Goal: Task Accomplishment & Management: Use online tool/utility

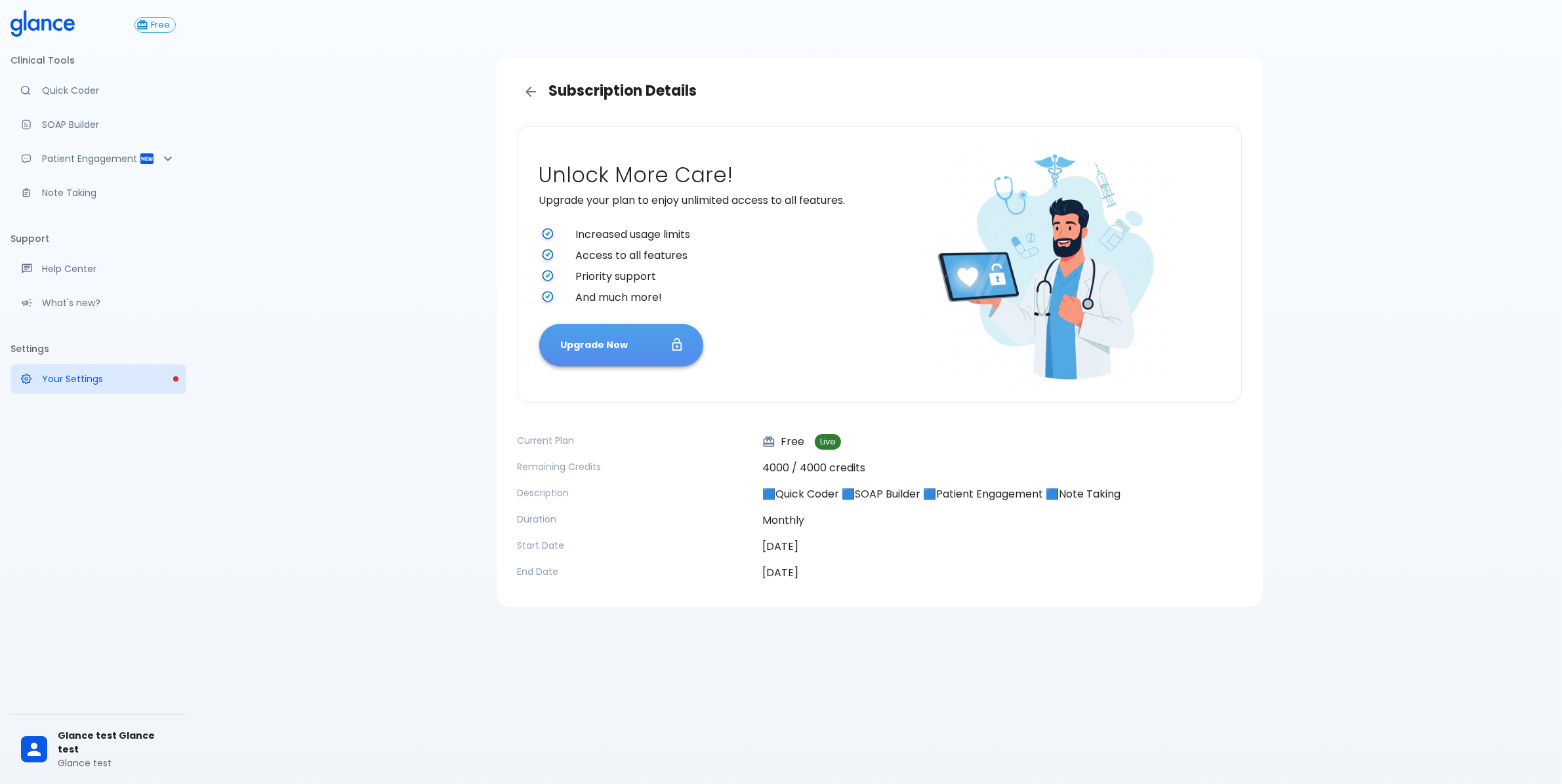
click at [625, 335] on button "Upgrade Now" at bounding box center [621, 346] width 164 height 43
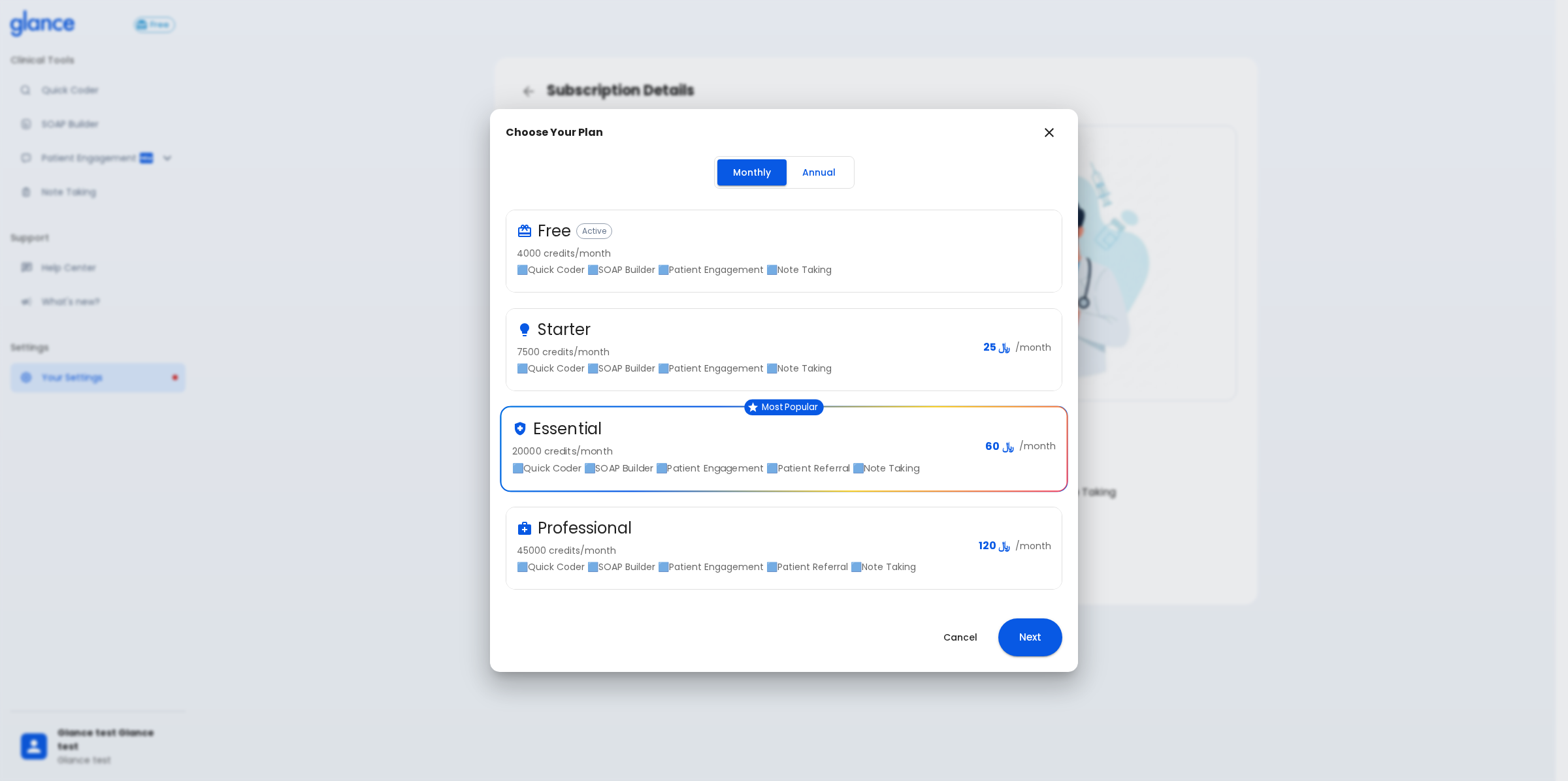
click at [808, 168] on button "Annual" at bounding box center [818, 173] width 65 height 27
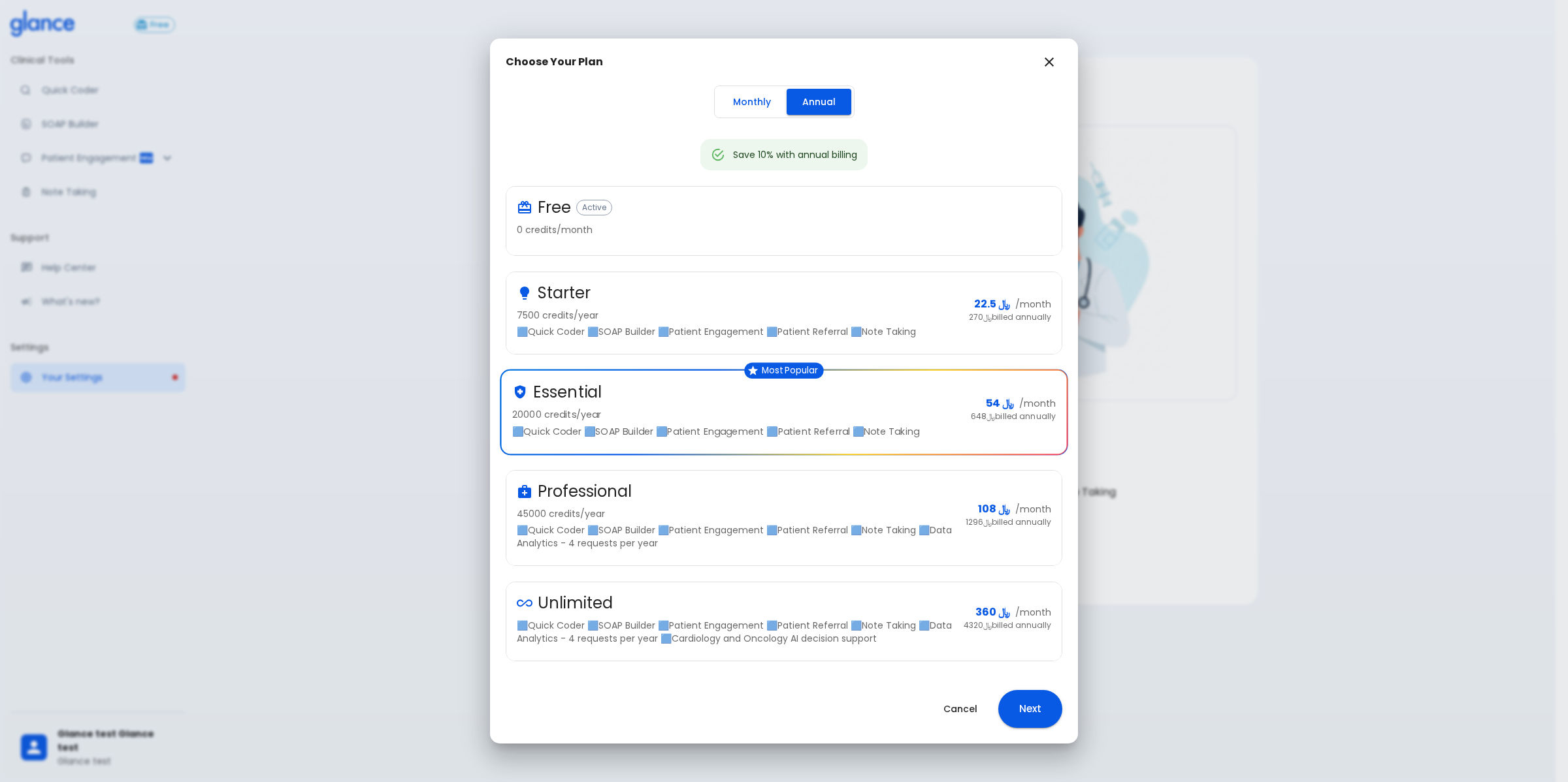
click at [1043, 62] on icon "button" at bounding box center [1048, 61] width 15 height 15
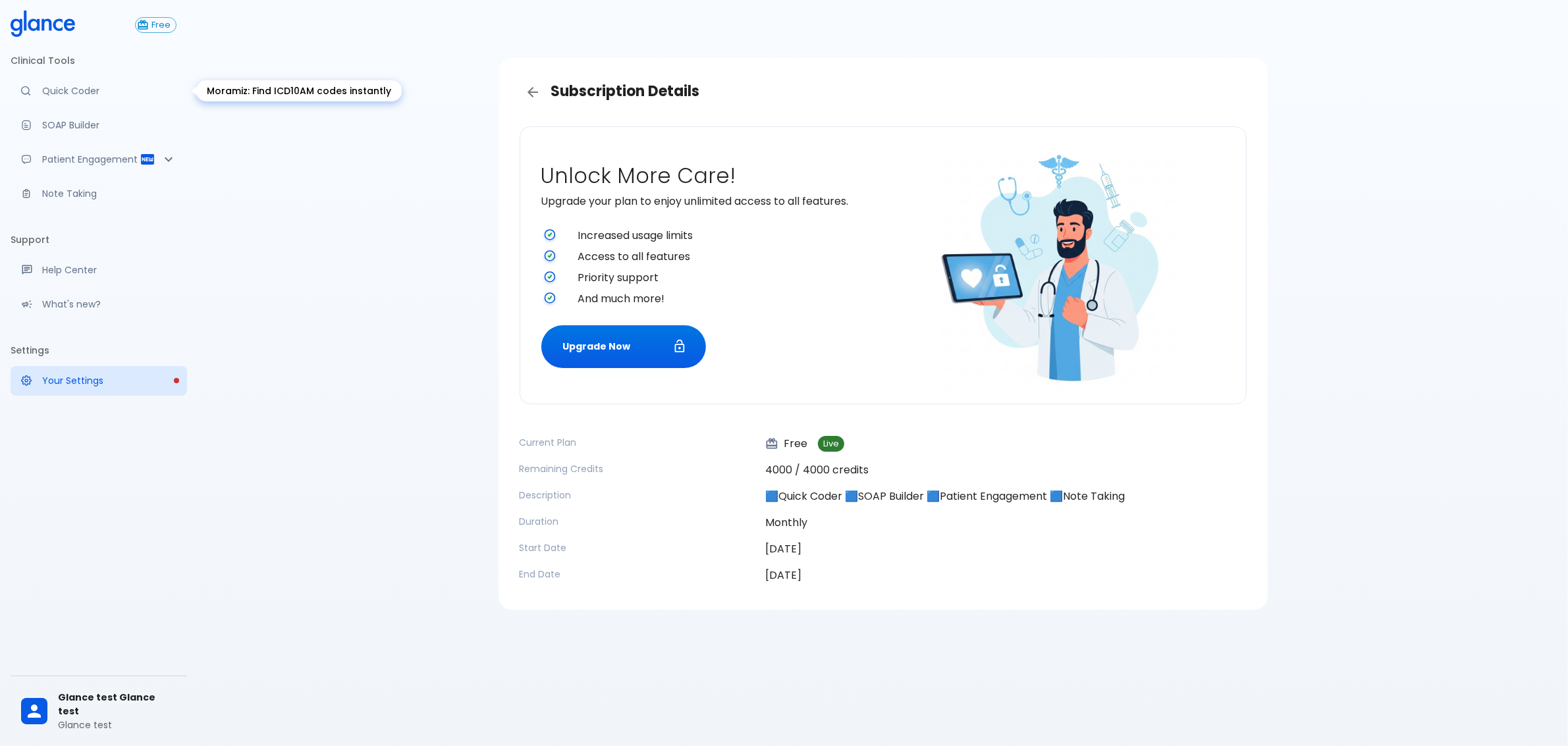
click at [139, 96] on p "Quick Coder" at bounding box center [109, 91] width 134 height 13
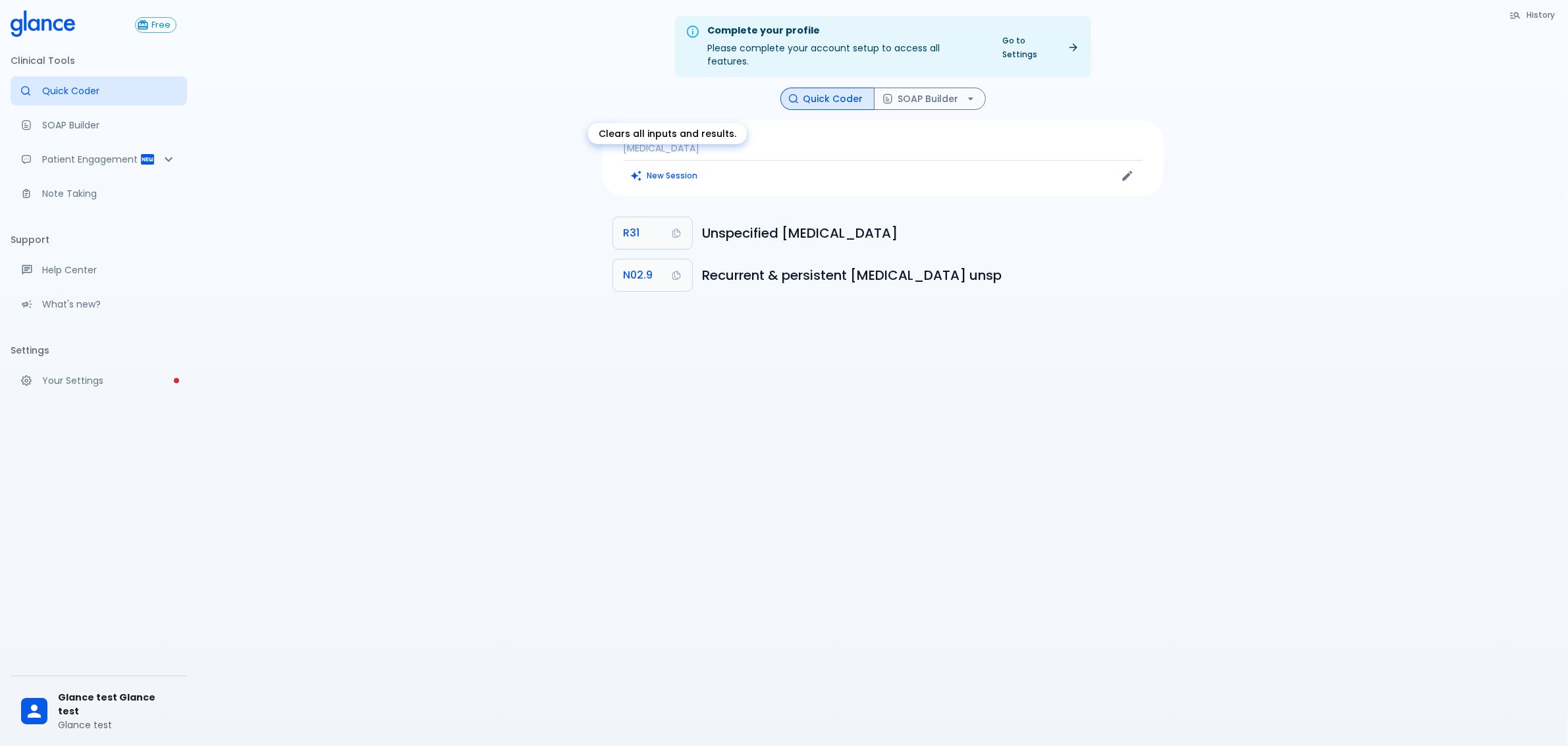
click at [657, 166] on button "New Session" at bounding box center [665, 175] width 82 height 19
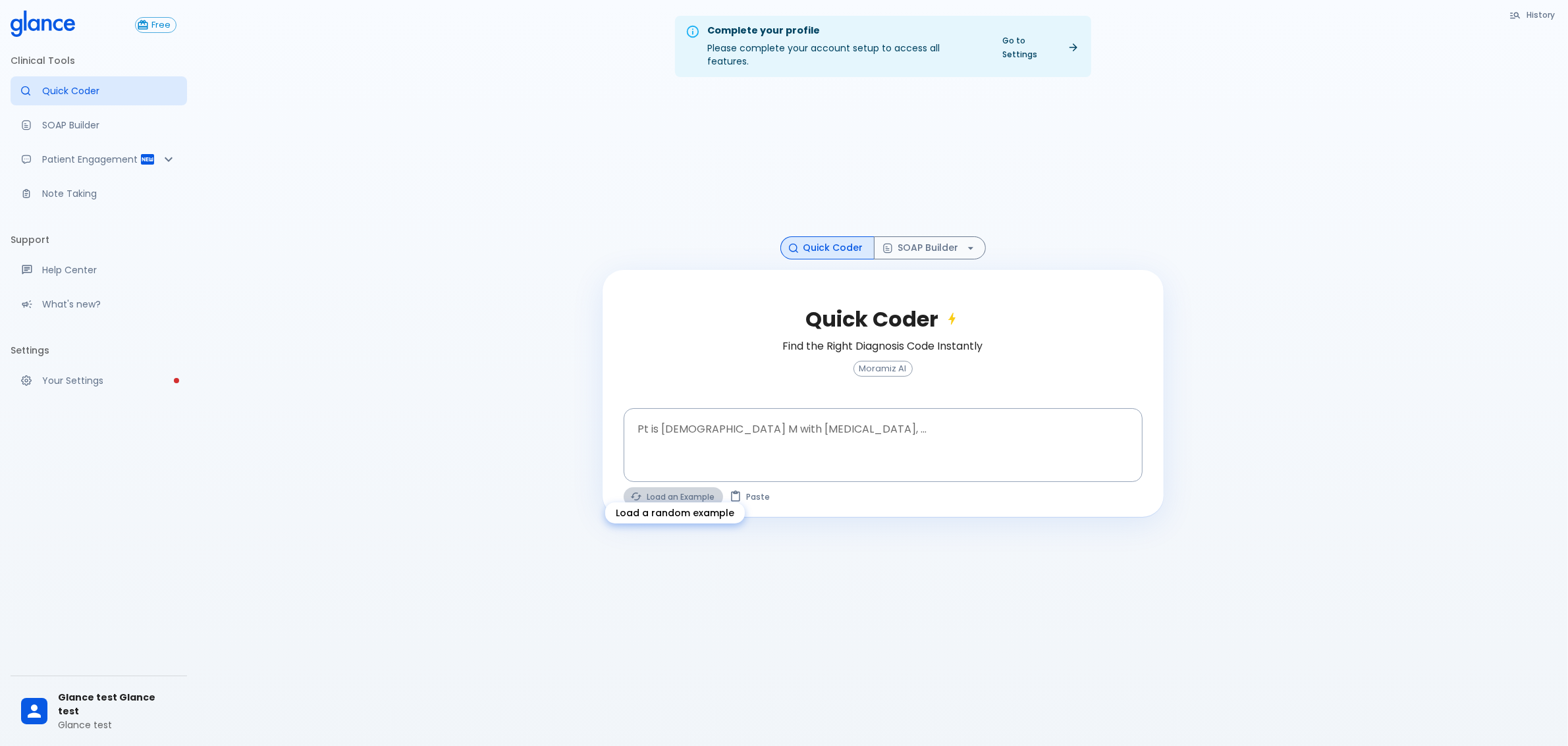
click at [669, 487] on button "Load an Example" at bounding box center [673, 497] width 100 height 19
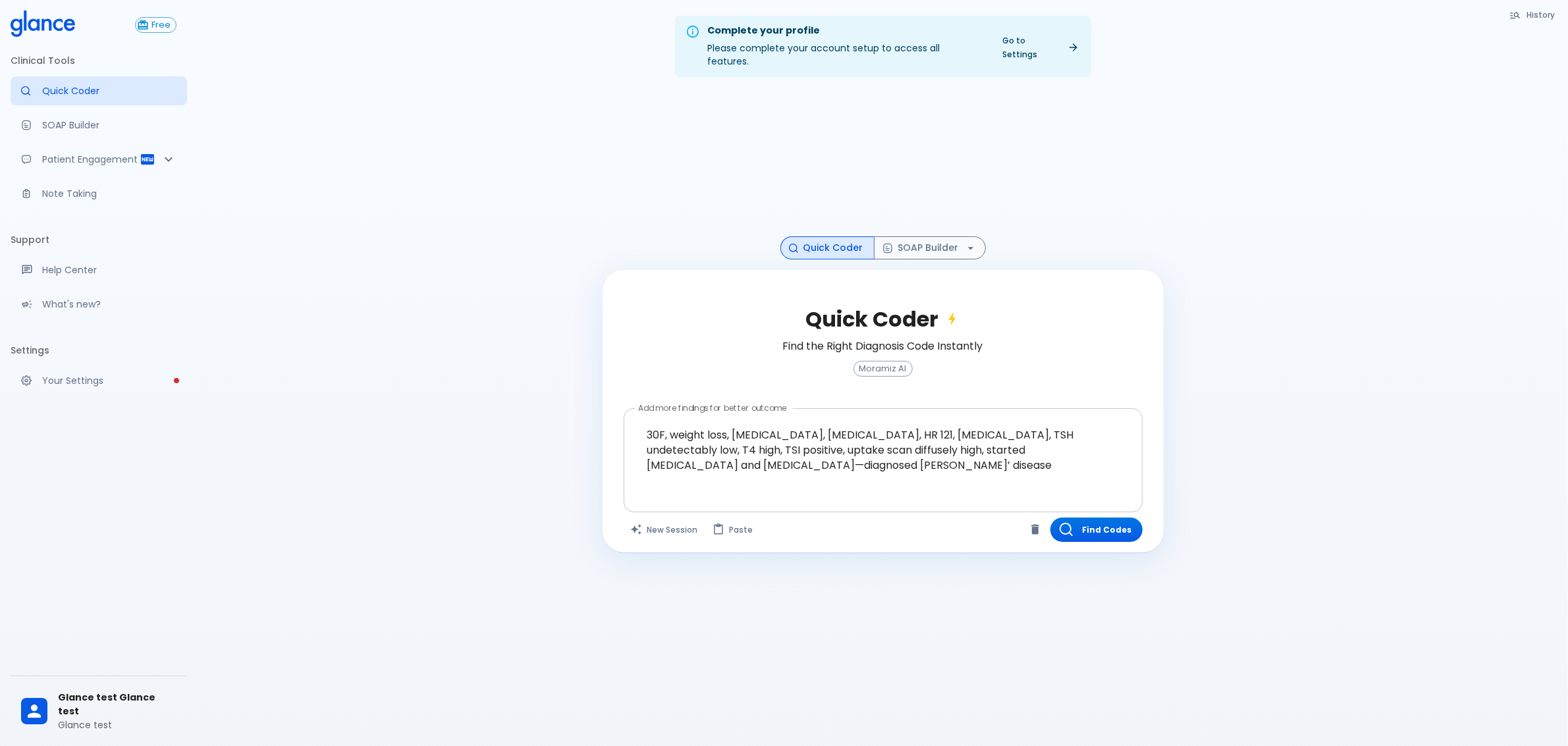
click at [790, 446] on textarea "30F, weight loss, [MEDICAL_DATA], [MEDICAL_DATA], HR 121, [MEDICAL_DATA], TSH u…" at bounding box center [883, 450] width 501 height 71
drag, startPoint x: 832, startPoint y: 446, endPoint x: 637, endPoint y: 416, distance: 197.3
click at [638, 416] on textarea "30F, weight loss, [MEDICAL_DATA], [MEDICAL_DATA], HR 121, [MEDICAL_DATA], TSH u…" at bounding box center [883, 450] width 501 height 71
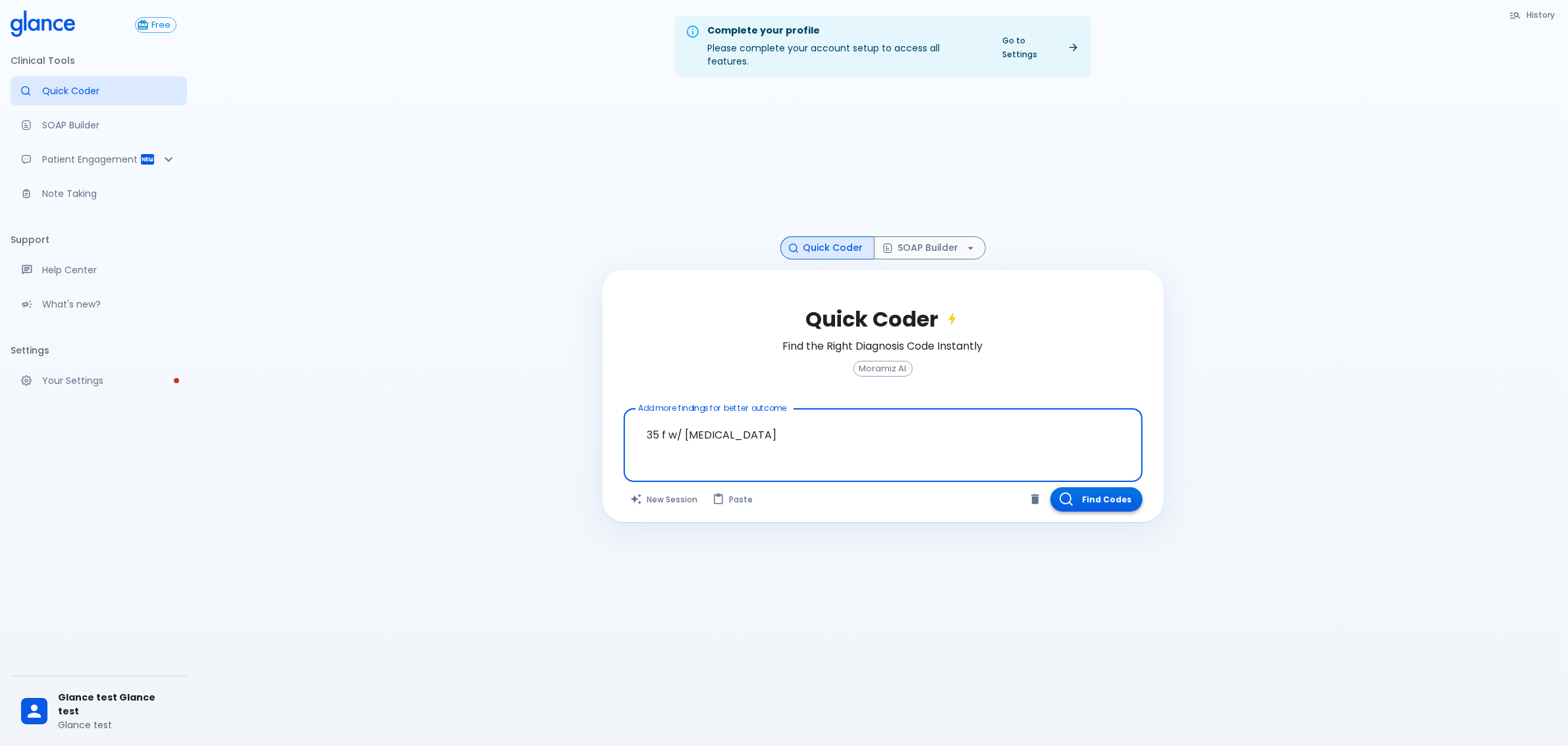
type textarea "35 f w/ [MEDICAL_DATA]"
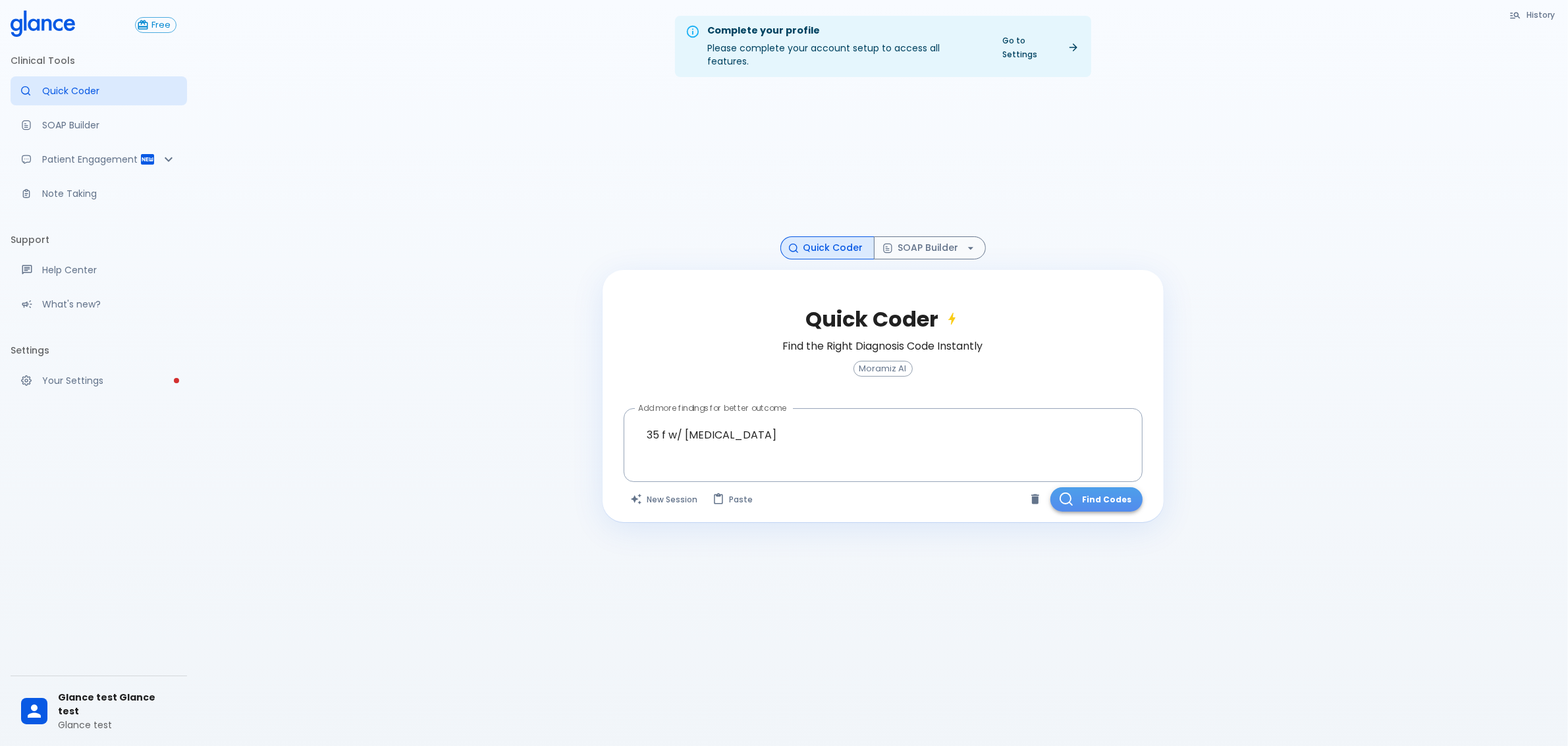
click at [1090, 493] on button "Find Codes" at bounding box center [1096, 499] width 92 height 24
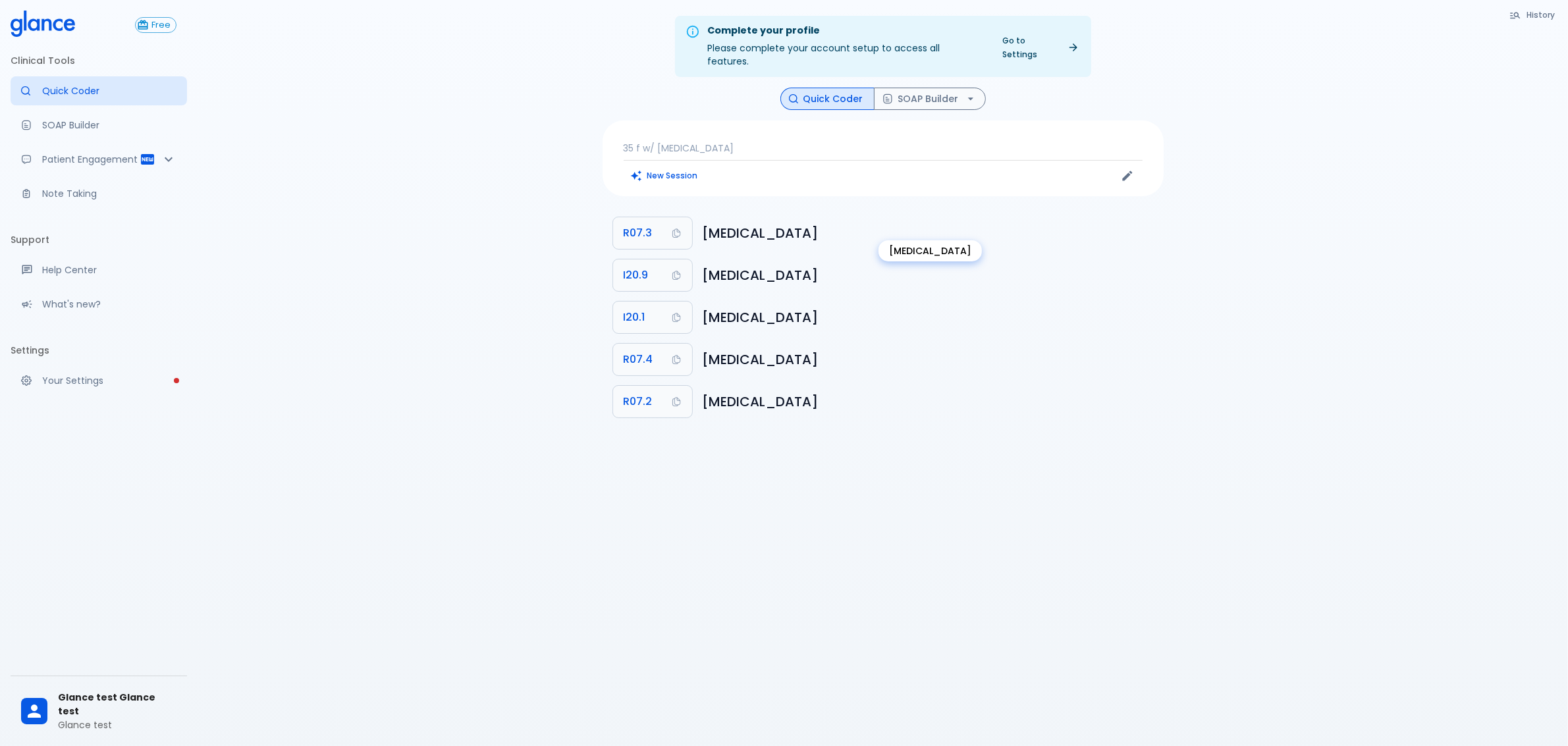
drag, startPoint x: 708, startPoint y: 220, endPoint x: 831, endPoint y: 224, distance: 123.1
click at [831, 224] on h6 "[MEDICAL_DATA]" at bounding box center [928, 232] width 450 height 21
click at [773, 234] on li "R07.3 [MEDICAL_DATA]" at bounding box center [883, 233] width 561 height 42
drag, startPoint x: 712, startPoint y: 266, endPoint x: 893, endPoint y: 261, distance: 181.1
click at [907, 265] on h6 "[MEDICAL_DATA]" at bounding box center [928, 275] width 450 height 21
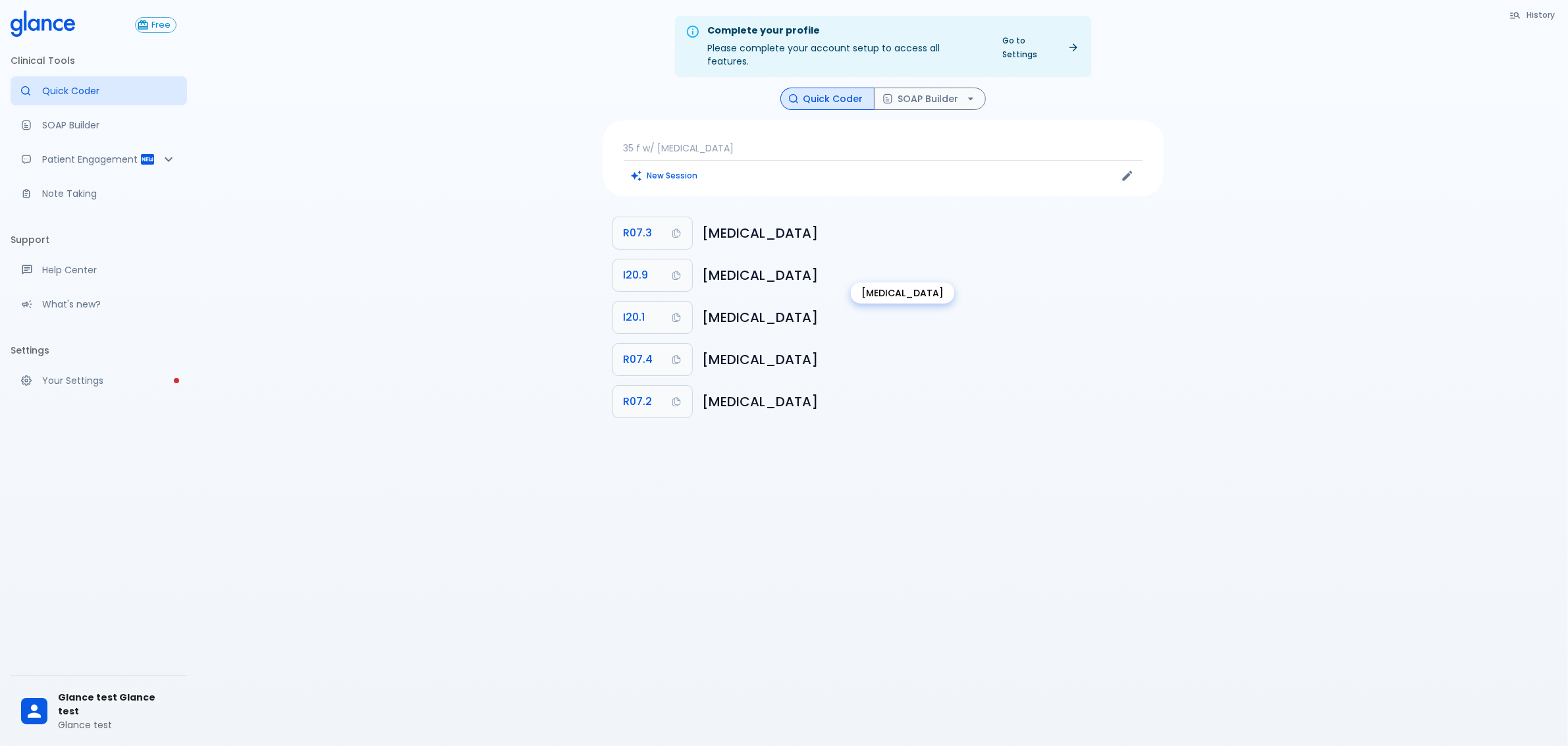
click at [820, 265] on h6 "[MEDICAL_DATA]" at bounding box center [928, 275] width 450 height 21
drag, startPoint x: 701, startPoint y: 261, endPoint x: 886, endPoint y: 258, distance: 185.0
click at [886, 258] on li "I20.9 [MEDICAL_DATA]" at bounding box center [883, 275] width 561 height 42
click at [739, 350] on h6 "[MEDICAL_DATA]" at bounding box center [928, 359] width 450 height 21
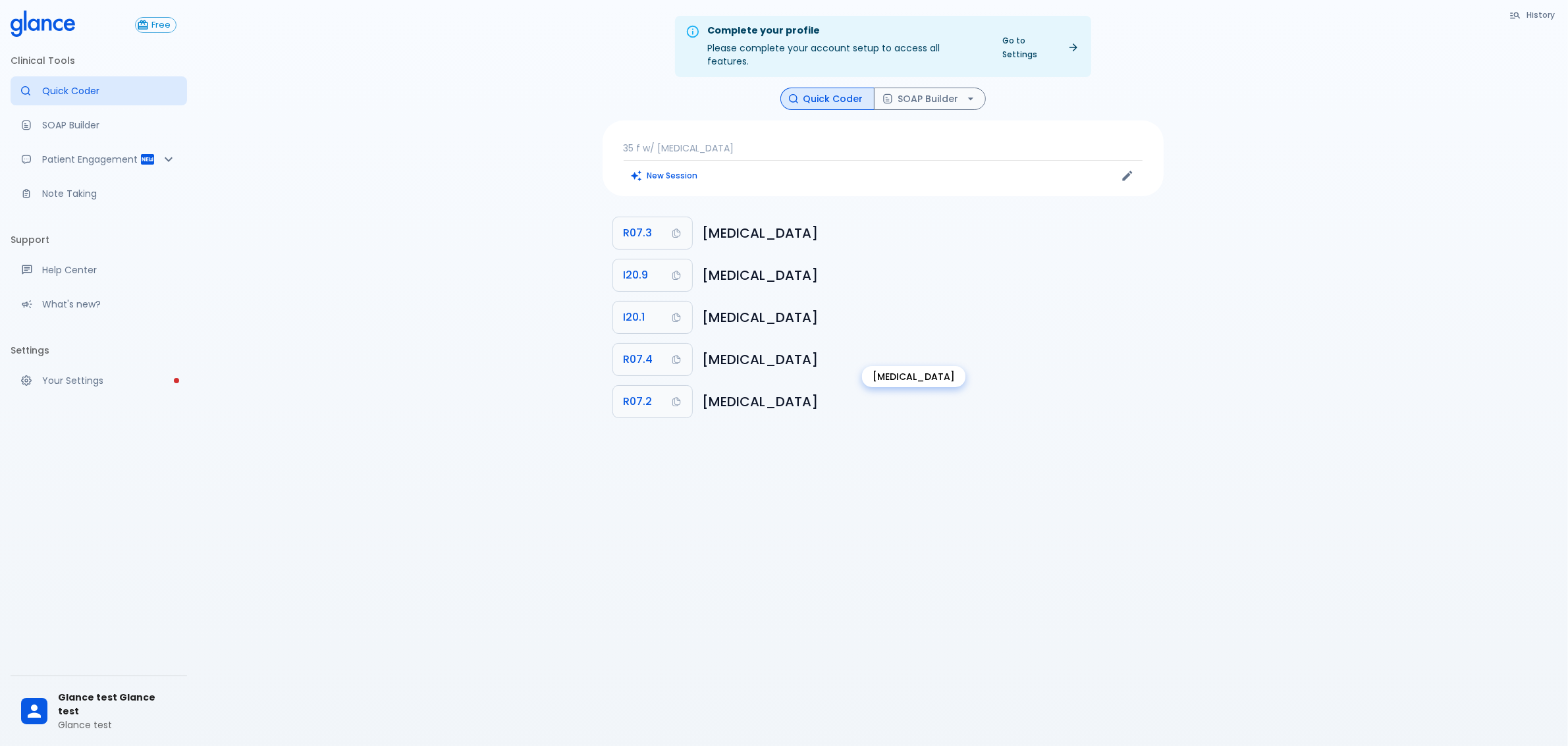
click at [721, 350] on h6 "[MEDICAL_DATA]" at bounding box center [928, 359] width 450 height 21
drag, startPoint x: 721, startPoint y: 350, endPoint x: 749, endPoint y: 394, distance: 52.2
click at [722, 350] on h6 "[MEDICAL_DATA]" at bounding box center [928, 359] width 450 height 21
click at [742, 392] on h6 "[MEDICAL_DATA]" at bounding box center [928, 401] width 450 height 21
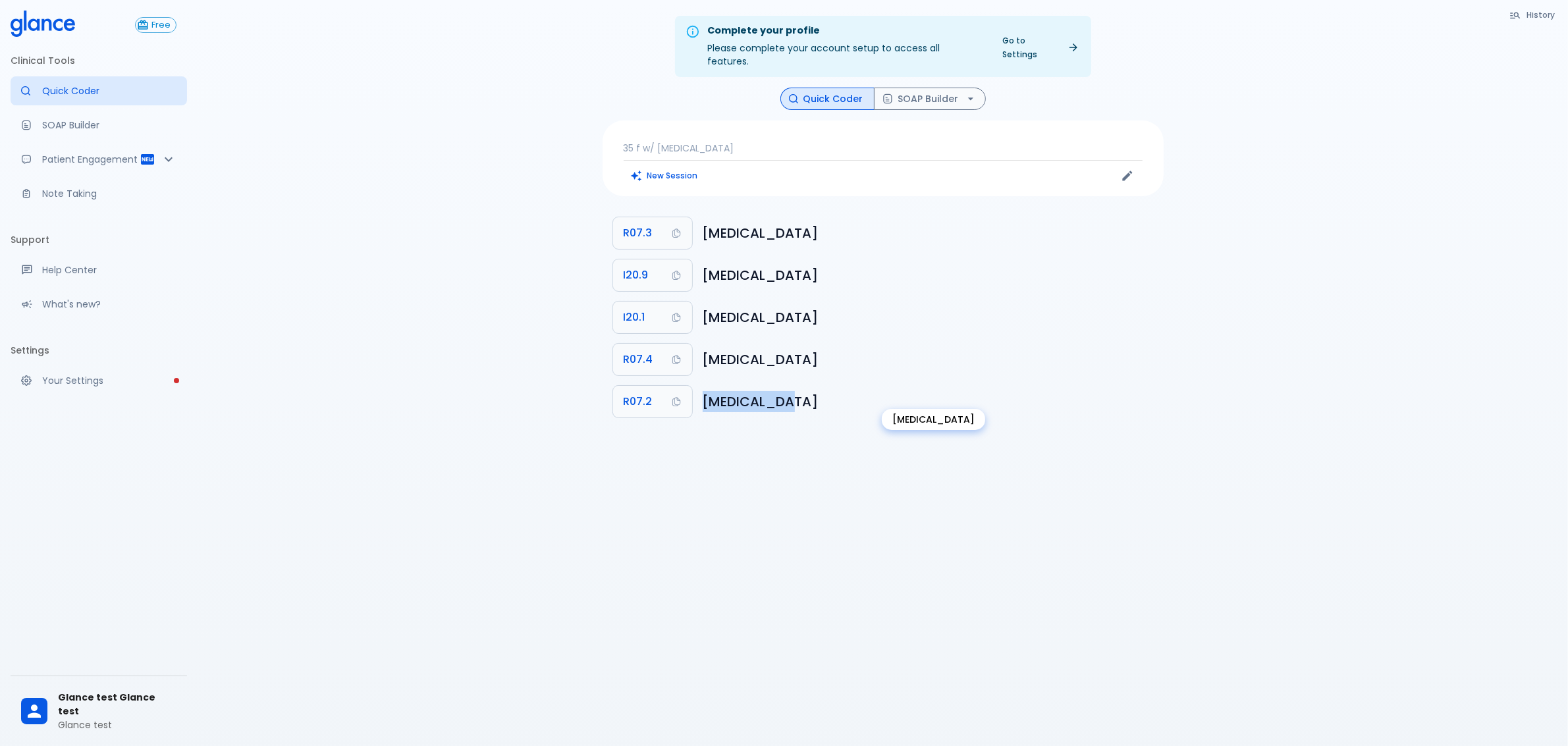
click at [742, 392] on h6 "[MEDICAL_DATA]" at bounding box center [928, 401] width 450 height 21
drag, startPoint x: 742, startPoint y: 392, endPoint x: 766, endPoint y: 395, distance: 24.2
click at [742, 392] on h6 "[MEDICAL_DATA]" at bounding box center [928, 401] width 450 height 21
click at [771, 393] on h6 "[MEDICAL_DATA]" at bounding box center [928, 401] width 450 height 21
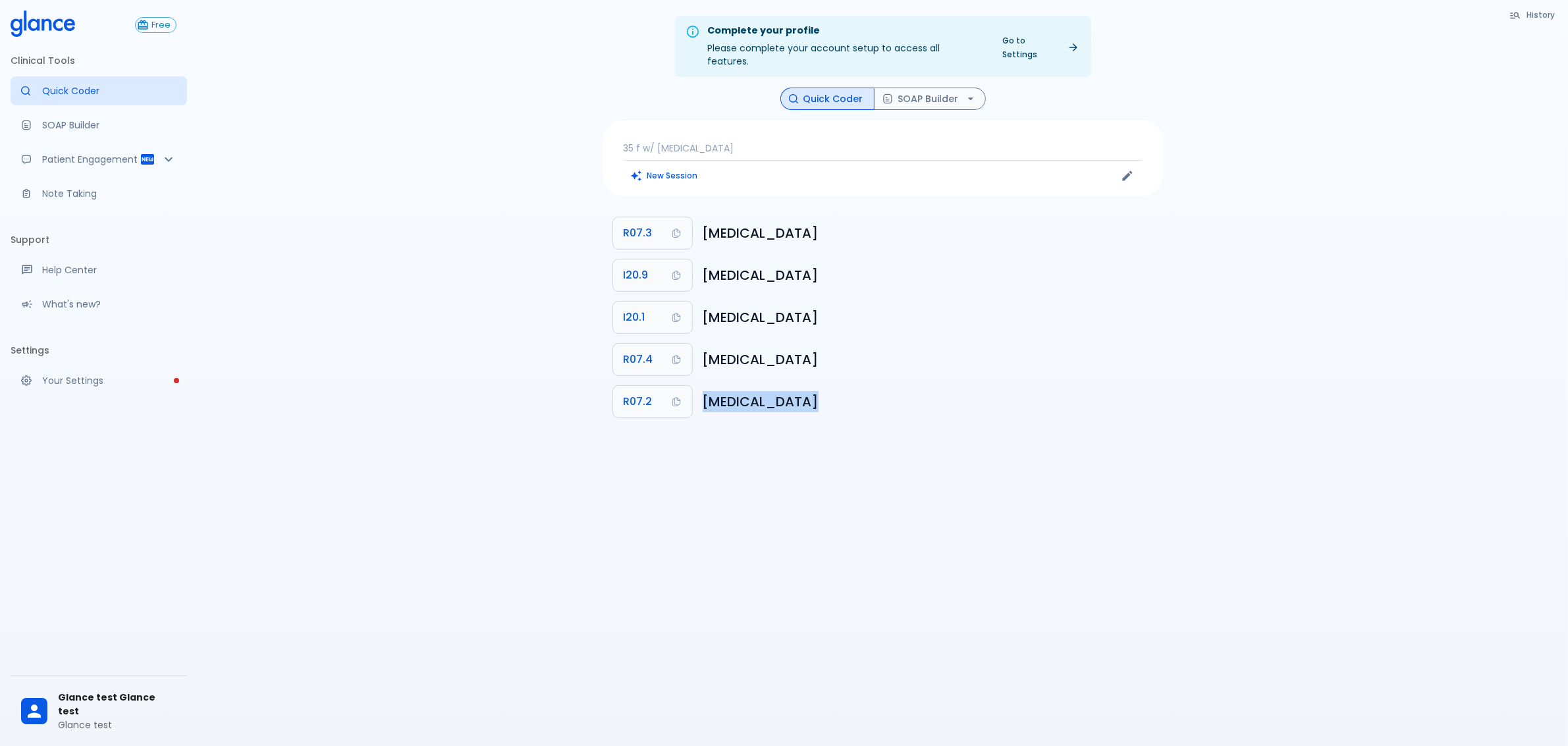
click at [795, 402] on li "R07.2 [MEDICAL_DATA]" at bounding box center [883, 402] width 561 height 42
drag, startPoint x: 766, startPoint y: 418, endPoint x: 781, endPoint y: 431, distance: 19.8
click at [767, 420] on div "Complete your profile Please complete your account setup to access all features…" at bounding box center [882, 389] width 1370 height 778
click at [754, 142] on p "35 f w/ [MEDICAL_DATA]" at bounding box center [883, 148] width 519 height 13
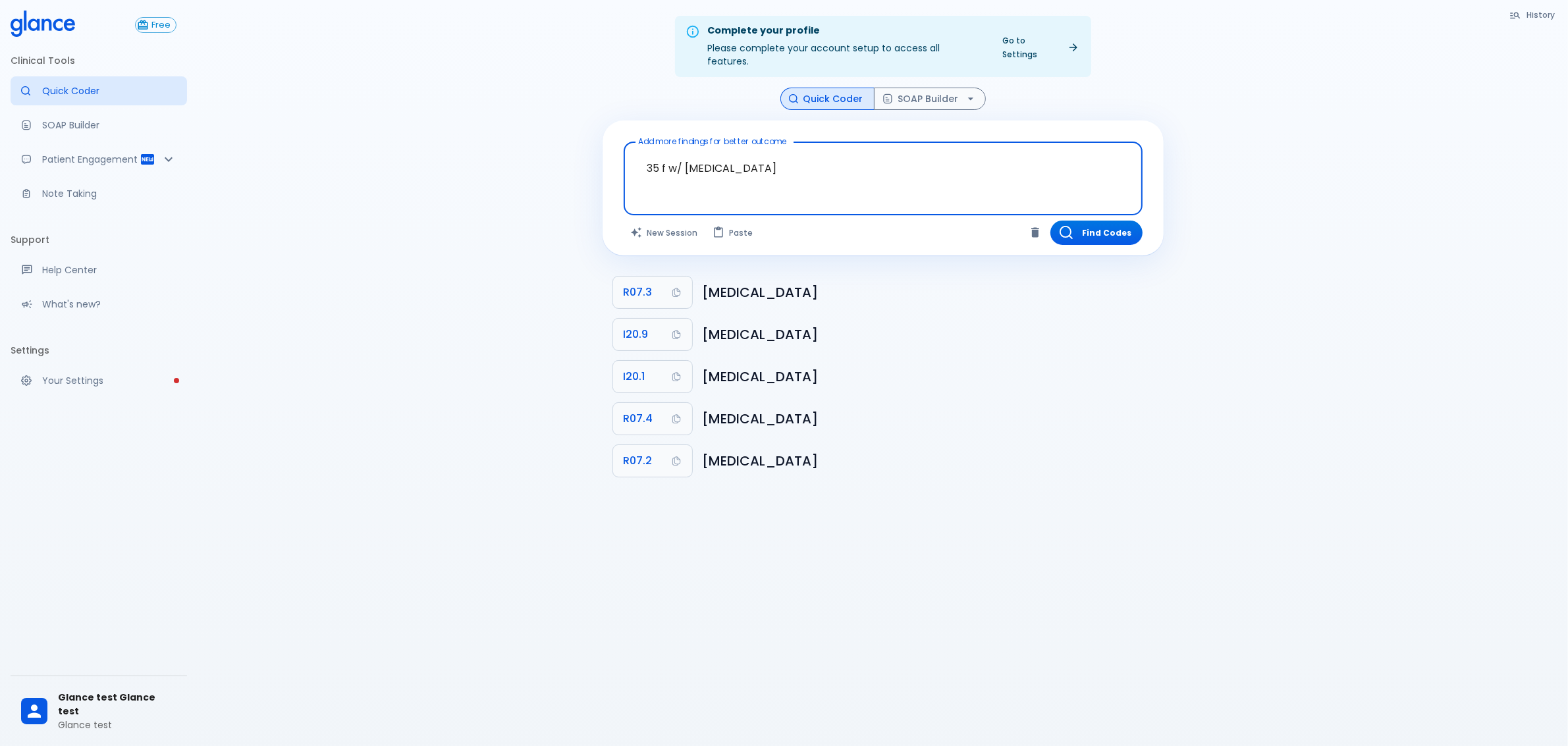
click at [660, 155] on textarea "35 f w/ [MEDICAL_DATA]" at bounding box center [883, 168] width 501 height 42
drag, startPoint x: 644, startPoint y: 154, endPoint x: 833, endPoint y: 148, distance: 189.1
click at [833, 148] on textarea "35 f w/ [MEDICAL_DATA]" at bounding box center [883, 168] width 501 height 42
click at [809, 157] on textarea "35 f w/ [MEDICAL_DATA]" at bounding box center [883, 168] width 501 height 42
click at [661, 220] on button "New Session" at bounding box center [665, 232] width 82 height 24
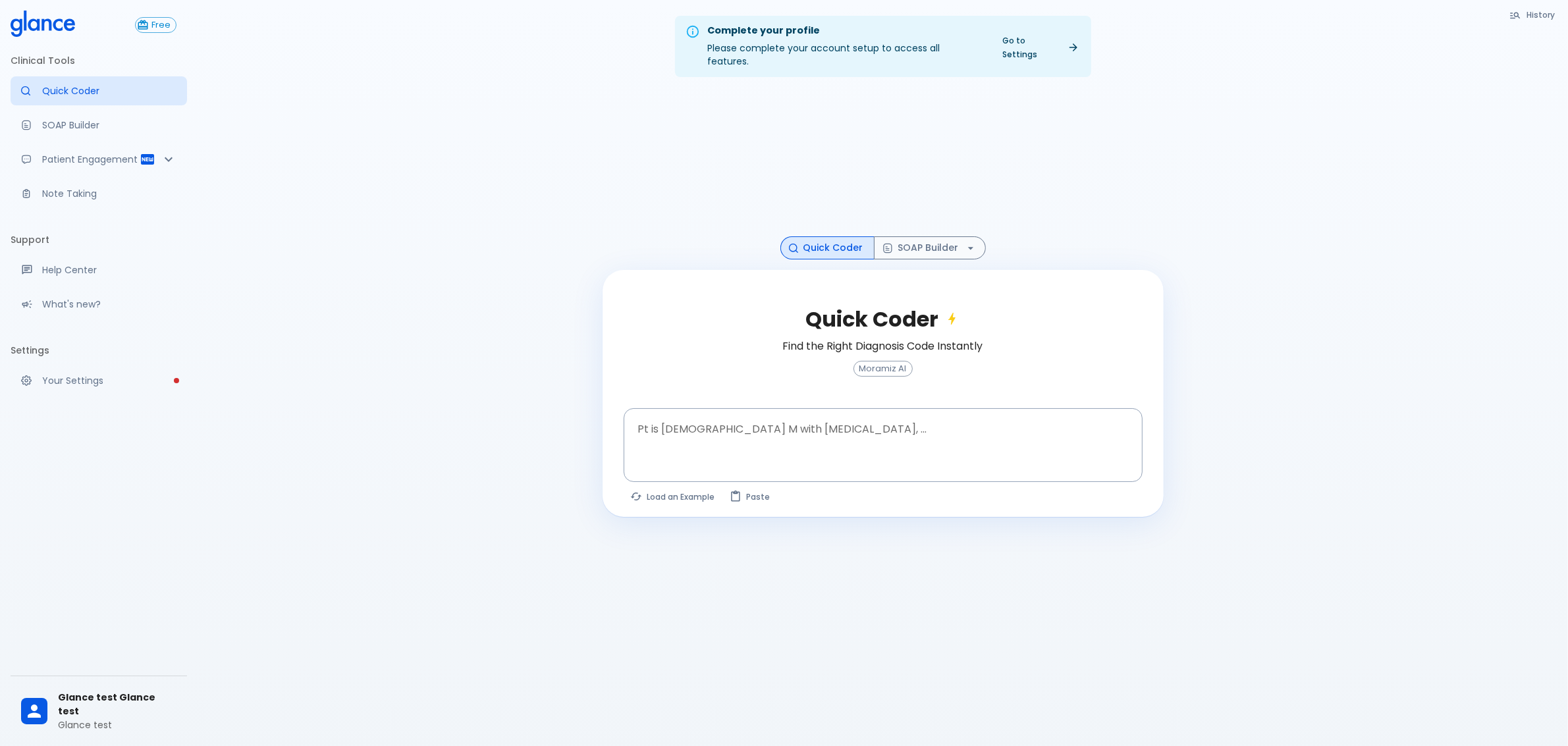
click at [683, 496] on div "Quick Coder Find the Right Diagnosis Code Instantly Moramiz AI Pt is [DEMOGRAPH…" at bounding box center [883, 394] width 561 height 247
click at [673, 487] on button "Load an Example" at bounding box center [673, 497] width 100 height 19
type textarea "30F, weight loss, [MEDICAL_DATA], [MEDICAL_DATA], HR 121, [MEDICAL_DATA], TSH u…"
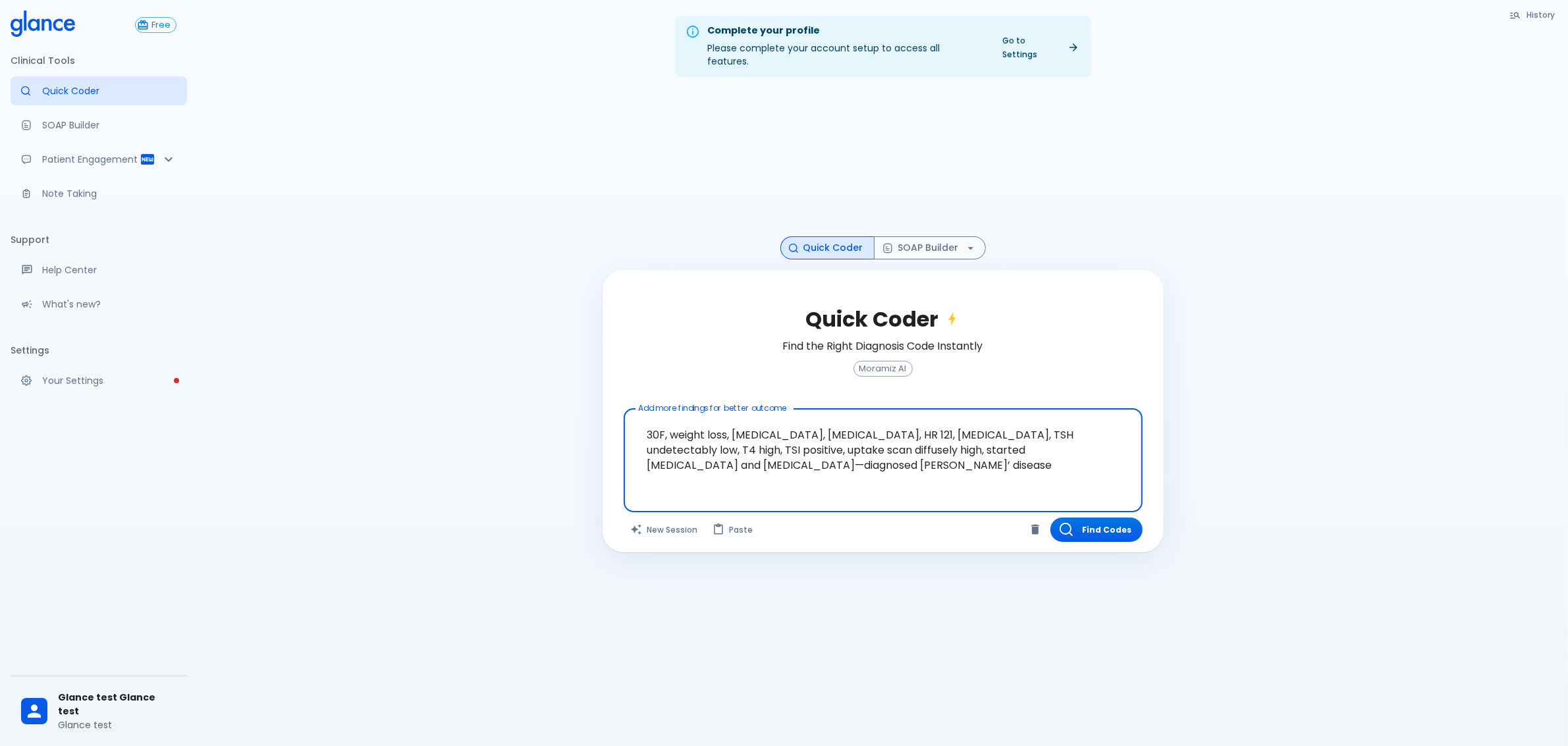
drag, startPoint x: 672, startPoint y: 414, endPoint x: 1043, endPoint y: 446, distance: 372.4
click at [1043, 446] on textarea "30F, weight loss, [MEDICAL_DATA], [MEDICAL_DATA], HR 121, [MEDICAL_DATA], TSH u…" at bounding box center [883, 450] width 501 height 71
click at [980, 452] on textarea "30F, weight loss, [MEDICAL_DATA], [MEDICAL_DATA], HR 121, [MEDICAL_DATA], TSH u…" at bounding box center [883, 450] width 501 height 71
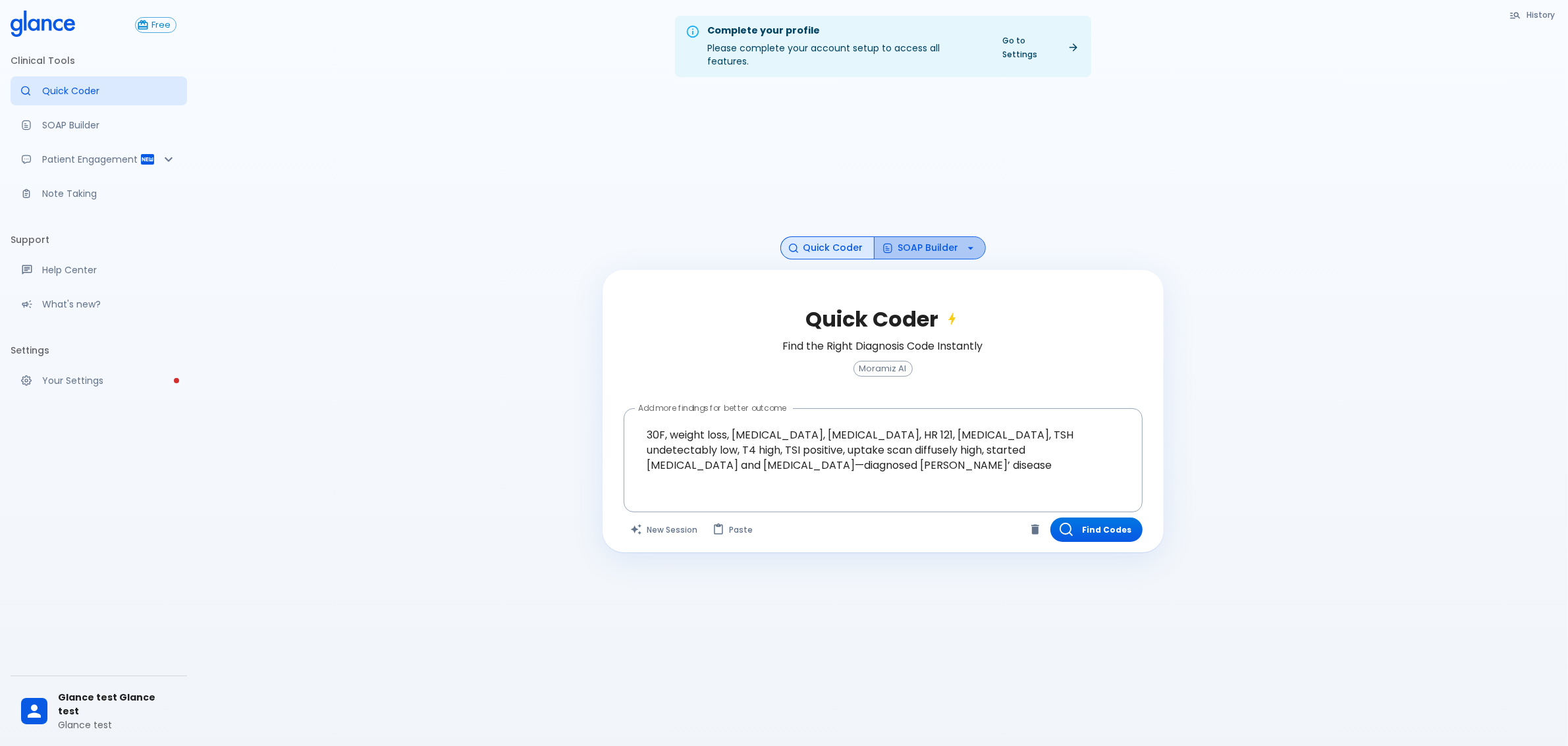
click at [919, 237] on button "SOAP Builder" at bounding box center [930, 248] width 112 height 23
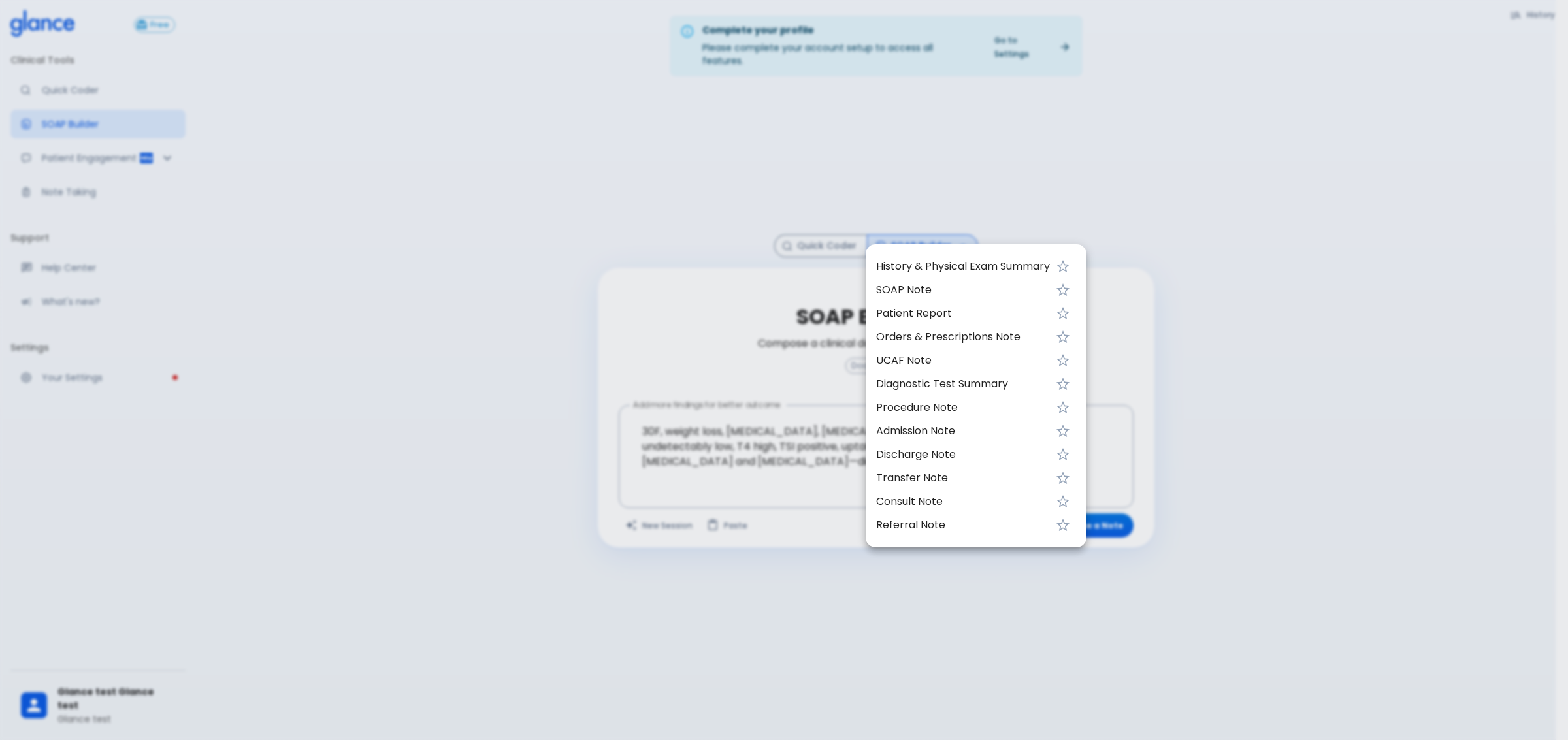
click at [922, 287] on span "SOAP Note" at bounding box center [963, 289] width 174 height 15
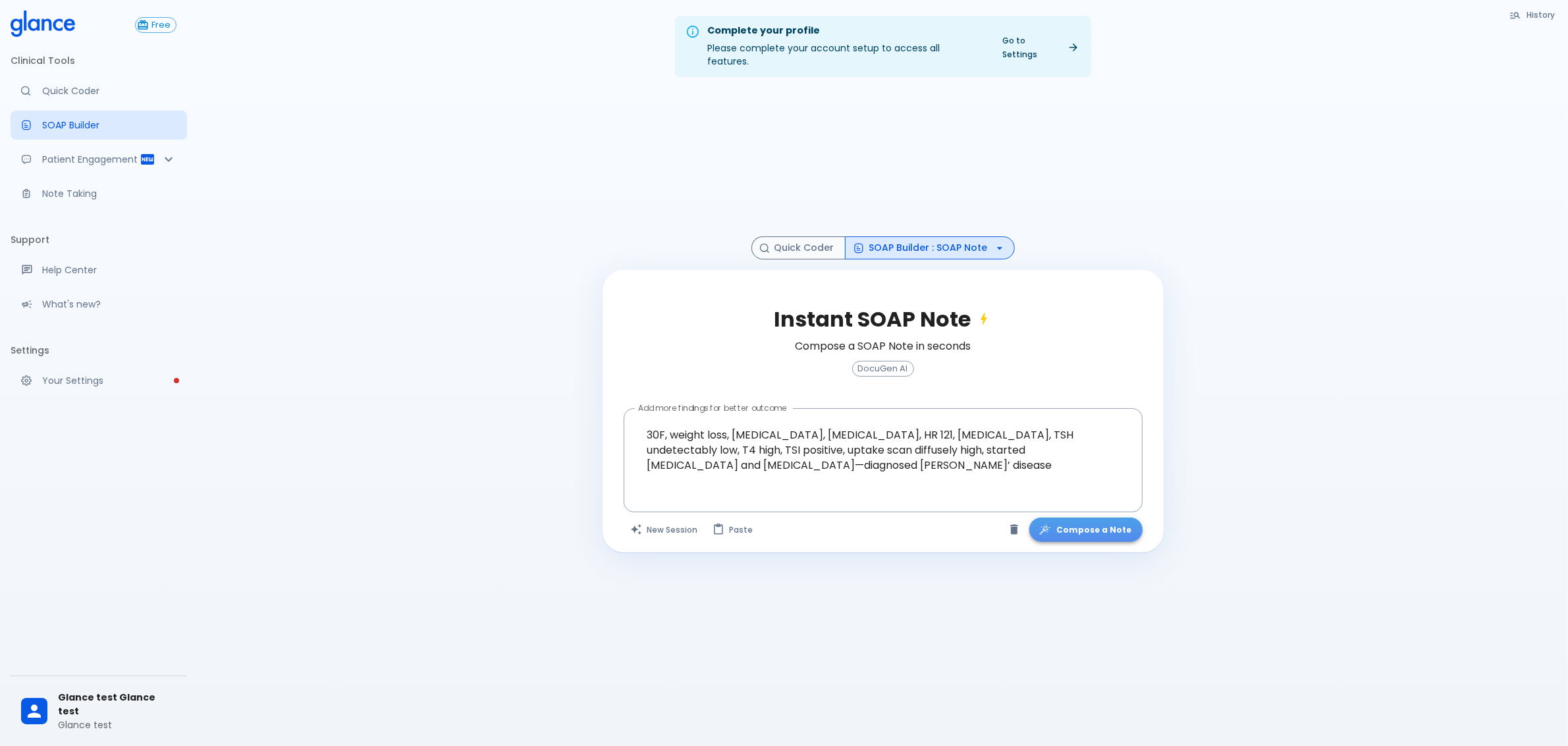
click at [1112, 518] on button "Compose a Note" at bounding box center [1086, 530] width 113 height 24
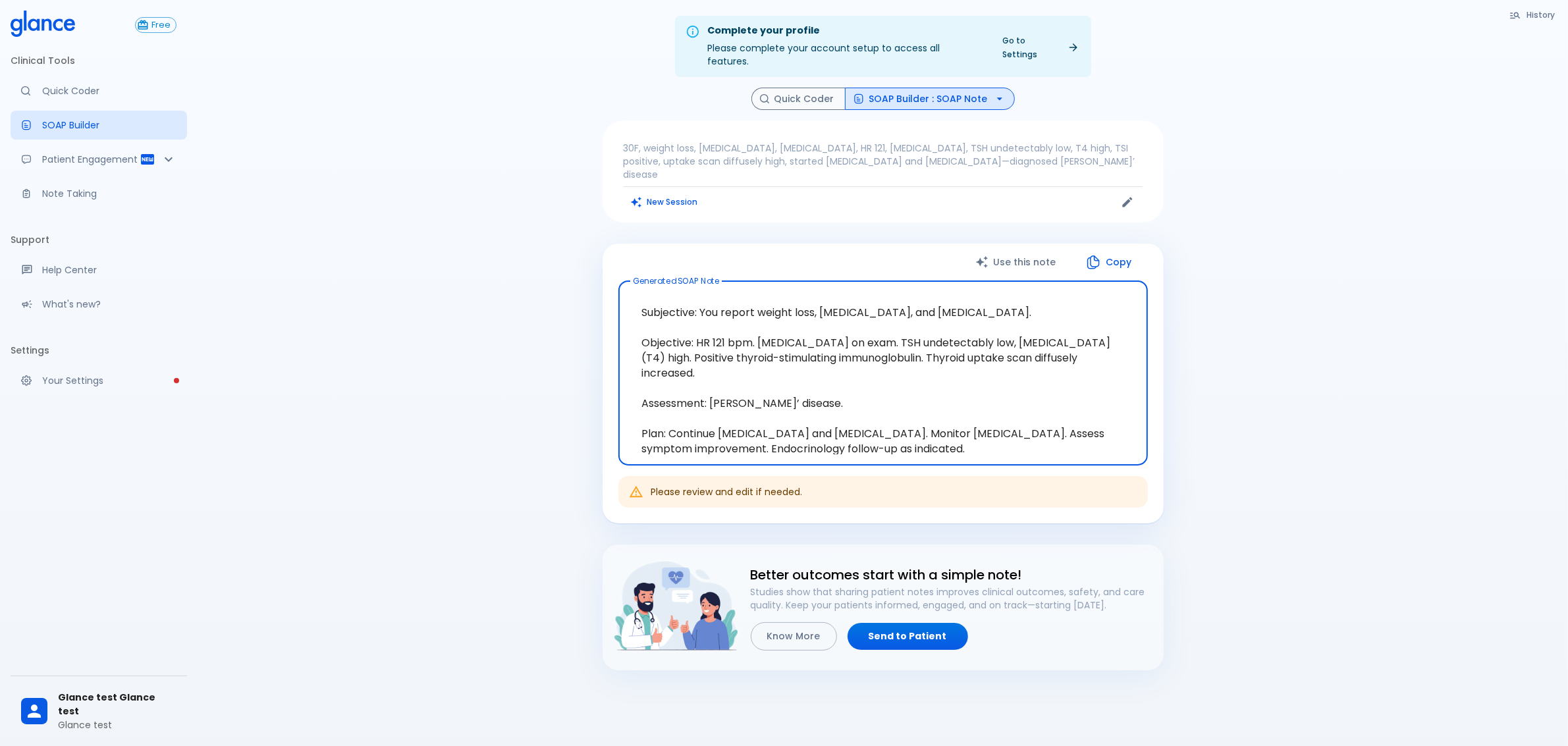
click at [850, 402] on textarea "Subjective: You report weight loss, [MEDICAL_DATA], and [MEDICAL_DATA]. Objecti…" at bounding box center [883, 373] width 511 height 162
drag, startPoint x: 1004, startPoint y: 407, endPoint x: 631, endPoint y: 278, distance: 394.7
click at [631, 292] on textarea "Subjective: You report weight loss, [MEDICAL_DATA], and [MEDICAL_DATA]. Objecti…" at bounding box center [883, 373] width 511 height 162
click at [986, 367] on textarea "Subjective: You report weight loss, [MEDICAL_DATA], and [MEDICAL_DATA]. Objecti…" at bounding box center [883, 373] width 511 height 162
drag, startPoint x: 1011, startPoint y: 418, endPoint x: 611, endPoint y: 266, distance: 427.9
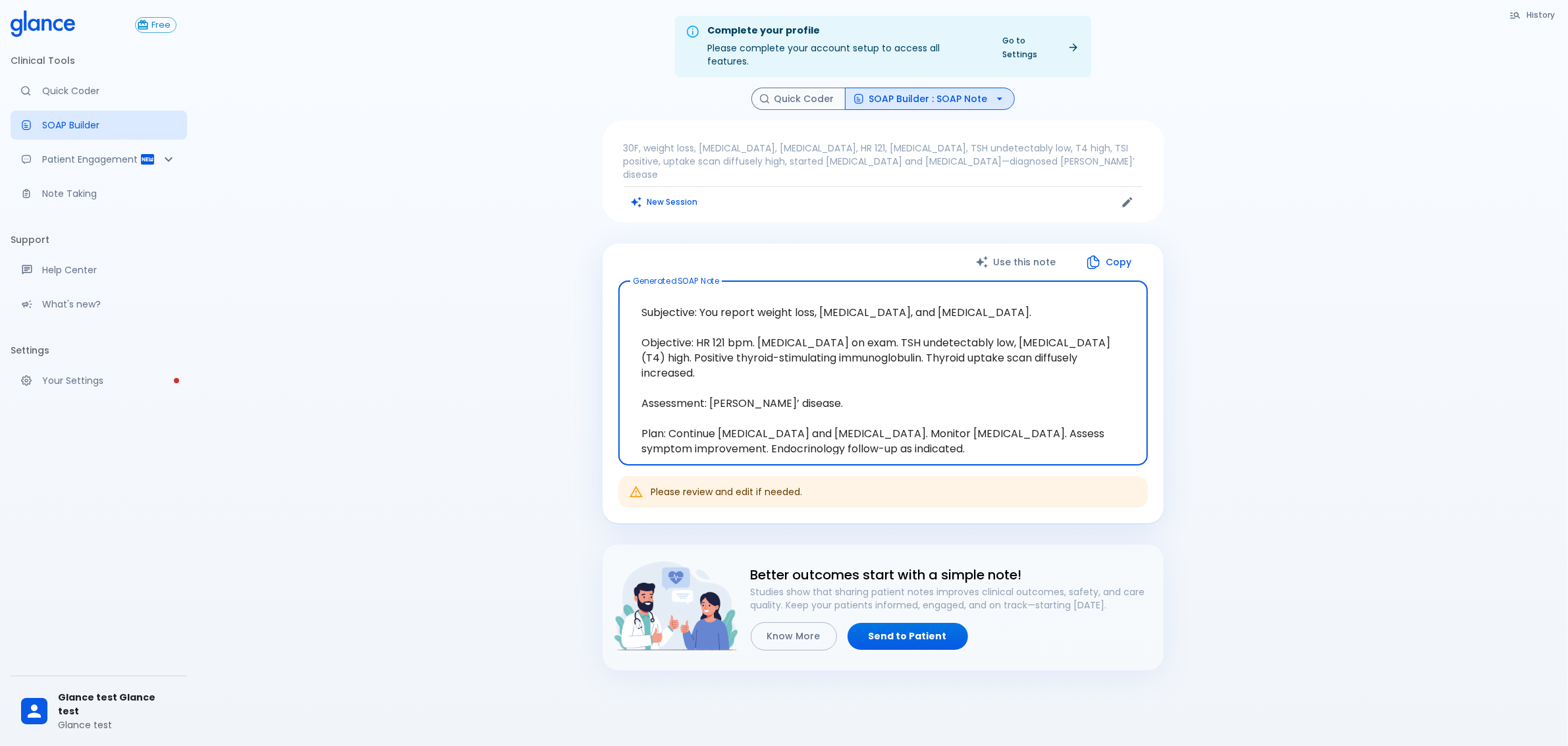
click at [611, 266] on div "Use this note Copy Generated SOAP Note Subjective: You report weight loss, [MED…" at bounding box center [883, 383] width 561 height 280
click at [109, 152] on div "Patient Engagement" at bounding box center [99, 159] width 177 height 29
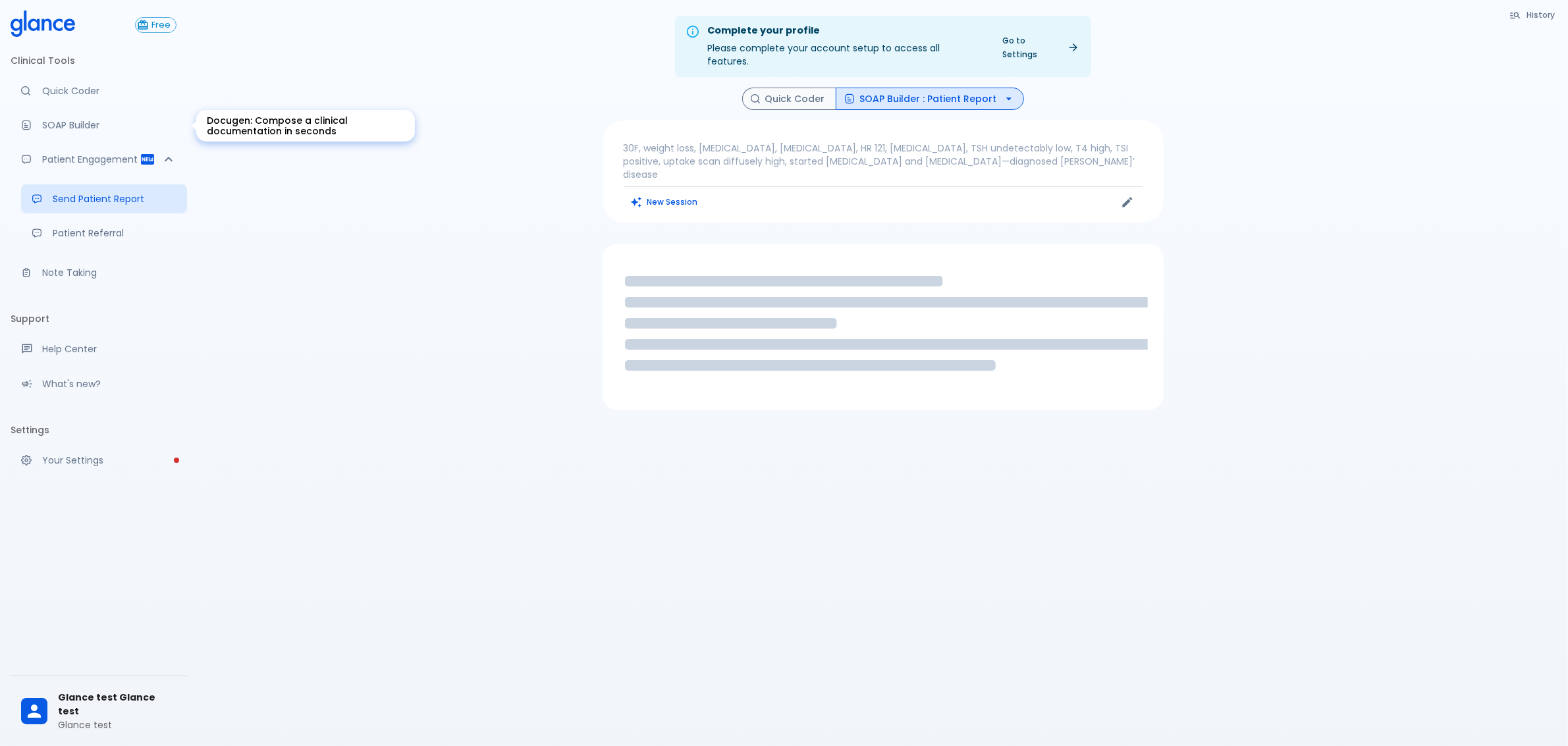
click at [112, 127] on p "SOAP Builder" at bounding box center [109, 125] width 134 height 13
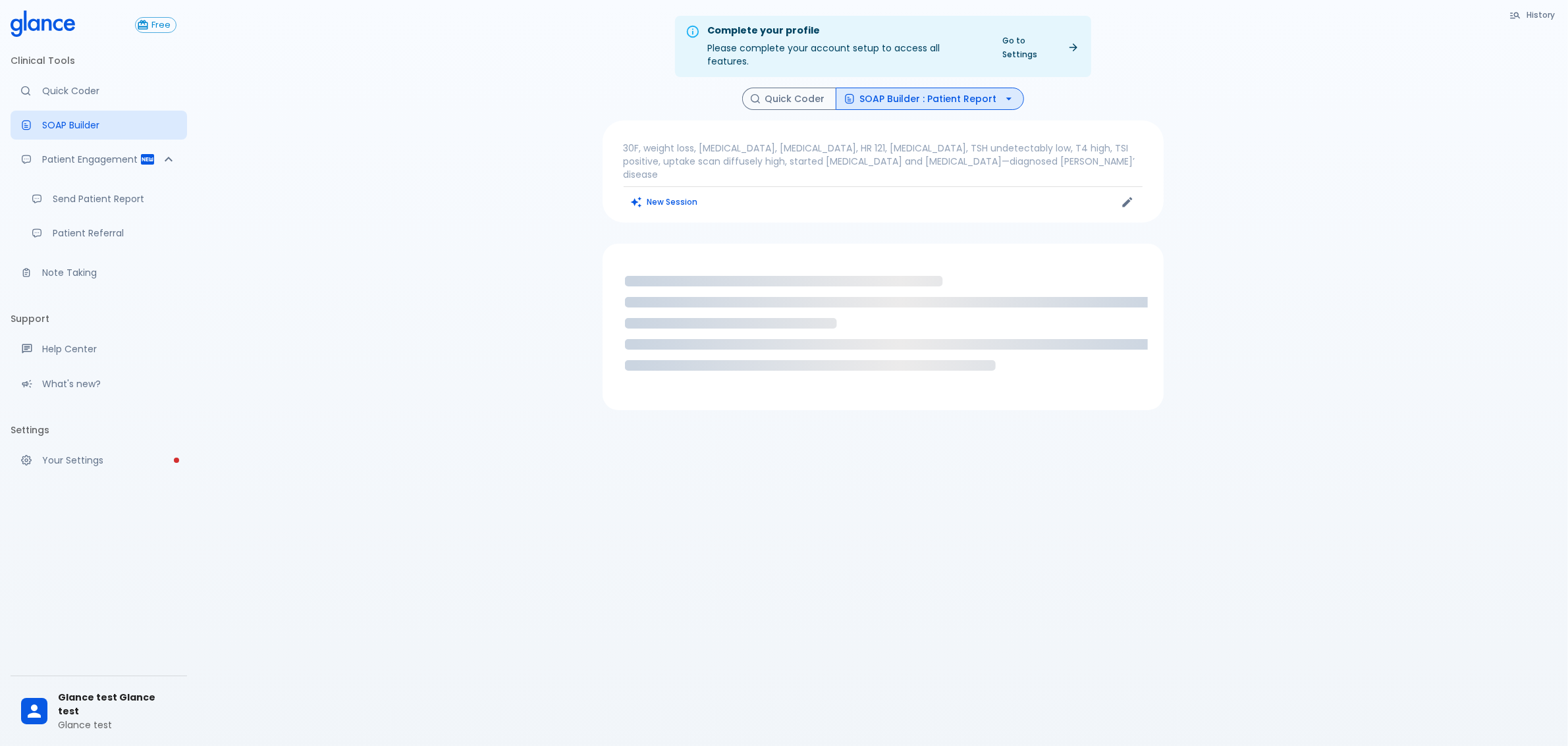
click at [1013, 144] on p "30F, weight loss, [MEDICAL_DATA], [MEDICAL_DATA], HR 121, [MEDICAL_DATA], TSH u…" at bounding box center [883, 161] width 519 height 40
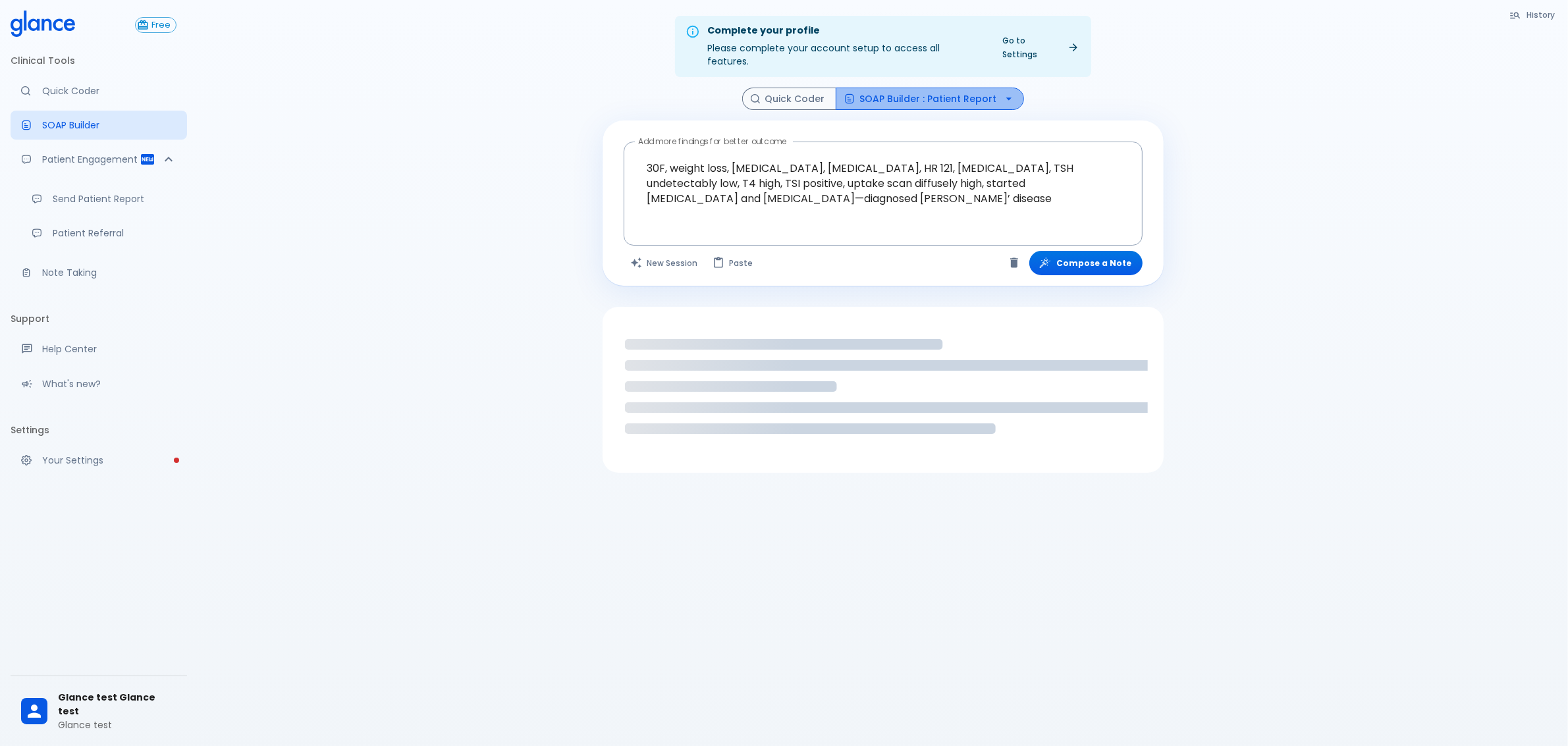
click at [968, 90] on button "SOAP Builder : Patient Report" at bounding box center [930, 99] width 188 height 23
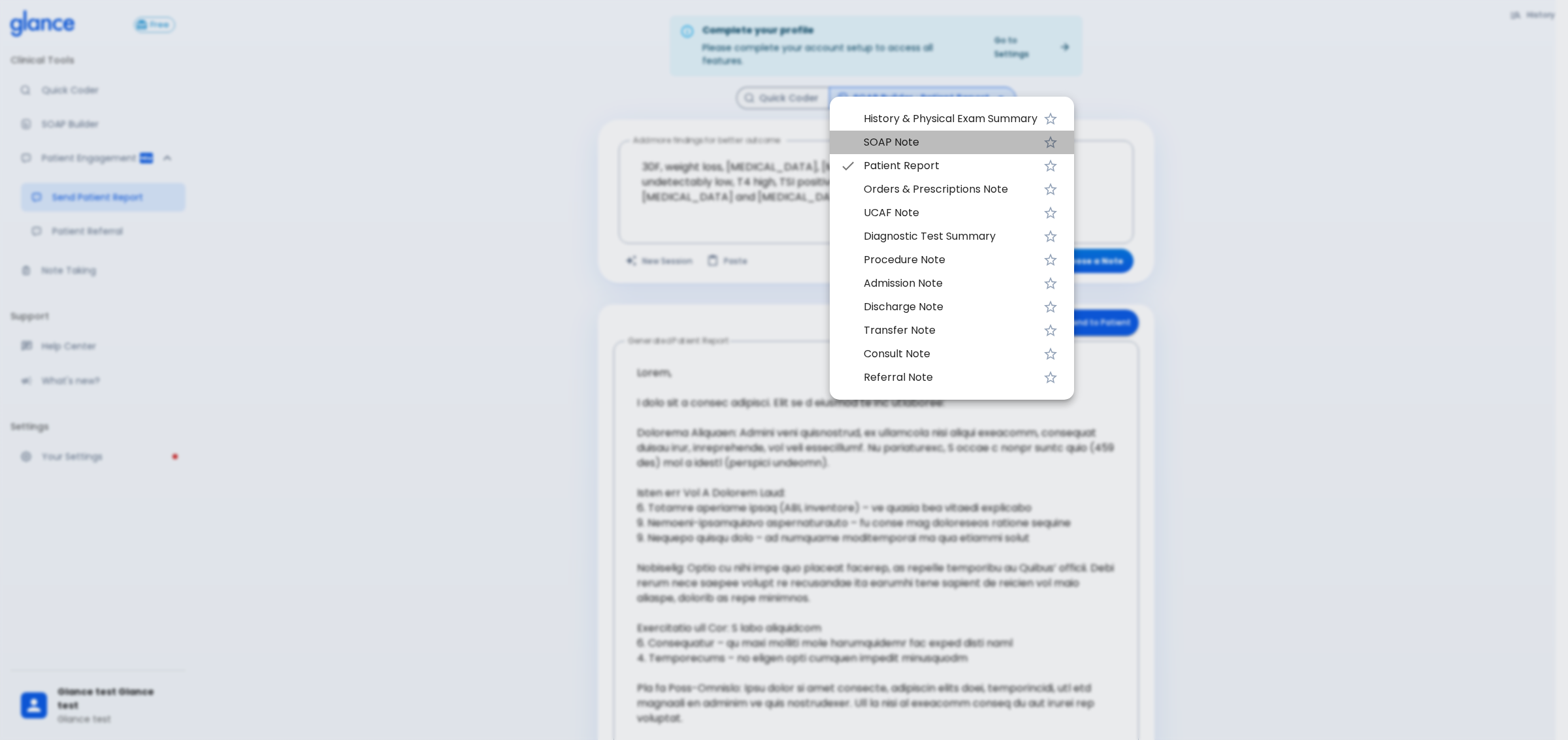
click at [920, 135] on span "SOAP Note" at bounding box center [951, 142] width 174 height 15
type textarea "Subjective: You report weight loss, [MEDICAL_DATA], and [MEDICAL_DATA]. Objecti…"
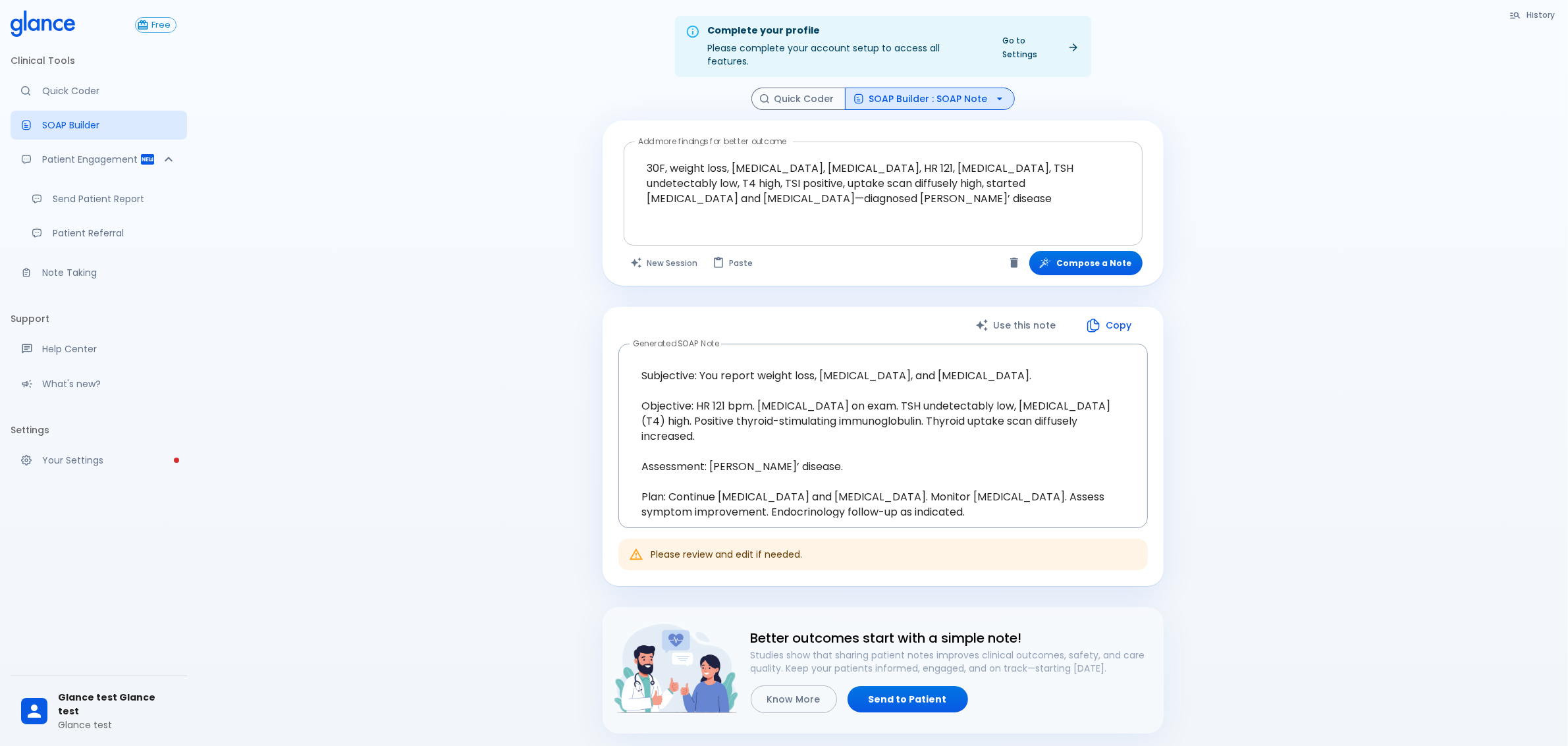
click at [774, 195] on textarea "30F, weight loss, [MEDICAL_DATA], [MEDICAL_DATA], HR 121, [MEDICAL_DATA], TSH u…" at bounding box center [883, 183] width 501 height 71
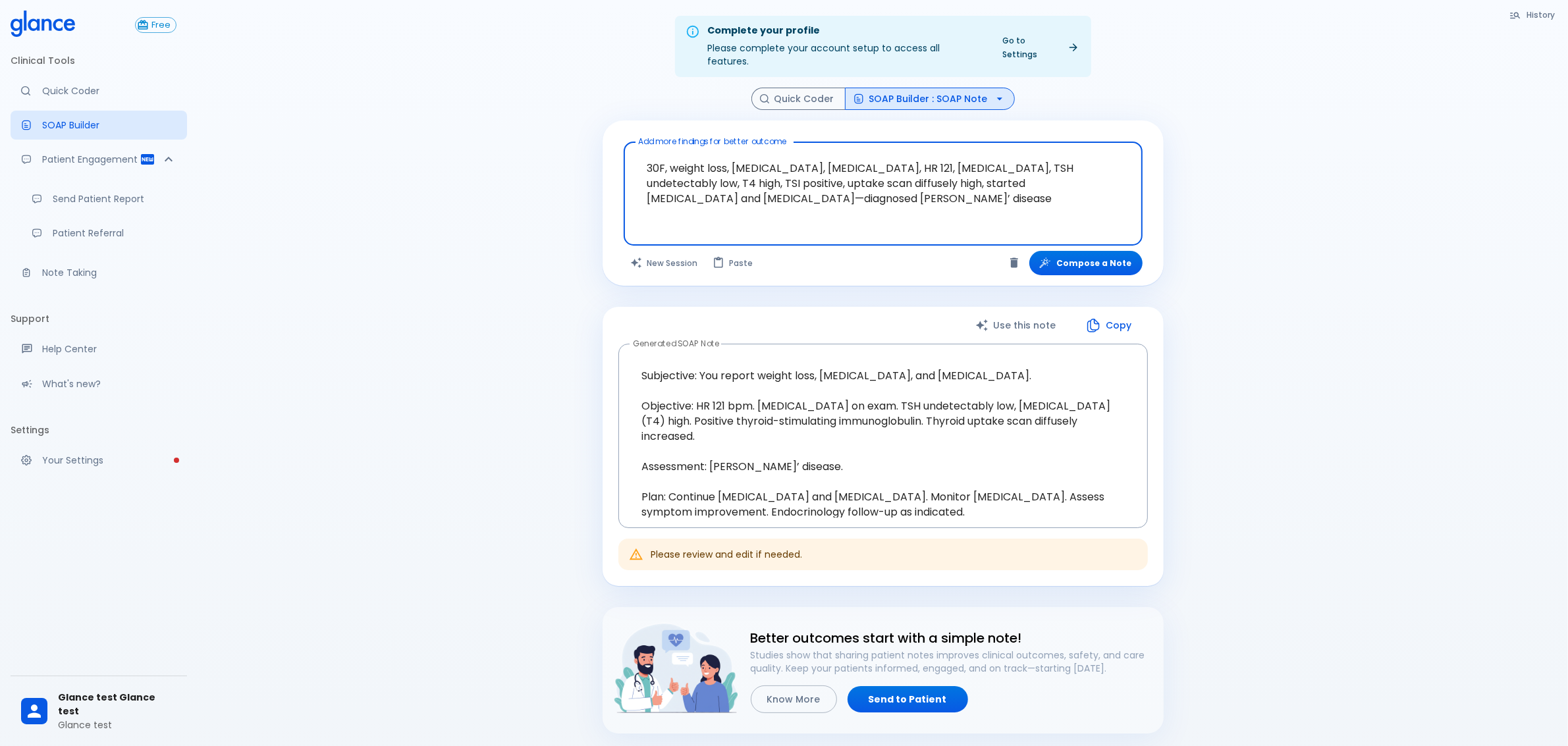
drag, startPoint x: 838, startPoint y: 199, endPoint x: 683, endPoint y: 178, distance: 156.4
click at [683, 178] on textarea "30F, weight loss, [MEDICAL_DATA], [MEDICAL_DATA], HR 121, [MEDICAL_DATA], TSH u…" at bounding box center [883, 183] width 501 height 71
click at [746, 176] on textarea "30F, weight loss, [MEDICAL_DATA], [MEDICAL_DATA], HR 121, [MEDICAL_DATA], TSH u…" at bounding box center [883, 183] width 501 height 71
drag, startPoint x: 843, startPoint y: 194, endPoint x: 514, endPoint y: 129, distance: 335.4
click at [514, 129] on div "Complete your profile Please complete your account setup to access all features…" at bounding box center [882, 427] width 1370 height 854
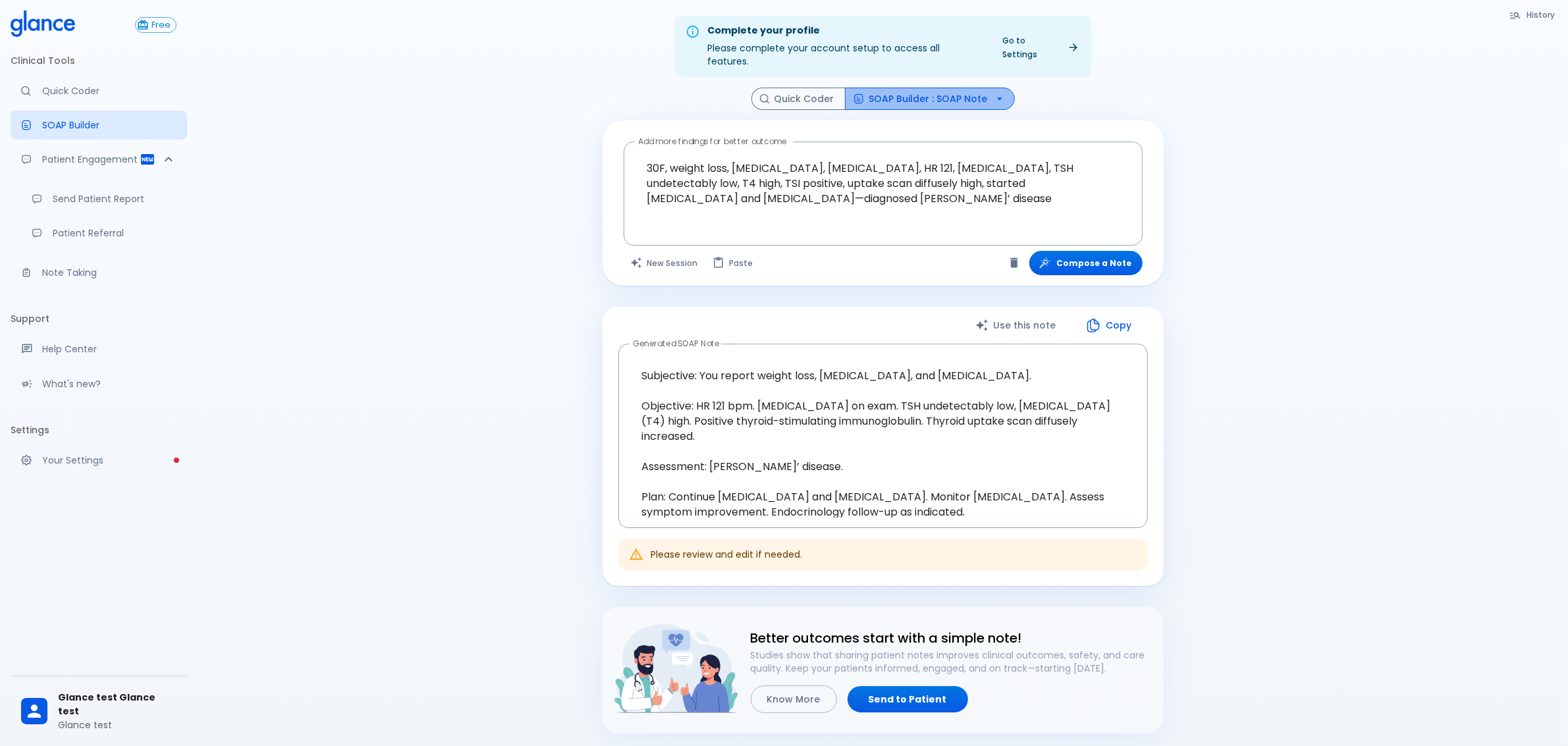
click at [939, 88] on button "SOAP Builder : SOAP Note" at bounding box center [930, 99] width 170 height 23
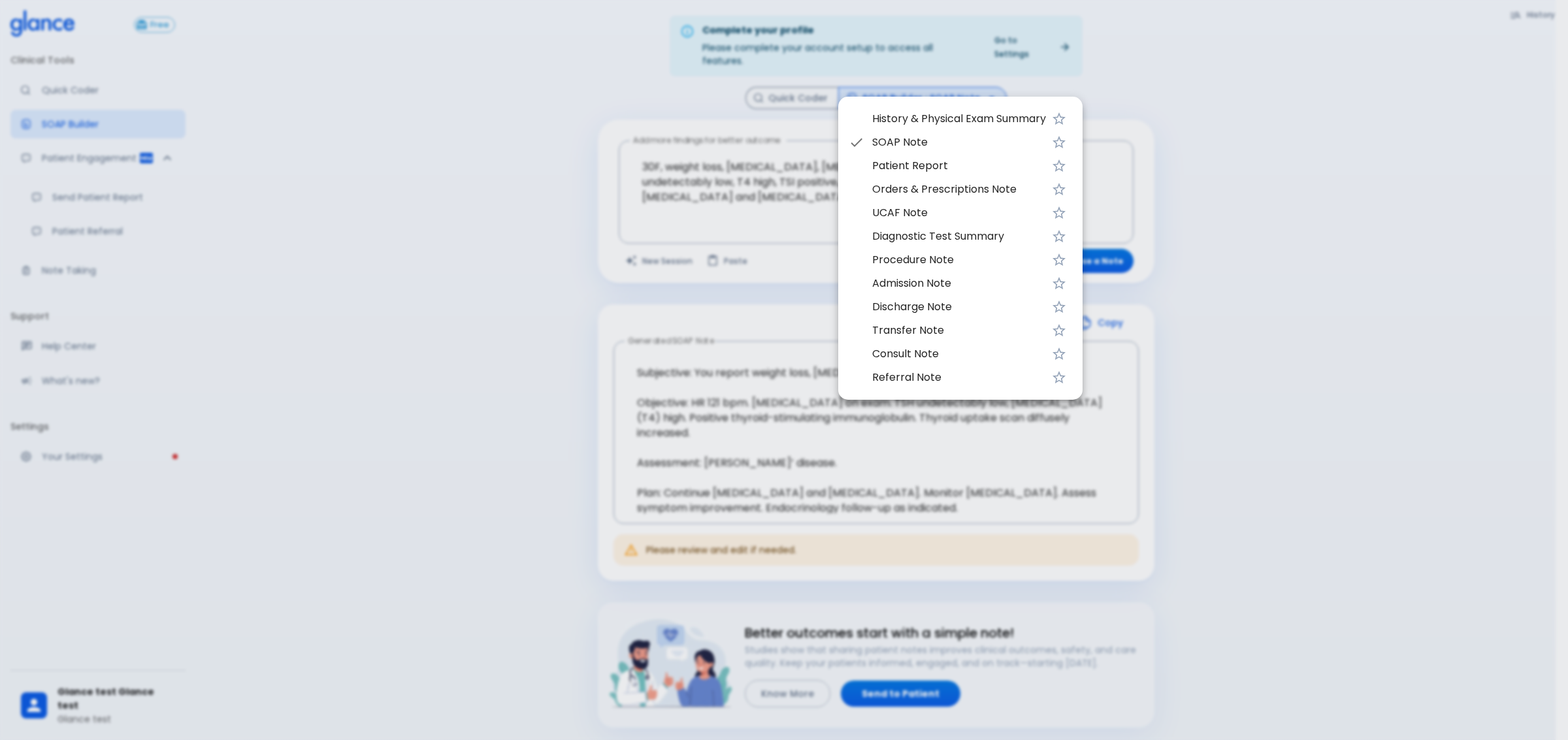
click at [998, 116] on span "History & Physical Exam Summary" at bounding box center [959, 118] width 174 height 15
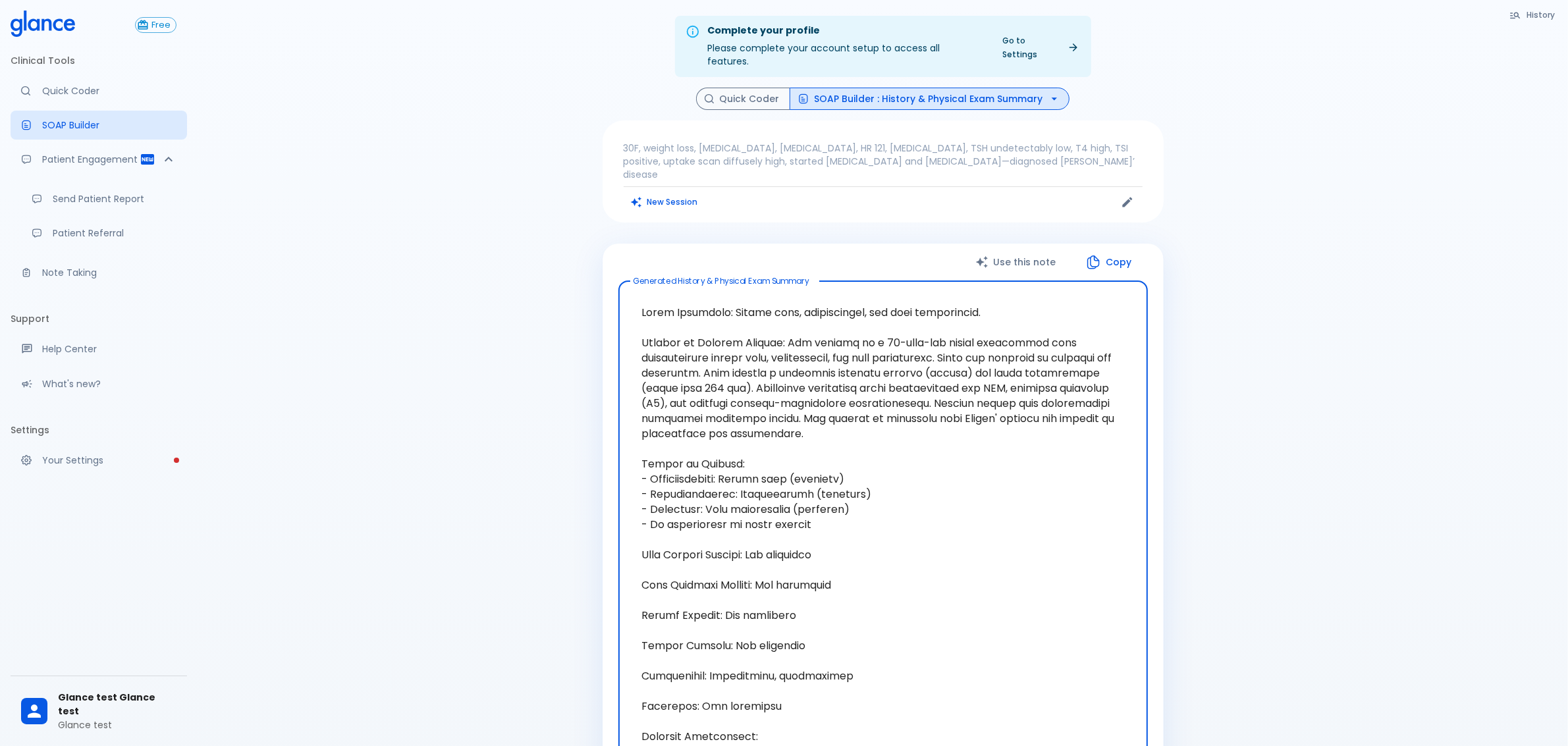
drag, startPoint x: 669, startPoint y: 283, endPoint x: 986, endPoint y: 427, distance: 348.2
click at [1071, 388] on textarea at bounding box center [883, 555] width 511 height 526
click at [986, 427] on textarea at bounding box center [883, 555] width 511 height 526
drag, startPoint x: 640, startPoint y: 283, endPoint x: 1130, endPoint y: 390, distance: 501.5
click at [1130, 390] on textarea at bounding box center [883, 555] width 511 height 526
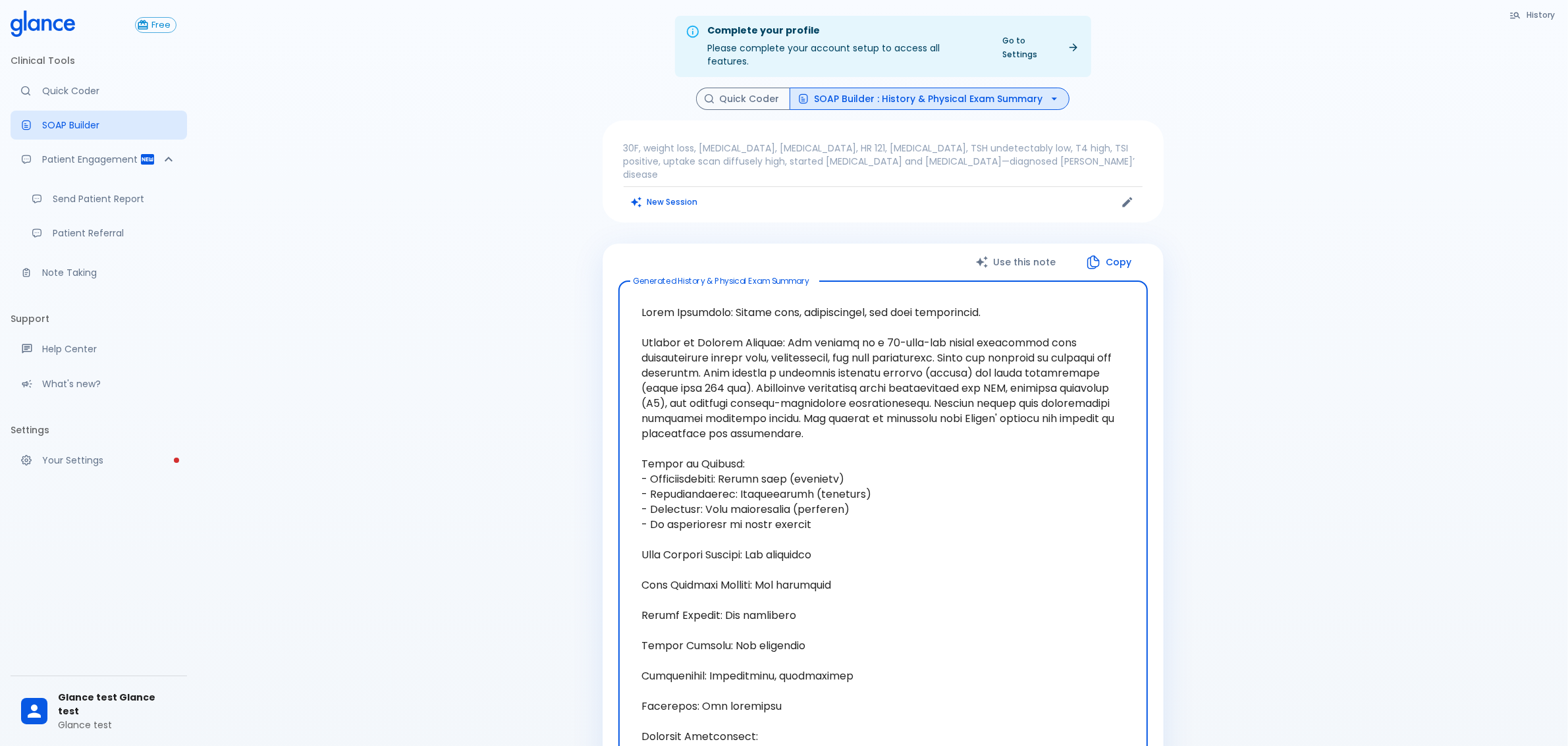
click at [912, 432] on textarea at bounding box center [883, 555] width 511 height 526
drag, startPoint x: 816, startPoint y: 414, endPoint x: 626, endPoint y: 293, distance: 225.3
click at [626, 291] on div "x Generated History & Physical Exam Summary" at bounding box center [882, 555] width 529 height 548
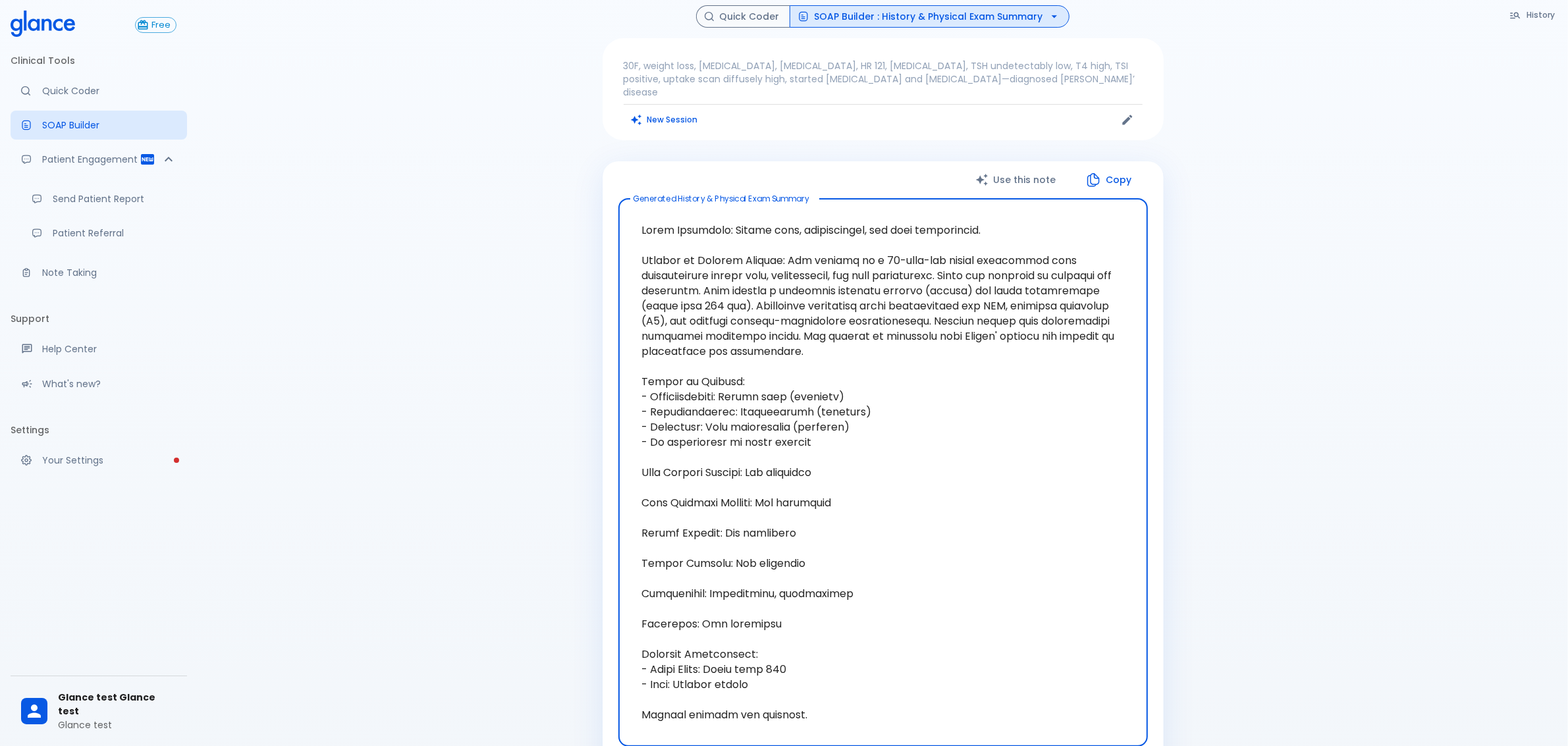
click at [785, 367] on textarea at bounding box center [883, 472] width 511 height 526
click at [777, 336] on textarea at bounding box center [883, 472] width 511 height 526
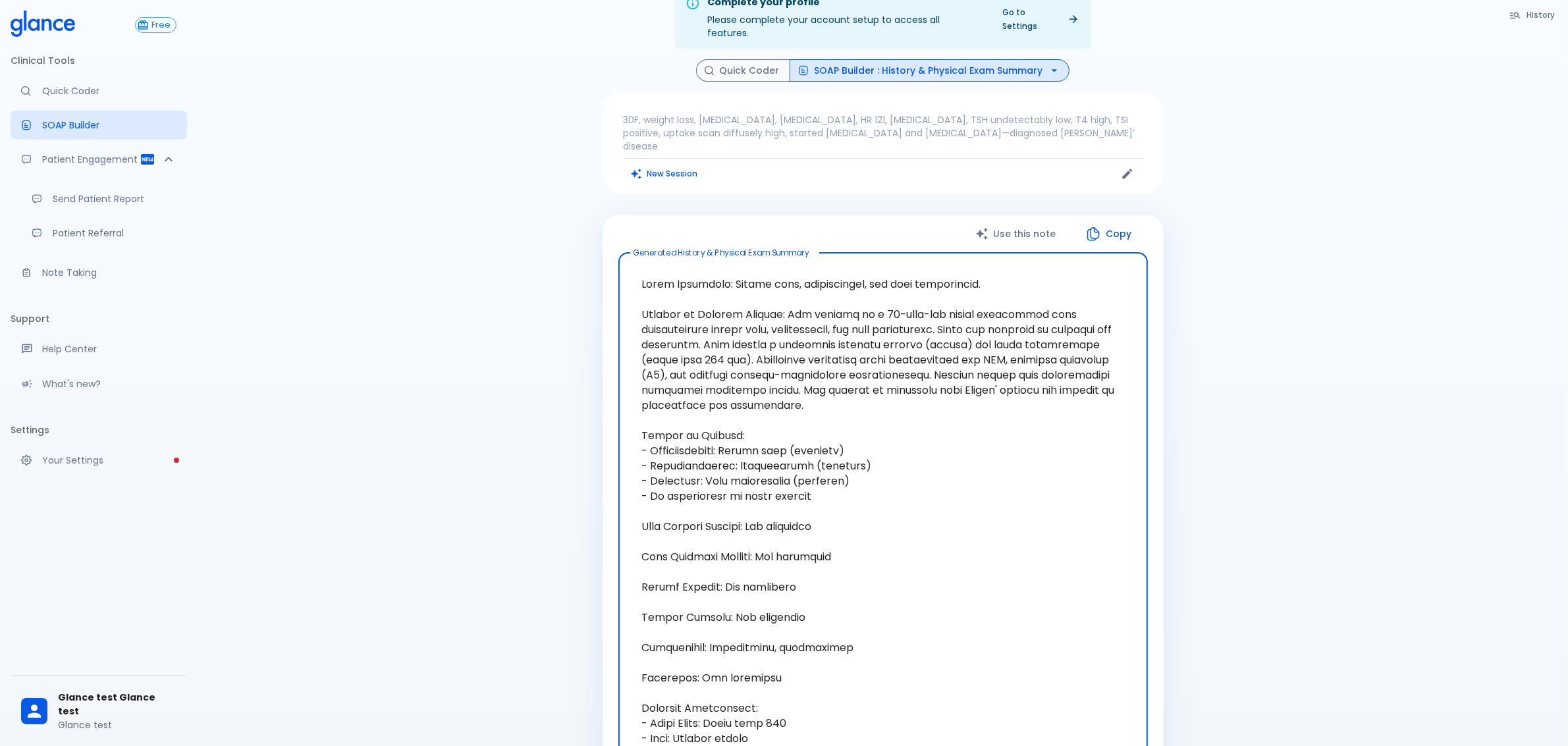
scroll to position [0, 0]
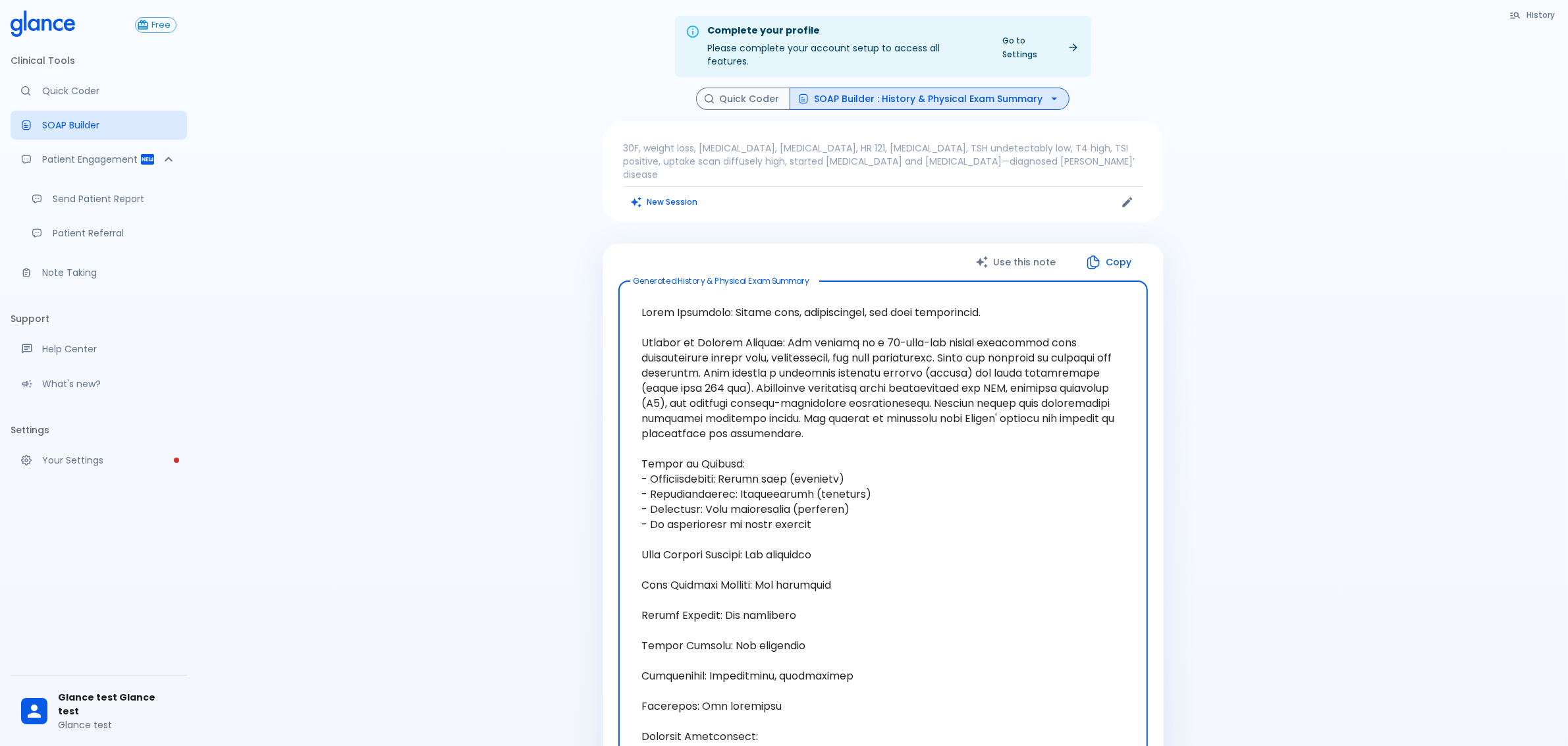
click at [762, 452] on textarea at bounding box center [883, 555] width 511 height 526
click at [745, 529] on textarea at bounding box center [883, 555] width 511 height 526
click at [750, 529] on textarea at bounding box center [883, 555] width 511 height 526
drag, startPoint x: 750, startPoint y: 529, endPoint x: 884, endPoint y: 535, distance: 134.1
click at [884, 535] on textarea at bounding box center [883, 555] width 511 height 526
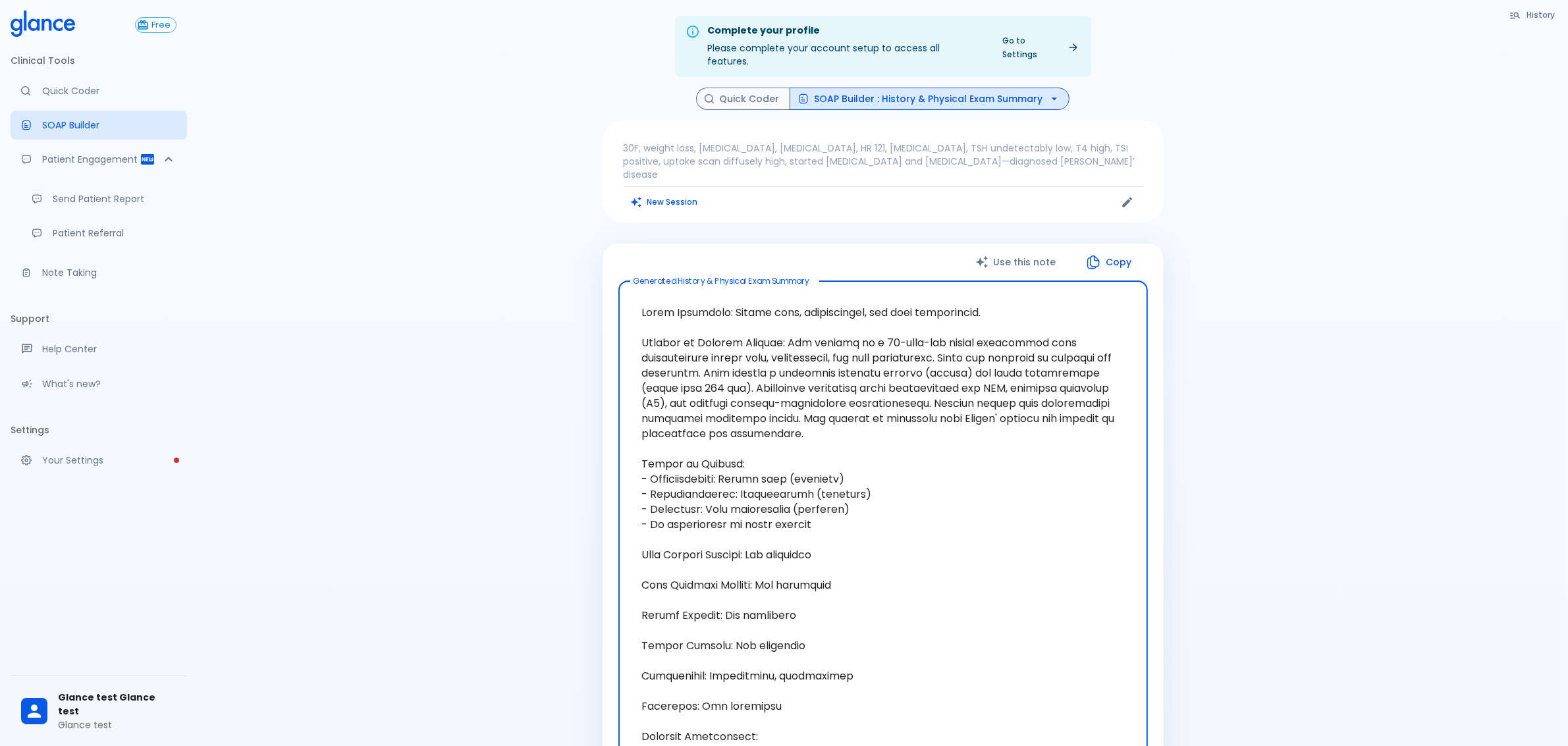
click at [878, 530] on textarea at bounding box center [883, 555] width 511 height 526
click at [723, 332] on textarea at bounding box center [883, 555] width 511 height 526
drag, startPoint x: 634, startPoint y: 283, endPoint x: 1052, endPoint y: 389, distance: 431.2
click at [1113, 425] on textarea at bounding box center [883, 555] width 511 height 526
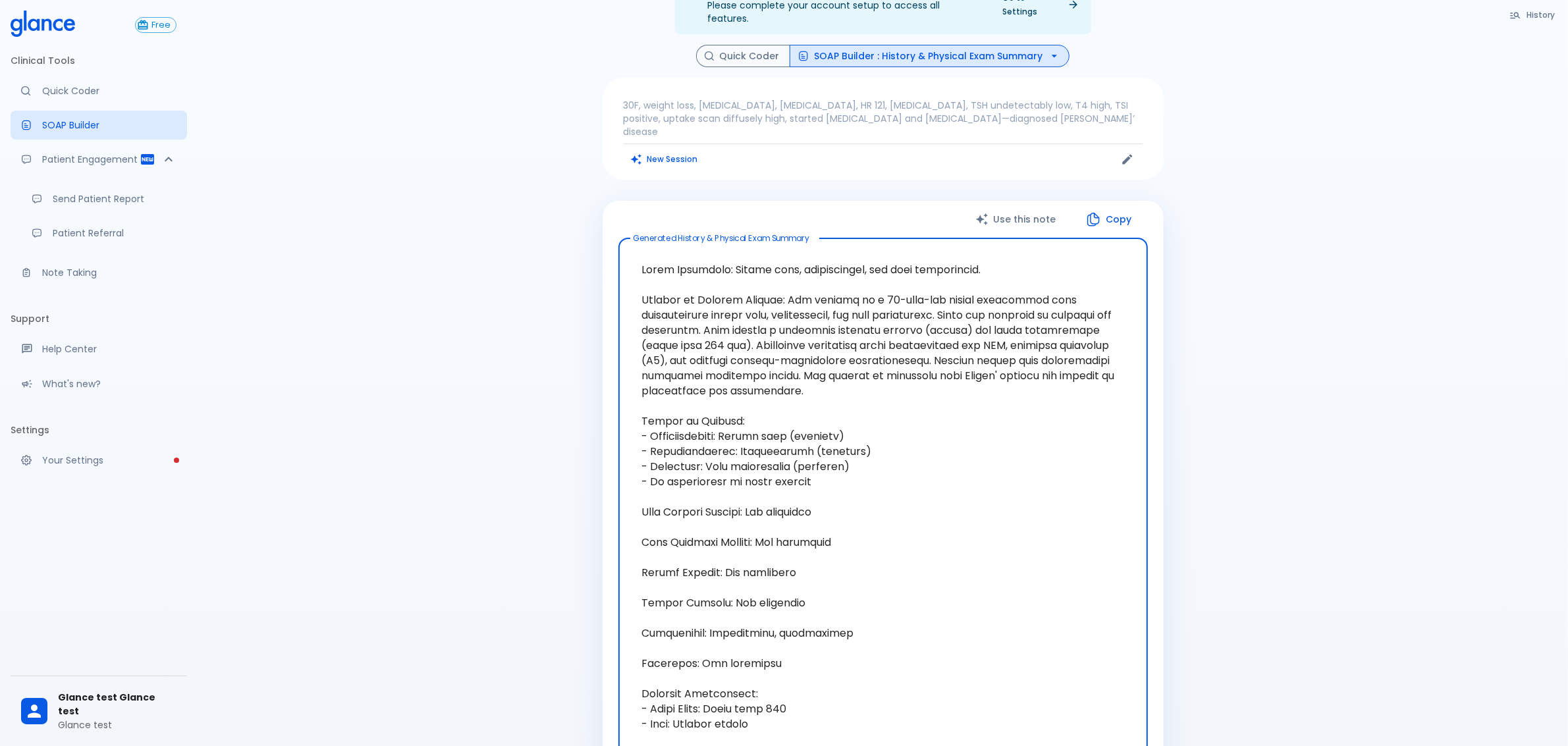
scroll to position [82, 0]
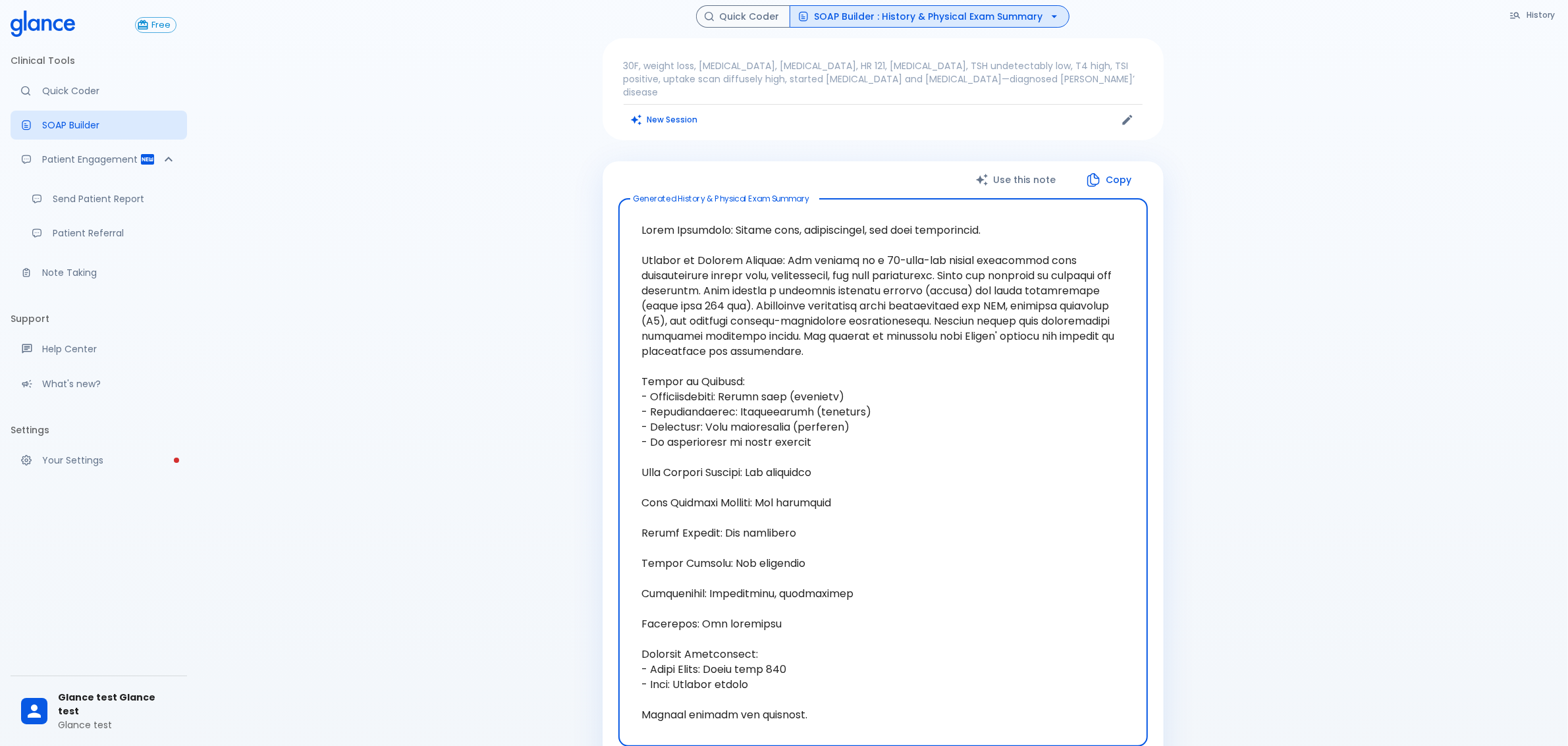
click at [797, 533] on textarea at bounding box center [883, 472] width 511 height 526
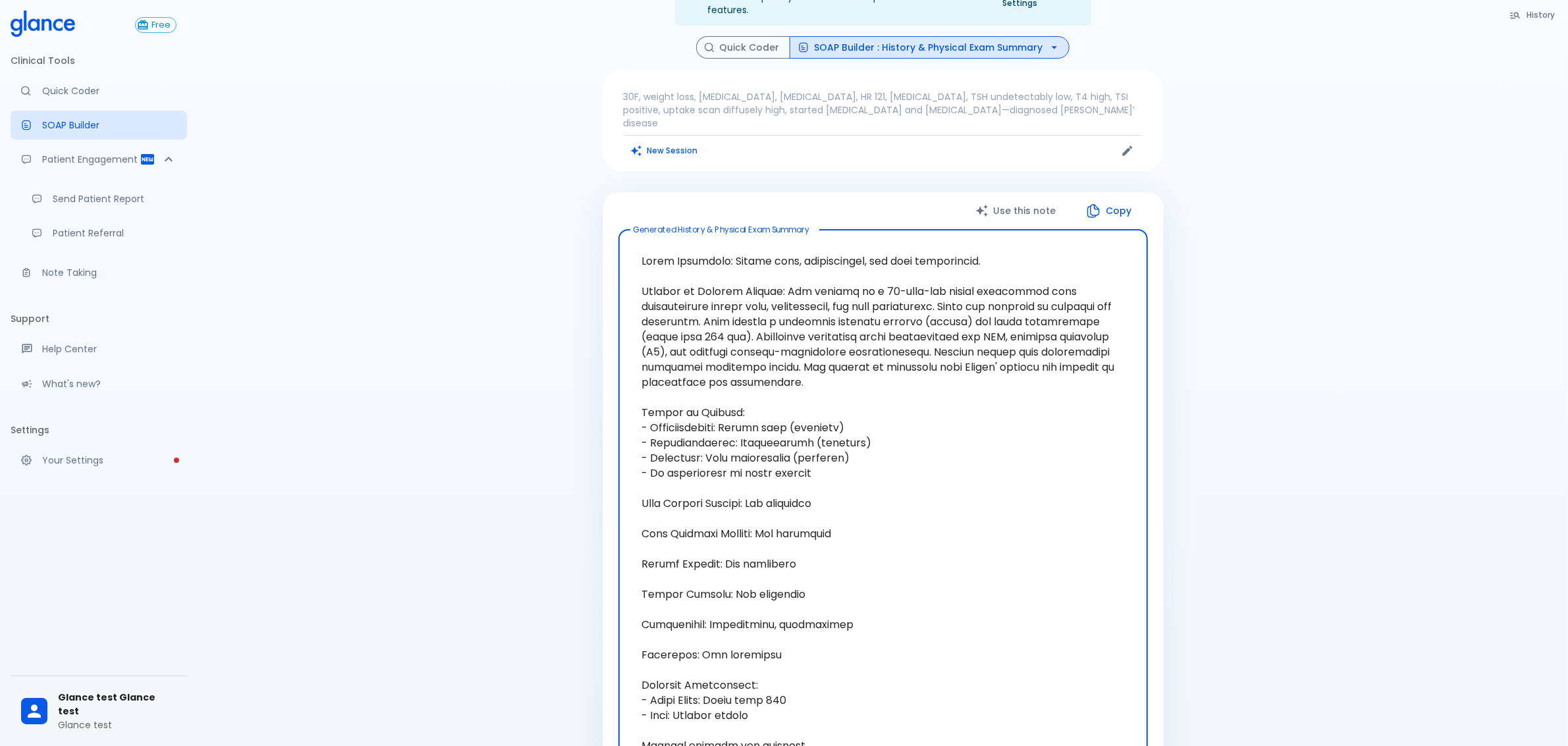
scroll to position [0, 0]
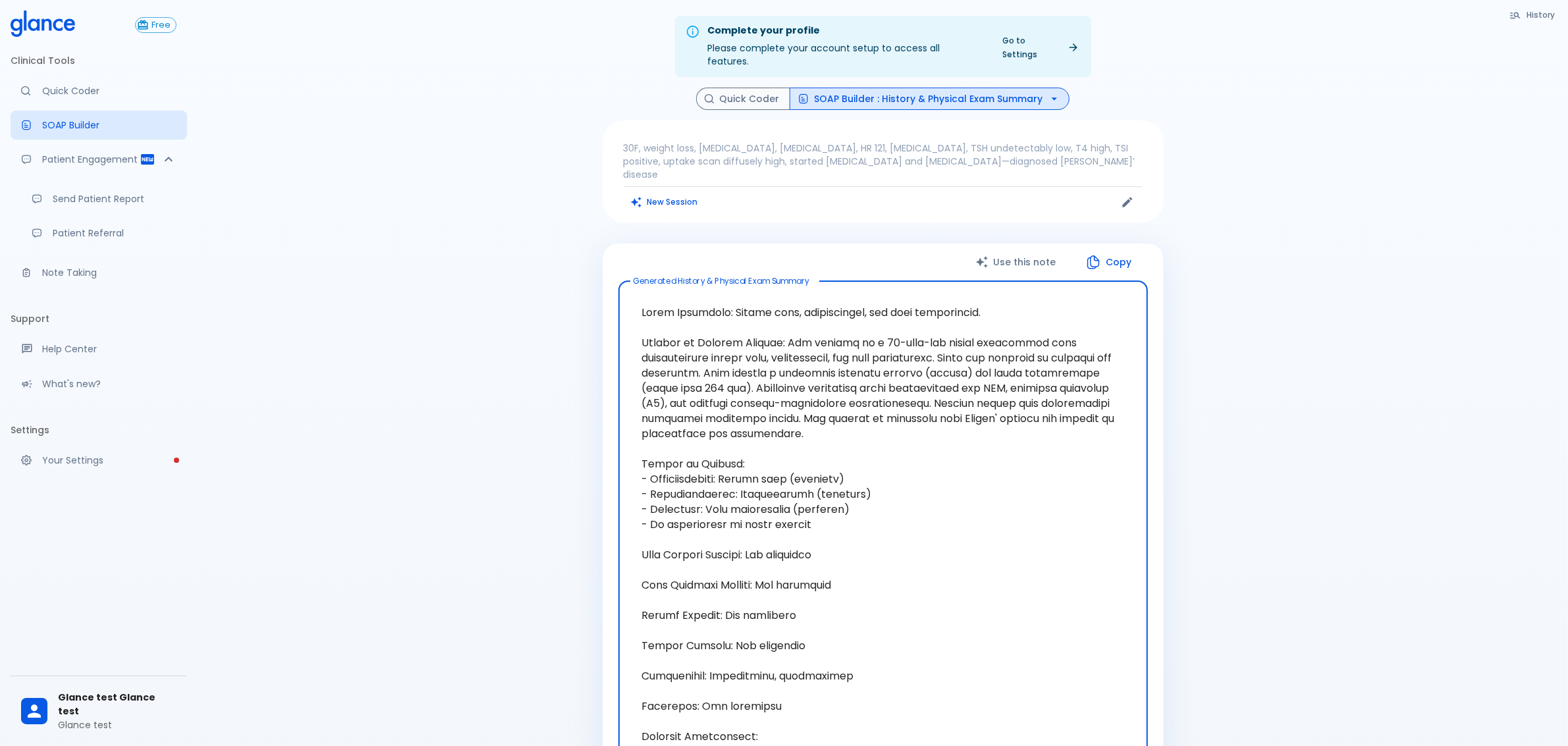
click at [930, 88] on button "SOAP Builder : History & Physical Exam Summary" at bounding box center [929, 99] width 280 height 23
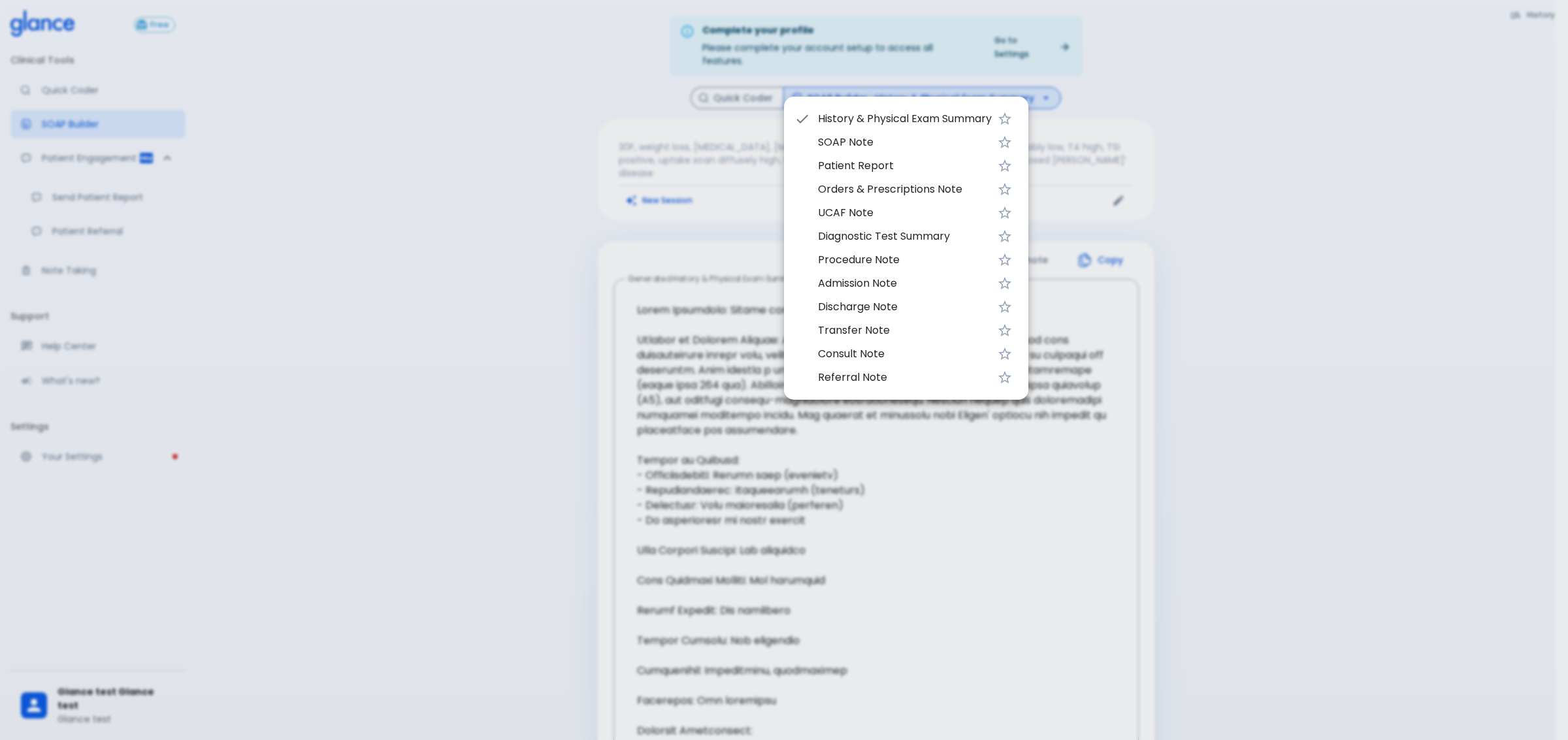
click at [1267, 326] on div at bounding box center [784, 370] width 1568 height 740
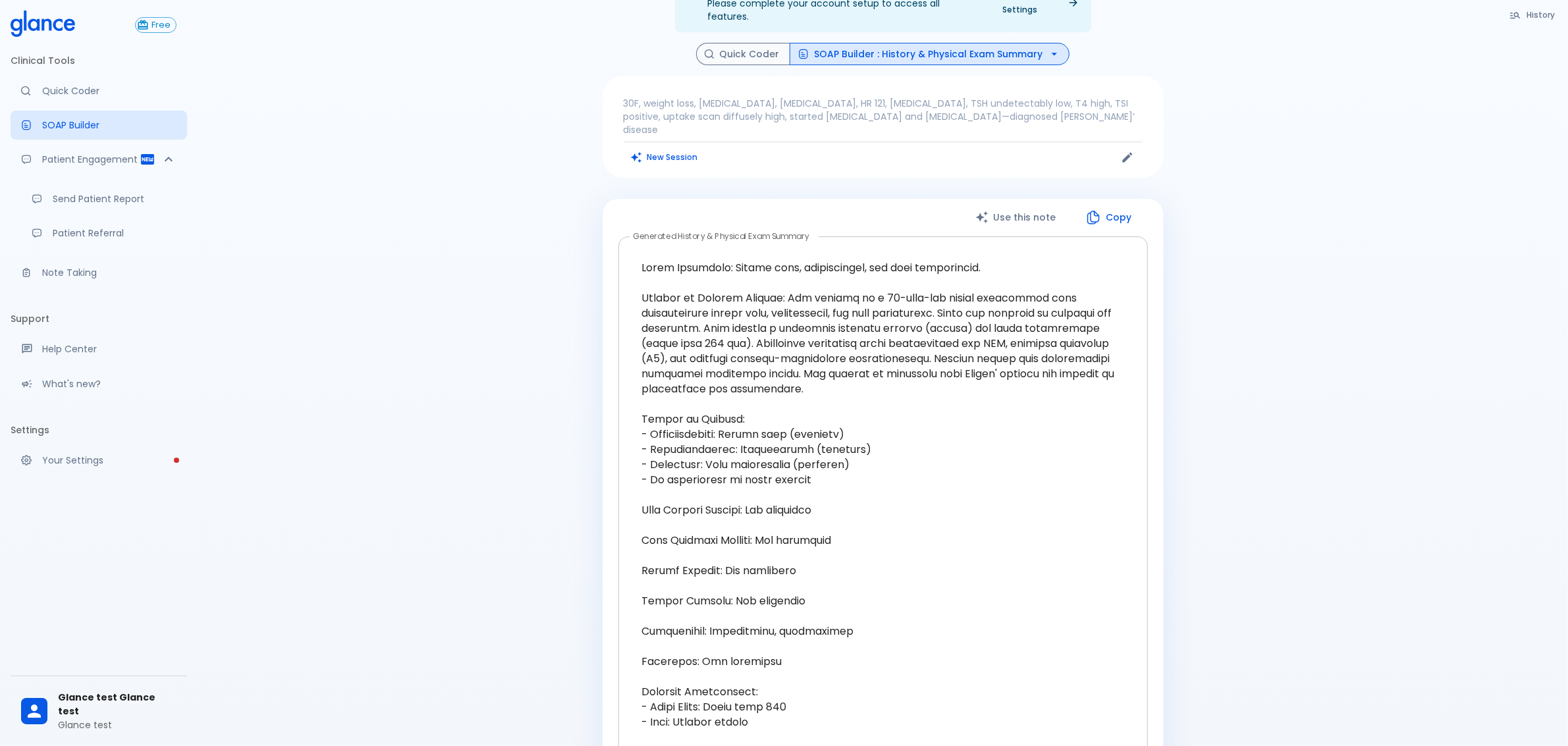
scroll to position [82, 0]
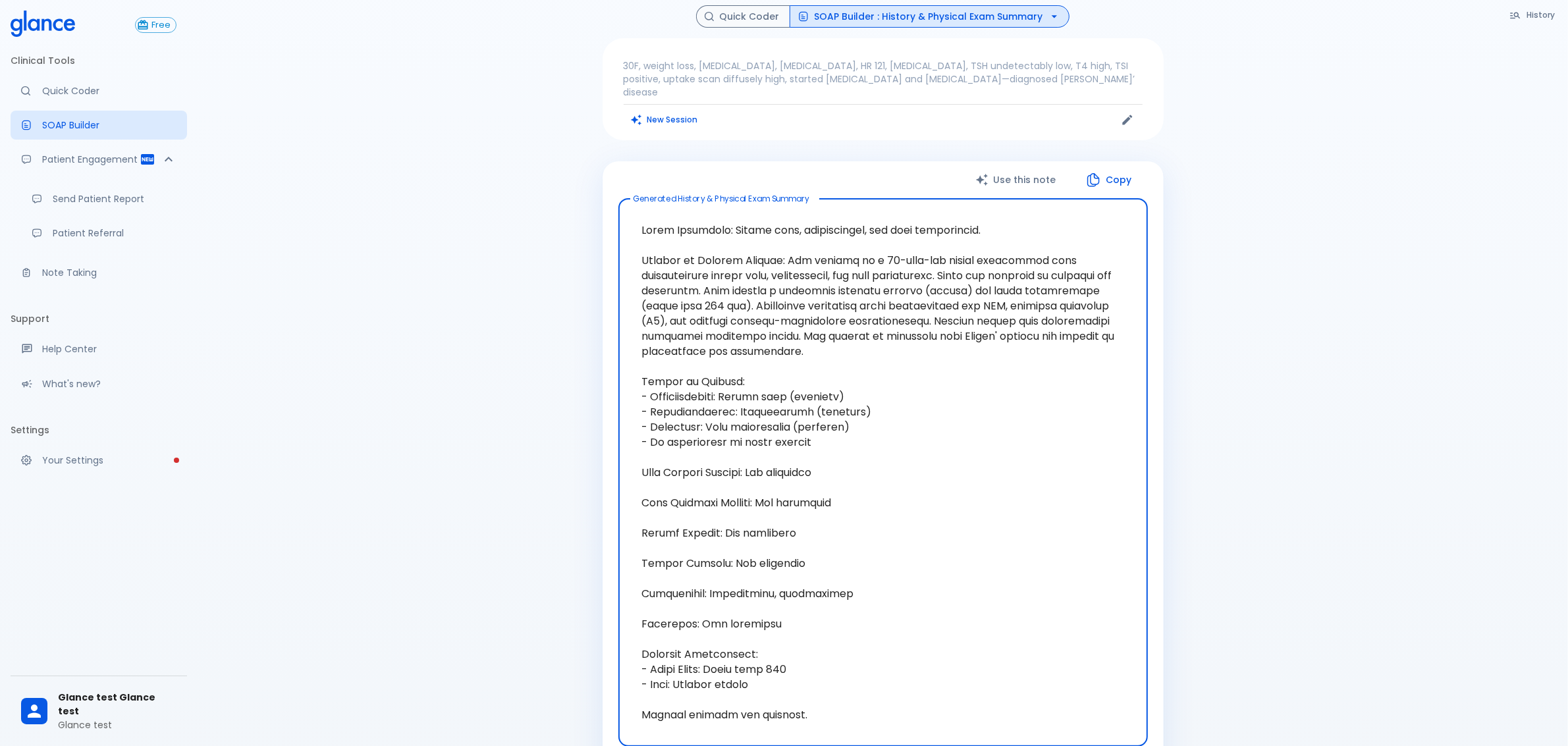
drag, startPoint x: 824, startPoint y: 687, endPoint x: 581, endPoint y: 191, distance: 552.3
click at [581, 191] on div "Complete your profile Please complete your account setup to access all features…" at bounding box center [882, 495] width 1370 height 1155
click at [913, 299] on textarea at bounding box center [883, 472] width 511 height 526
drag, startPoint x: 632, startPoint y: 199, endPoint x: 992, endPoint y: 384, distance: 404.8
click at [992, 384] on textarea at bounding box center [883, 472] width 511 height 526
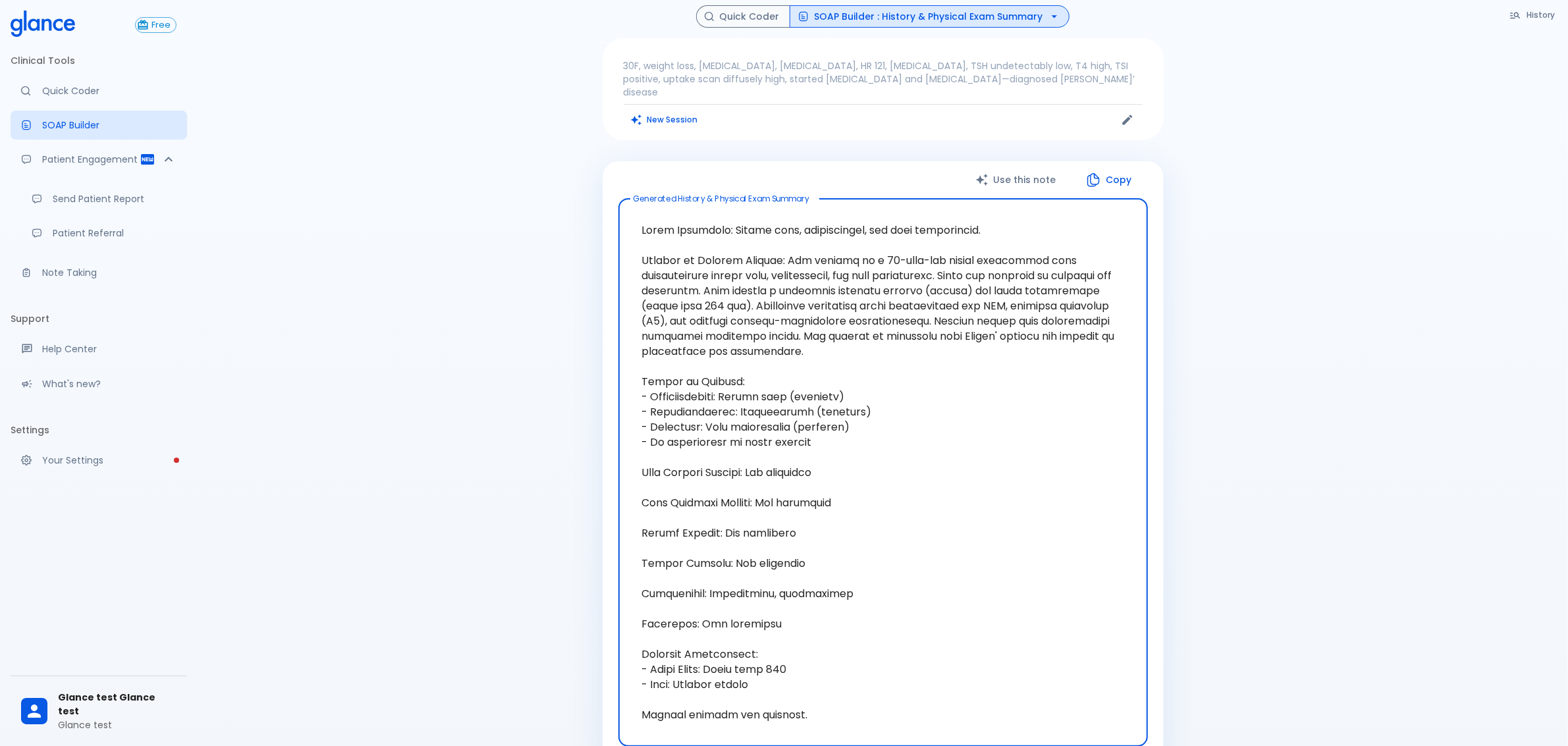
drag, startPoint x: 956, startPoint y: 390, endPoint x: 917, endPoint y: 379, distance: 40.5
click at [953, 390] on textarea at bounding box center [883, 472] width 511 height 526
click at [768, 334] on textarea at bounding box center [883, 472] width 511 height 526
click at [825, 257] on textarea at bounding box center [883, 472] width 511 height 526
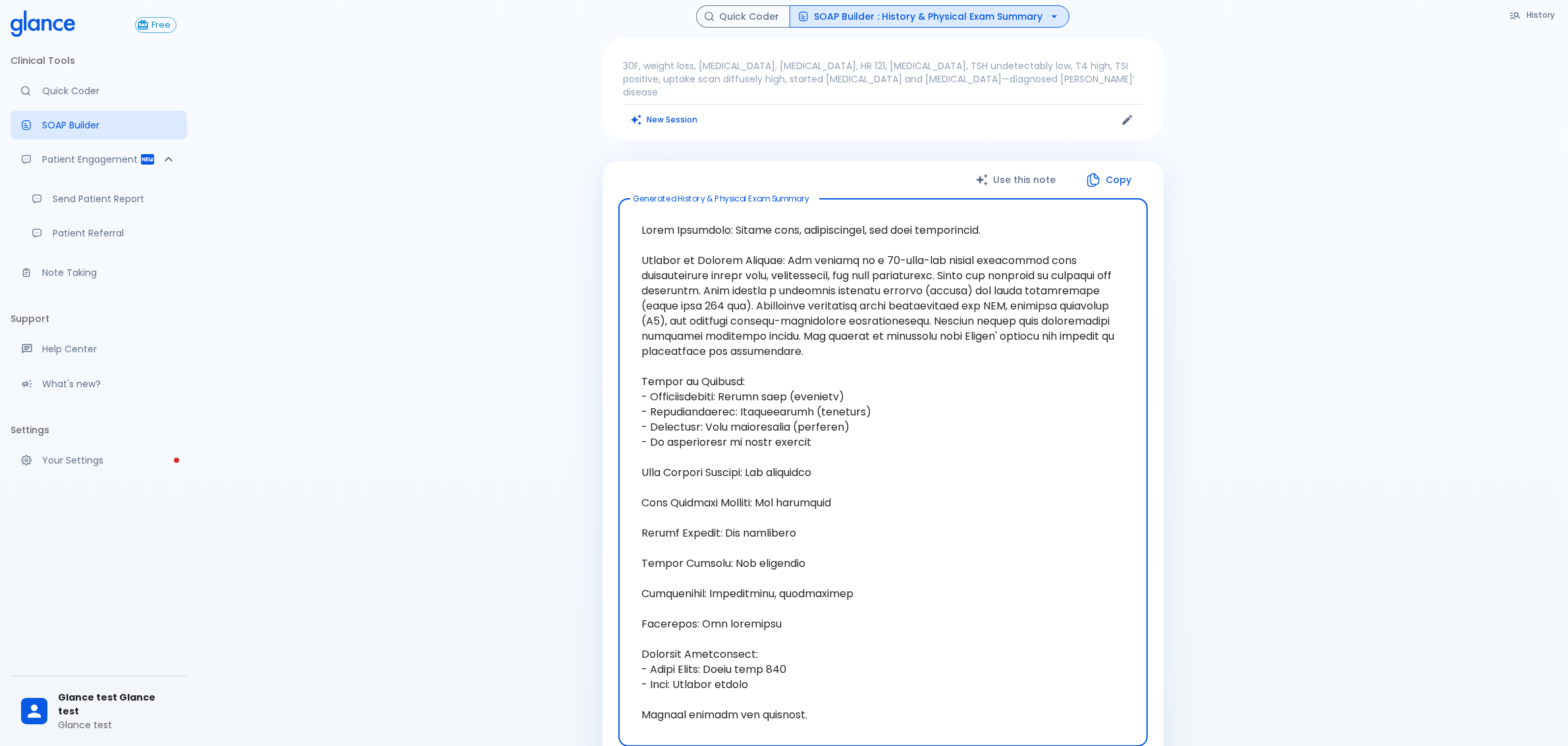
click at [825, 257] on textarea at bounding box center [883, 472] width 511 height 526
click at [1250, 309] on div "Complete your profile Please complete your account setup to access all features…" at bounding box center [882, 495] width 1370 height 1155
drag, startPoint x: 768, startPoint y: 232, endPoint x: 909, endPoint y: 336, distance: 175.2
click at [909, 336] on textarea at bounding box center [883, 472] width 511 height 526
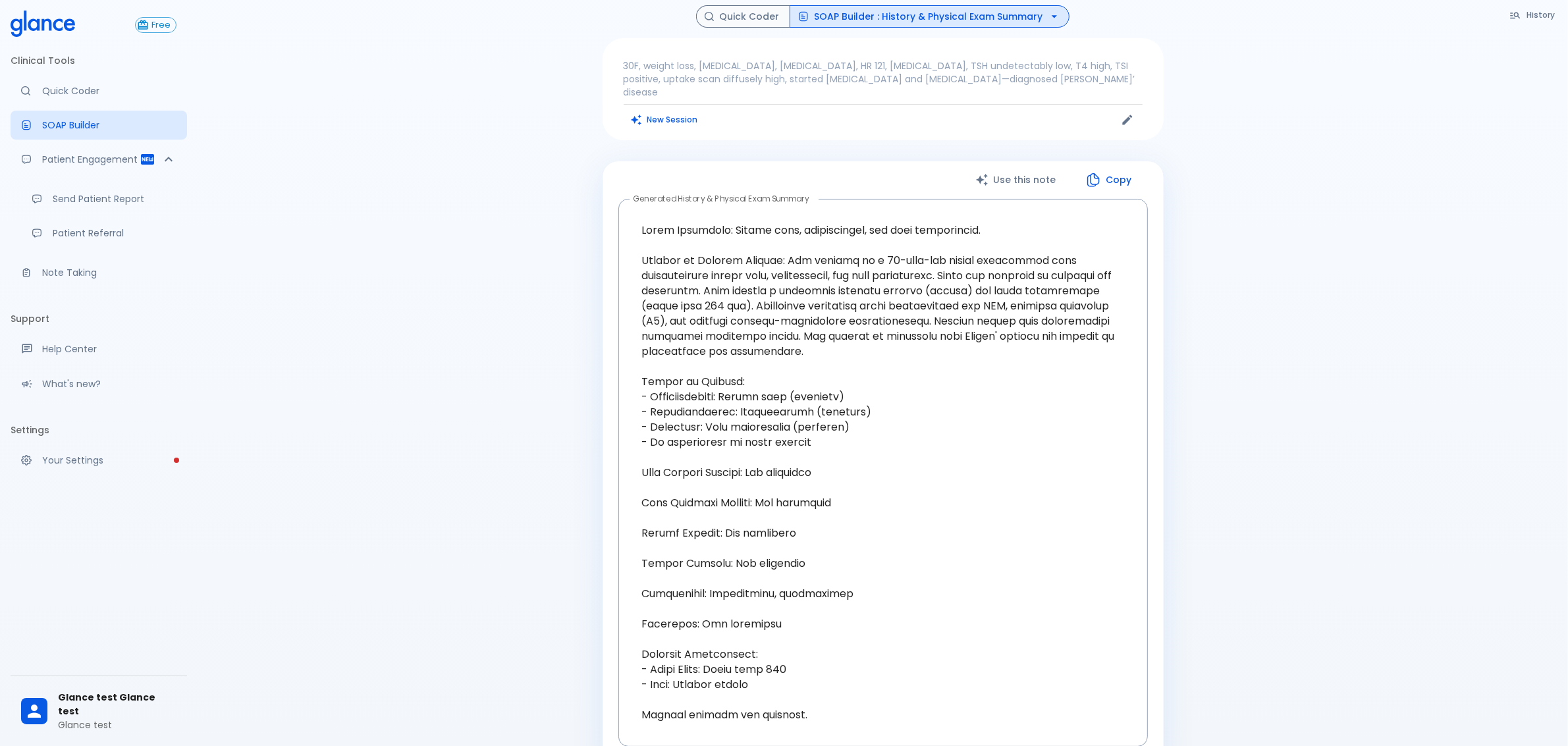
click at [1243, 480] on div "Complete your profile Please complete your account setup to access all features…" at bounding box center [882, 495] width 1370 height 1155
click at [749, 232] on textarea at bounding box center [883, 472] width 511 height 526
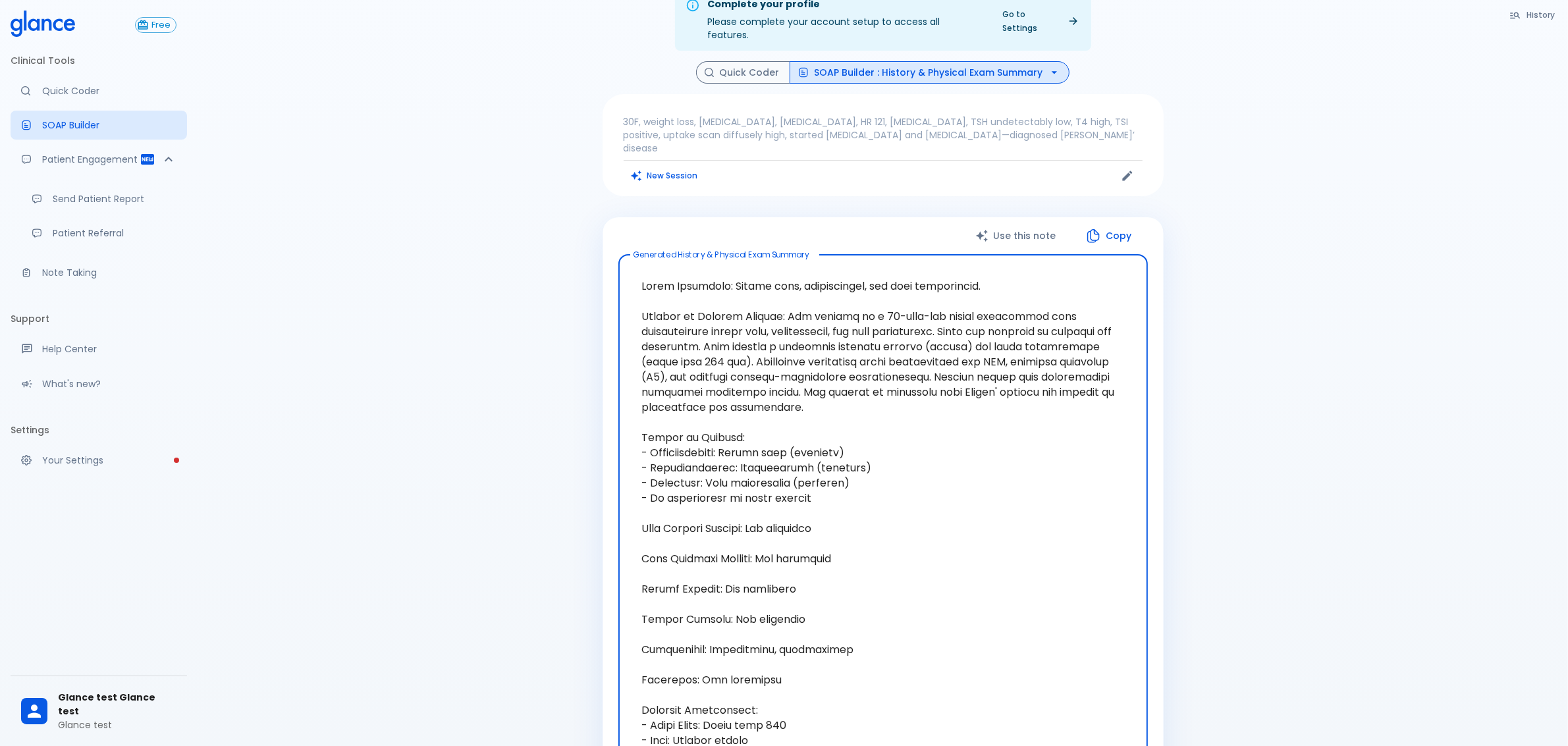
scroll to position [0, 0]
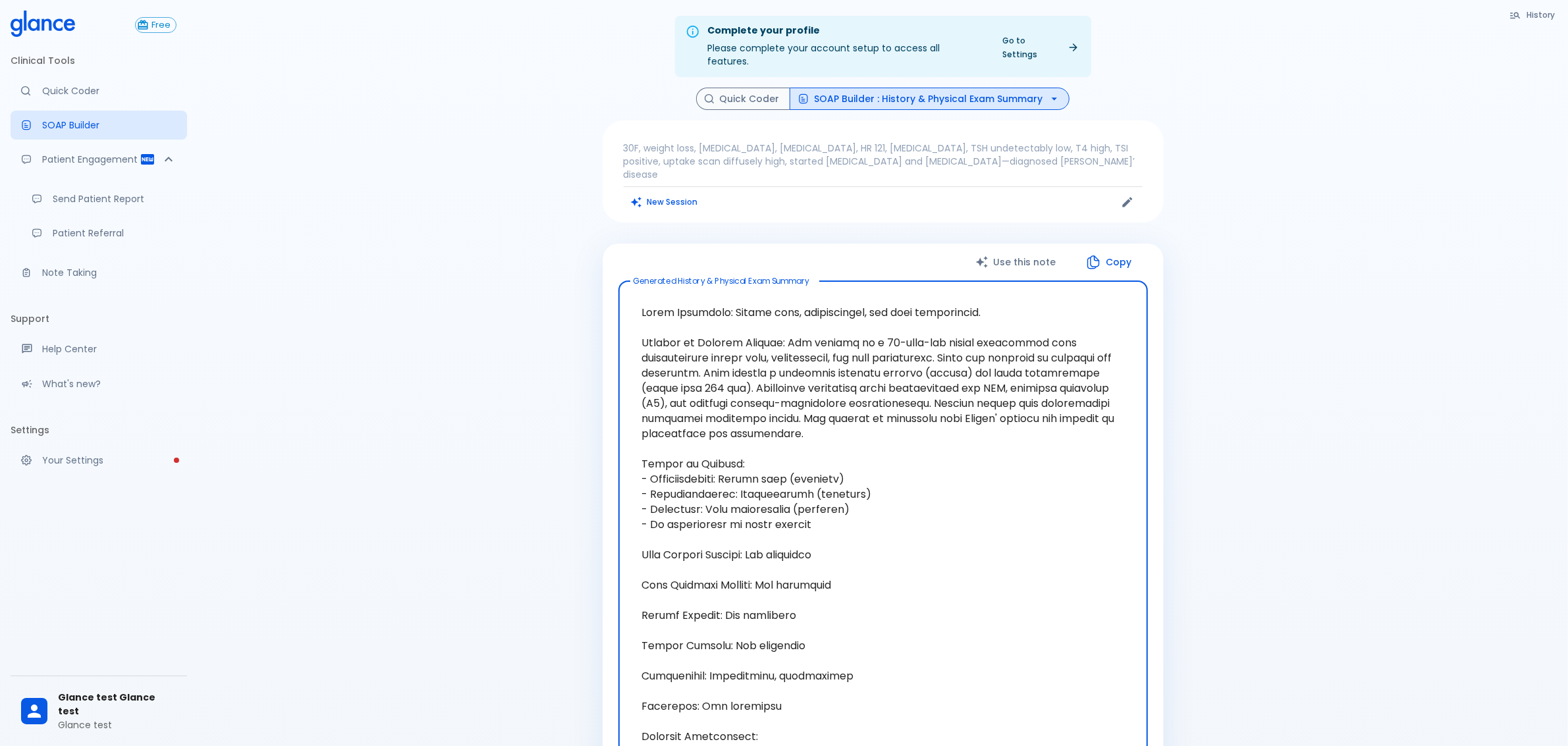
drag, startPoint x: 729, startPoint y: 286, endPoint x: 1060, endPoint y: 426, distance: 359.4
click at [1060, 426] on textarea at bounding box center [883, 555] width 511 height 526
drag, startPoint x: 1008, startPoint y: 421, endPoint x: 851, endPoint y: 400, distance: 158.4
click at [1006, 421] on textarea at bounding box center [883, 555] width 511 height 526
click at [794, 396] on textarea at bounding box center [883, 555] width 511 height 526
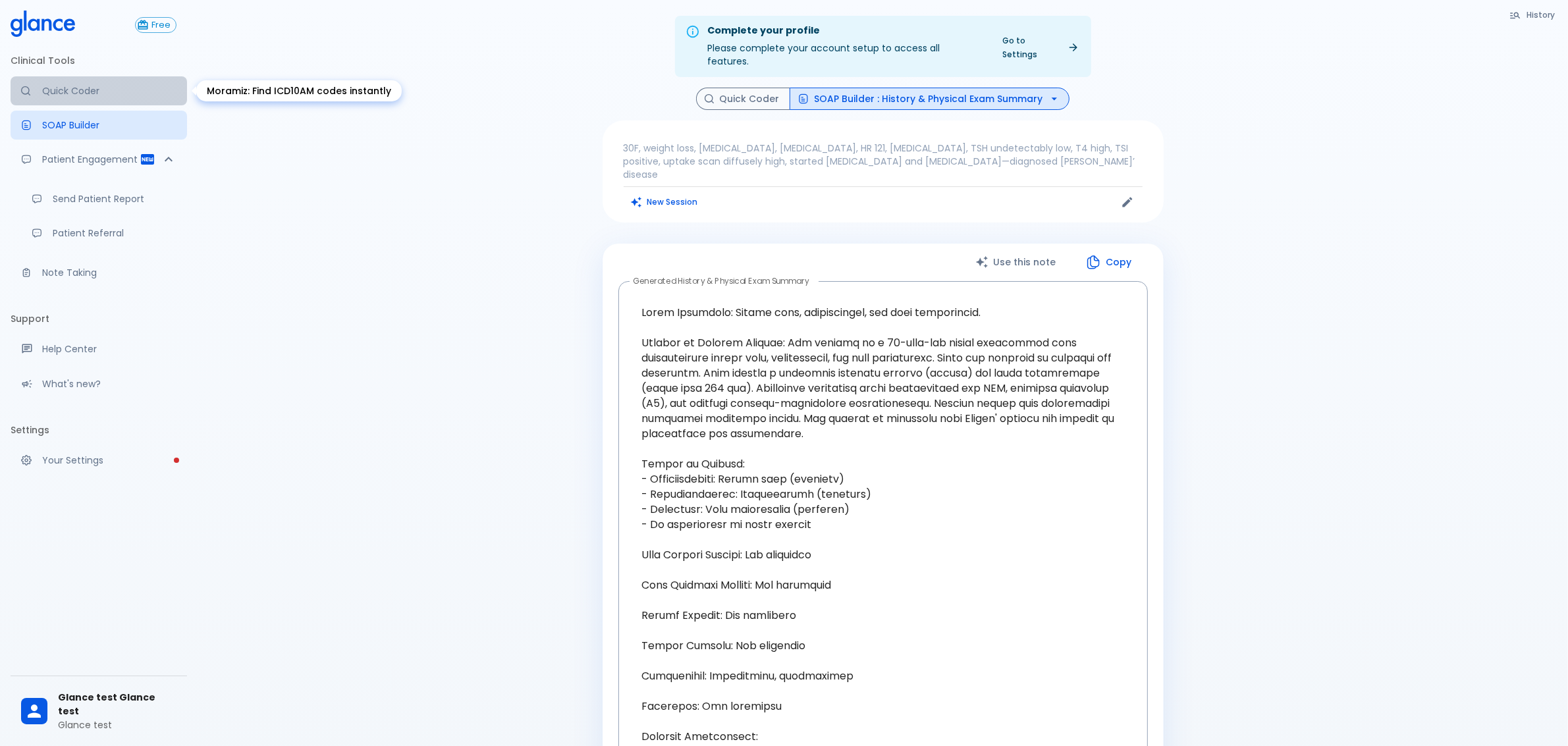
click at [88, 93] on p "Quick Coder" at bounding box center [109, 91] width 134 height 13
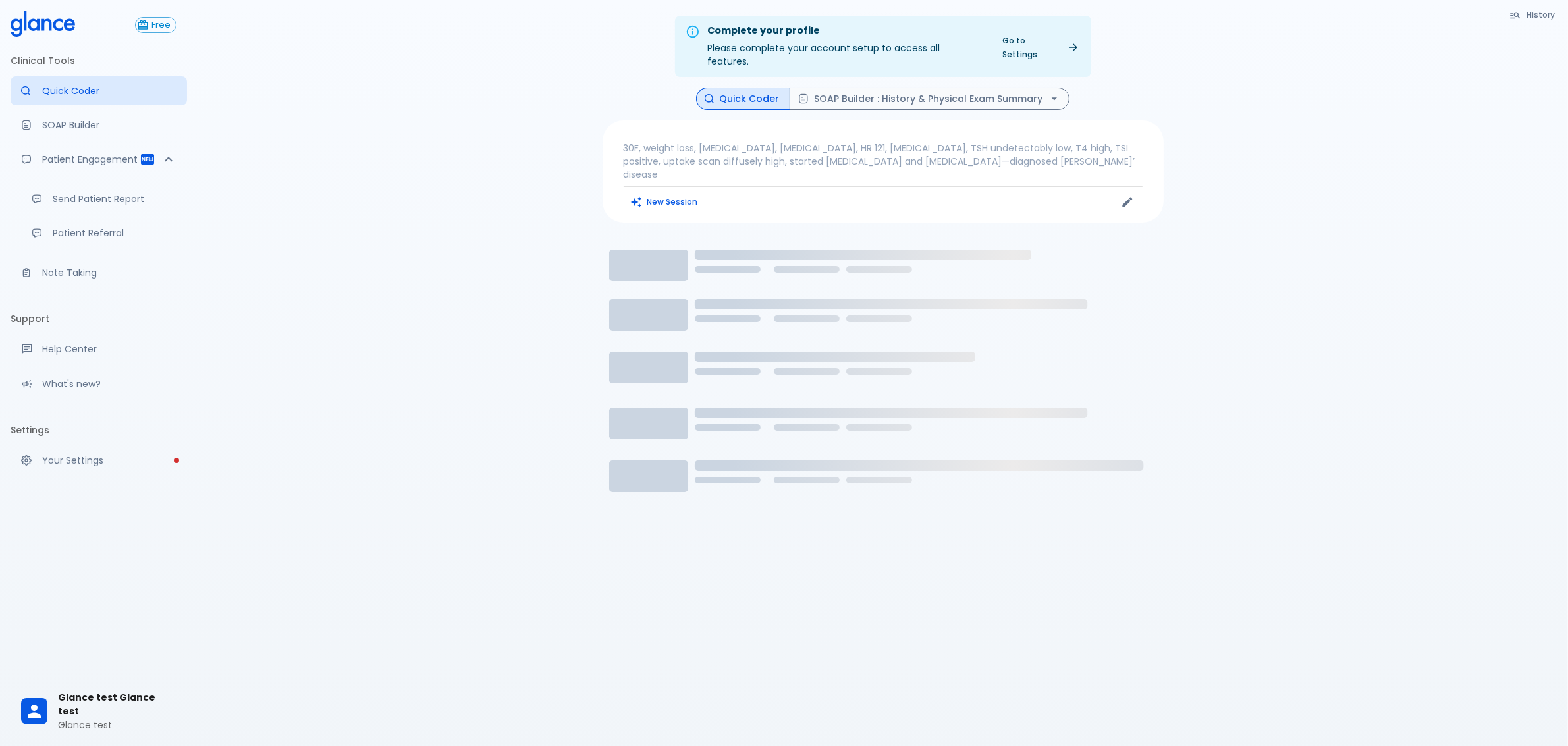
click at [762, 142] on p "30F, weight loss, [MEDICAL_DATA], [MEDICAL_DATA], HR 121, [MEDICAL_DATA], TSH u…" at bounding box center [883, 161] width 519 height 40
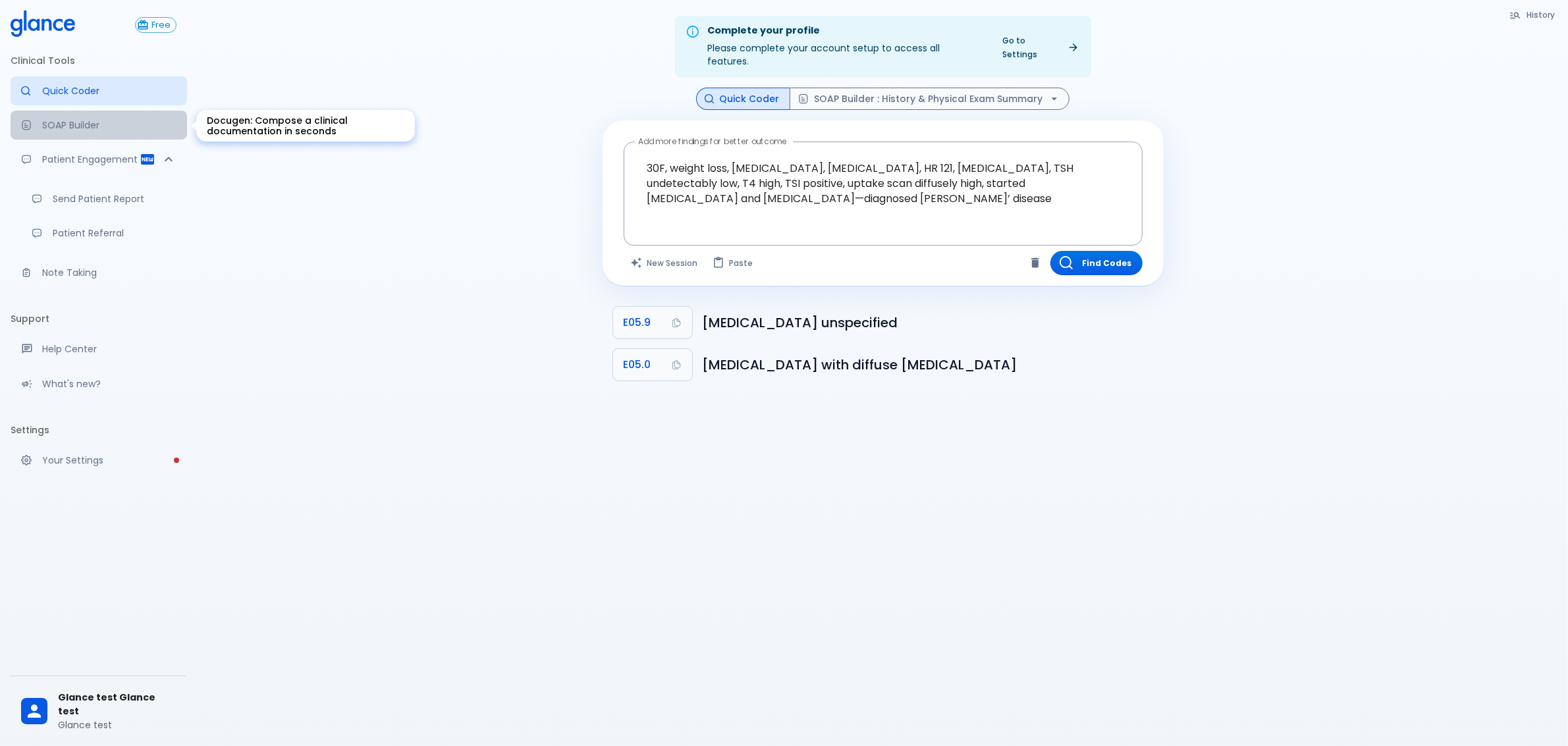
click at [126, 129] on p "SOAP Builder" at bounding box center [109, 125] width 134 height 13
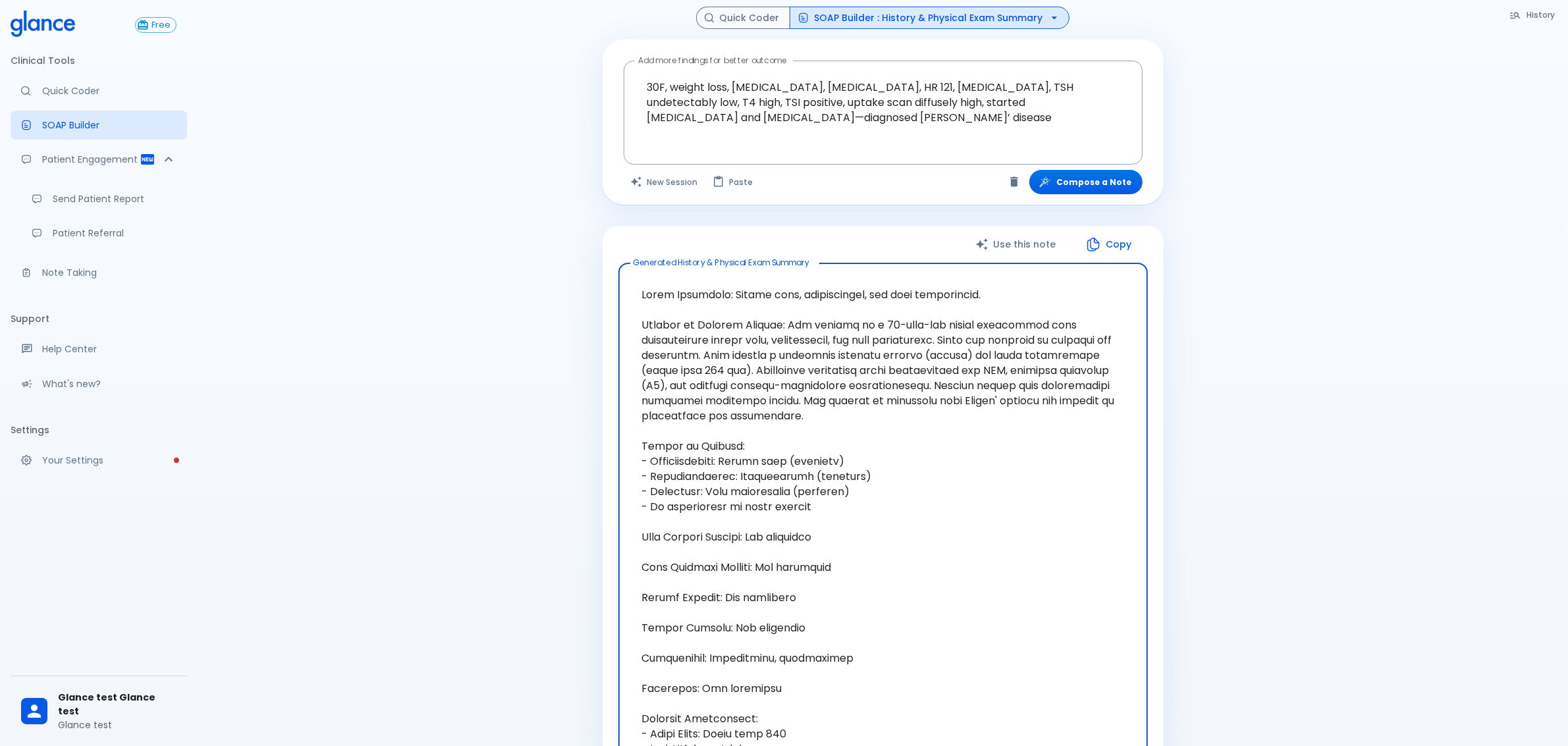
scroll to position [247, 0]
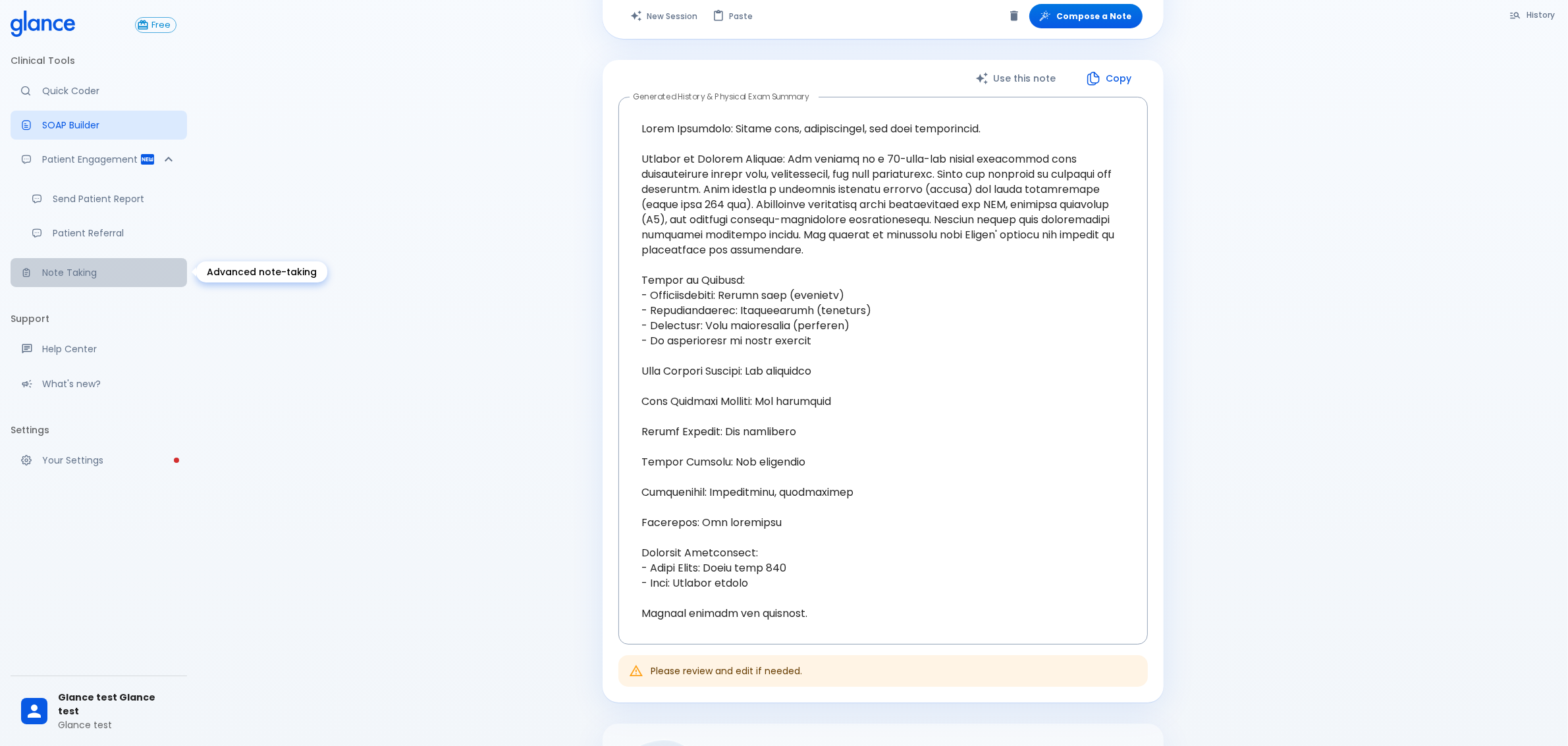
click at [93, 272] on p "Note Taking" at bounding box center [109, 273] width 134 height 13
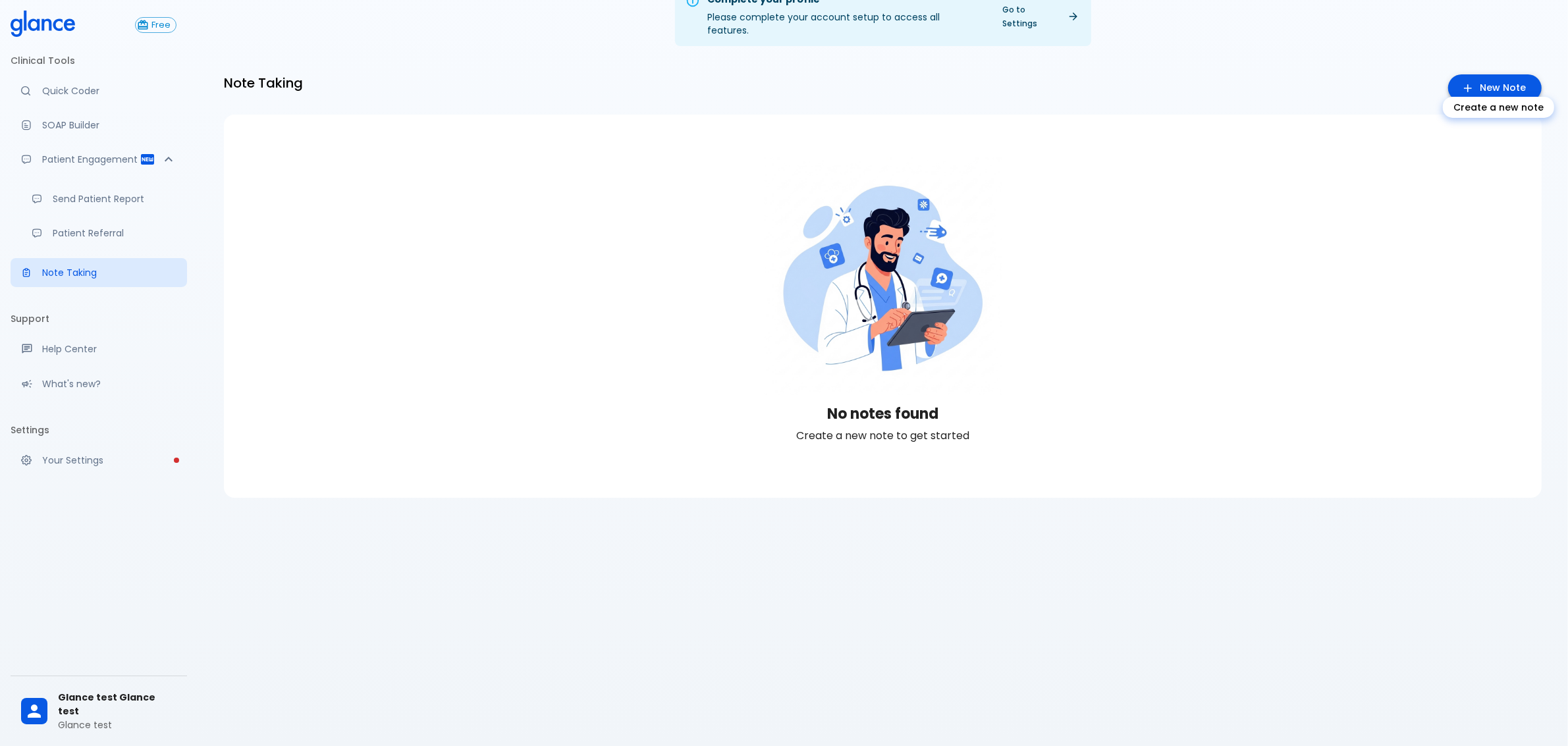
click at [1478, 77] on link "New Note" at bounding box center [1495, 88] width 94 height 27
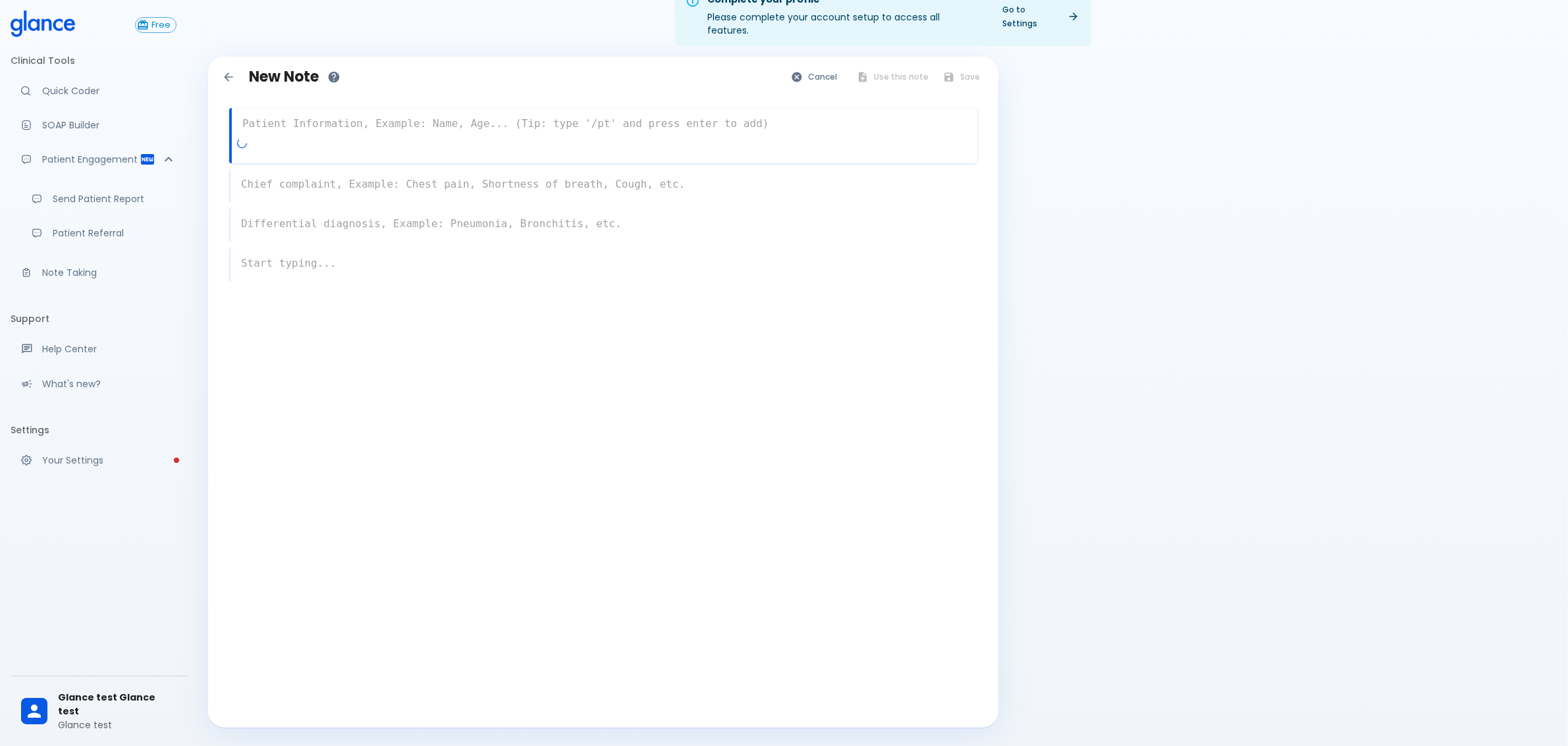
click at [514, 111] on textarea at bounding box center [605, 123] width 746 height 26
click at [86, 122] on p "SOAP Builder" at bounding box center [109, 125] width 134 height 13
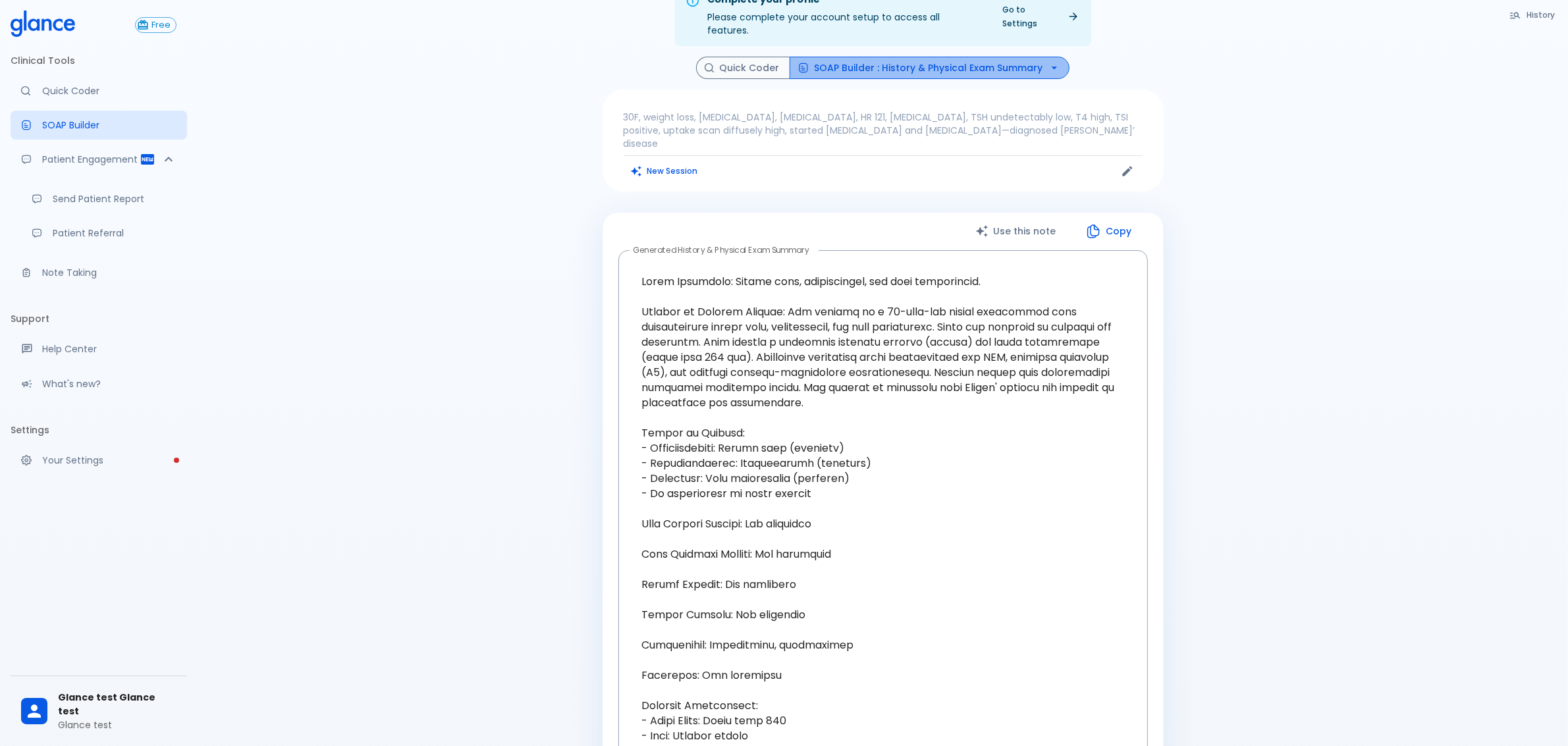
click at [973, 57] on button "SOAP Builder : History & Physical Exam Summary" at bounding box center [929, 68] width 280 height 23
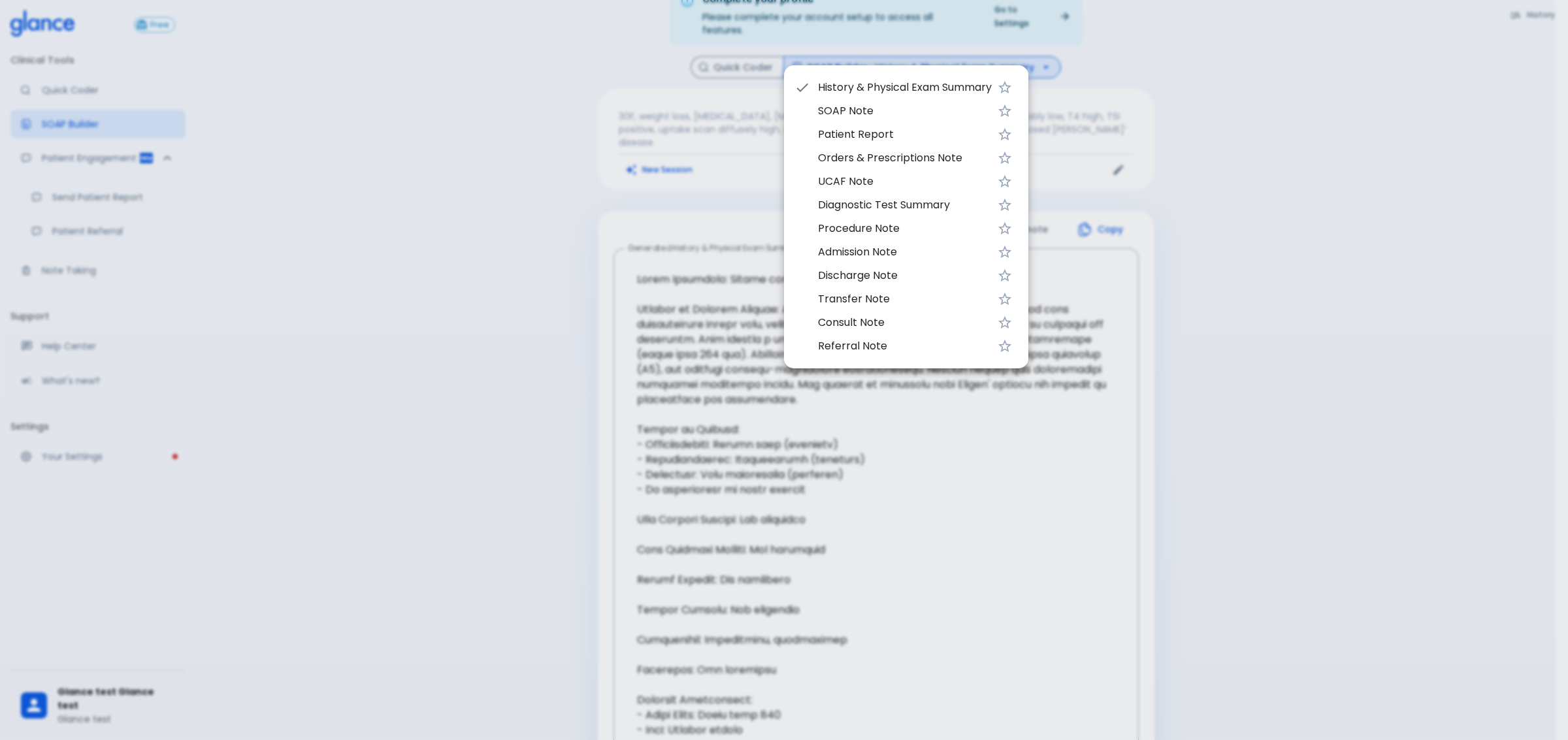
click at [903, 225] on span "Procedure Note" at bounding box center [905, 228] width 174 height 15
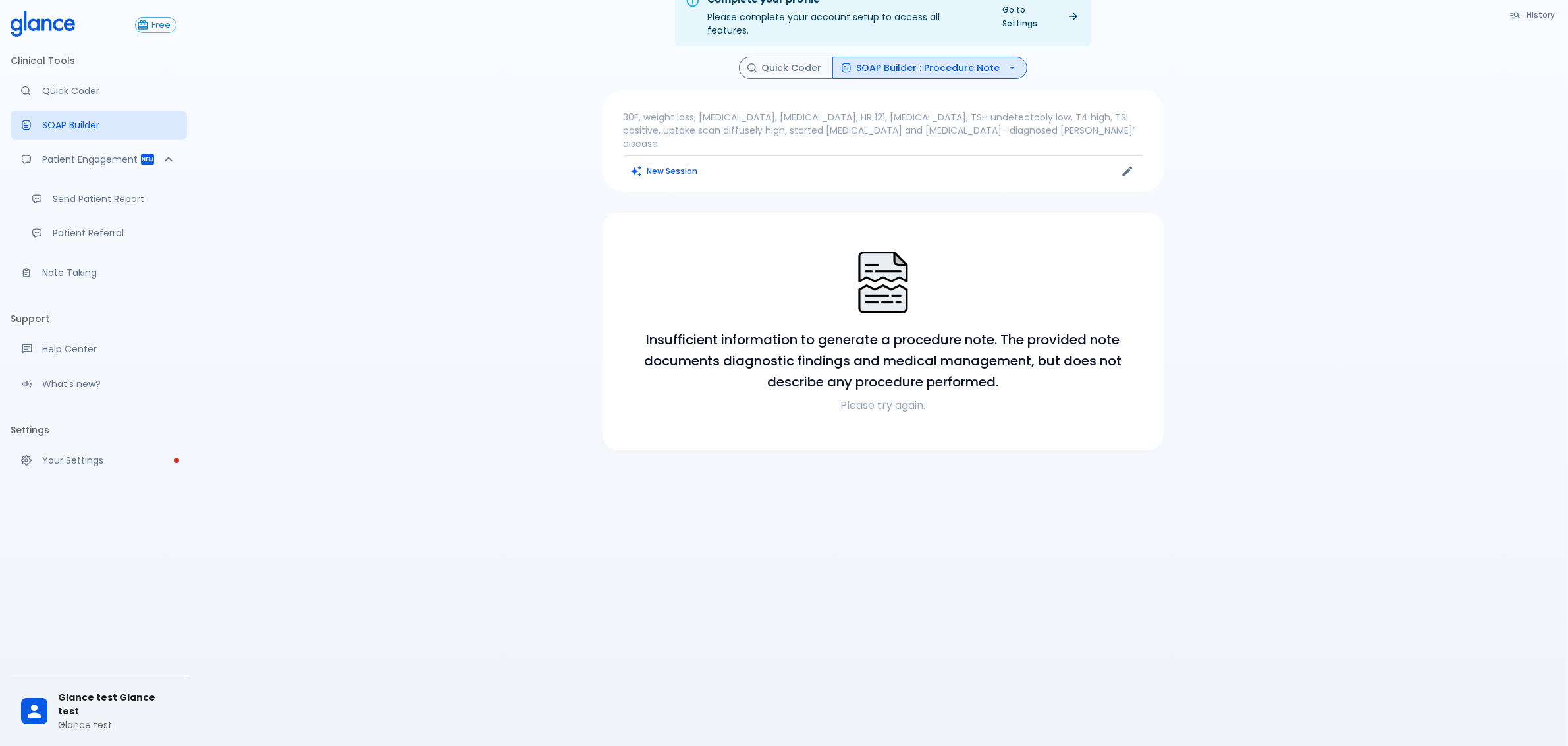
click at [986, 117] on p "30F, weight loss, [MEDICAL_DATA], [MEDICAL_DATA], HR 121, [MEDICAL_DATA], TSH u…" at bounding box center [883, 130] width 519 height 40
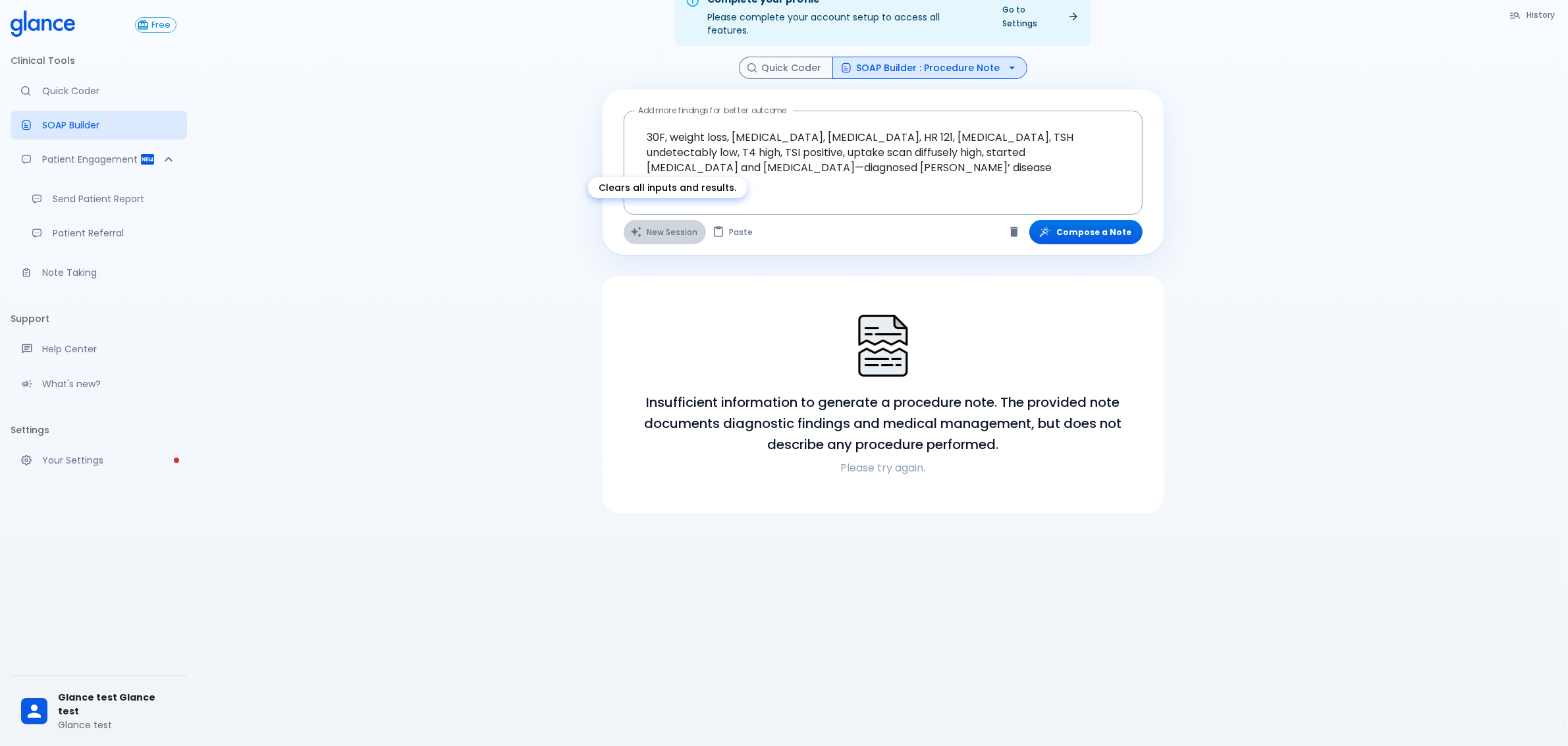
click at [663, 220] on button "New Session" at bounding box center [665, 232] width 82 height 24
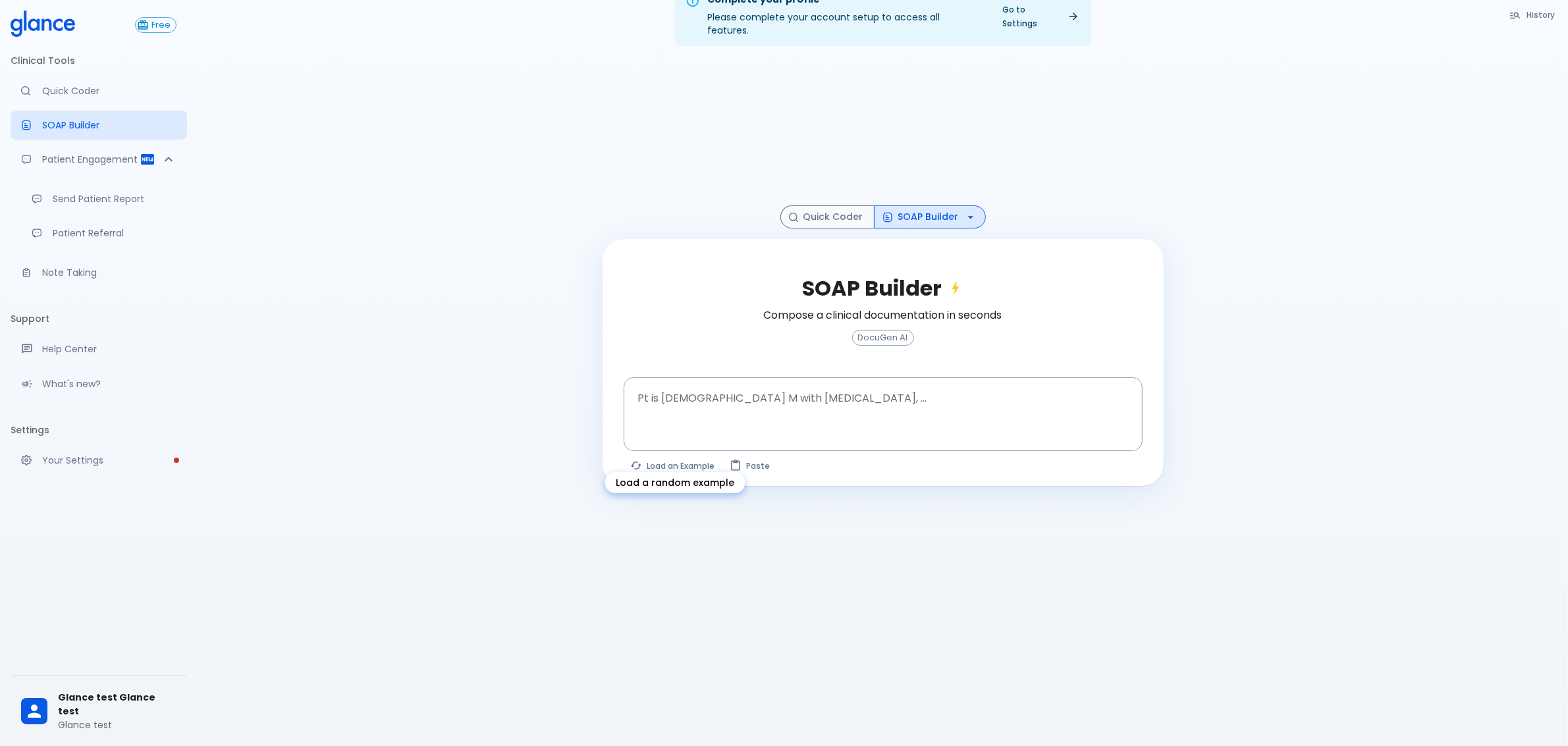
click at [684, 460] on button "Load an Example" at bounding box center [673, 466] width 100 height 19
type textarea "30F, weight loss, [MEDICAL_DATA], [MEDICAL_DATA], HR 121, [MEDICAL_DATA], TSH u…"
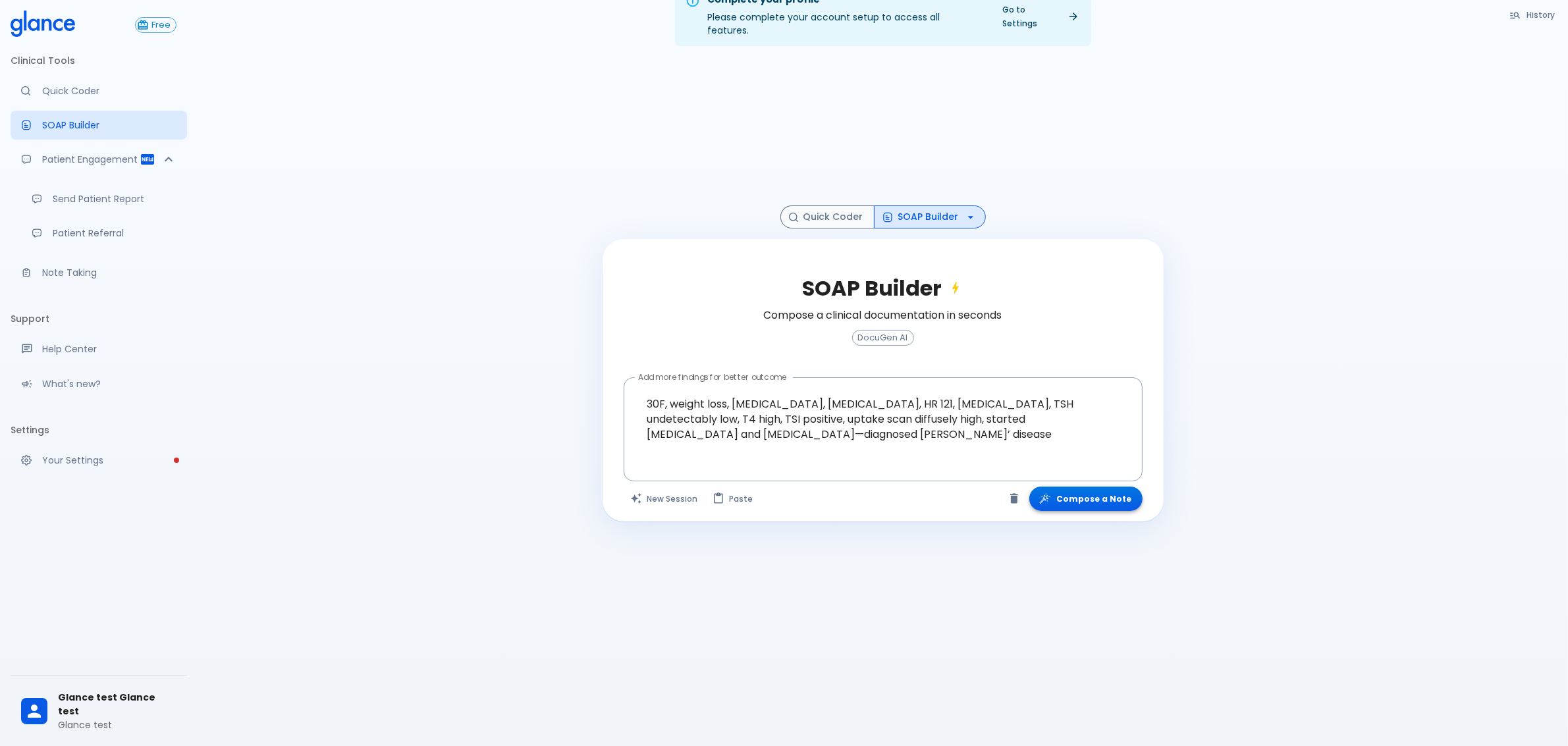
click at [1117, 489] on button "Compose a Note" at bounding box center [1086, 499] width 113 height 24
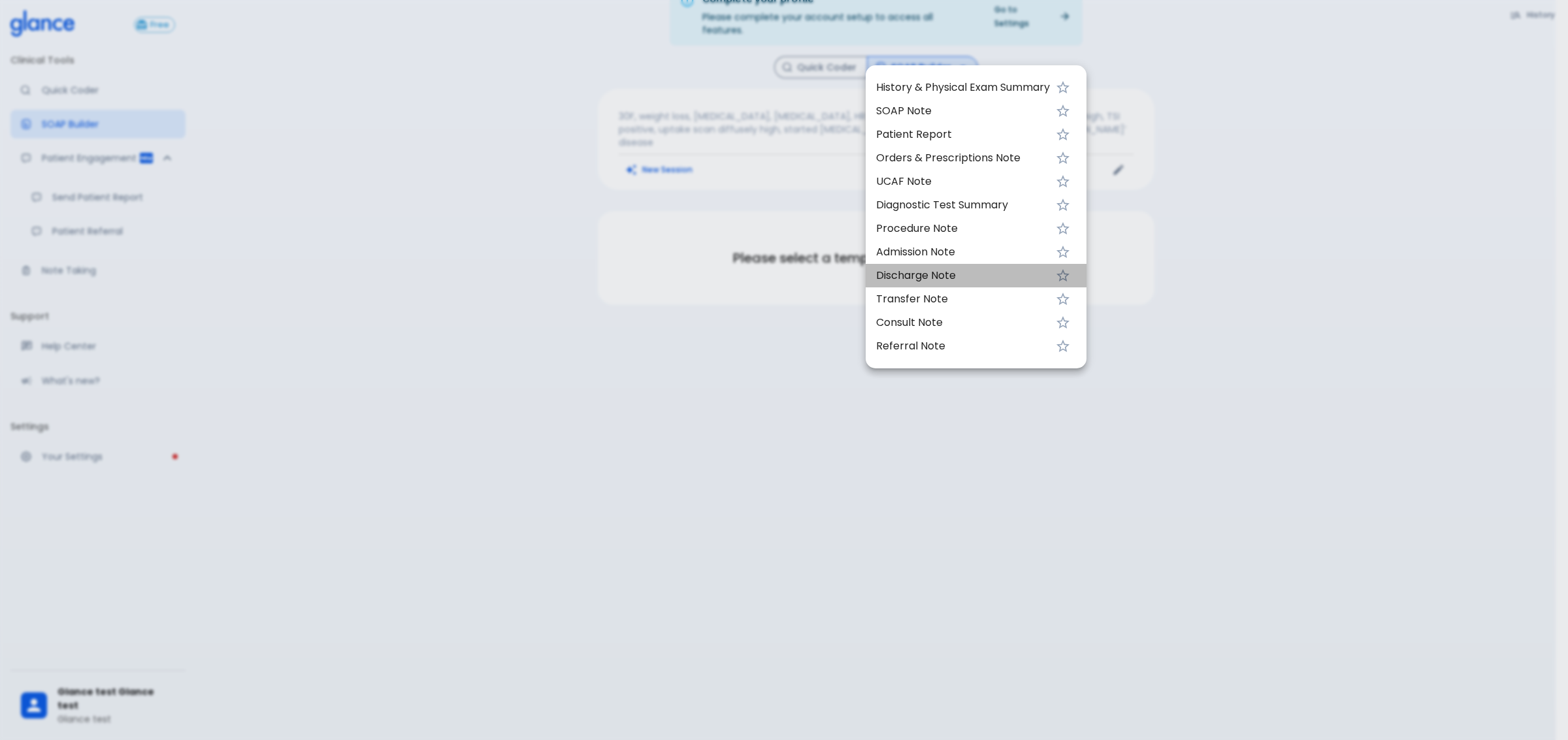
click at [970, 276] on span "Discharge Note" at bounding box center [963, 275] width 174 height 15
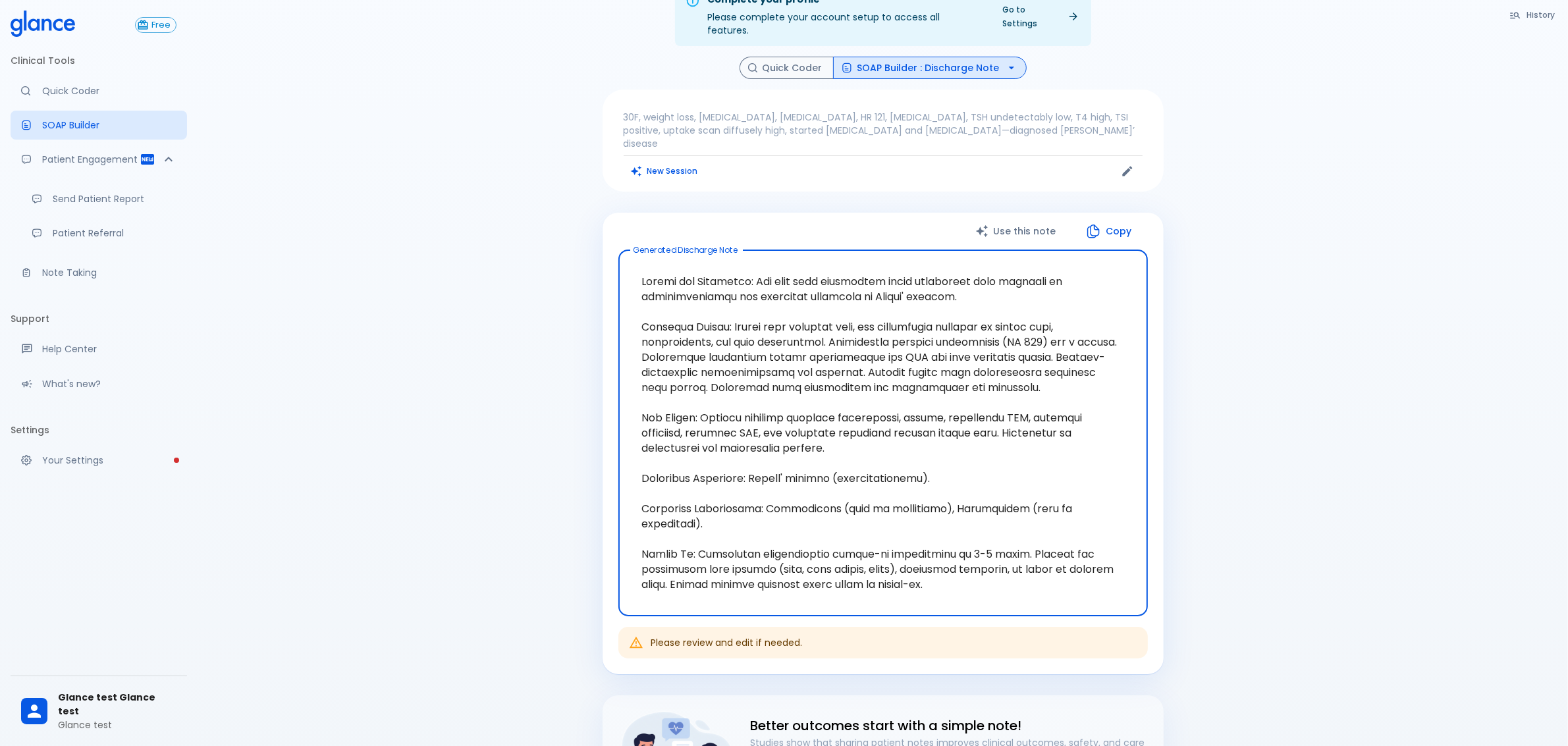
click at [844, 482] on textarea at bounding box center [883, 433] width 511 height 344
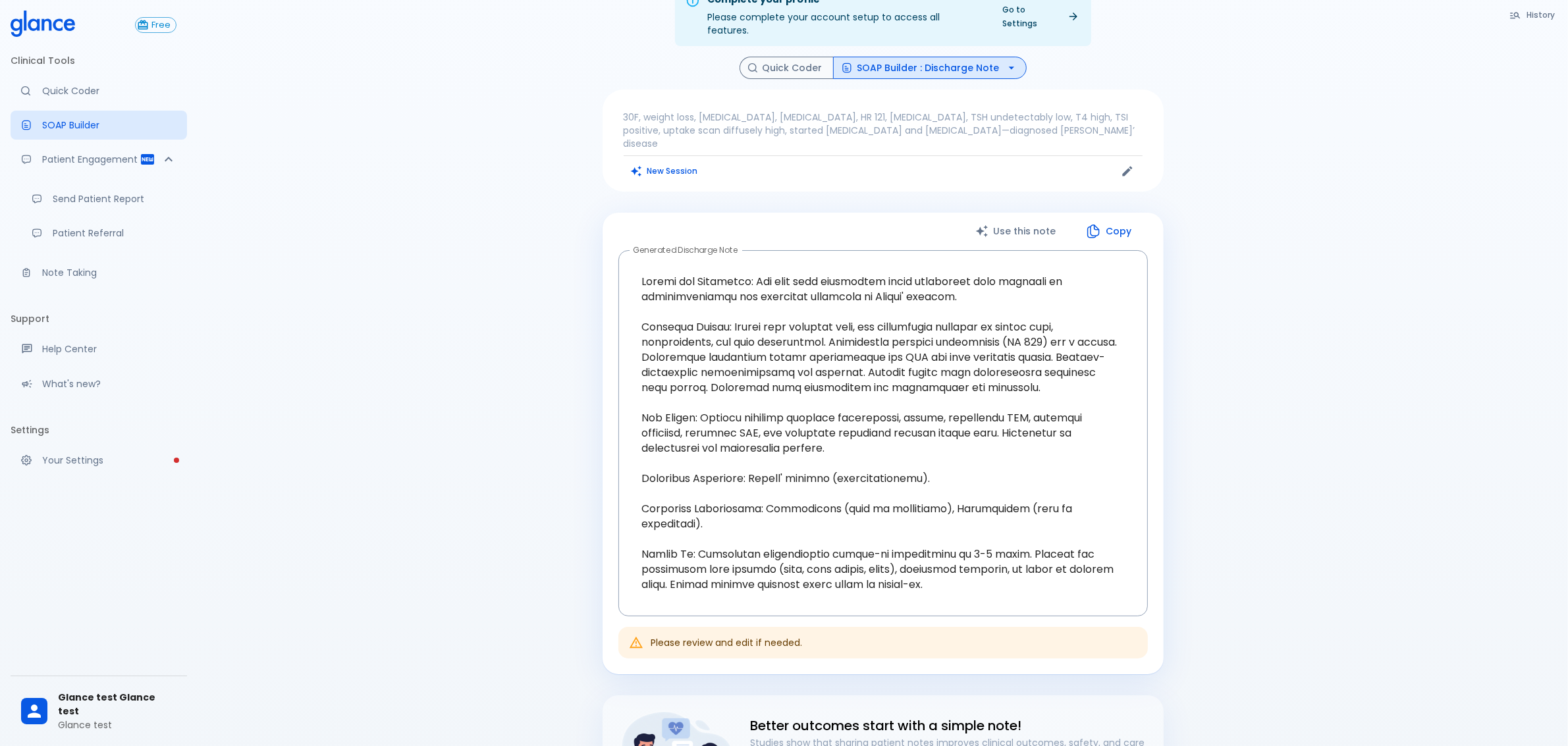
click at [1226, 517] on div "Complete your profile Please complete your account setup to access all features…" at bounding box center [882, 456] width 1370 height 973
click at [942, 261] on textarea at bounding box center [883, 433] width 511 height 344
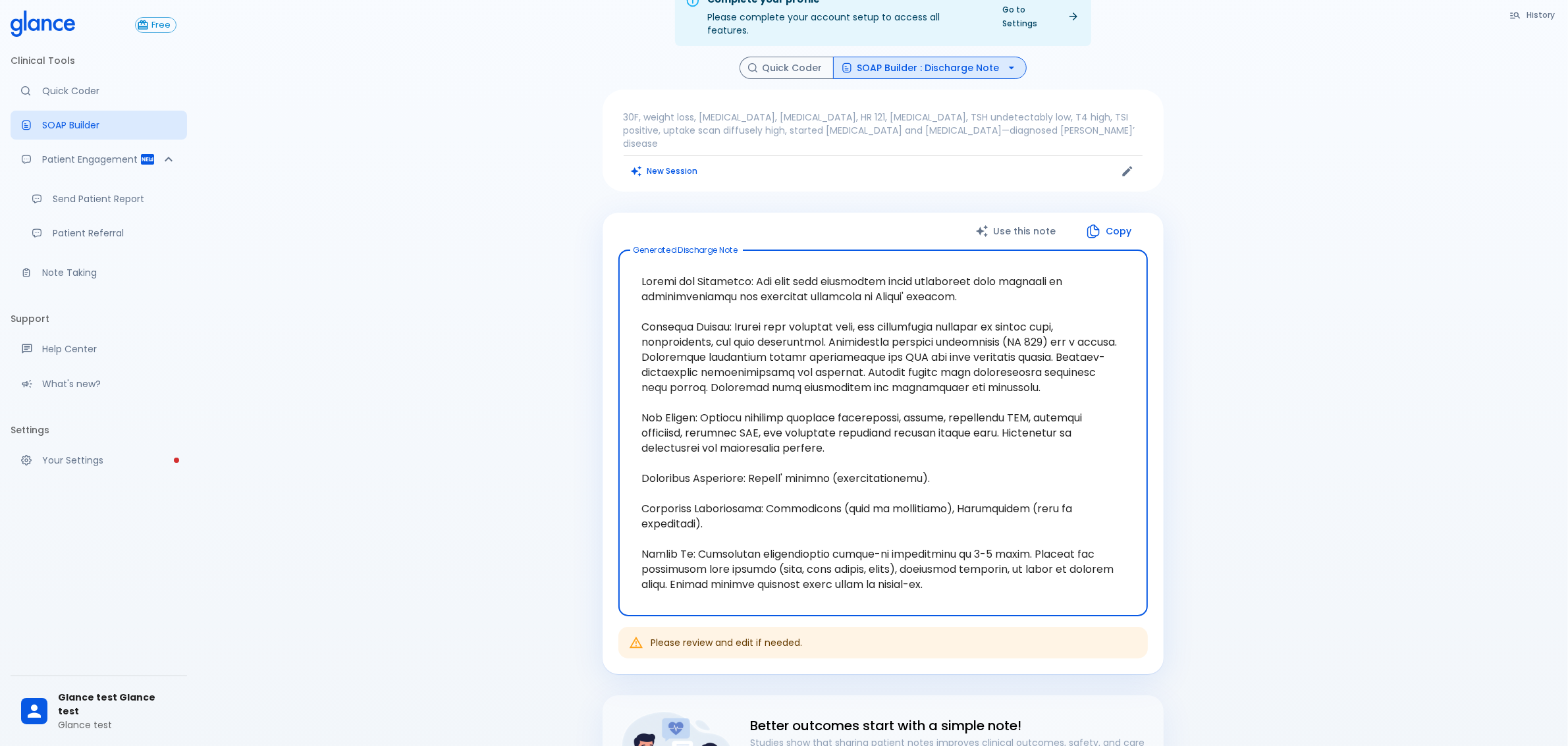
click at [942, 261] on textarea at bounding box center [883, 433] width 511 height 344
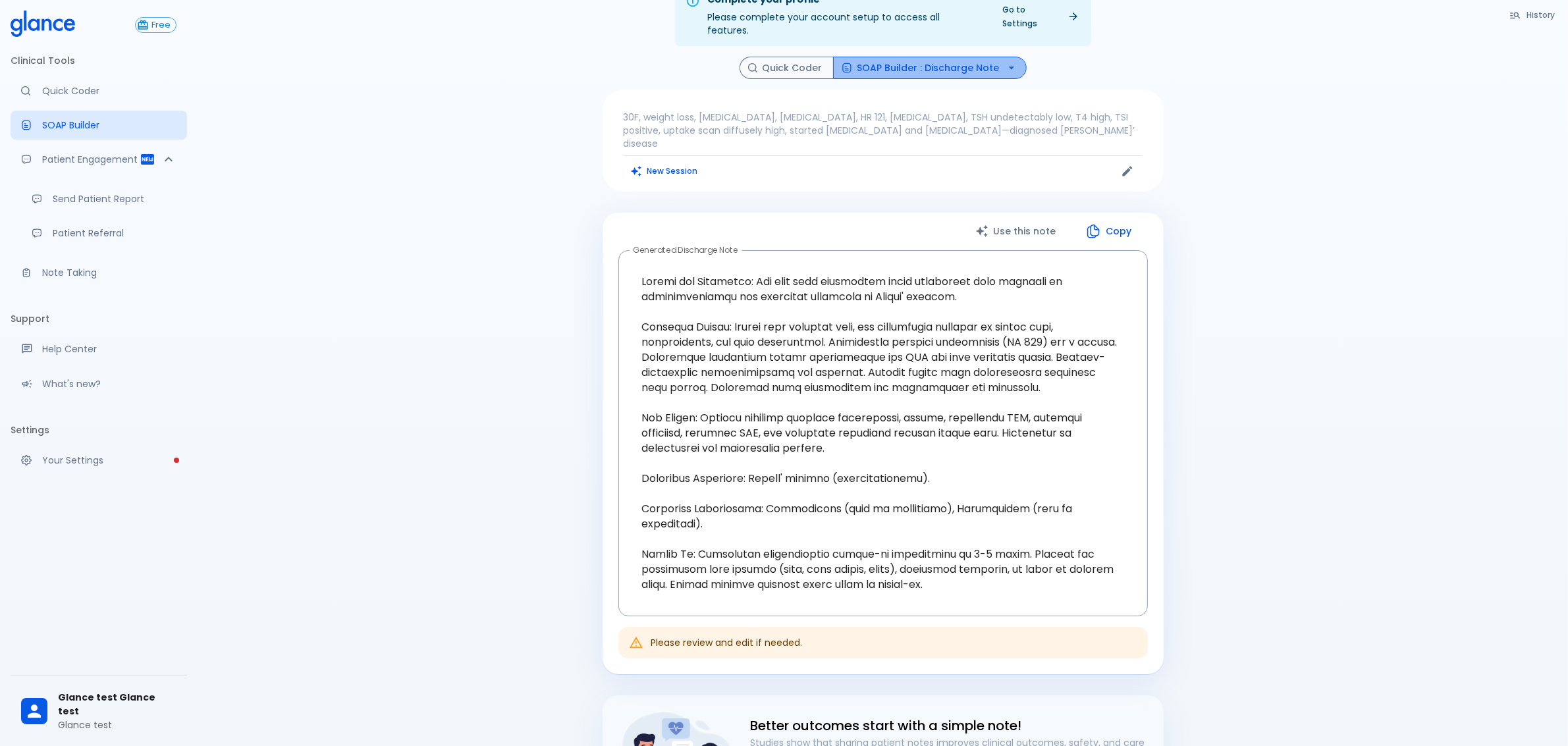
click at [940, 57] on button "SOAP Builder : Discharge Note" at bounding box center [930, 68] width 193 height 23
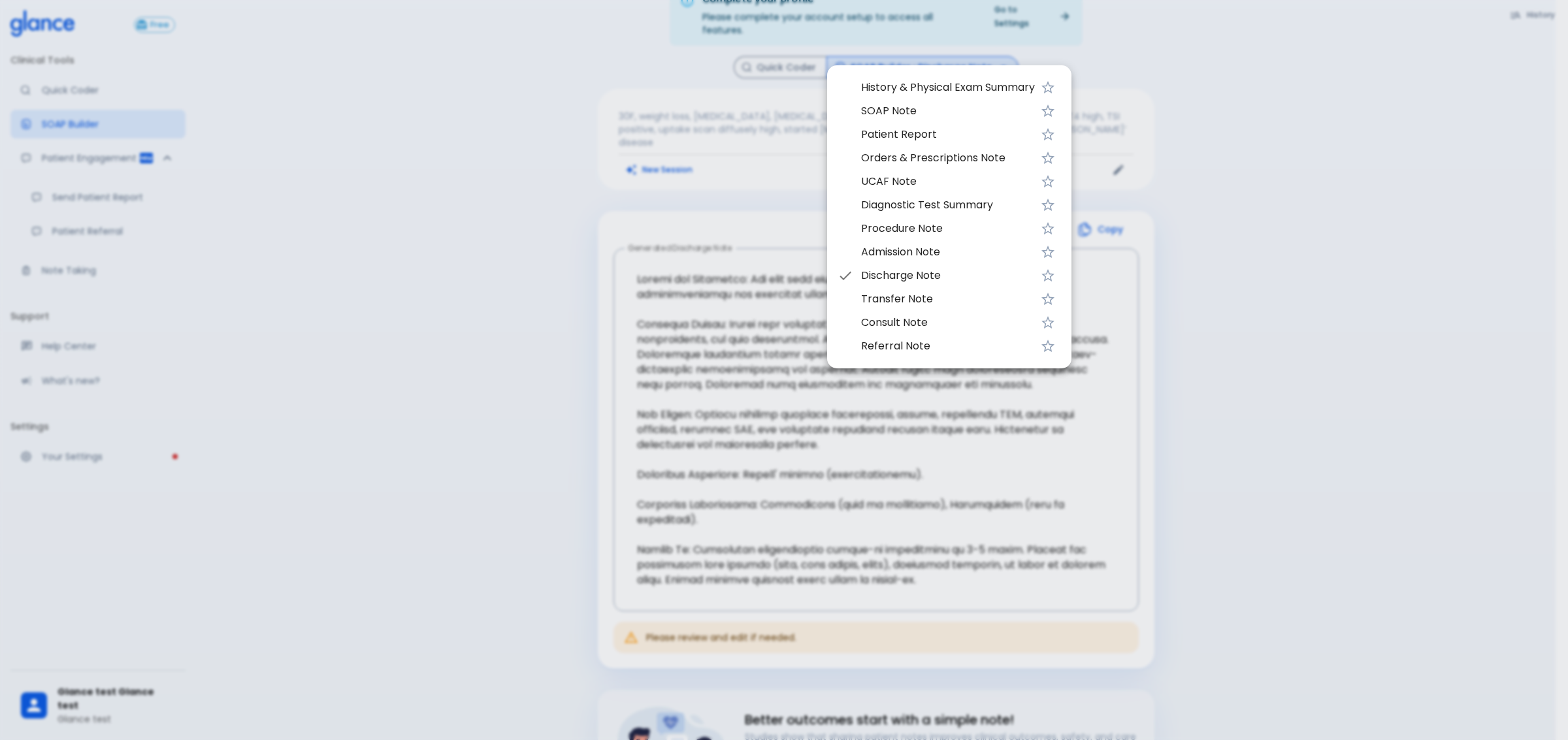
click at [1311, 149] on div at bounding box center [784, 370] width 1568 height 740
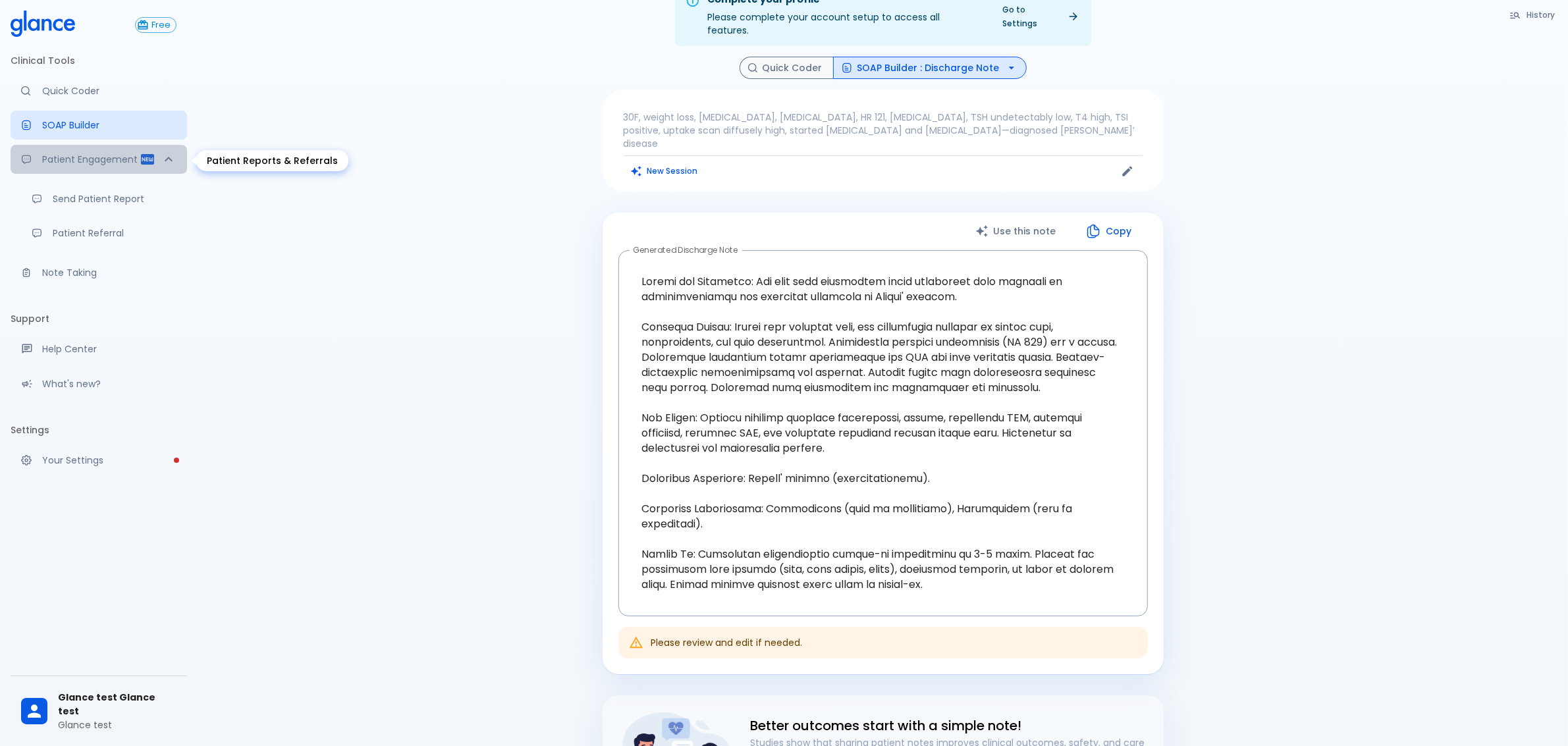
click at [96, 158] on p "Patient Engagement" at bounding box center [91, 160] width 98 height 13
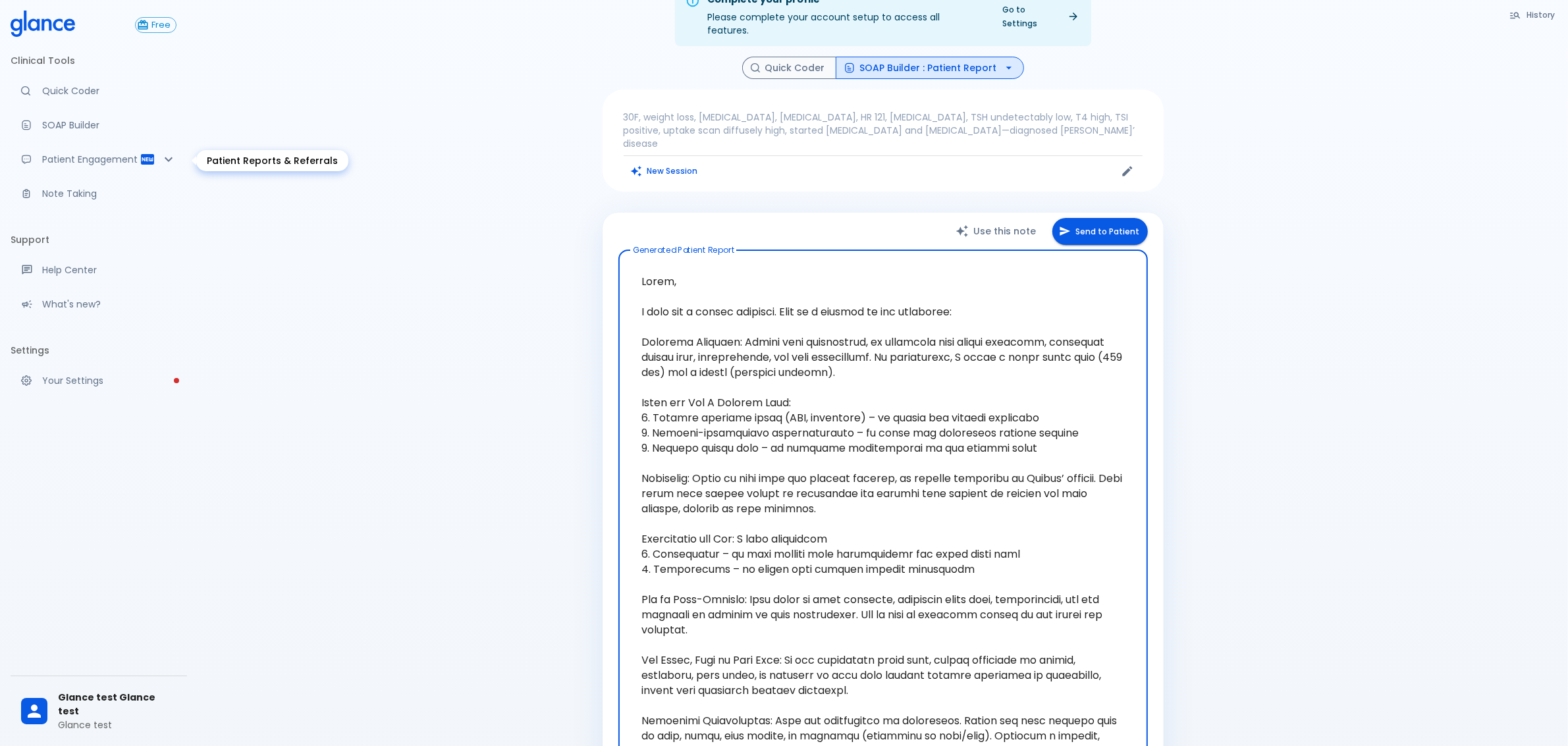
click at [110, 160] on p "Patient Engagement" at bounding box center [91, 160] width 98 height 13
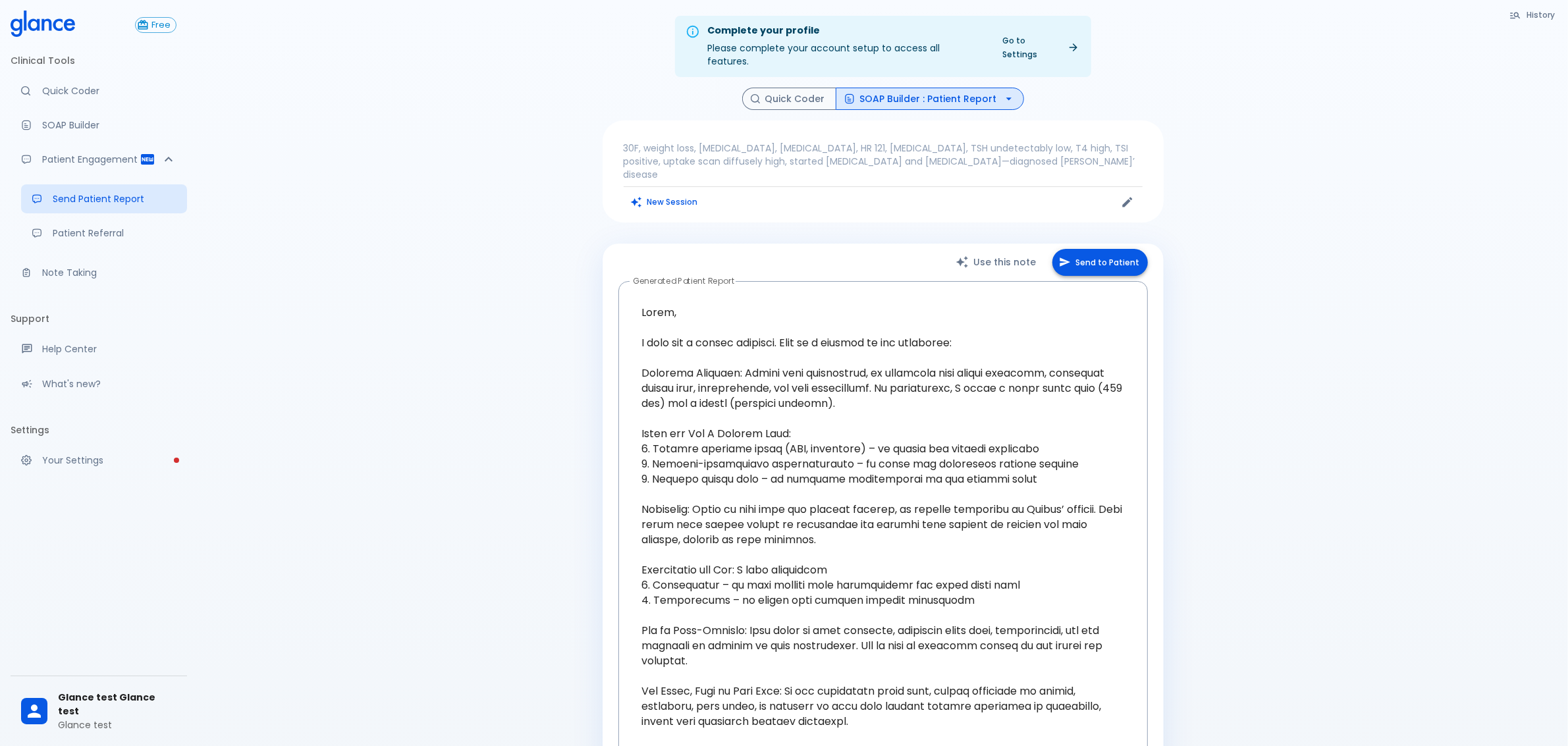
click at [1101, 249] on button "Send to Patient" at bounding box center [1100, 262] width 96 height 27
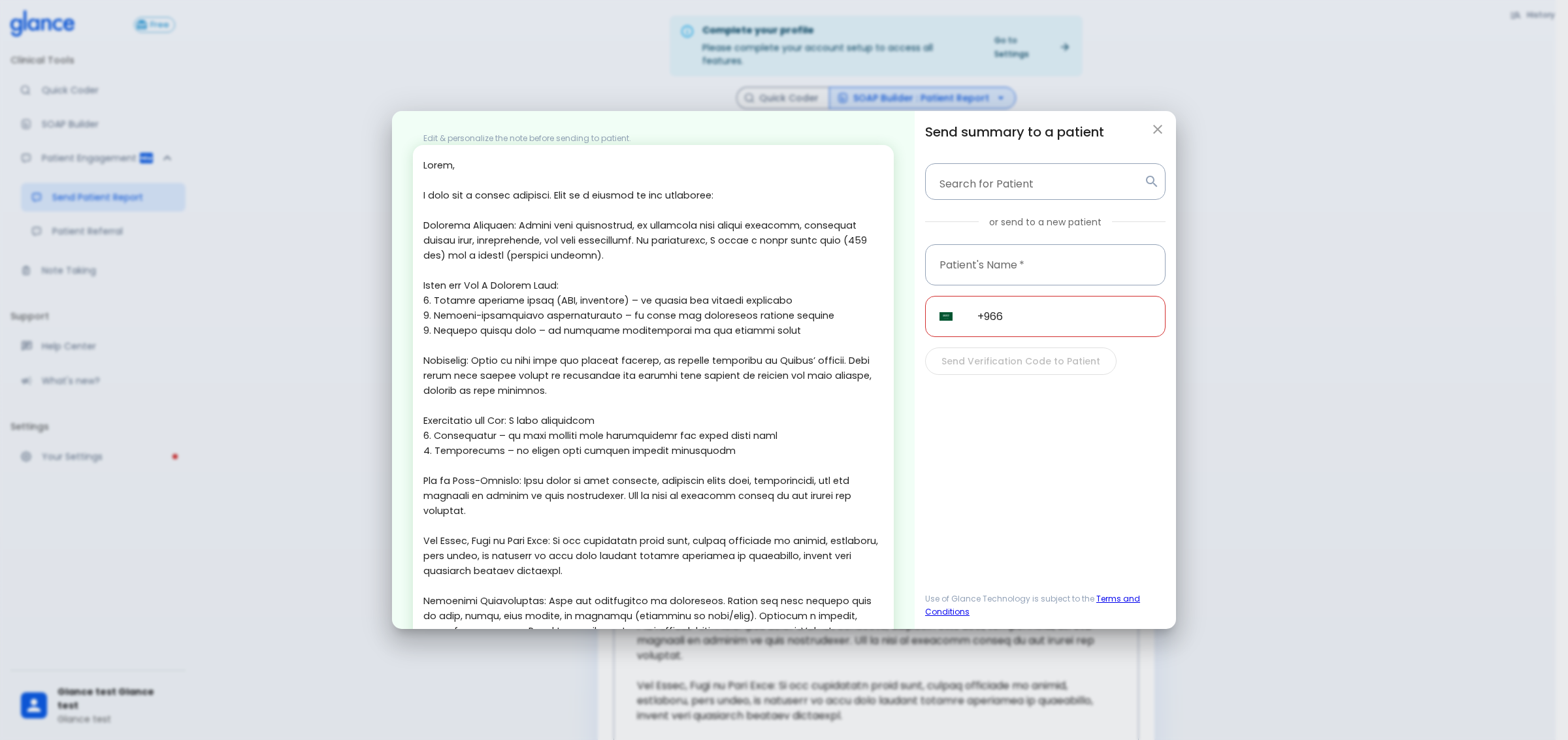
drag, startPoint x: 451, startPoint y: 197, endPoint x: 723, endPoint y: 526, distance: 426.9
click at [723, 526] on textarea at bounding box center [653, 413] width 460 height 511
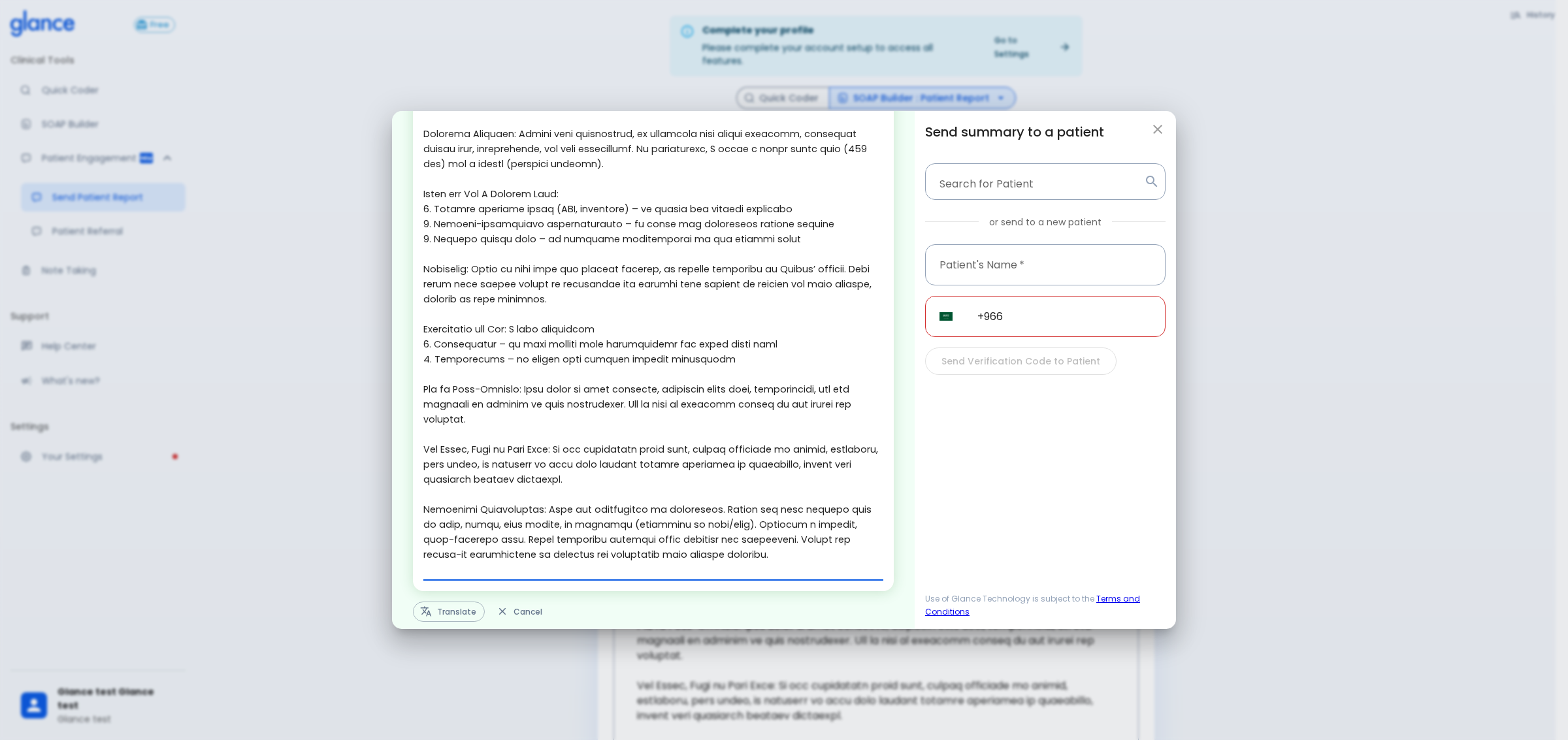
scroll to position [104, 0]
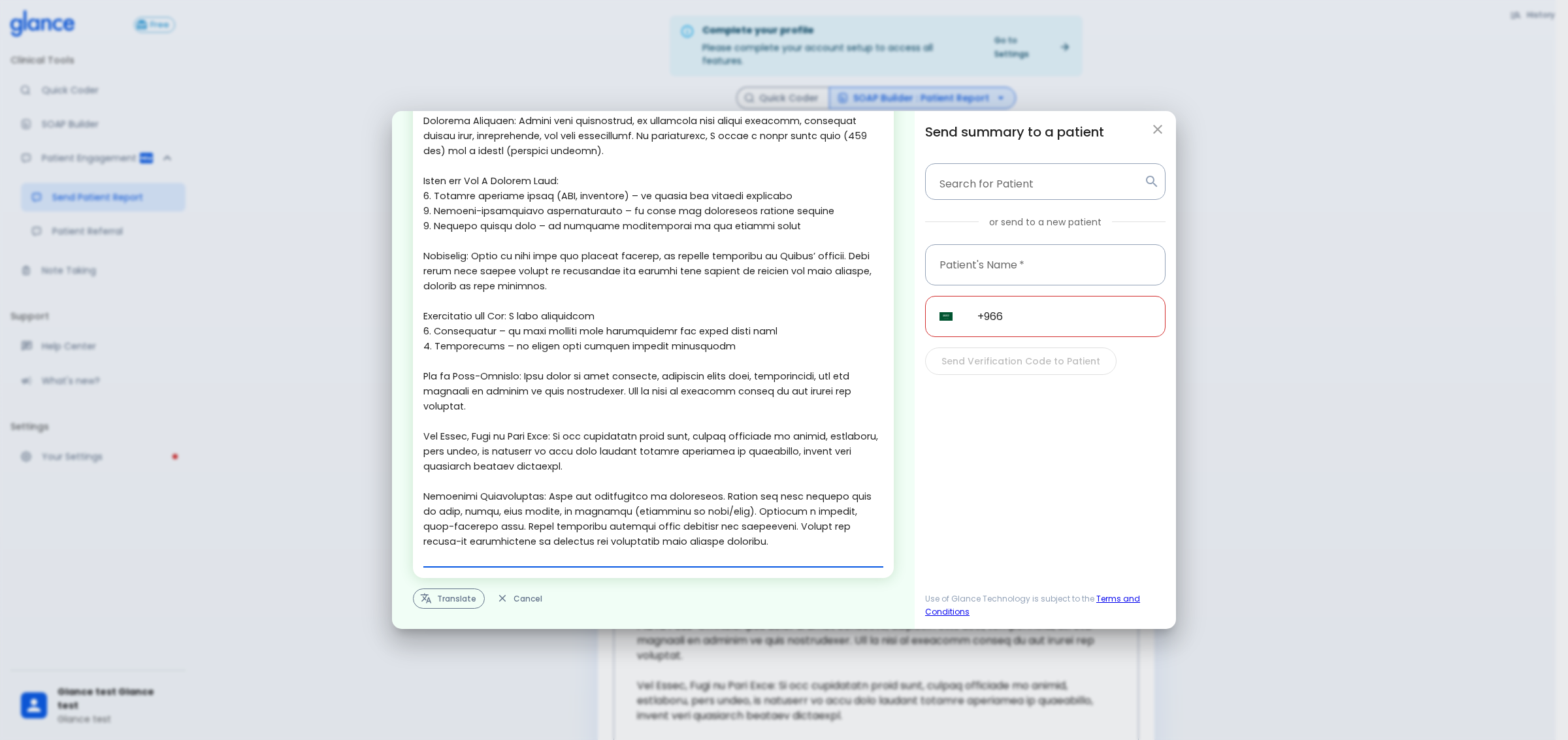
click at [445, 598] on button "Translate" at bounding box center [448, 598] width 72 height 20
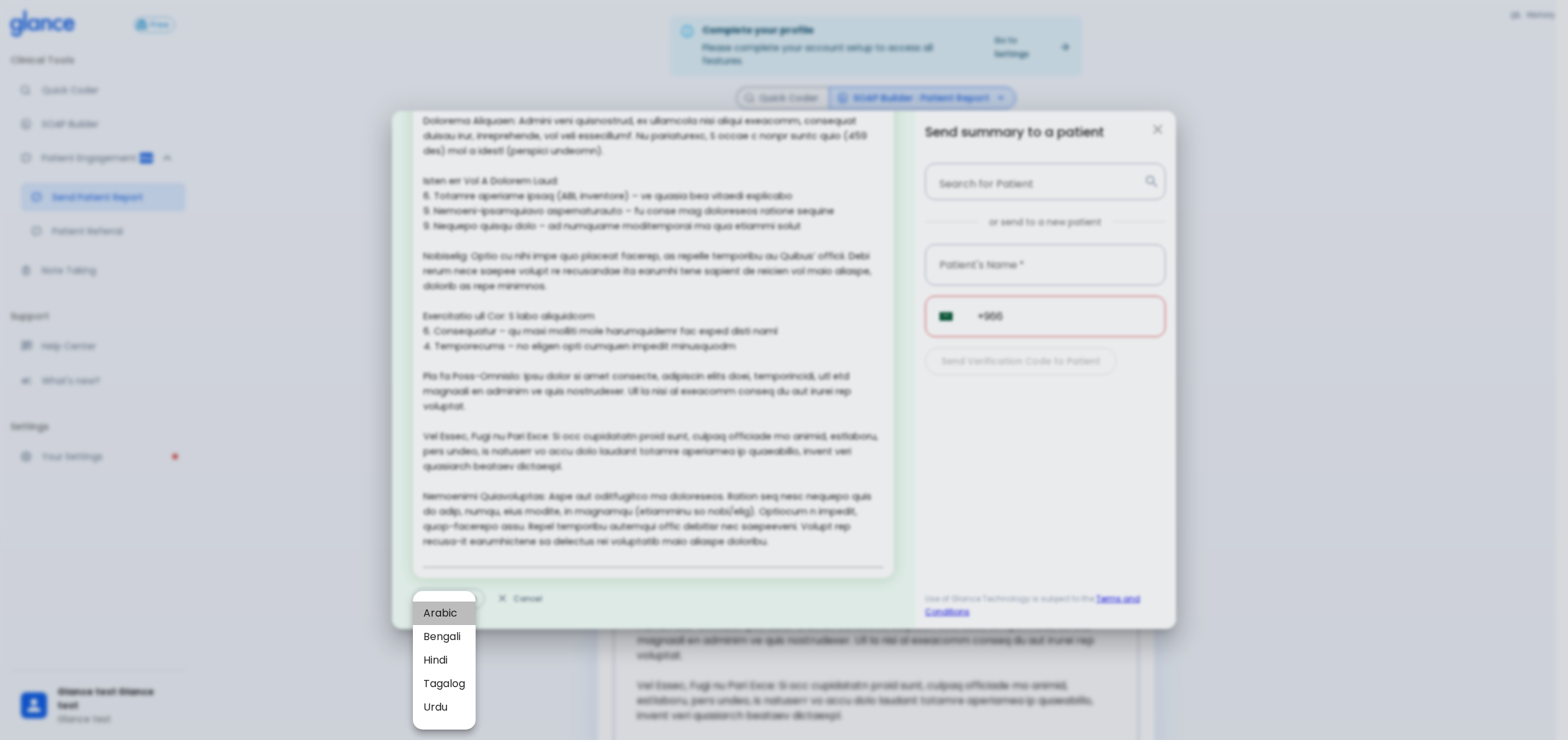
click at [452, 608] on span "Arabic" at bounding box center [444, 613] width 42 height 15
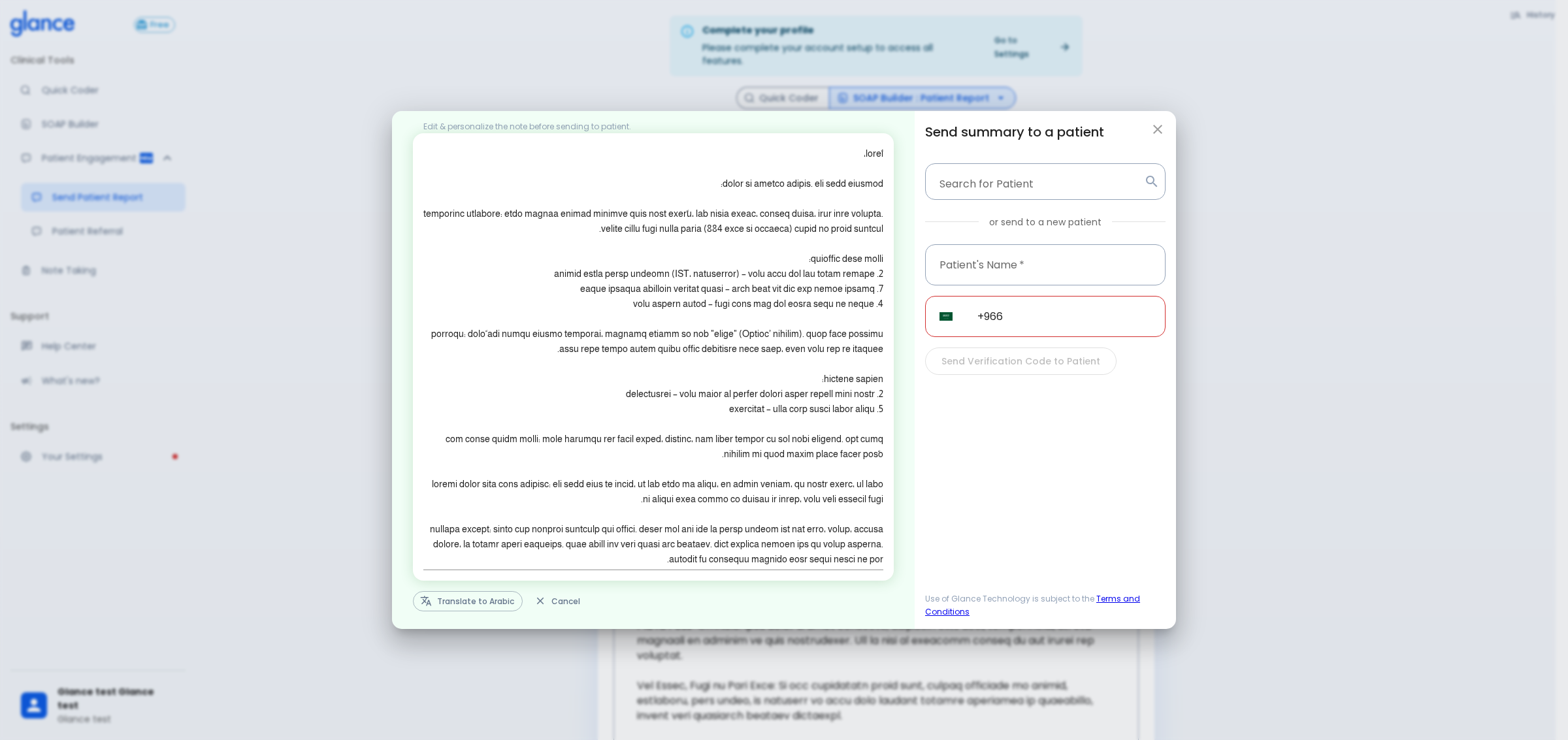
scroll to position [14, 0]
click at [1085, 272] on input "text" at bounding box center [1045, 265] width 241 height 41
click at [1053, 312] on input "+966" at bounding box center [1064, 317] width 203 height 41
drag, startPoint x: 1157, startPoint y: 129, endPoint x: 1142, endPoint y: 304, distance: 175.6
click at [1144, 302] on div "Edit & personalize the note before sending to patient. x Translate to Arabic Ca…" at bounding box center [784, 370] width 784 height 518
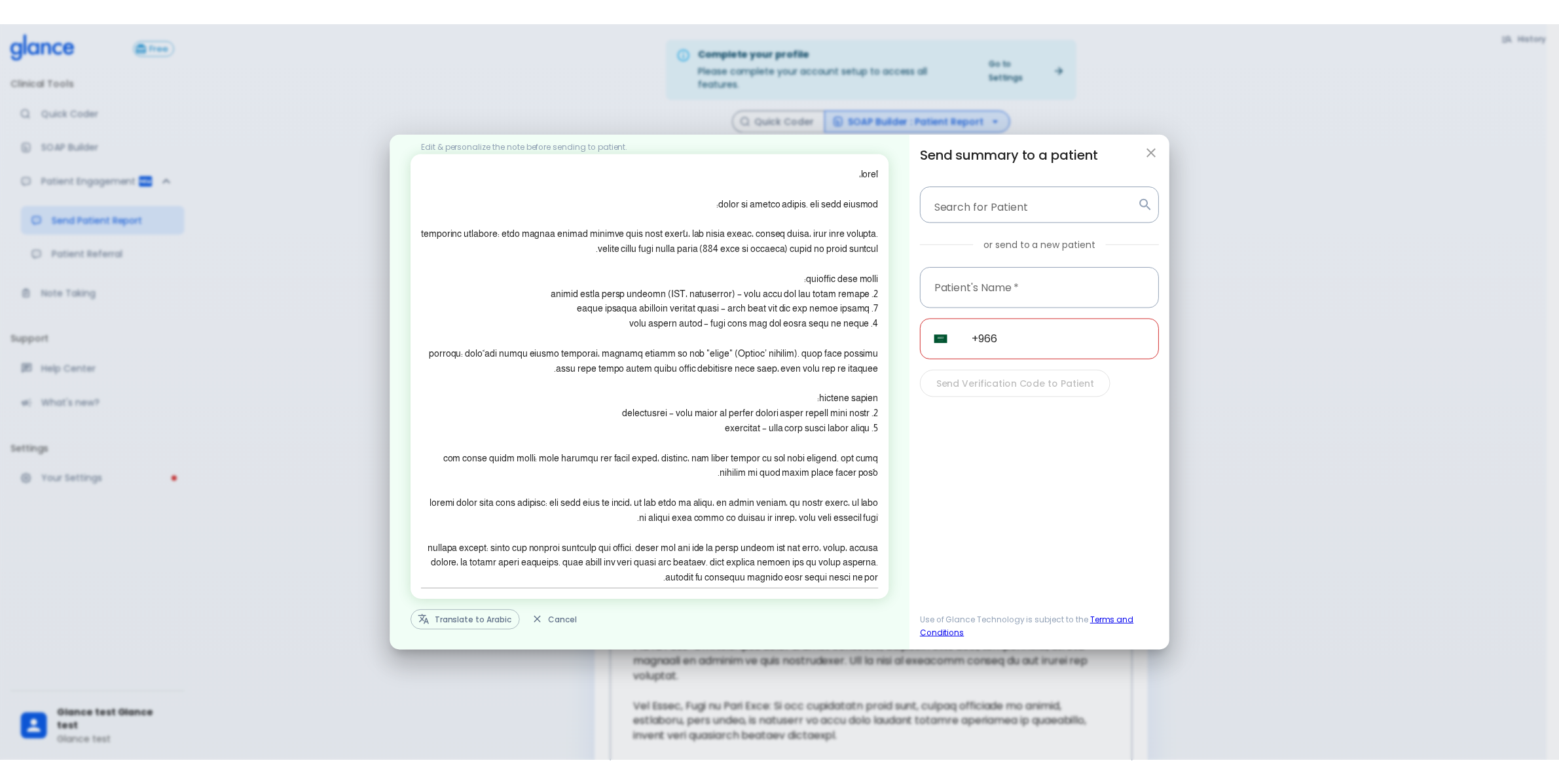
scroll to position [0, 0]
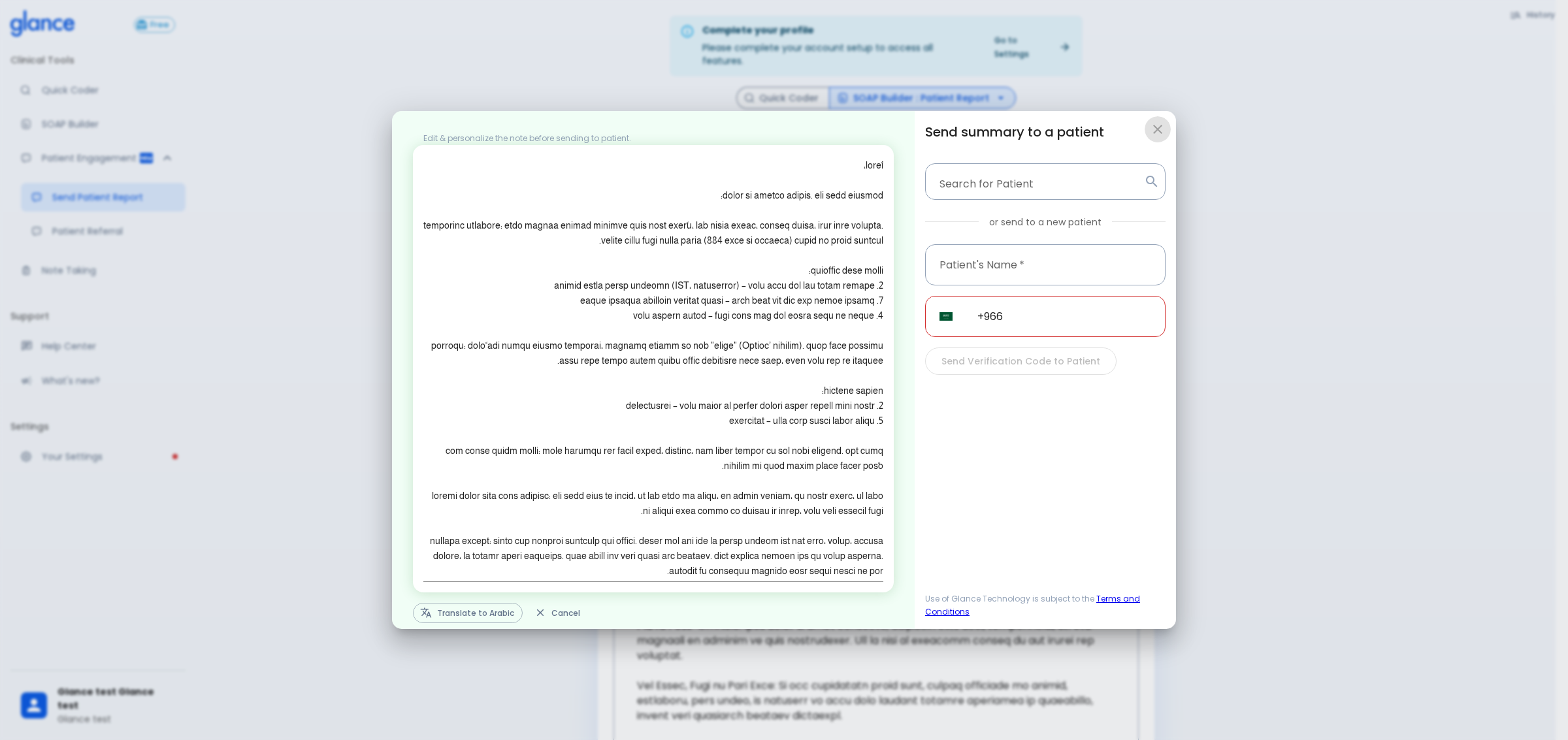
click at [1154, 132] on icon "button" at bounding box center [1157, 130] width 9 height 9
type textarea "Lorem, I dolo sit a consec adipisci. Elit se d eiusmod te inc utlaboree: Dolore…"
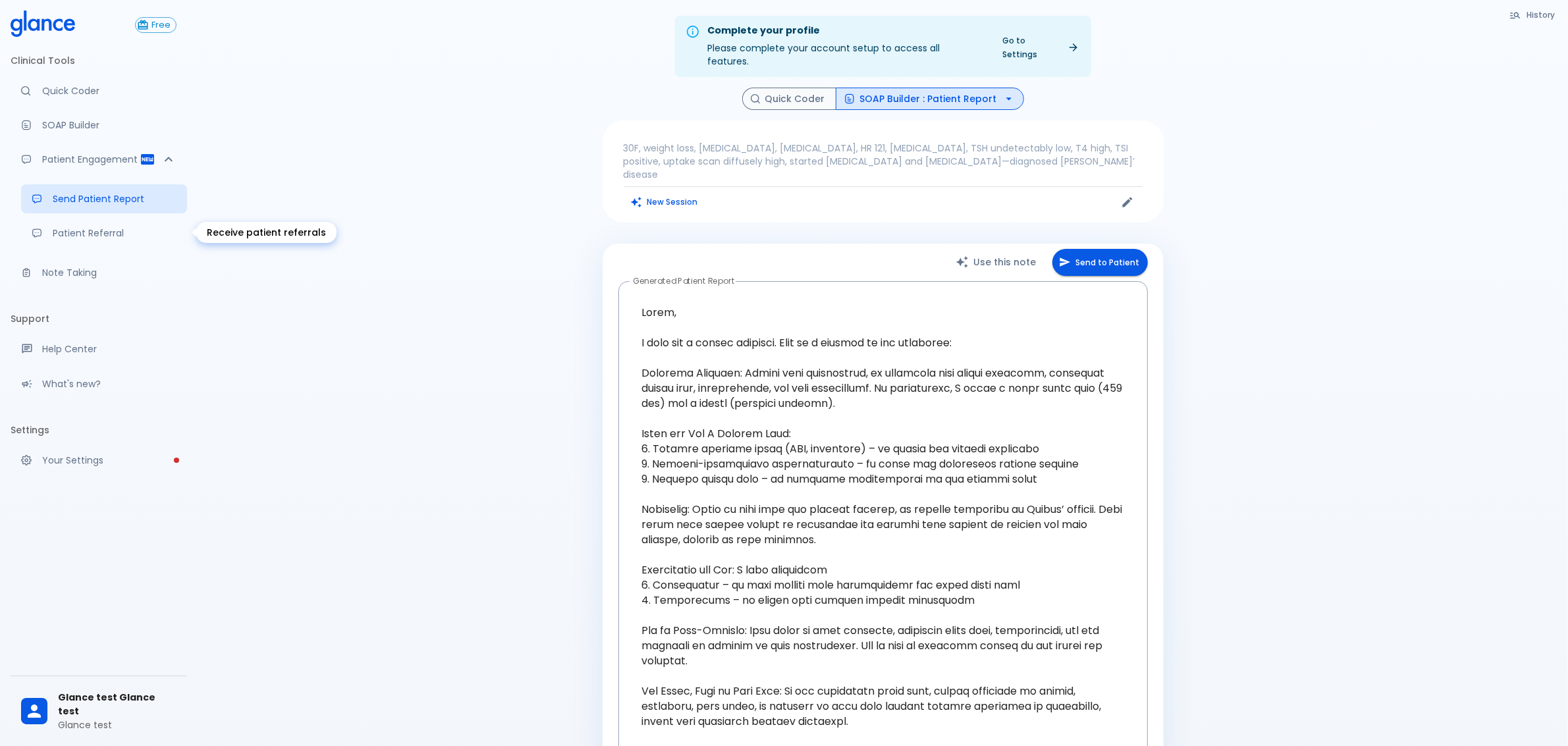
click at [119, 219] on link "Patient Referral" at bounding box center [104, 232] width 166 height 29
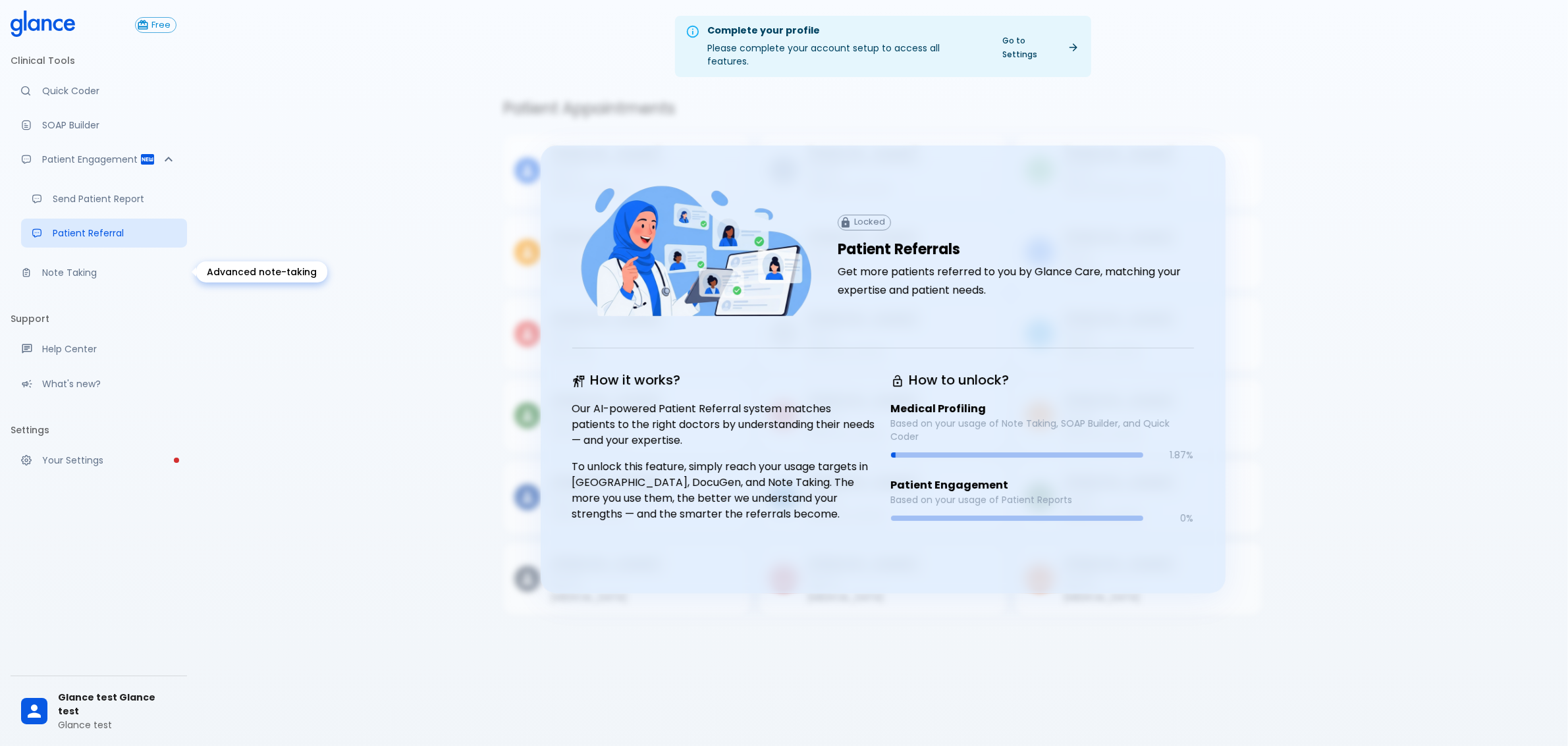
click at [80, 270] on p "Note Taking" at bounding box center [109, 273] width 134 height 13
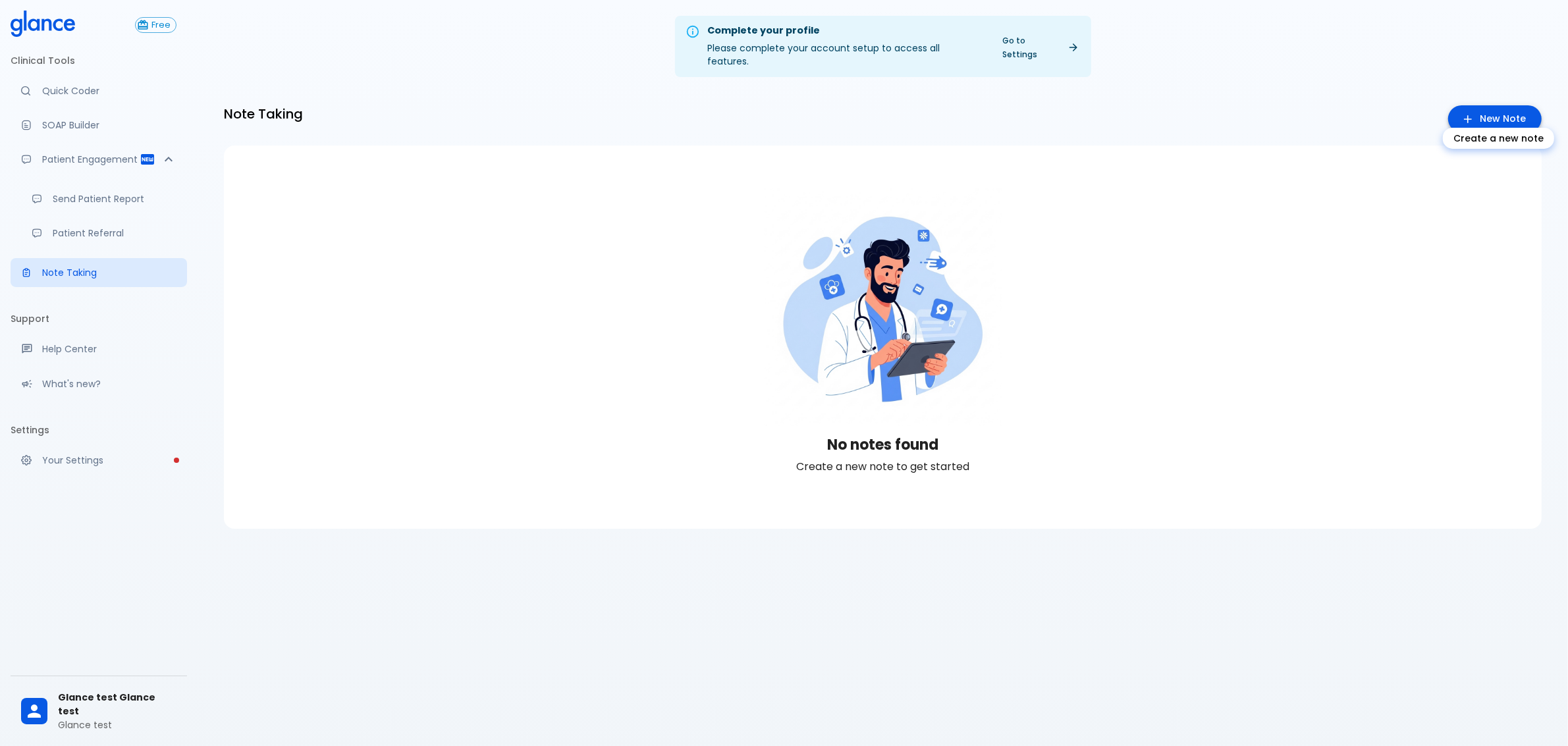
click at [1492, 106] on link "New Note" at bounding box center [1495, 119] width 94 height 27
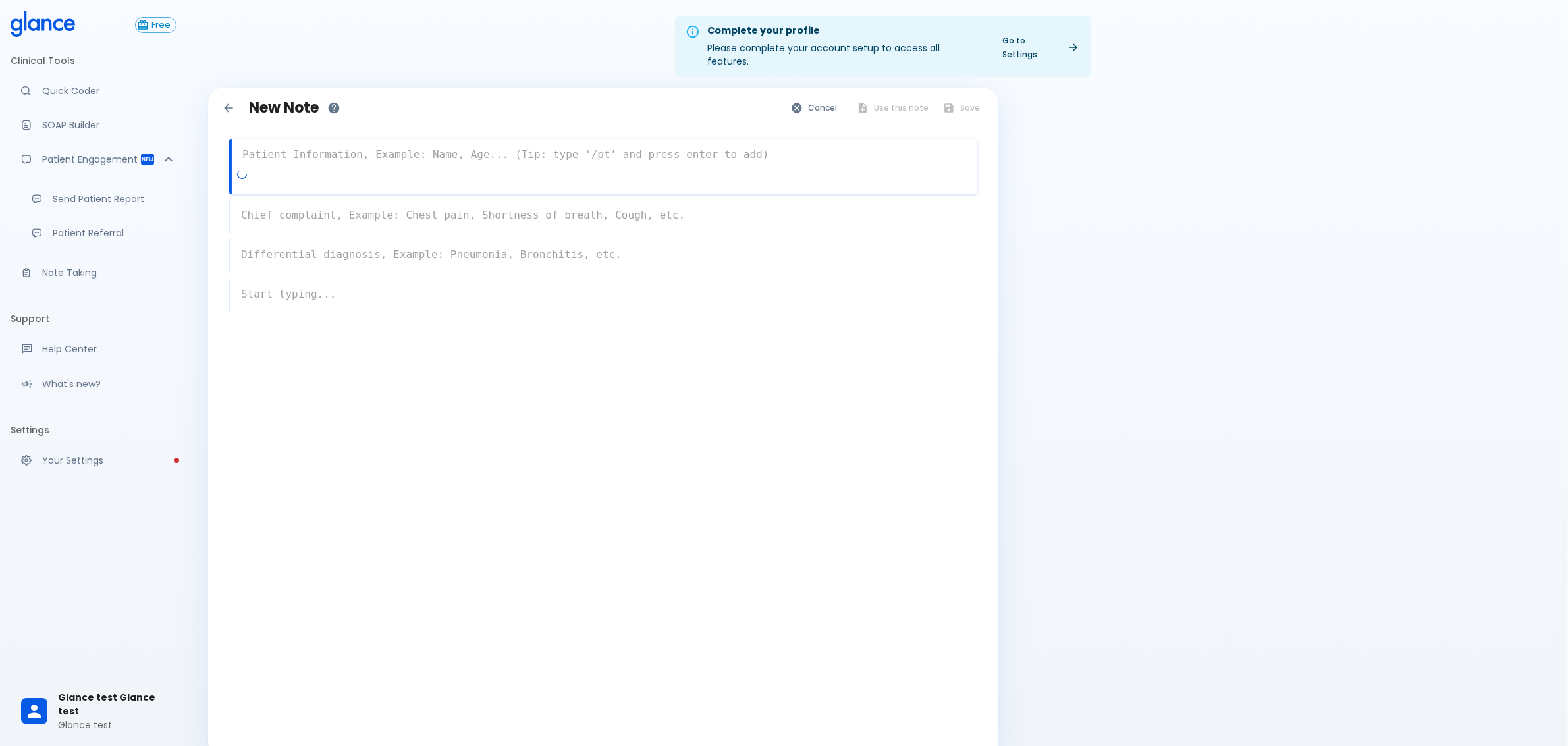
click at [419, 142] on textarea at bounding box center [605, 154] width 746 height 26
click at [818, 98] on button "Cancel" at bounding box center [815, 108] width 61 height 19
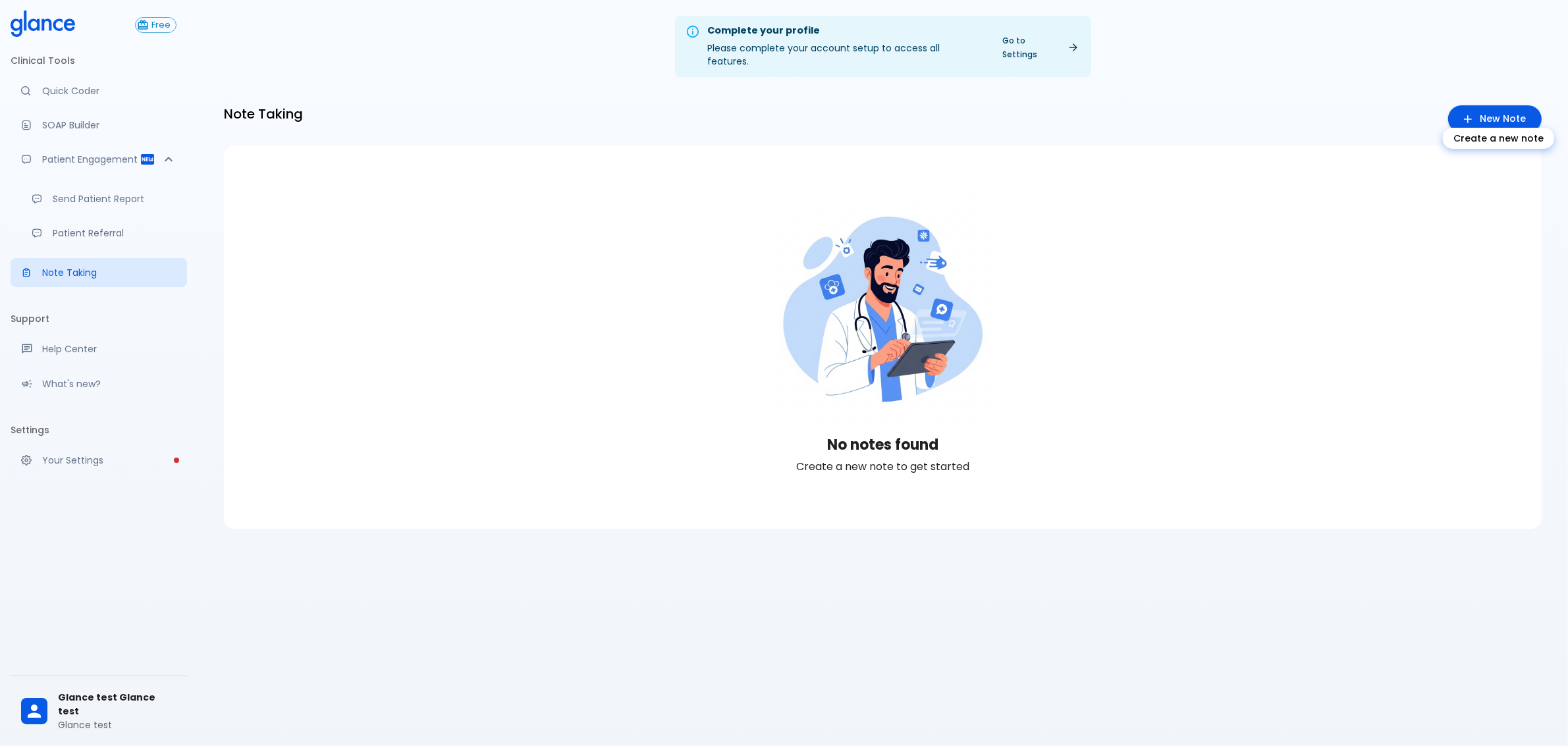
drag, startPoint x: 1483, startPoint y: 106, endPoint x: 1461, endPoint y: 106, distance: 22.0
click at [1483, 106] on link "New Note" at bounding box center [1495, 119] width 94 height 27
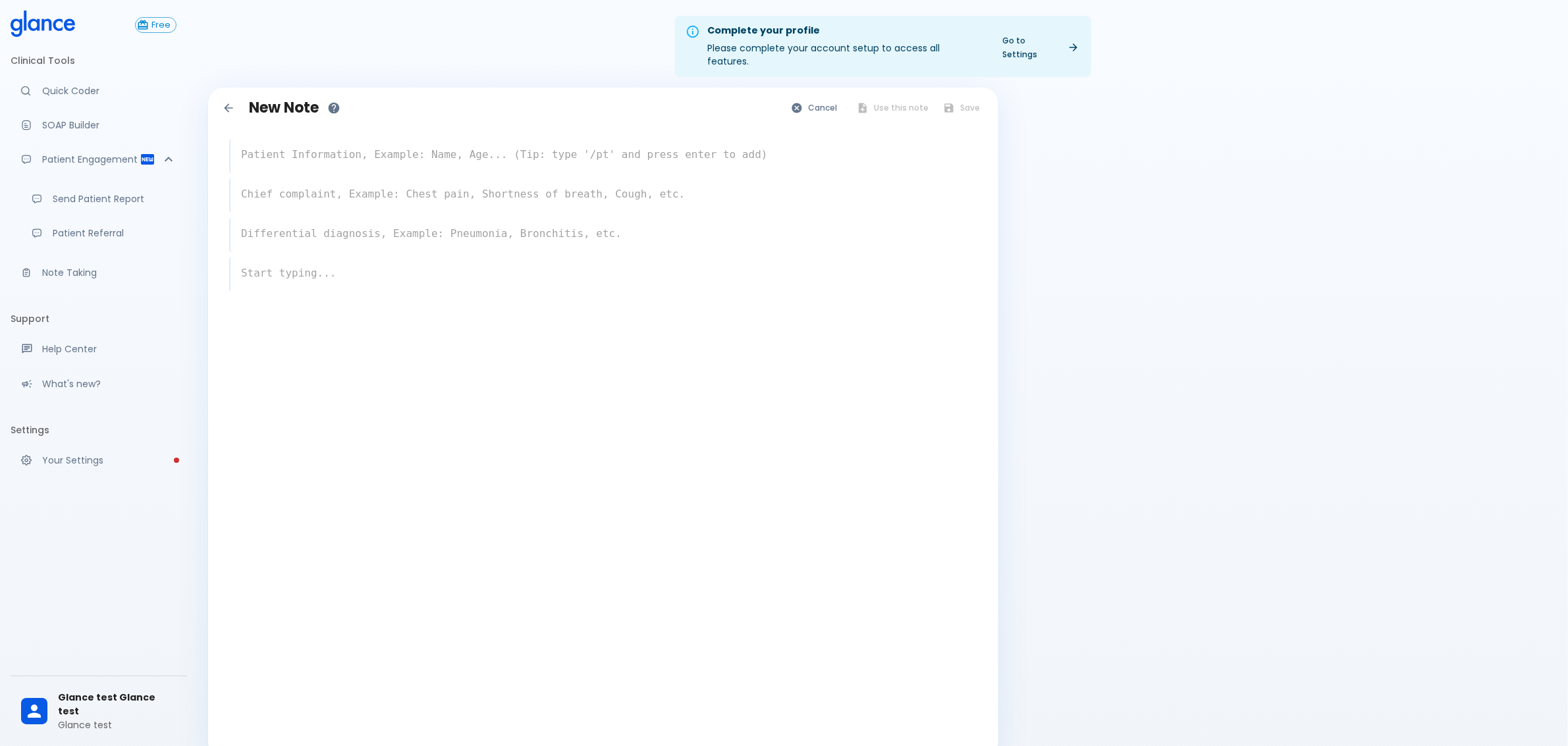
click at [515, 150] on textarea at bounding box center [604, 154] width 747 height 26
type textarea "34 y [DEMOGRAPHIC_DATA]"
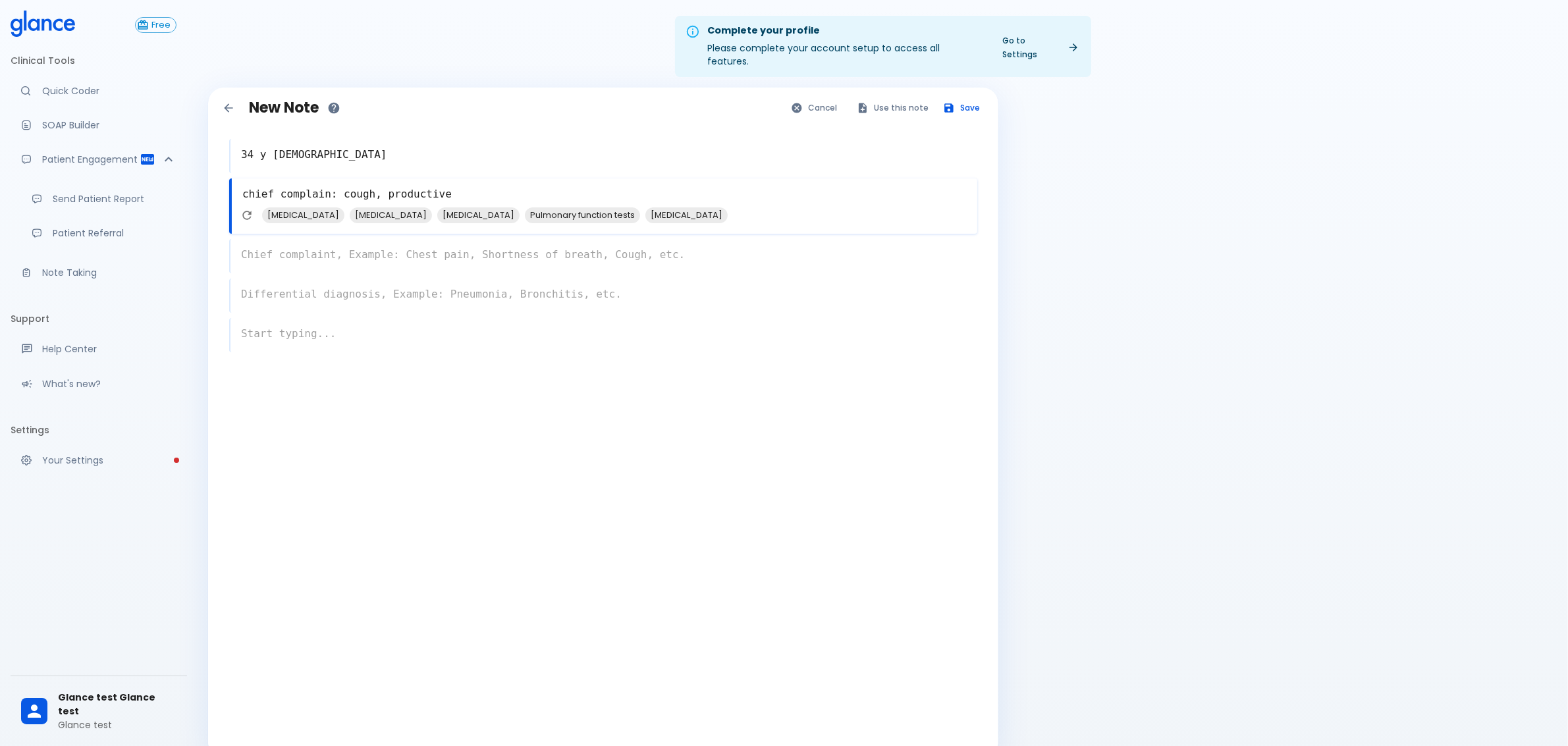
type textarea "chief complain: cough, productive"
click at [326, 228] on textarea at bounding box center [605, 233] width 746 height 26
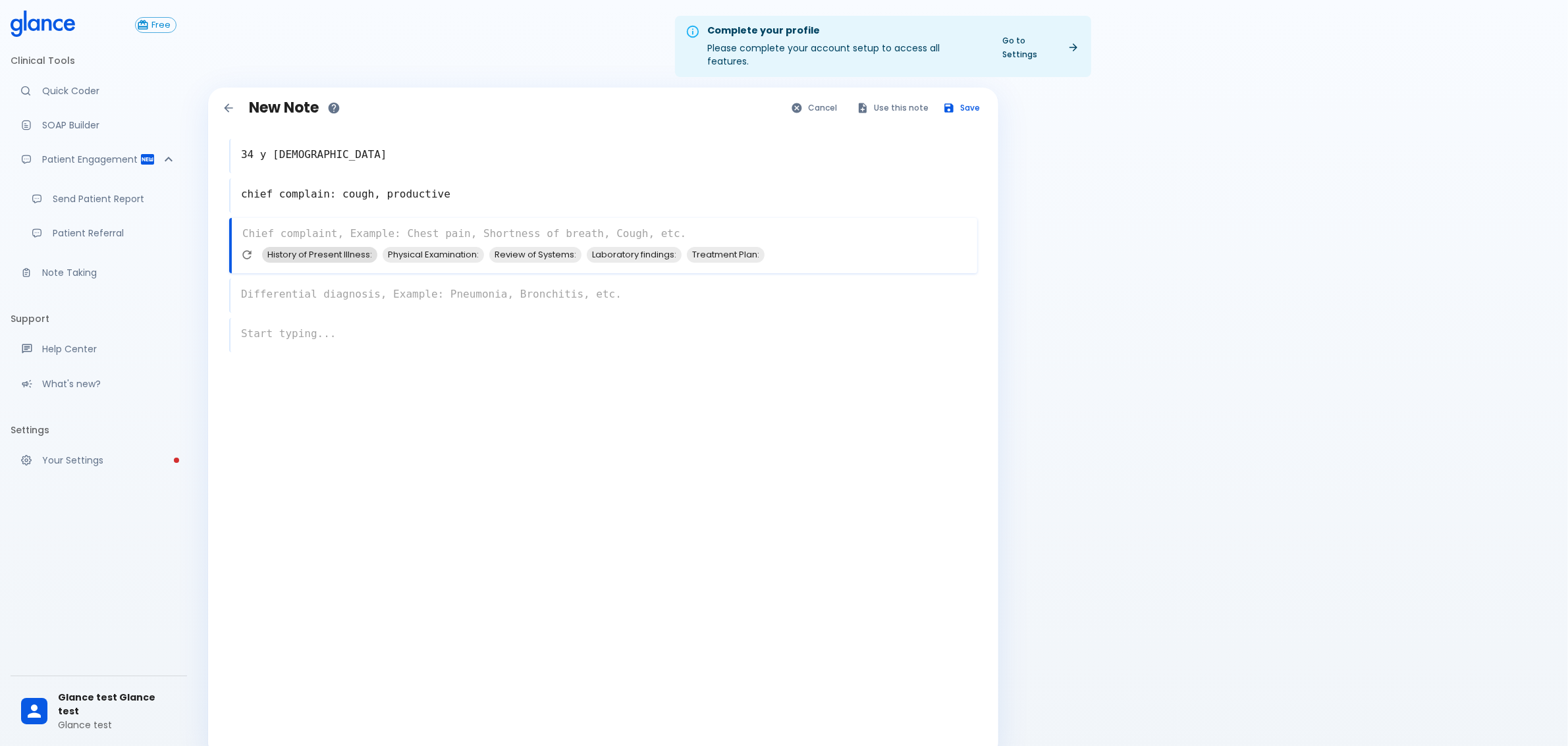
click at [303, 247] on span "History of Present Illness:" at bounding box center [320, 254] width 115 height 15
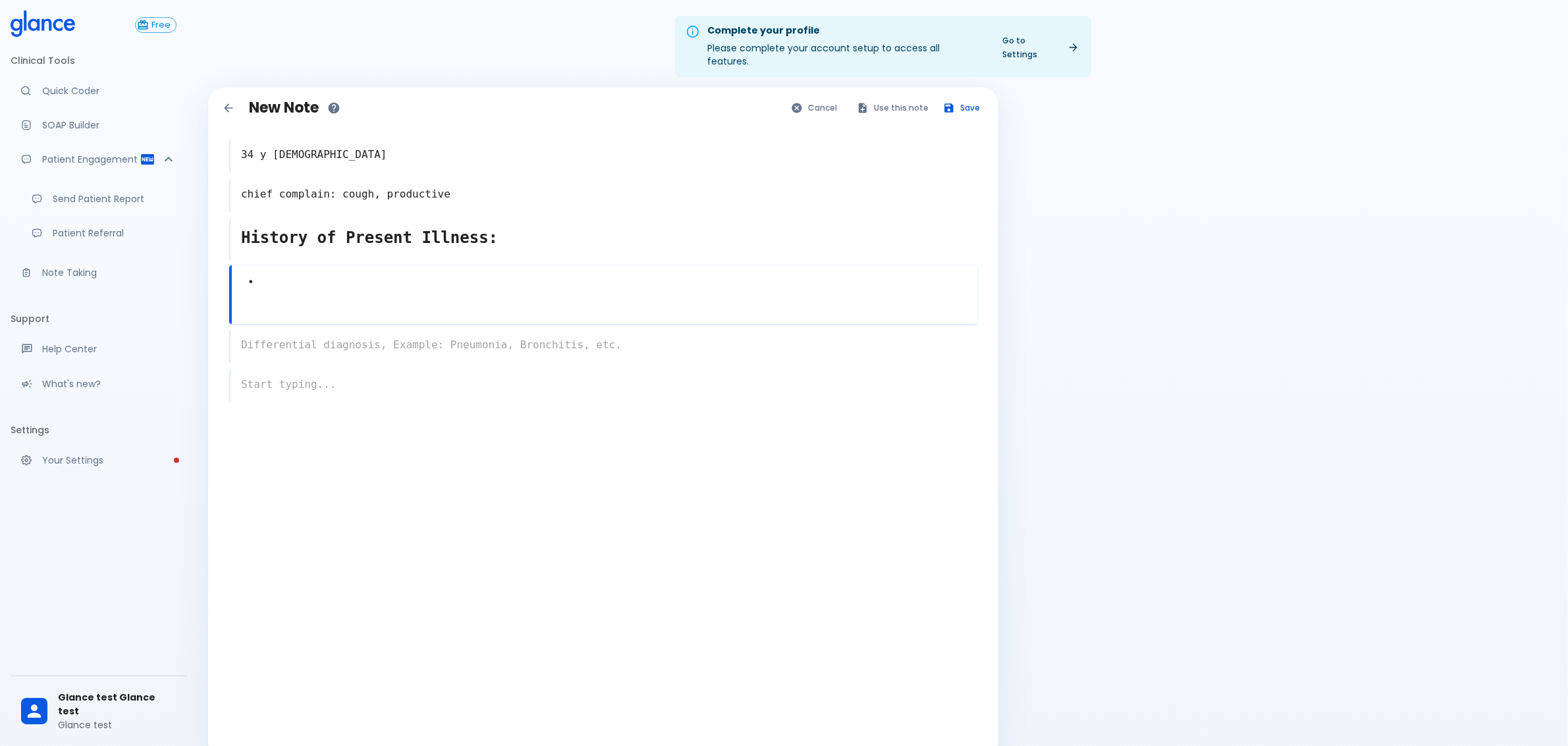
click at [338, 268] on textarea "•" at bounding box center [605, 283] width 746 height 30
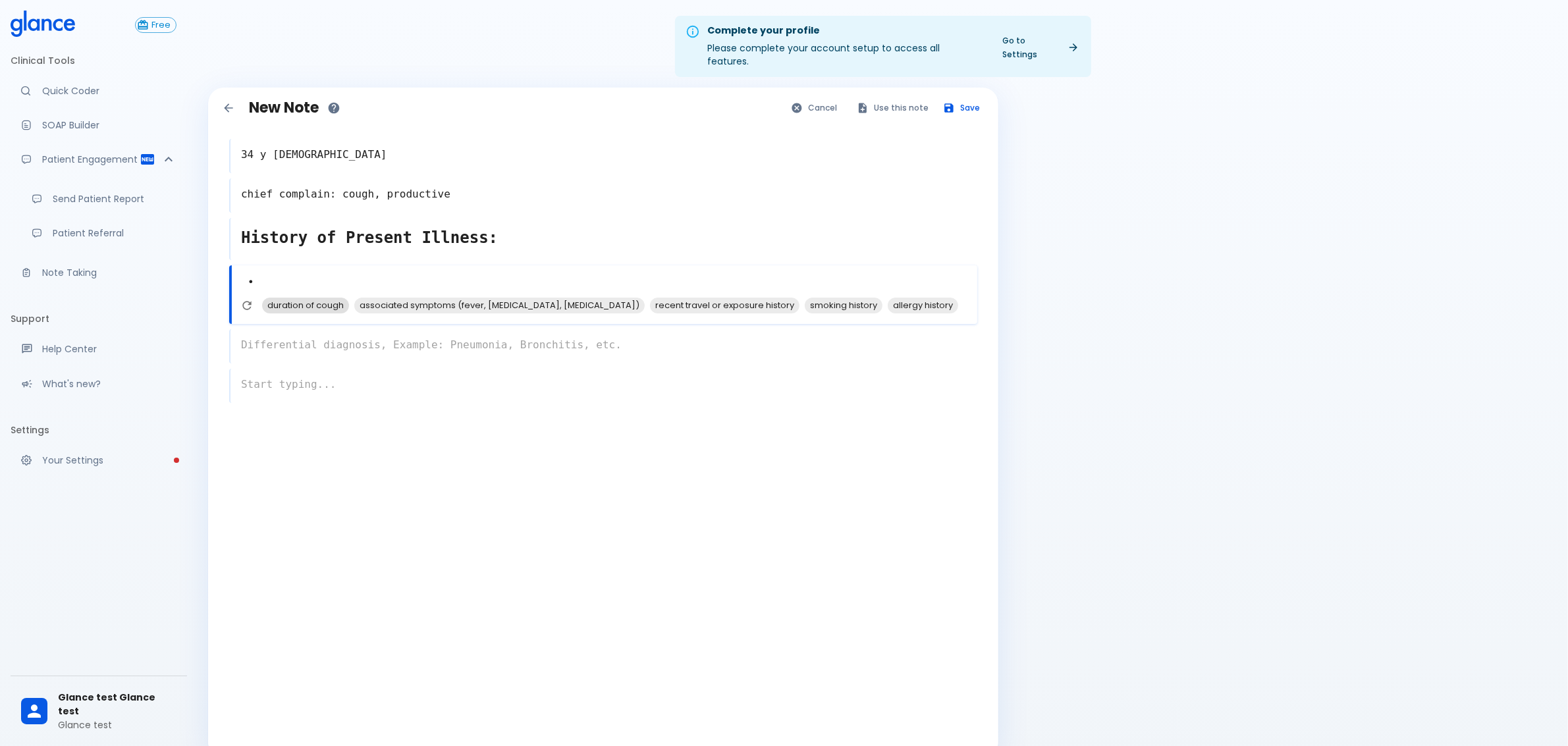
click at [318, 298] on span "duration of cough" at bounding box center [305, 305] width 87 height 15
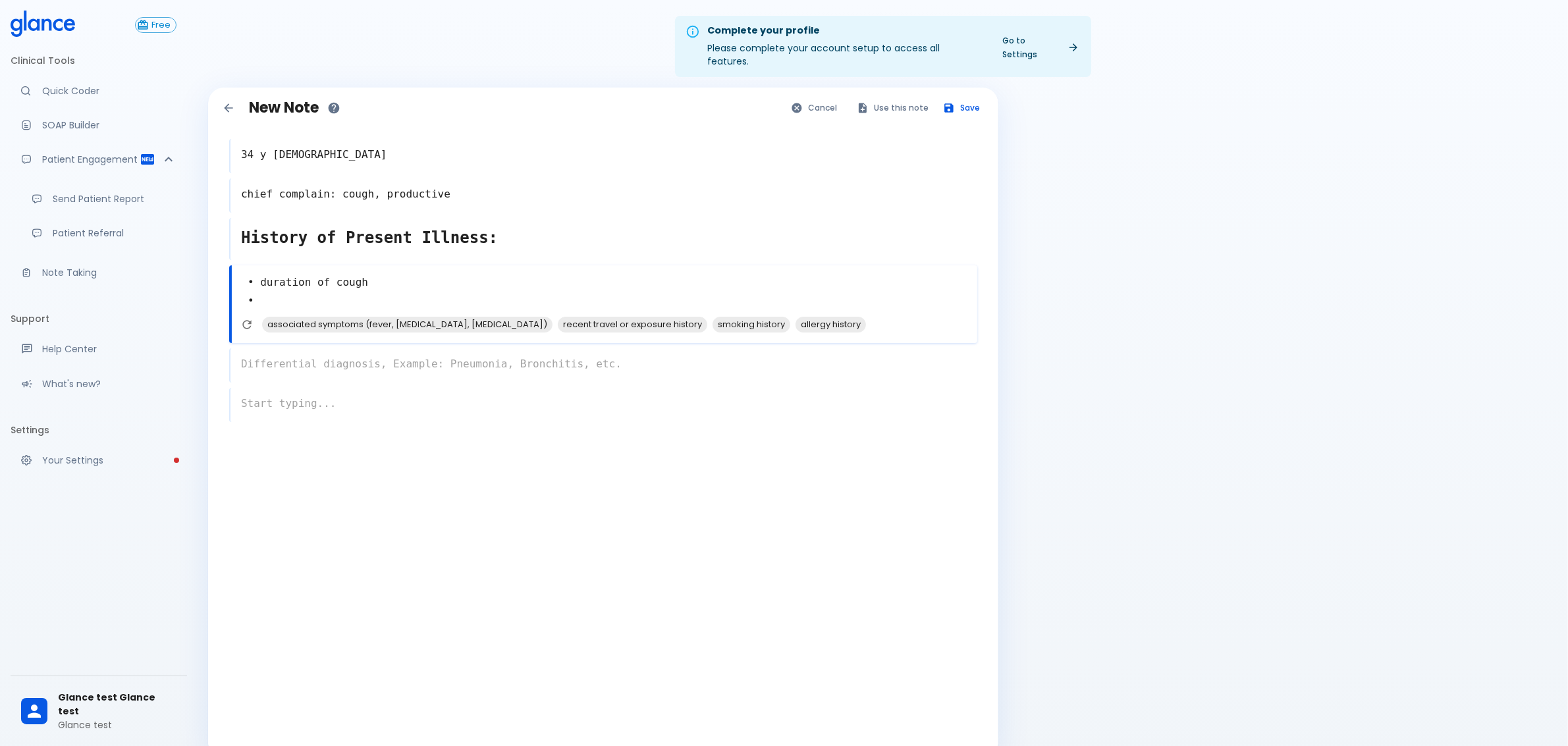
click at [375, 270] on textarea "• duration of cough •" at bounding box center [605, 292] width 746 height 49
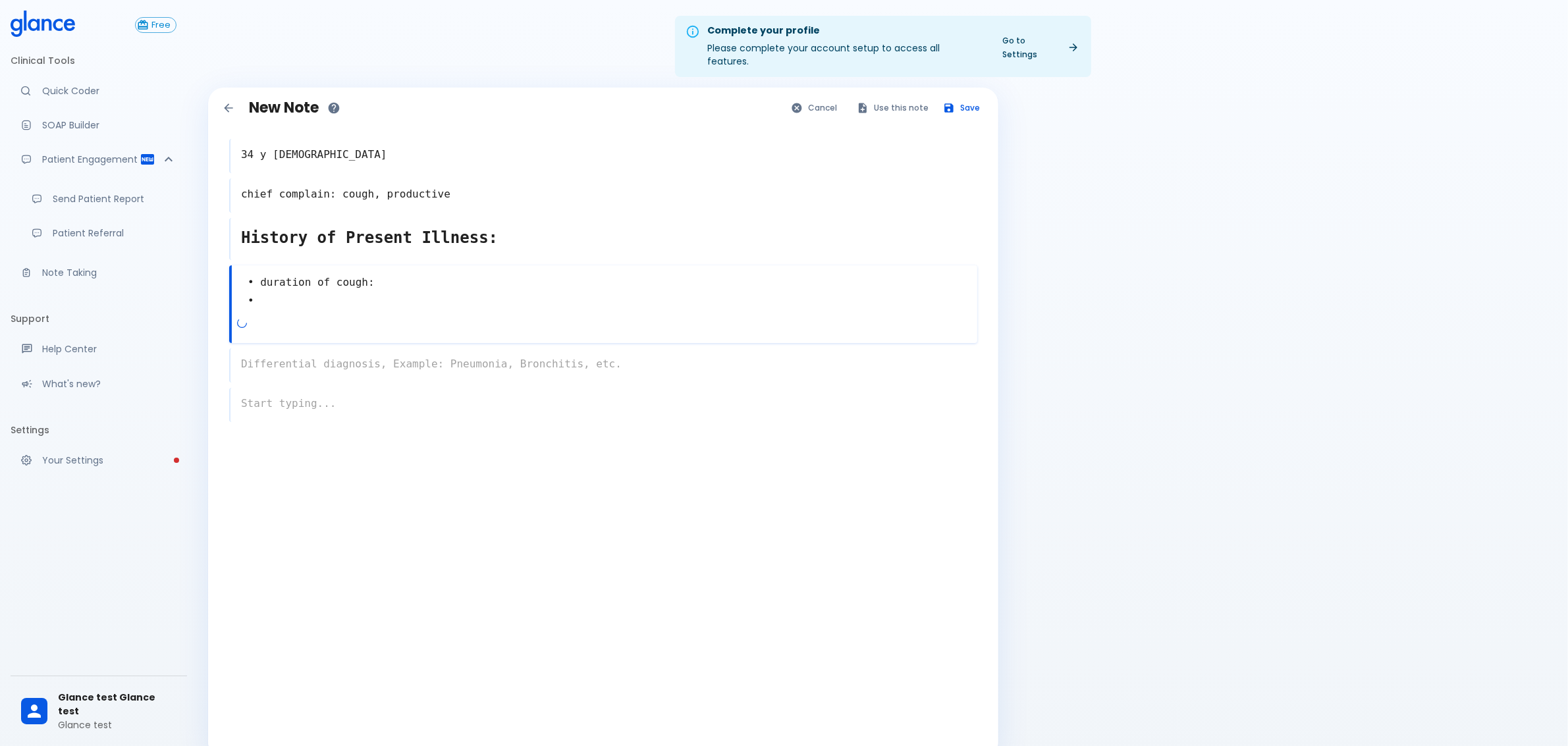
type textarea "• duration of cough: •"
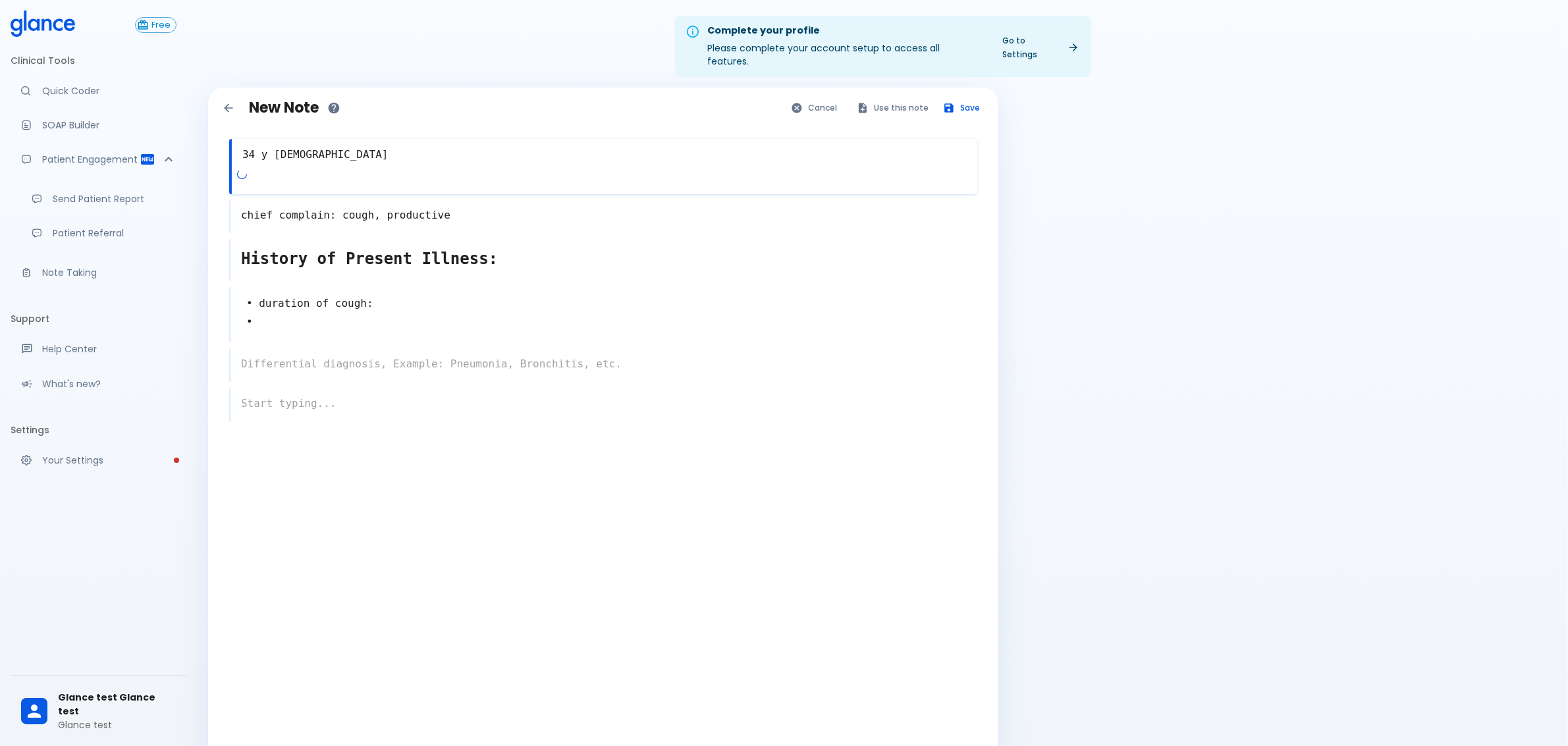
click at [251, 142] on textarea "34 y [DEMOGRAPHIC_DATA]" at bounding box center [605, 154] width 746 height 26
type textarea "12 y [DEMOGRAPHIC_DATA]"
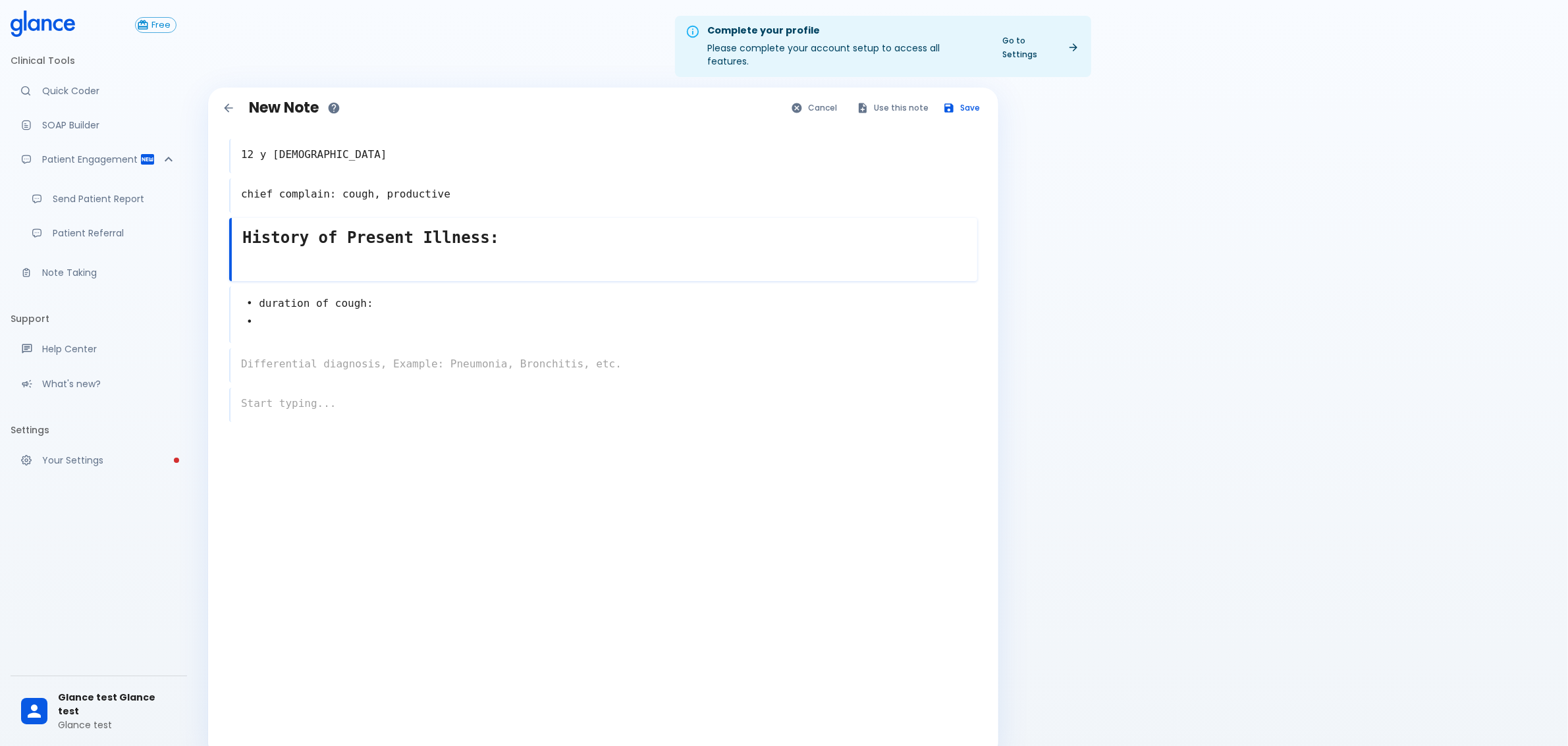
click at [425, 245] on div "History of Present Illness: x" at bounding box center [603, 249] width 748 height 63
click at [356, 289] on textarea "• duration of cough: •" at bounding box center [604, 313] width 747 height 49
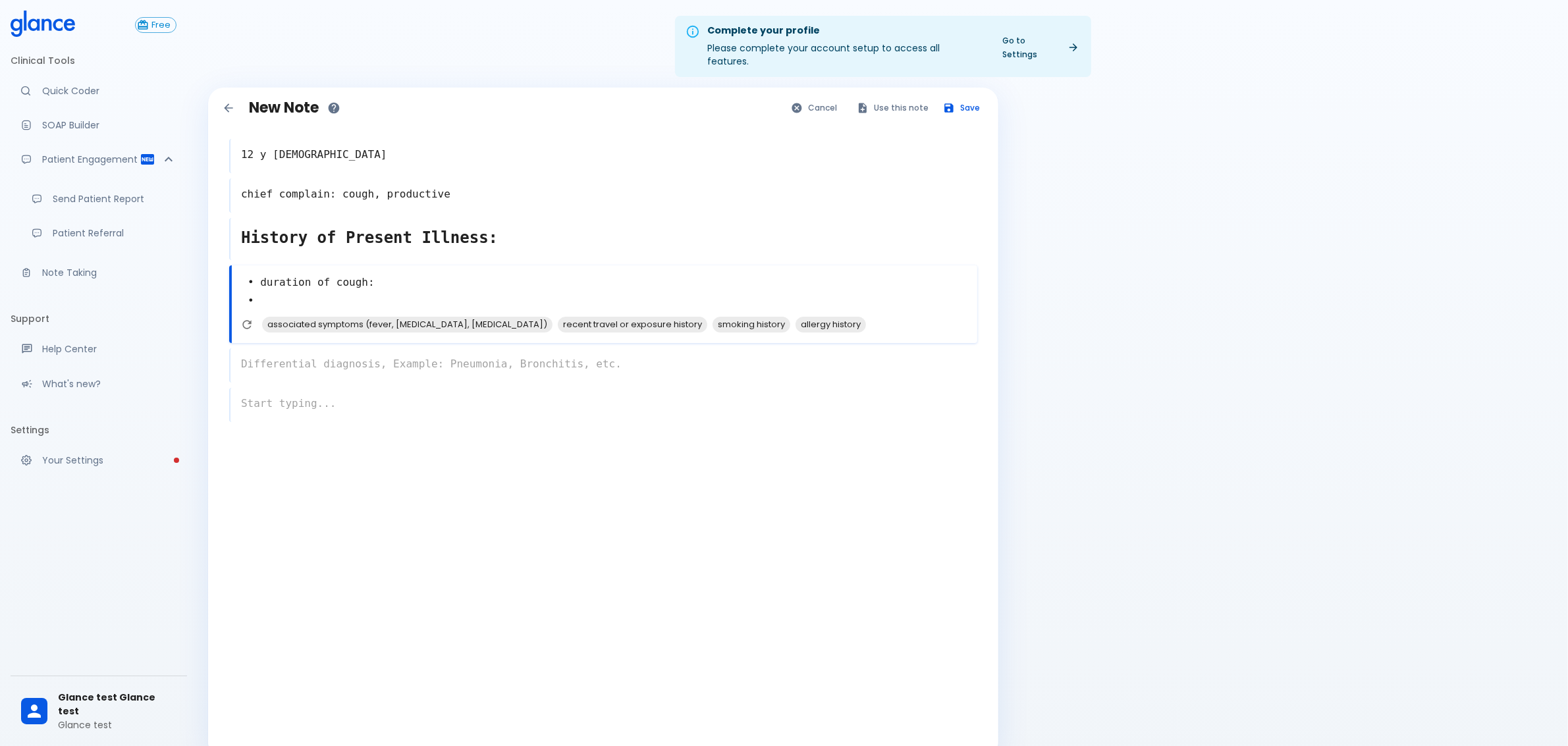
click at [378, 268] on textarea "• duration of cough: •" at bounding box center [605, 292] width 746 height 49
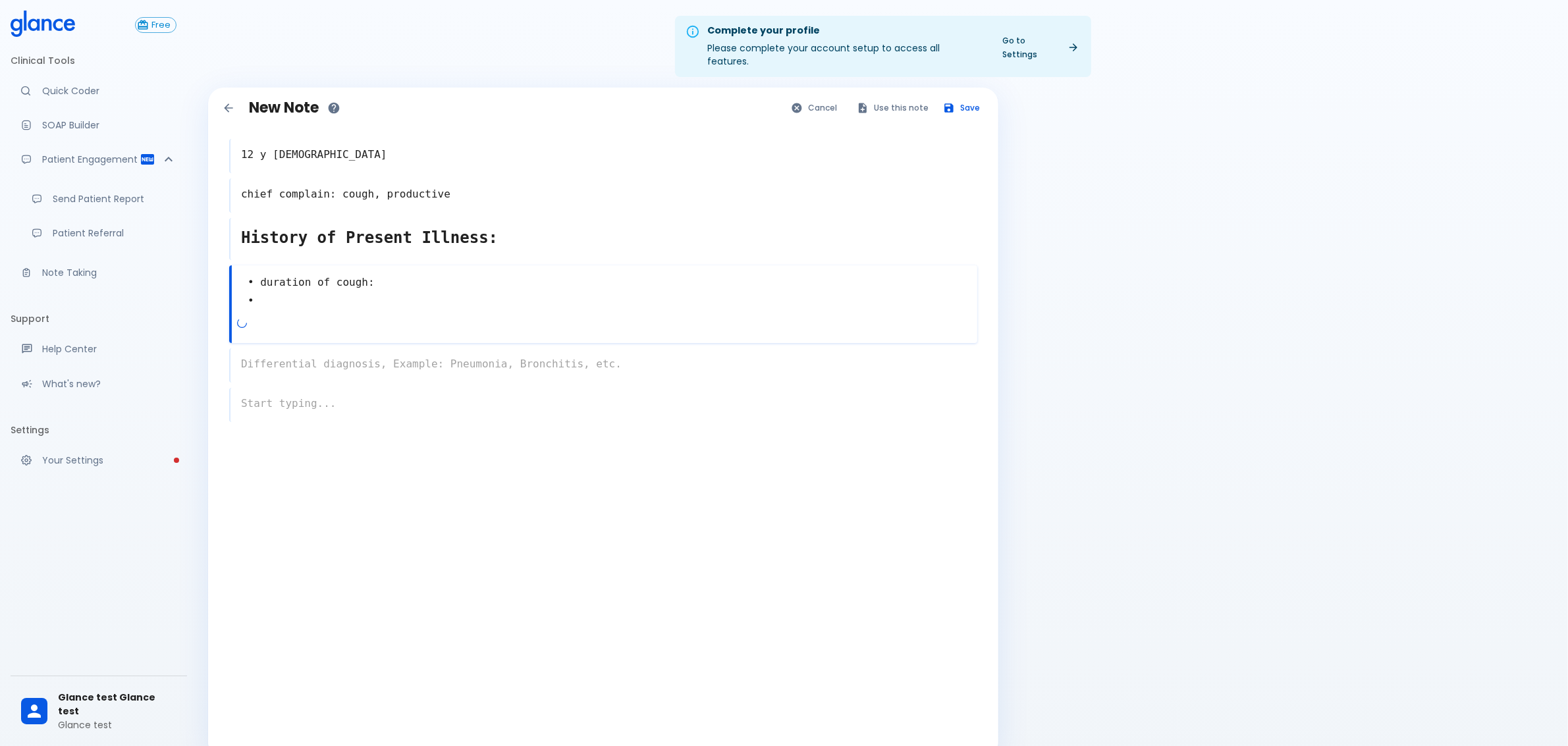
click at [358, 183] on textarea "chief complain: cough, productive" at bounding box center [604, 194] width 747 height 26
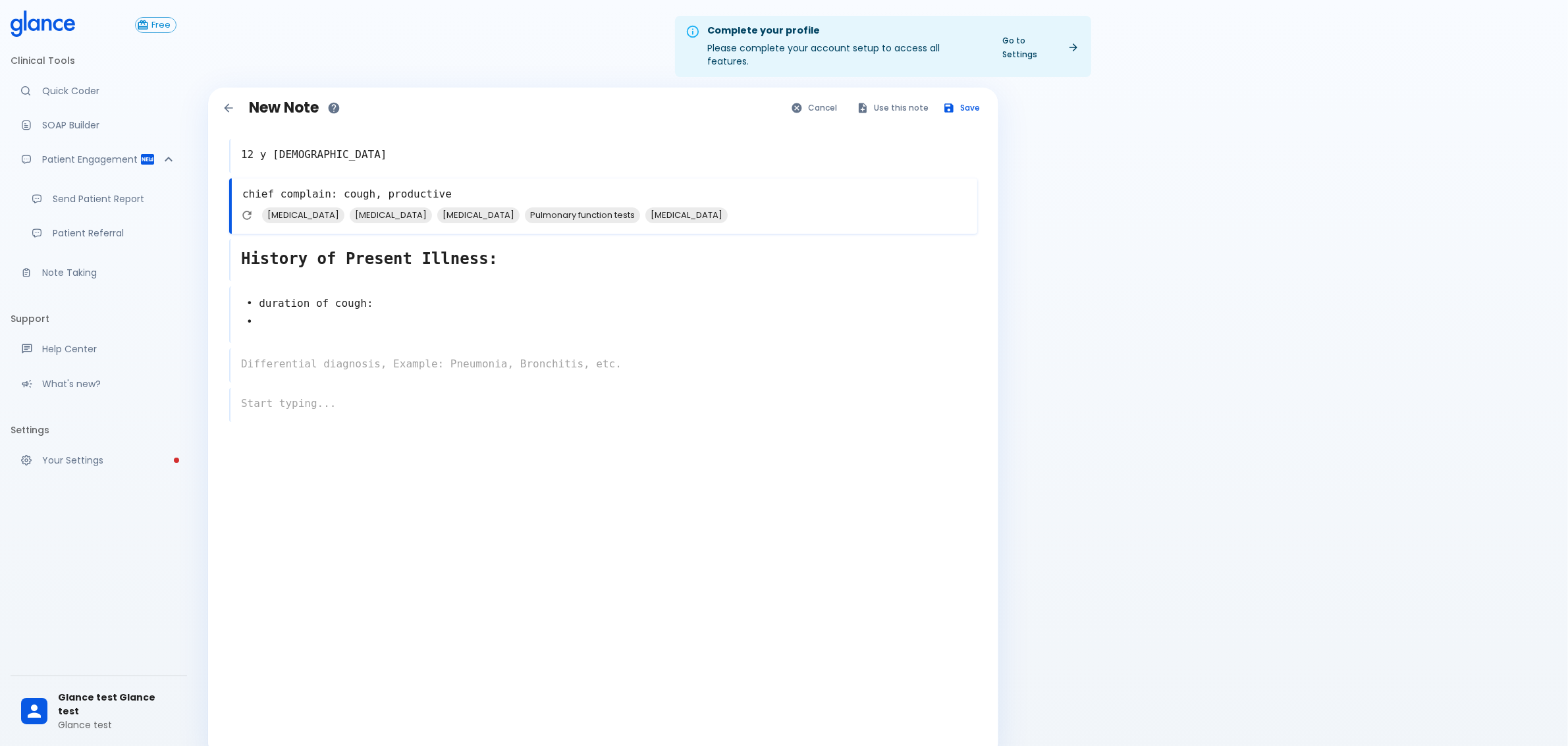
click at [402, 182] on textarea "chief complain: cough, productive" at bounding box center [605, 194] width 746 height 26
type textarea "chief complain: cough, [MEDICAL_DATA], abdo pain"
click at [357, 291] on textarea "• duration of cough: •" at bounding box center [604, 313] width 747 height 49
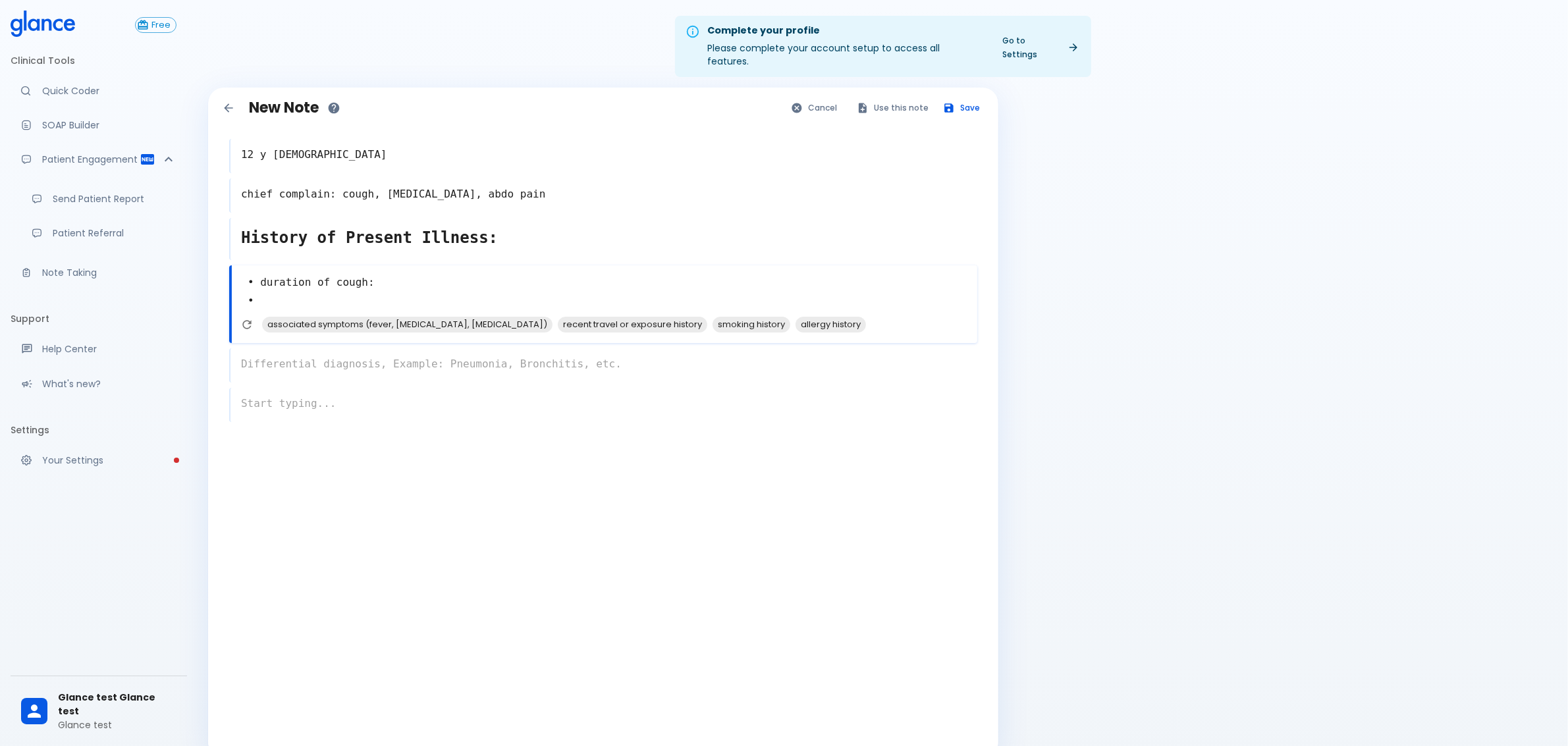
click at [425, 268] on textarea "• duration of cough: •" at bounding box center [605, 292] width 746 height 49
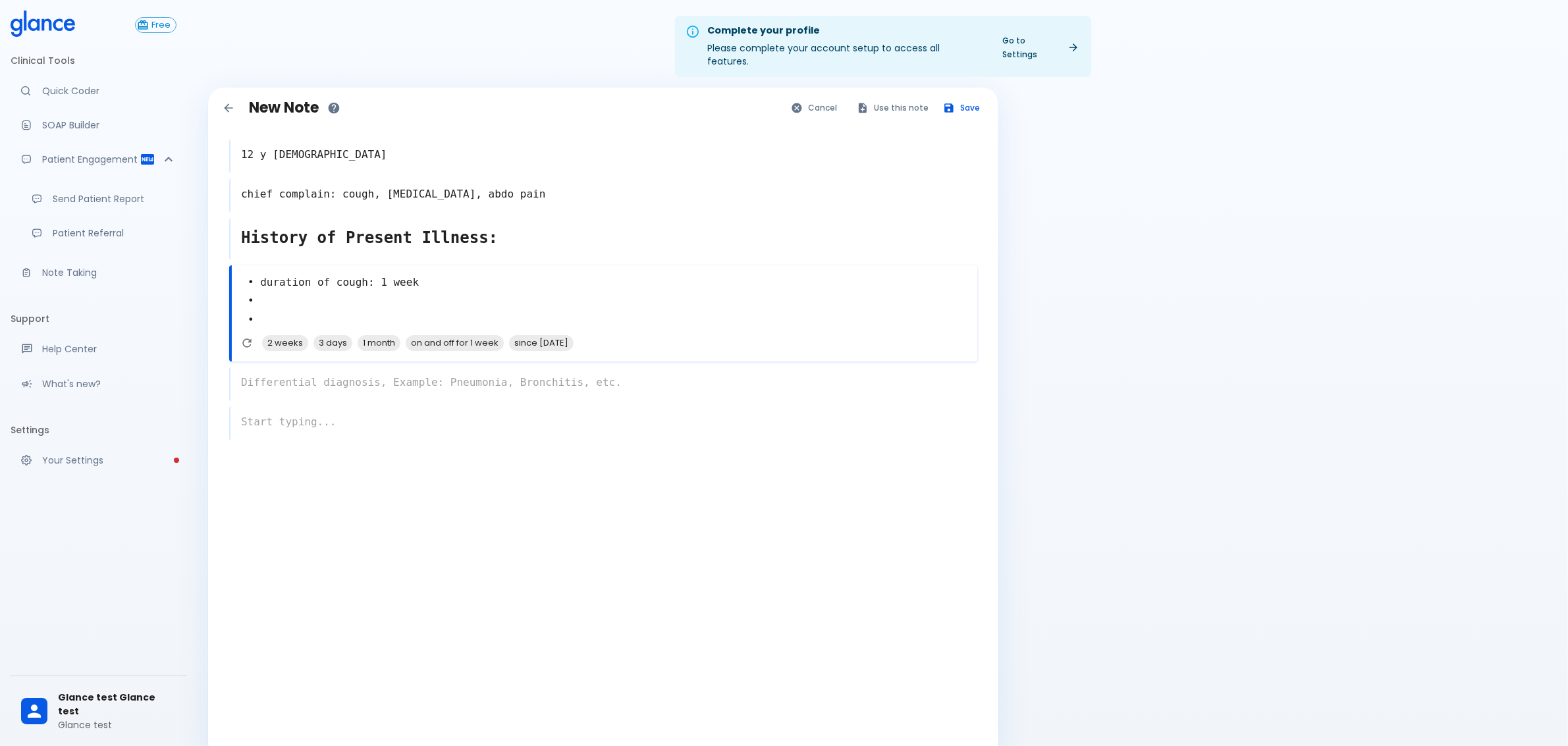
click at [270, 293] on textarea "• duration of cough: 1 week • •" at bounding box center [605, 302] width 746 height 67
click at [270, 304] on textarea "• duration of cough: 1 week • •" at bounding box center [605, 302] width 746 height 67
type textarea "• duration of cough: 1 week •"
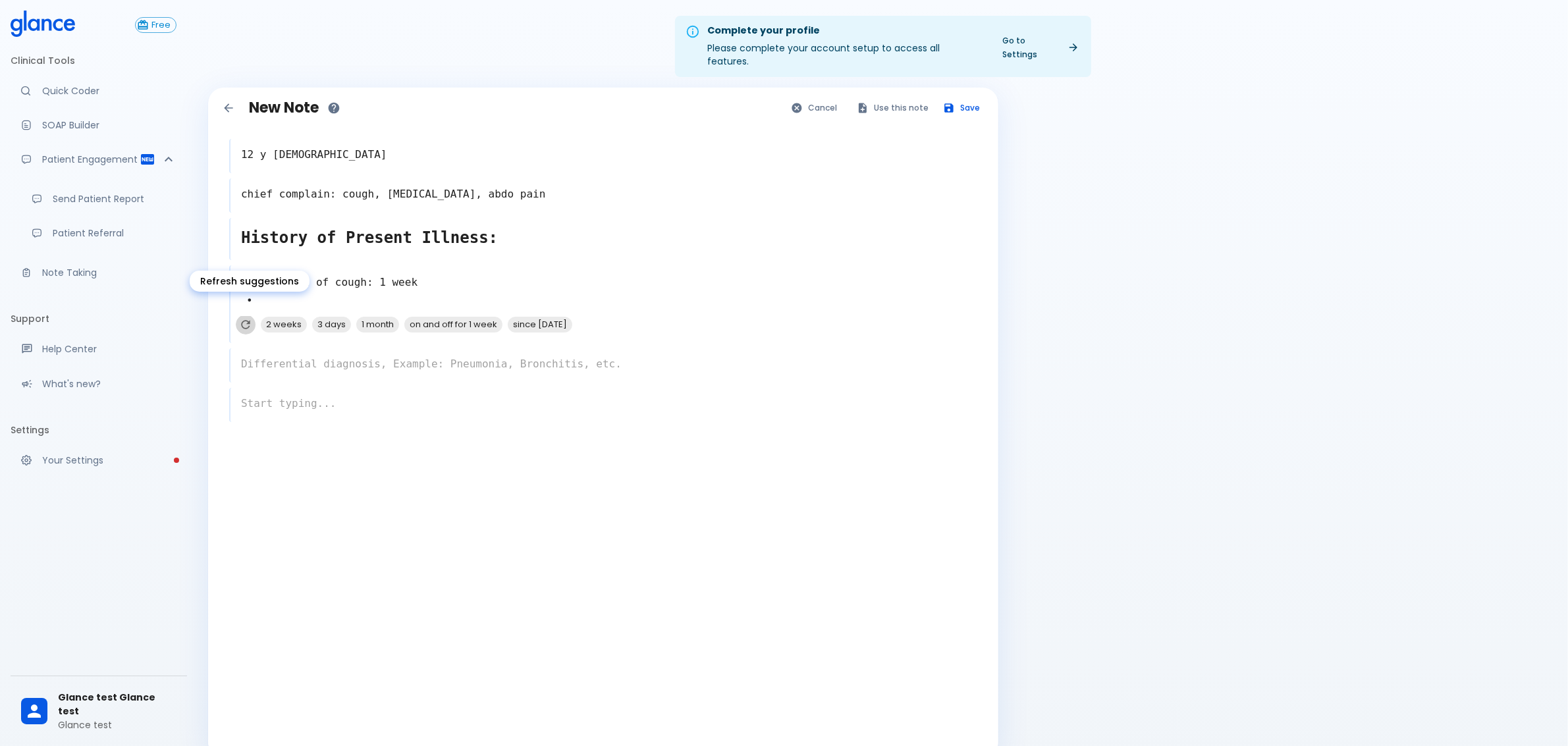
click at [245, 318] on icon "Refresh suggestions" at bounding box center [246, 325] width 13 height 13
click at [303, 280] on textarea "• duration of cough: 1 week •" at bounding box center [605, 292] width 746 height 49
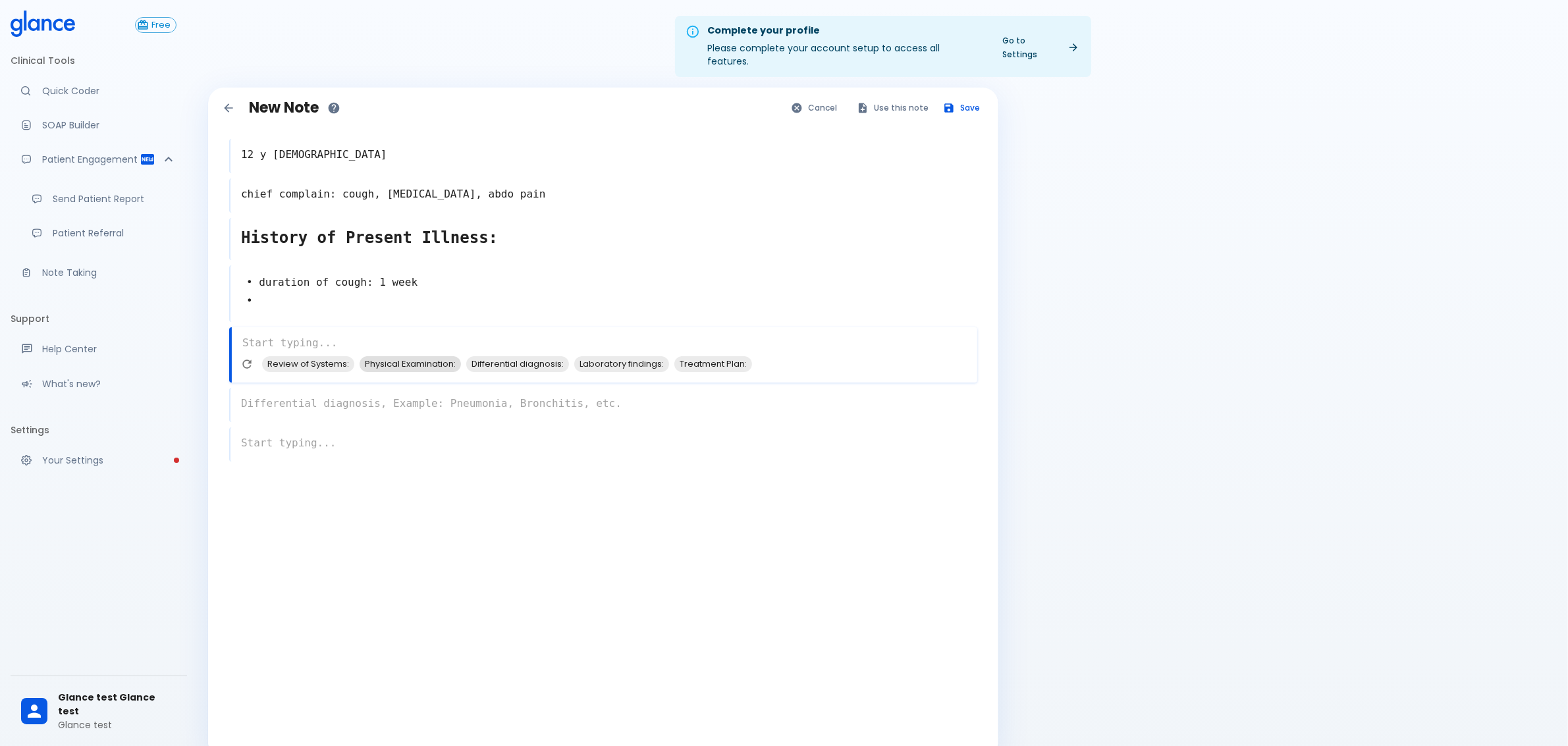
click at [429, 356] on span "Physical Examination:" at bounding box center [410, 364] width 101 height 15
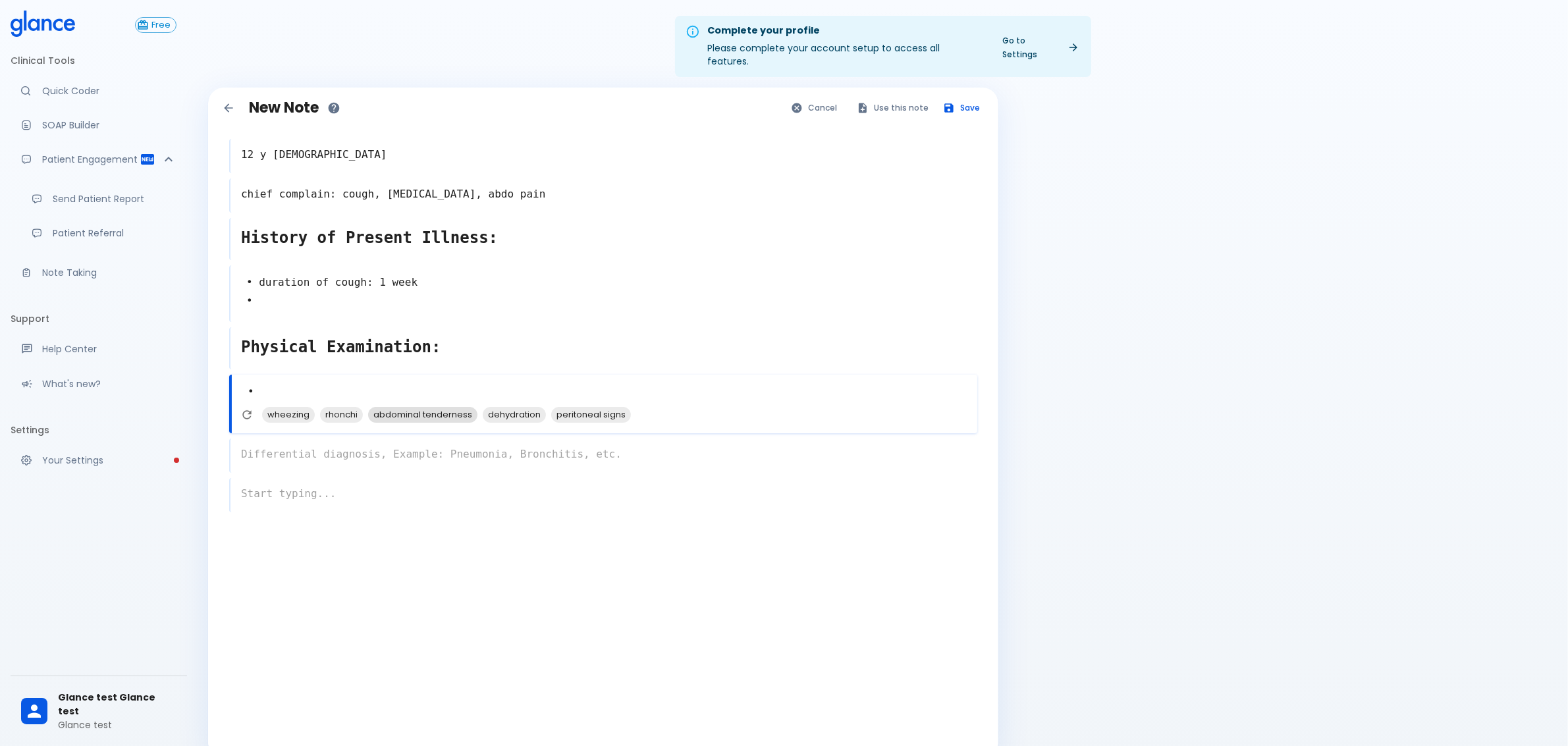
click at [422, 407] on span "abdominal tenderness" at bounding box center [423, 414] width 109 height 15
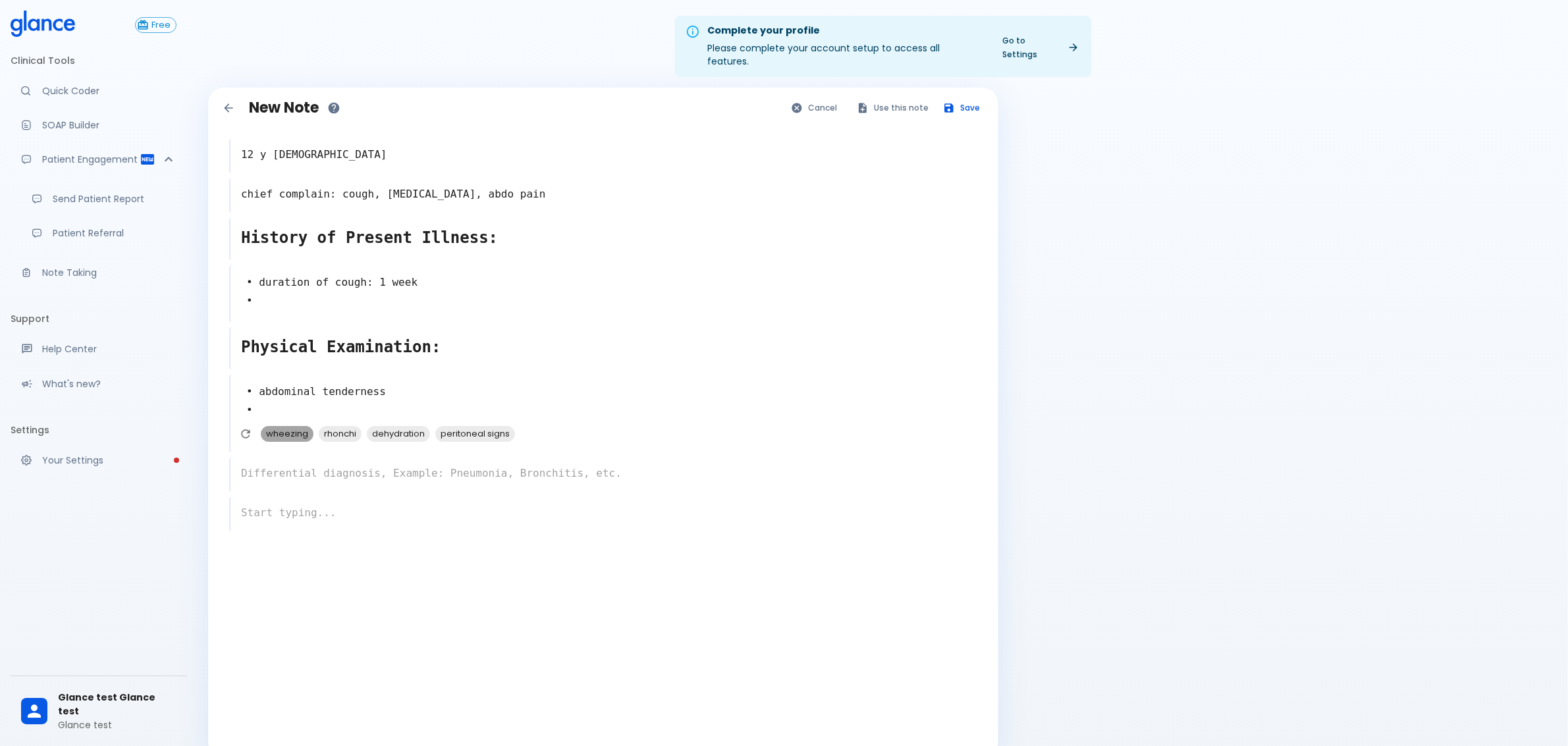
drag, startPoint x: 289, startPoint y: 422, endPoint x: 298, endPoint y: 422, distance: 9.0
click at [288, 426] on span "wheezing" at bounding box center [287, 433] width 53 height 15
type textarea "• abdominal tenderness • wheezing •"
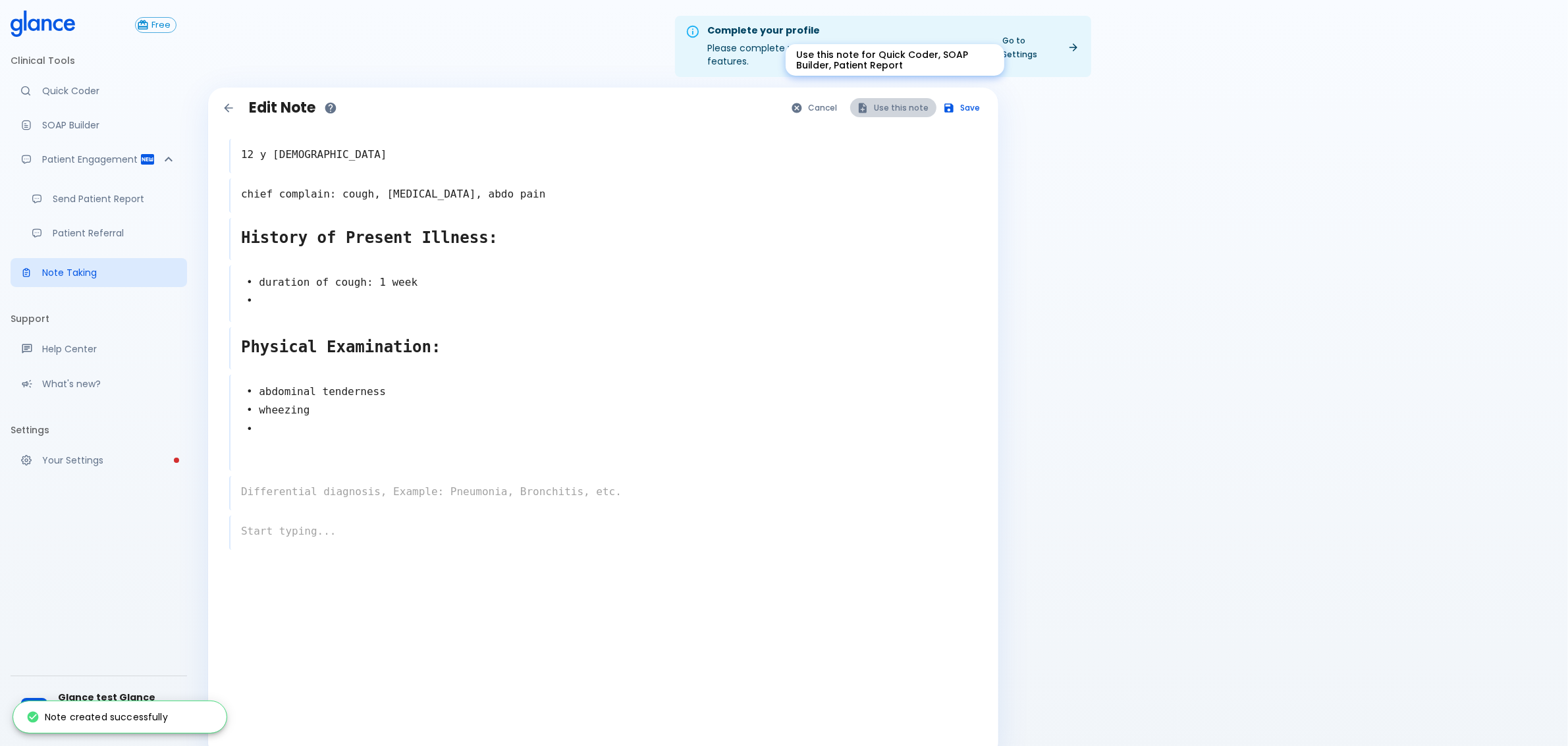
click at [900, 98] on button "Use this note" at bounding box center [893, 108] width 86 height 19
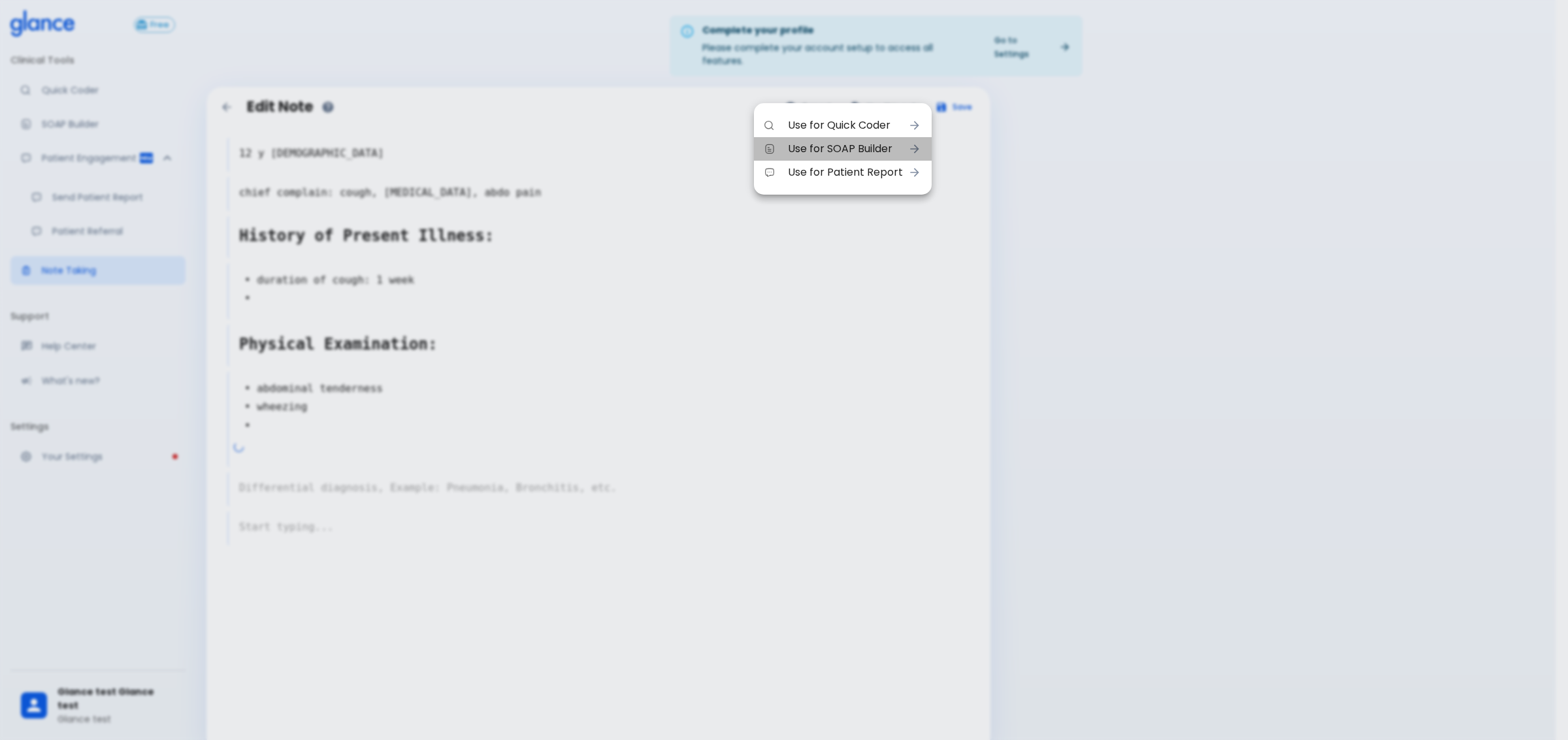
click at [883, 144] on span "Use for SOAP Builder" at bounding box center [845, 148] width 115 height 15
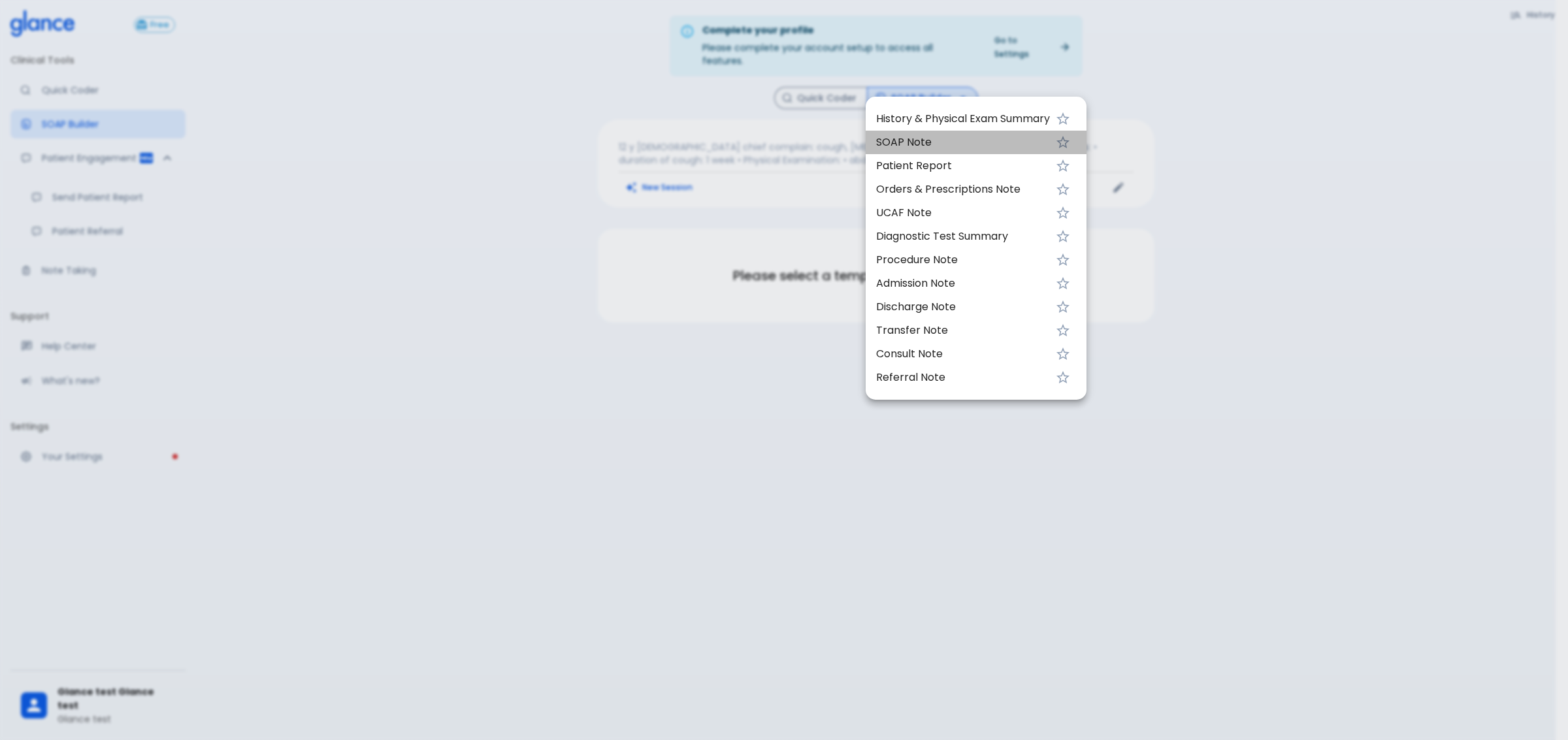
click at [931, 137] on span "SOAP Note" at bounding box center [963, 142] width 174 height 15
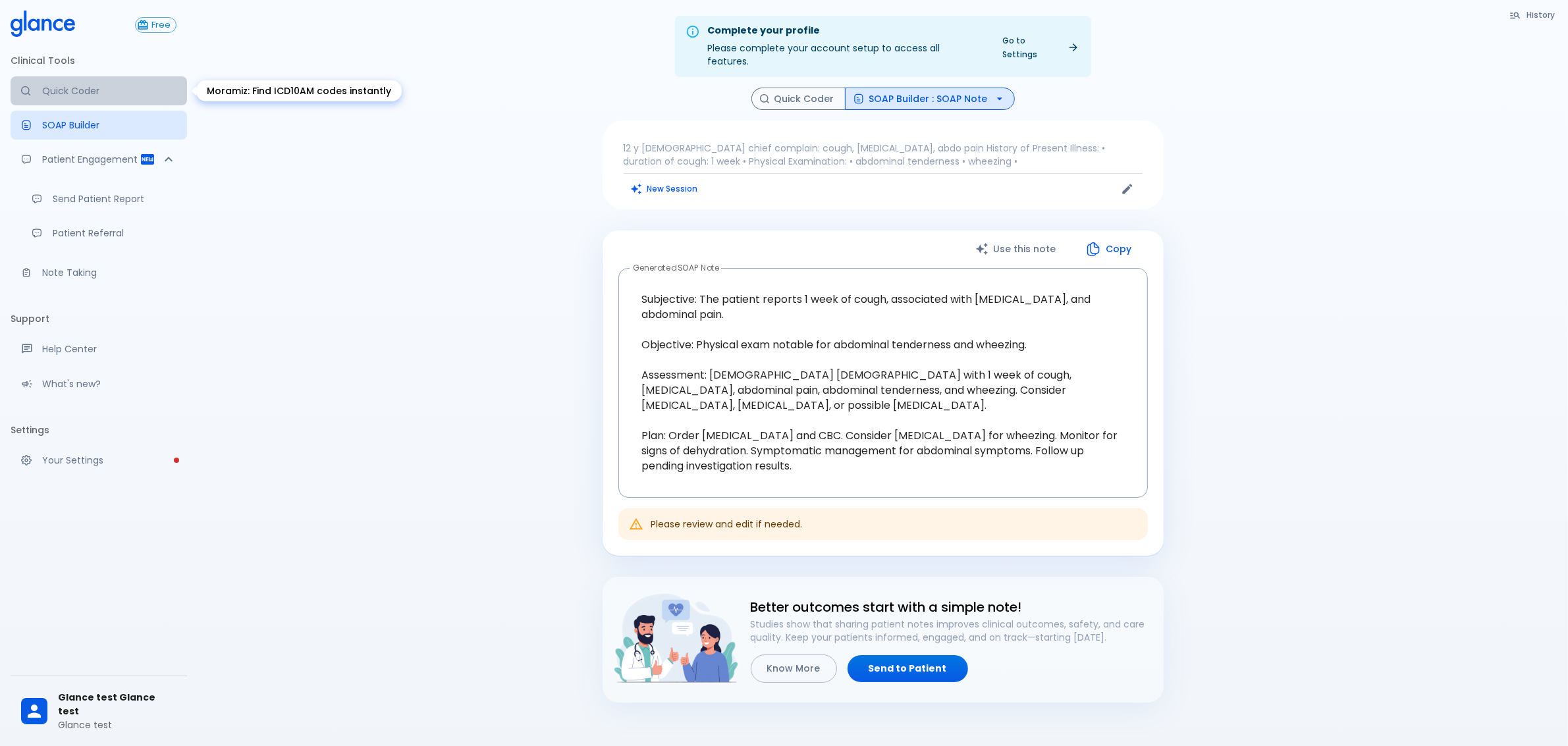
click at [84, 91] on p "Quick Coder" at bounding box center [109, 91] width 134 height 13
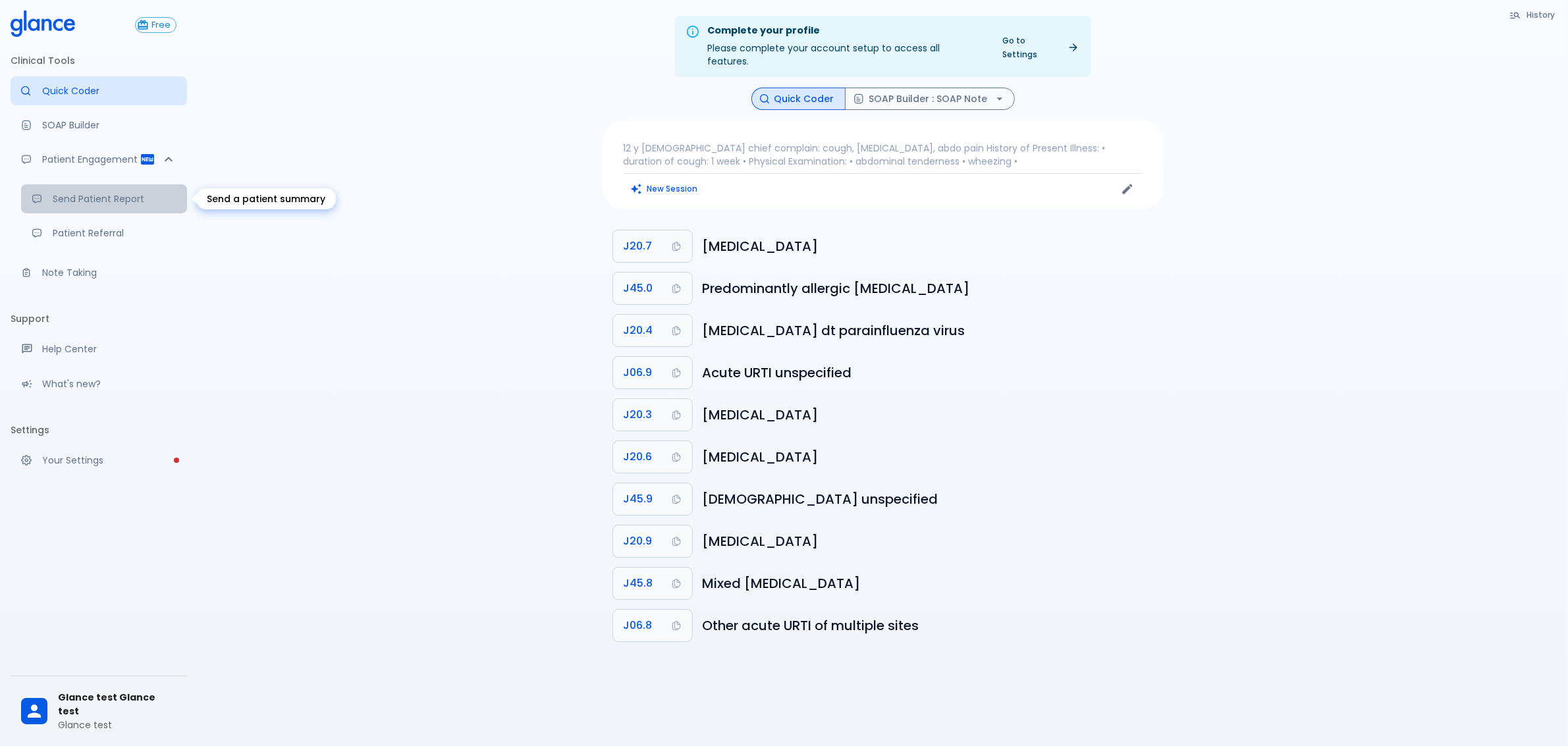
click at [125, 201] on p "Send Patient Report" at bounding box center [115, 199] width 124 height 13
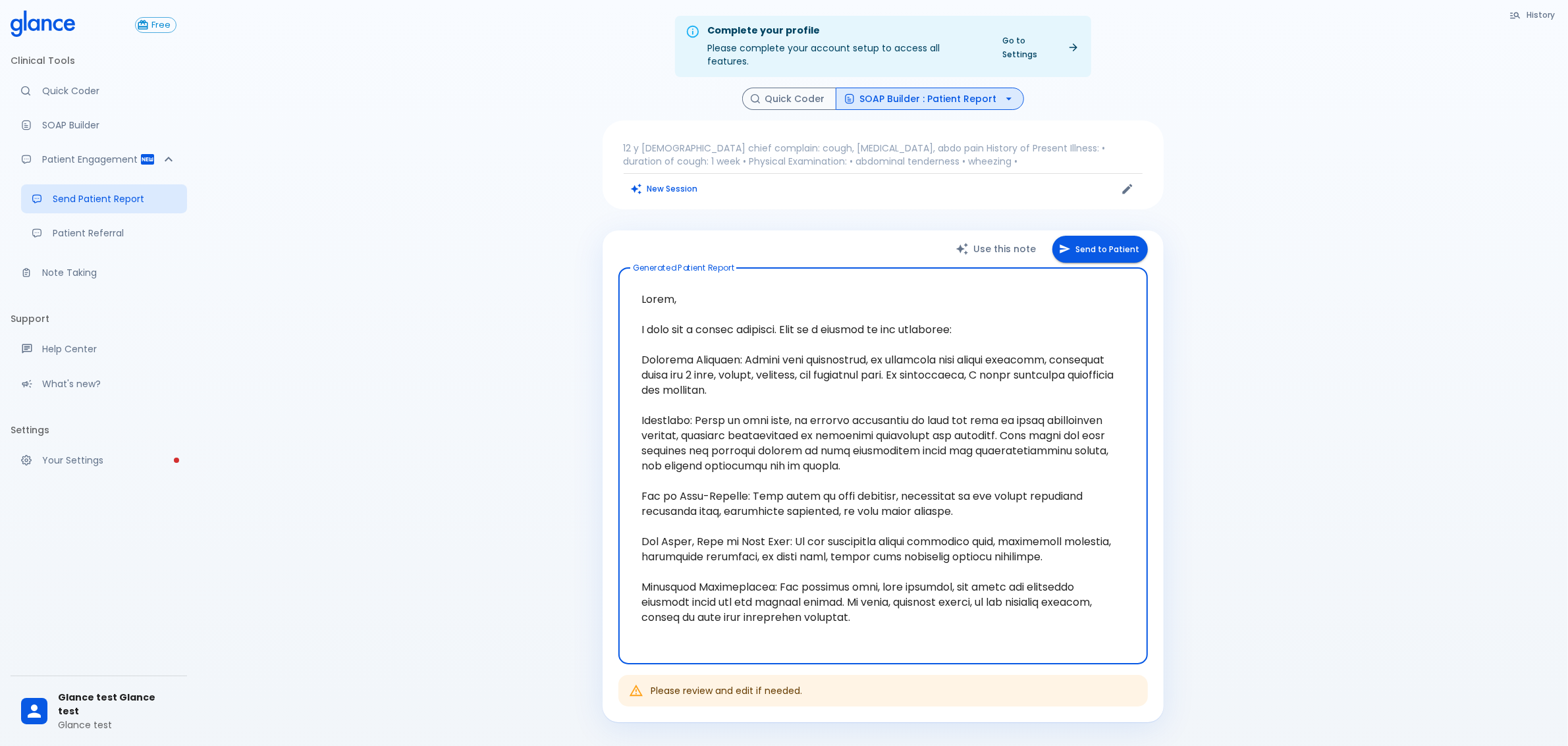
click at [439, 248] on div "Complete your profile Please complete your account setup to access all features…" at bounding box center [882, 422] width 1370 height 844
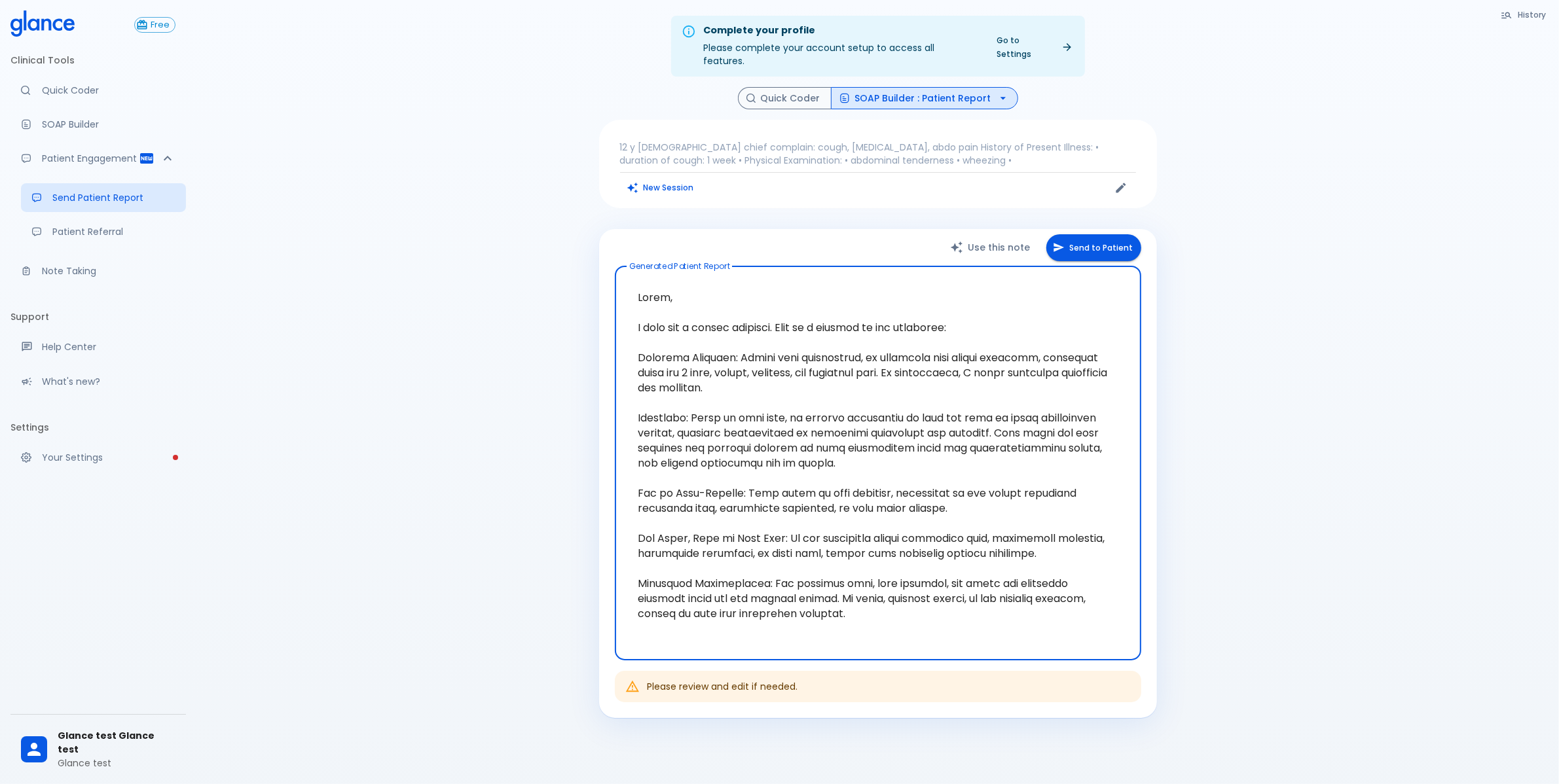
drag, startPoint x: 836, startPoint y: 607, endPoint x: 580, endPoint y: 283, distance: 412.9
click at [580, 283] on div "Complete your profile Please complete your account setup to access all features…" at bounding box center [877, 419] width 1363 height 839
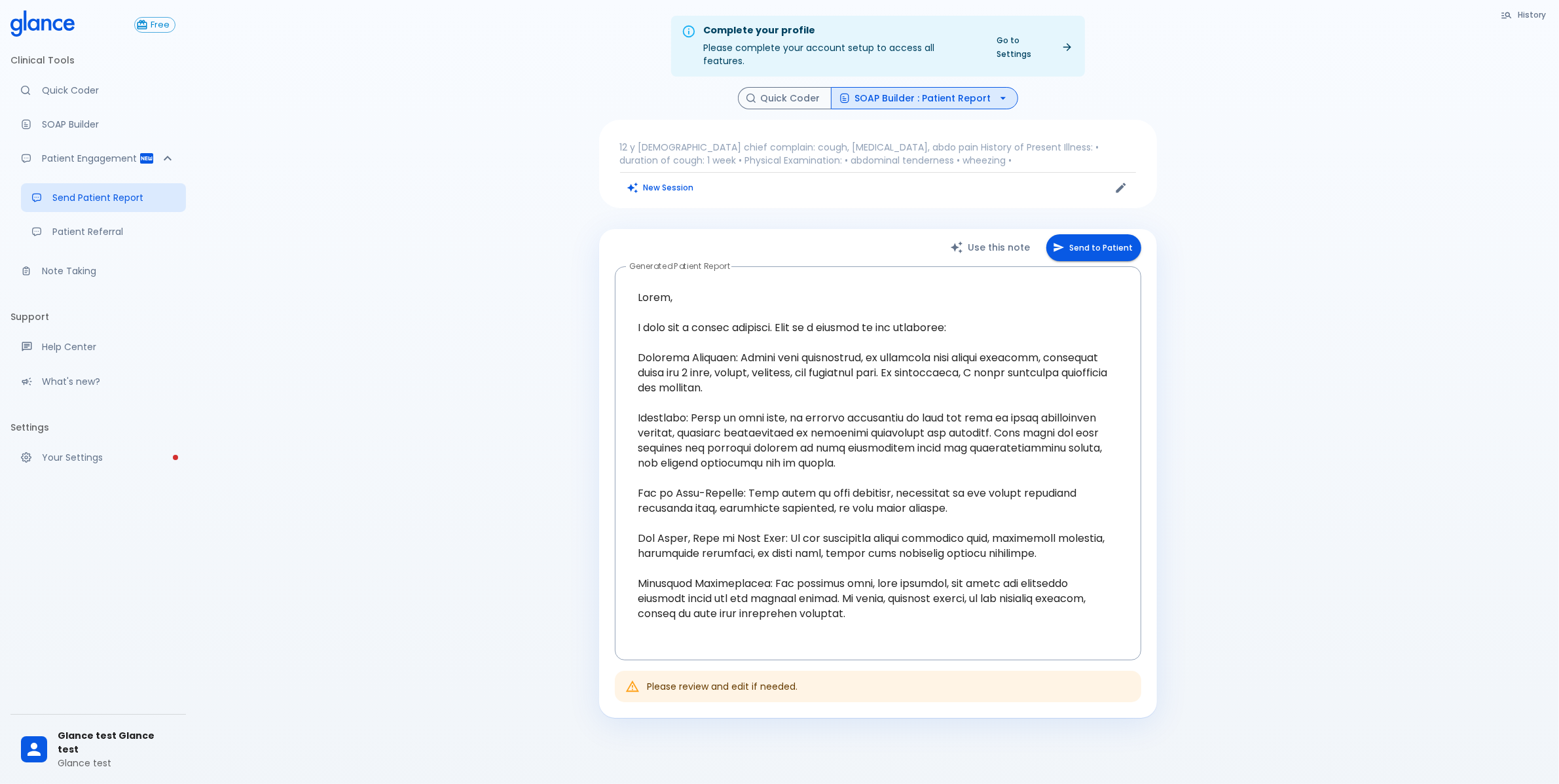
click at [64, 30] on icon at bounding box center [43, 23] width 64 height 26
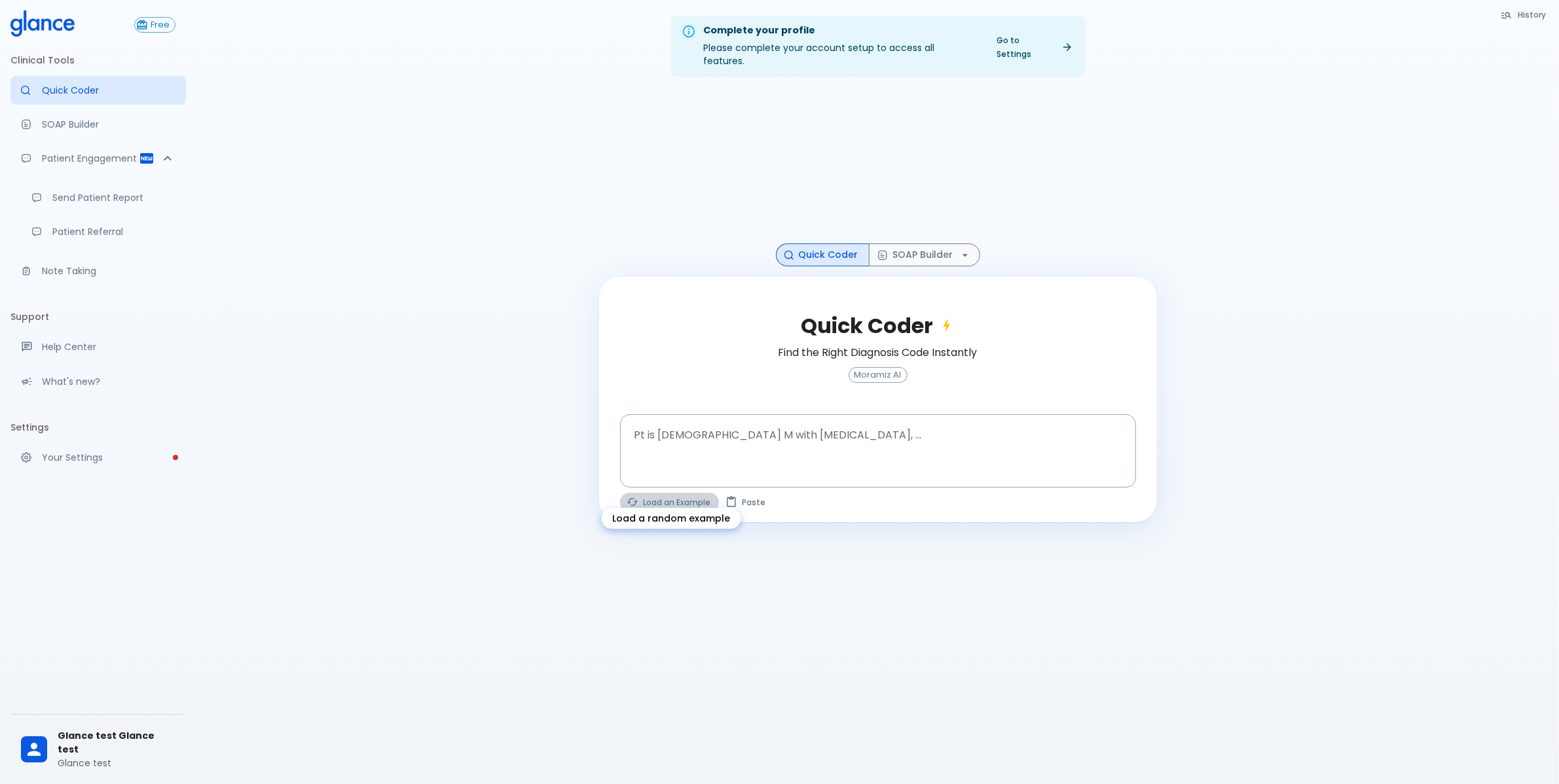
click at [668, 493] on button "Load an Example" at bounding box center [670, 503] width 99 height 19
type textarea "45F with DM2, right [MEDICAL_DATA], fever, WBC 14K, ESR 80, wound purulent, XR …"
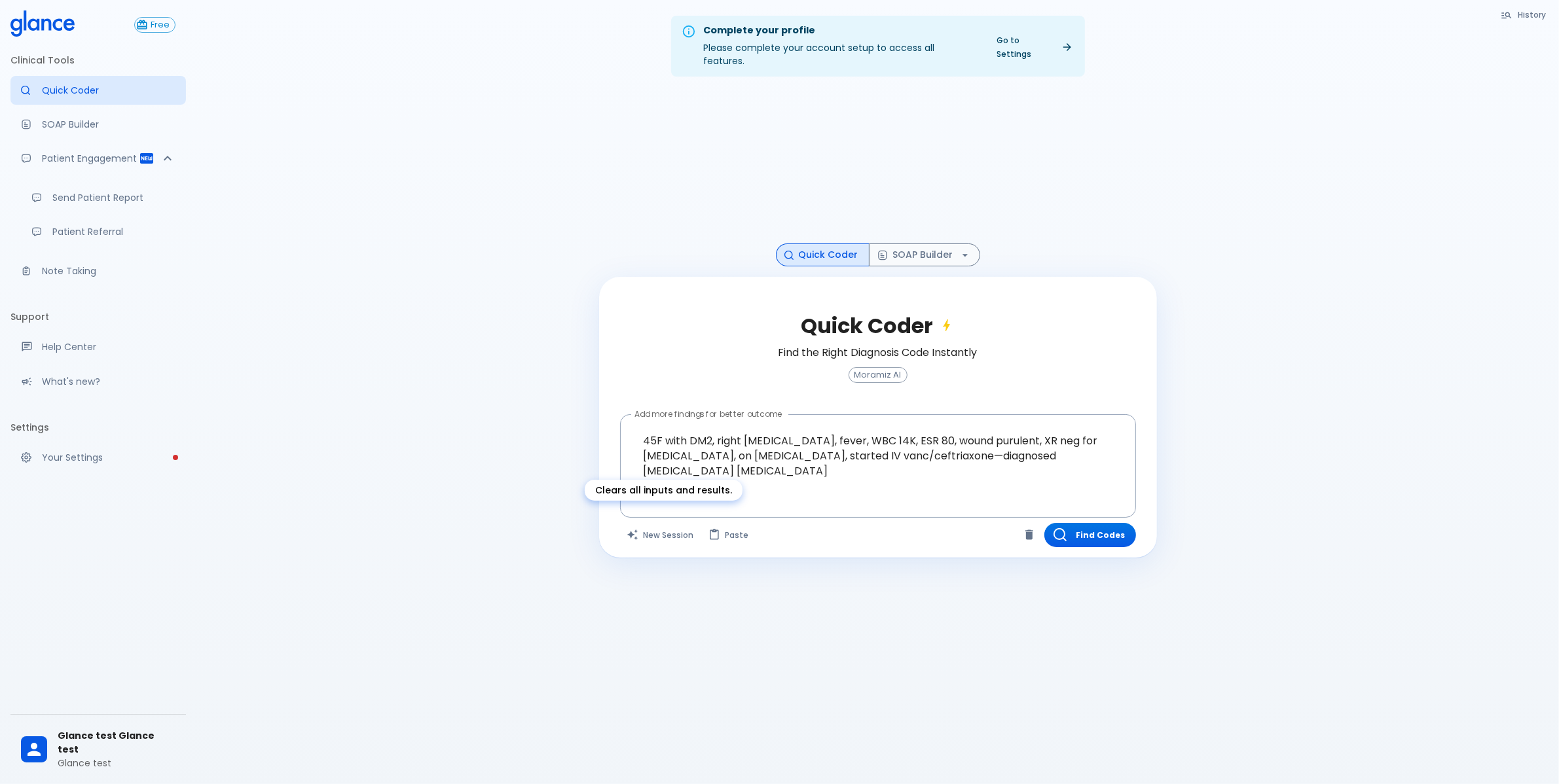
click at [668, 523] on button "New Session" at bounding box center [661, 535] width 82 height 24
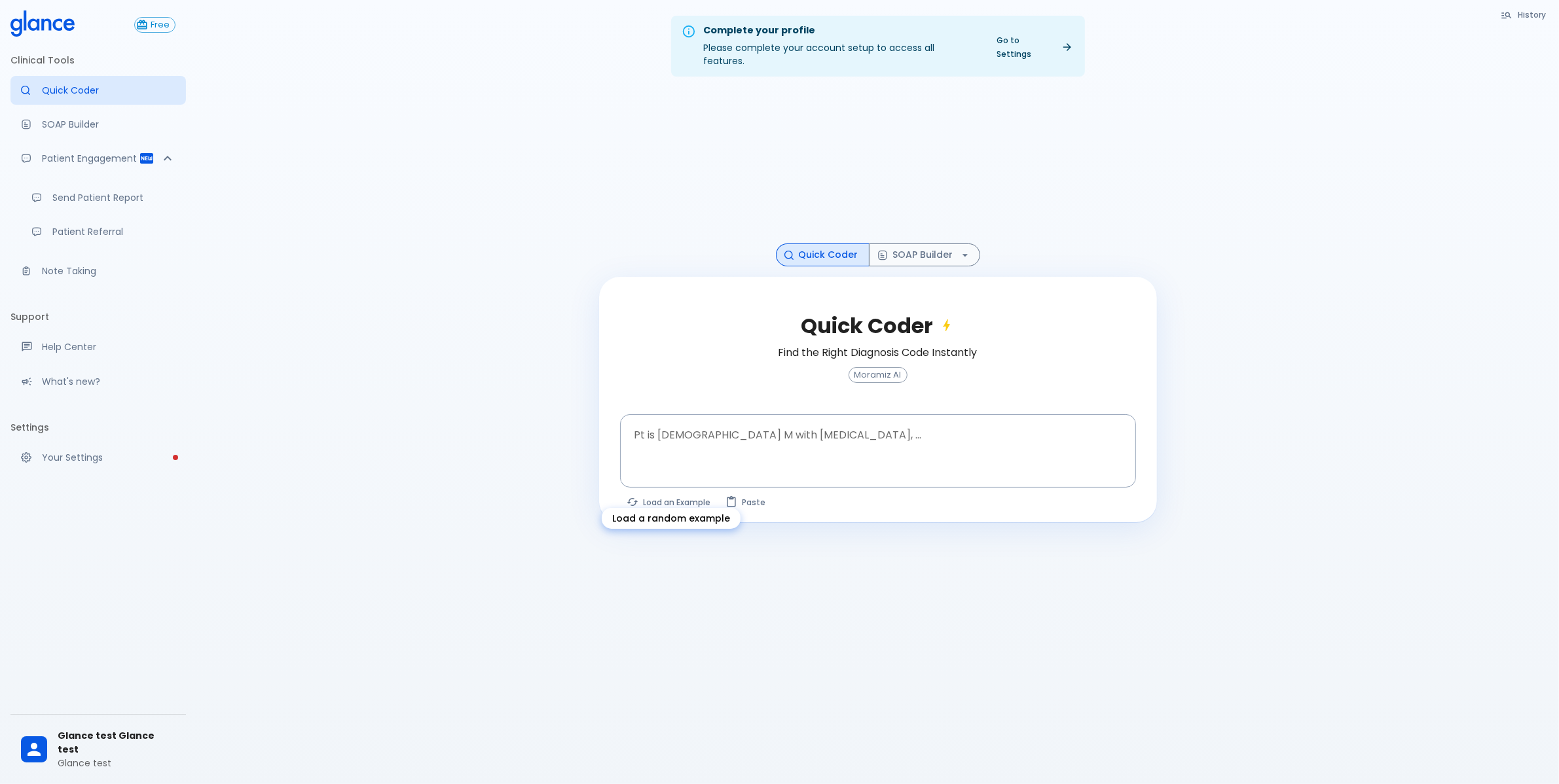
click at [652, 493] on button "Load an Example" at bounding box center [670, 503] width 99 height 19
type textarea "62M, HTN, acute tearing [MEDICAL_DATA] to back, BP 170/95, asymmetric pulses, C…"
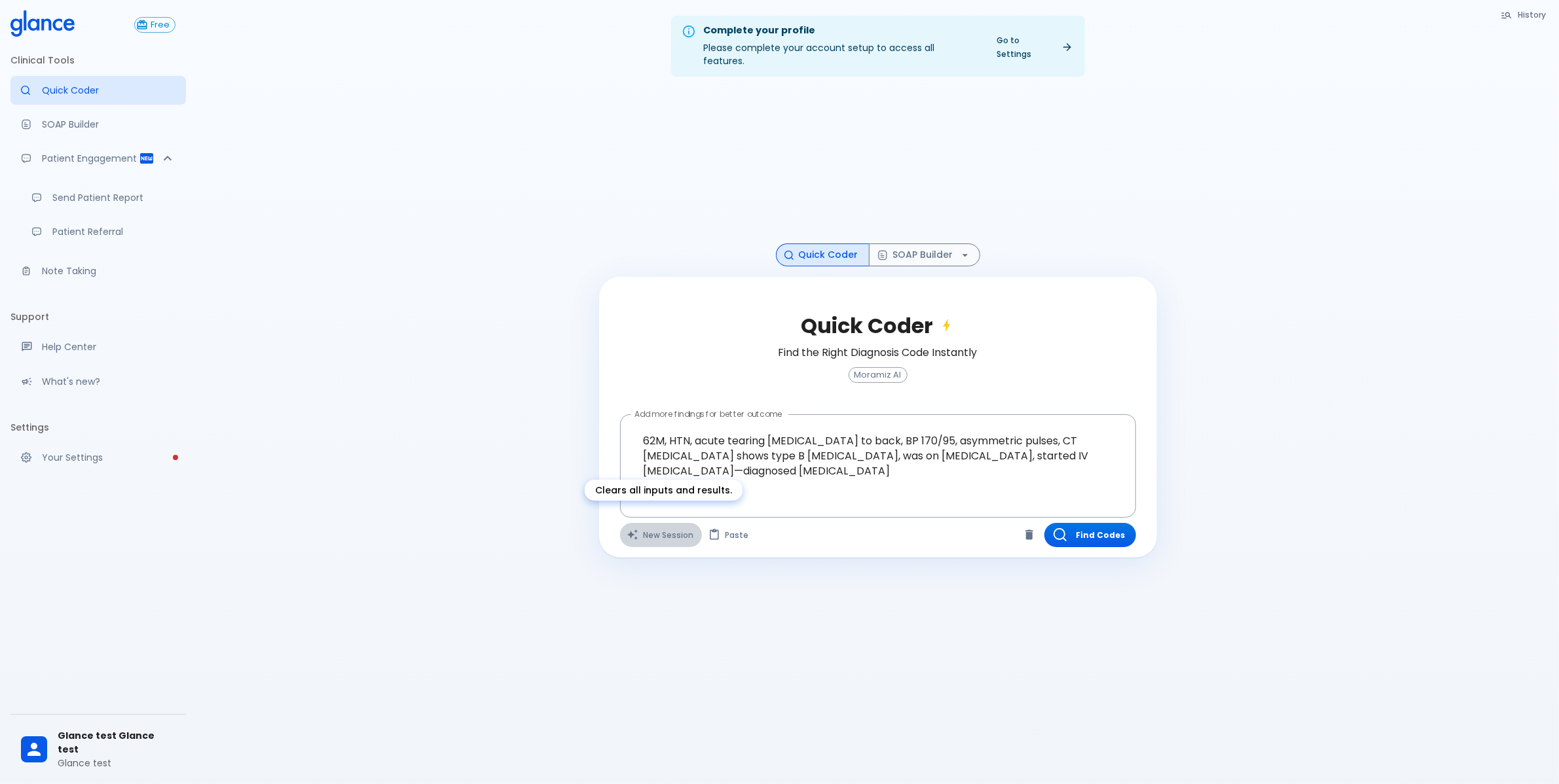
click at [668, 523] on button "New Session" at bounding box center [661, 535] width 82 height 24
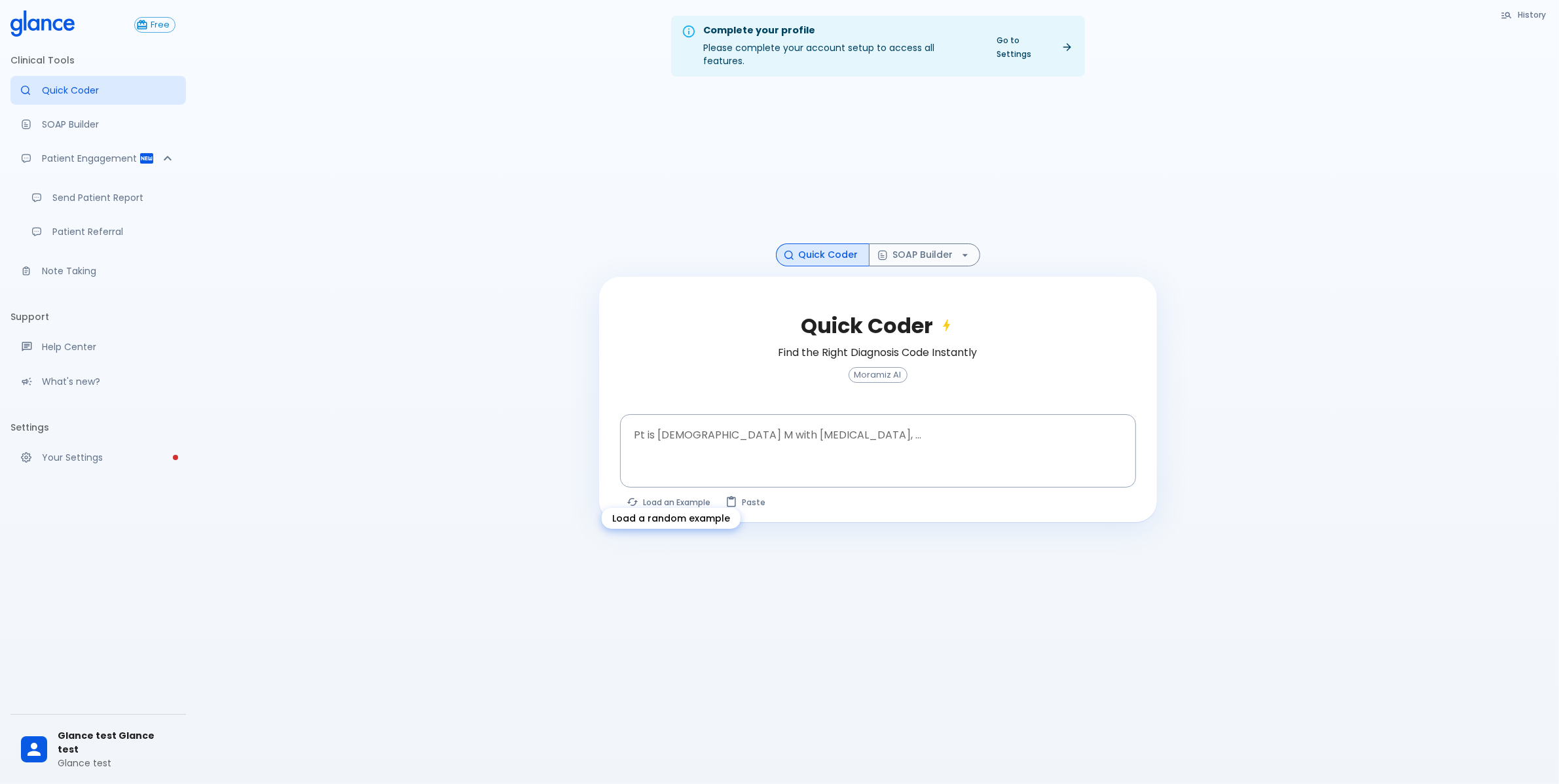
click at [652, 493] on button "Load an Example" at bounding box center [670, 503] width 99 height 19
type textarea "45F with DM2, right [MEDICAL_DATA], fever, WBC 14K, ESR 80, wound purulent, XR …"
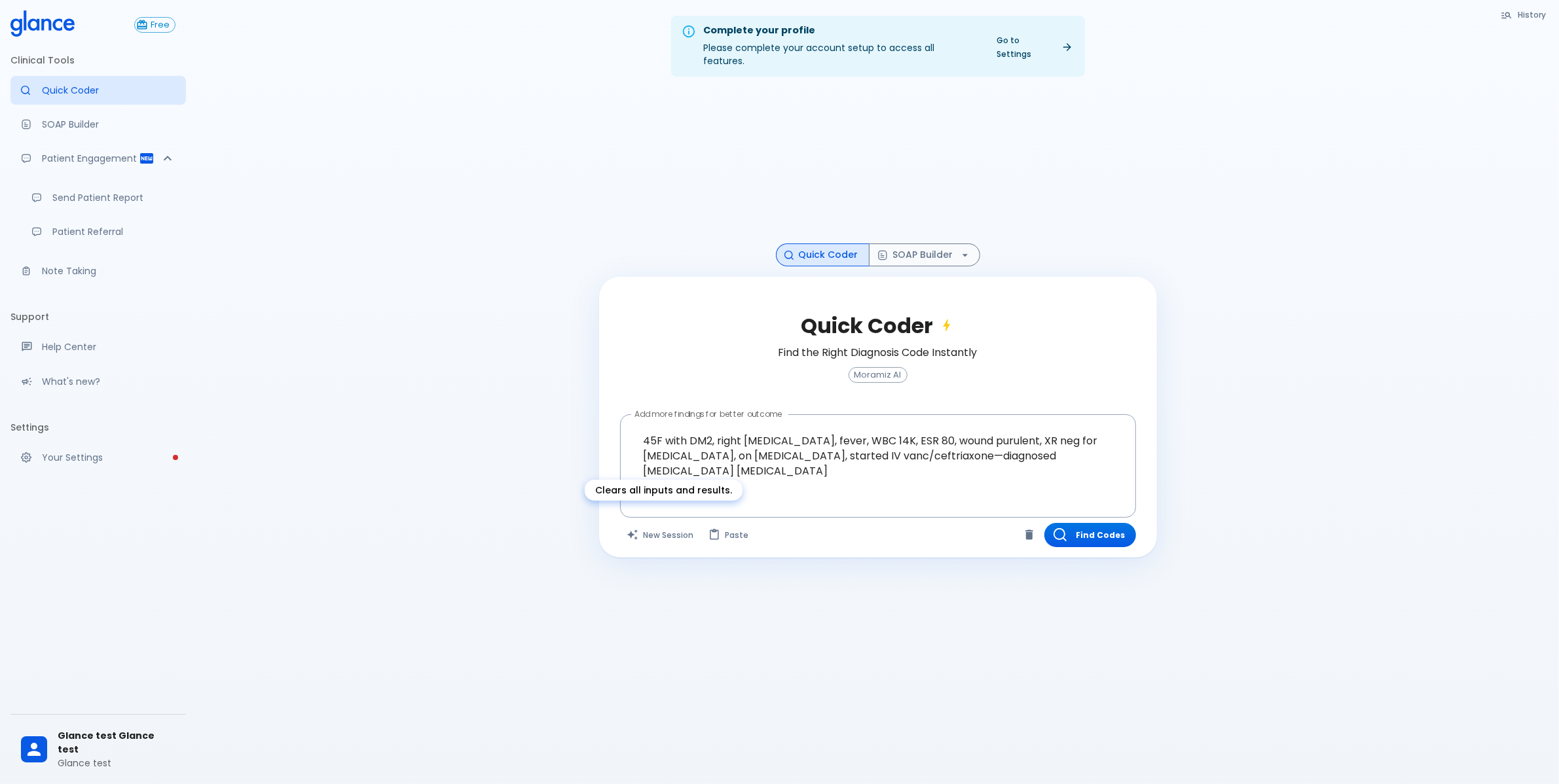
click at [671, 525] on button "New Session" at bounding box center [661, 535] width 82 height 24
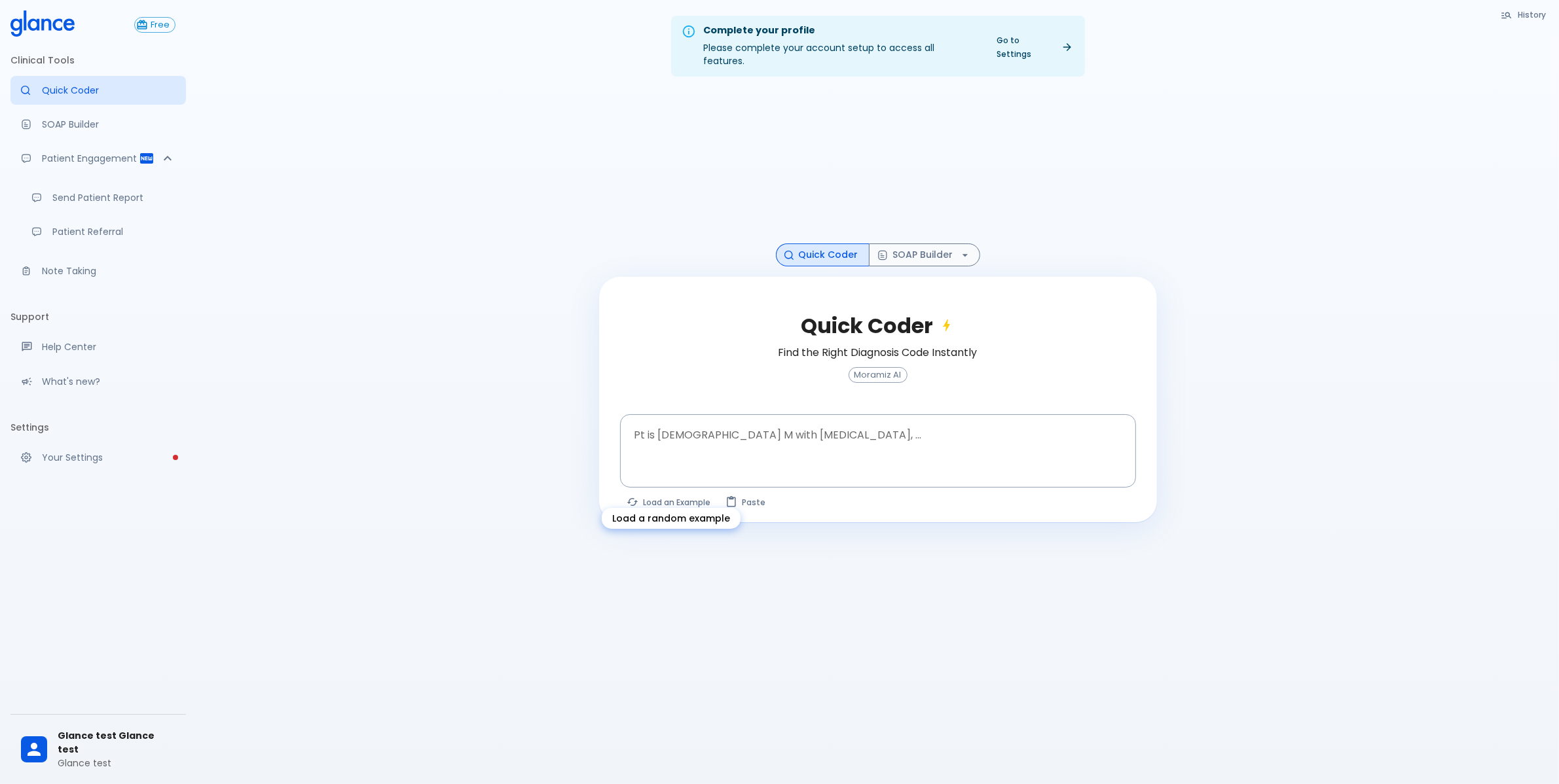
click at [656, 493] on button "Load an Example" at bounding box center [670, 503] width 99 height 19
type textarea "45F with DM2, right [MEDICAL_DATA], fever, WBC 14K, ESR 80, wound purulent, XR …"
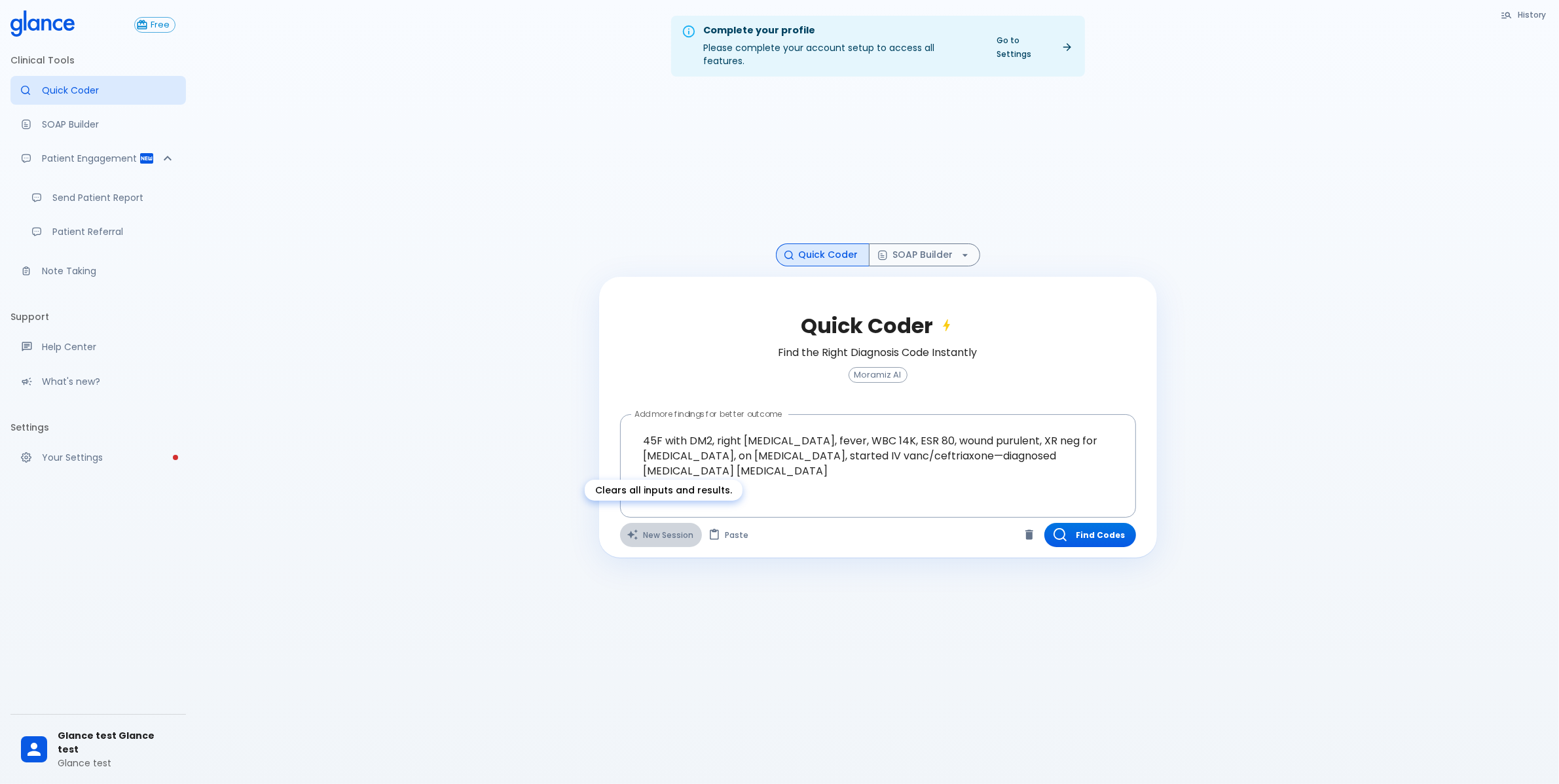
click at [664, 523] on button "New Session" at bounding box center [661, 535] width 82 height 24
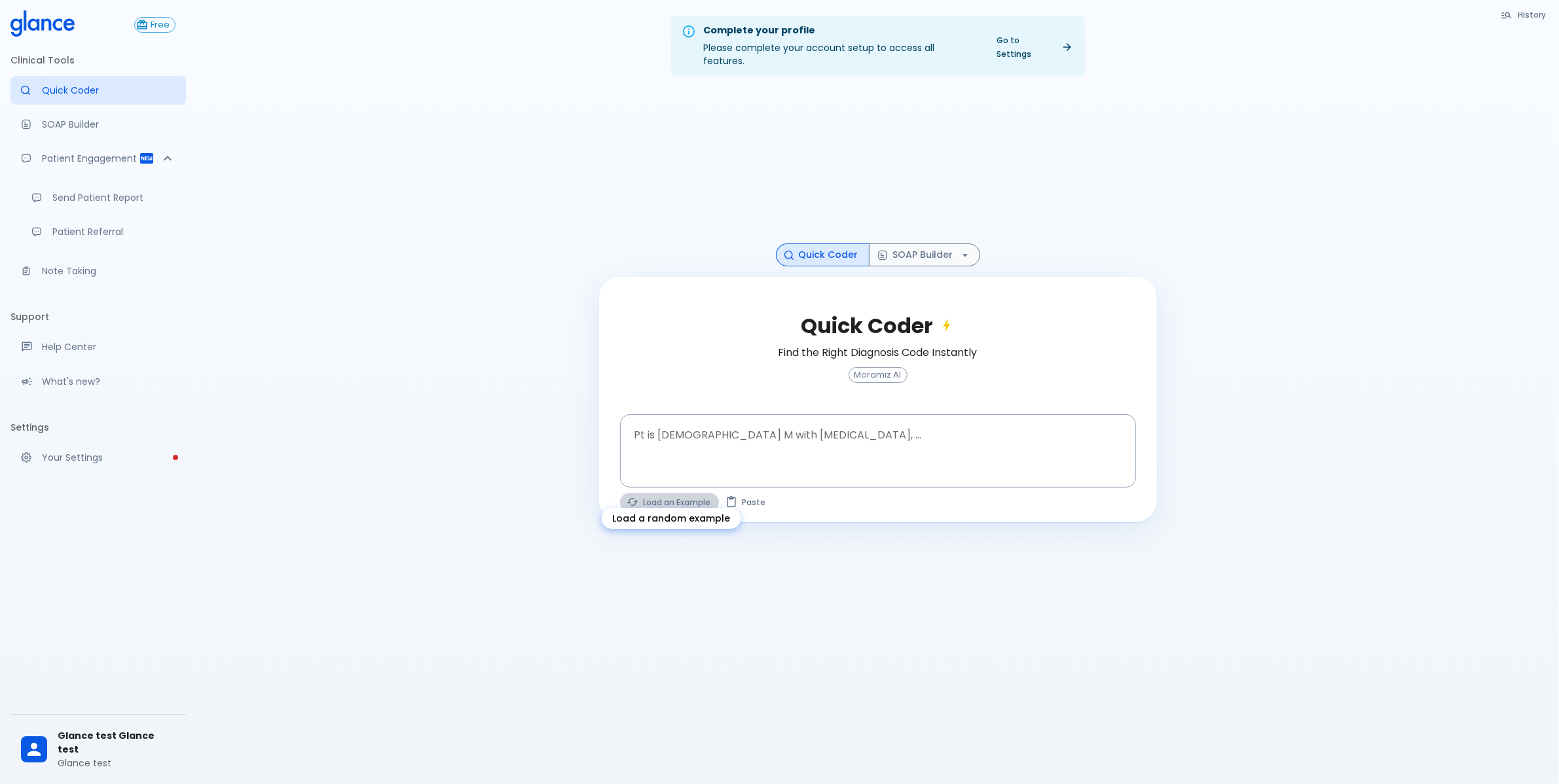
click at [659, 493] on button "Load an Example" at bounding box center [670, 503] width 99 height 19
type textarea "62M, HTN, acute tearing [MEDICAL_DATA] to back, BP 170/95, asymmetric pulses, C…"
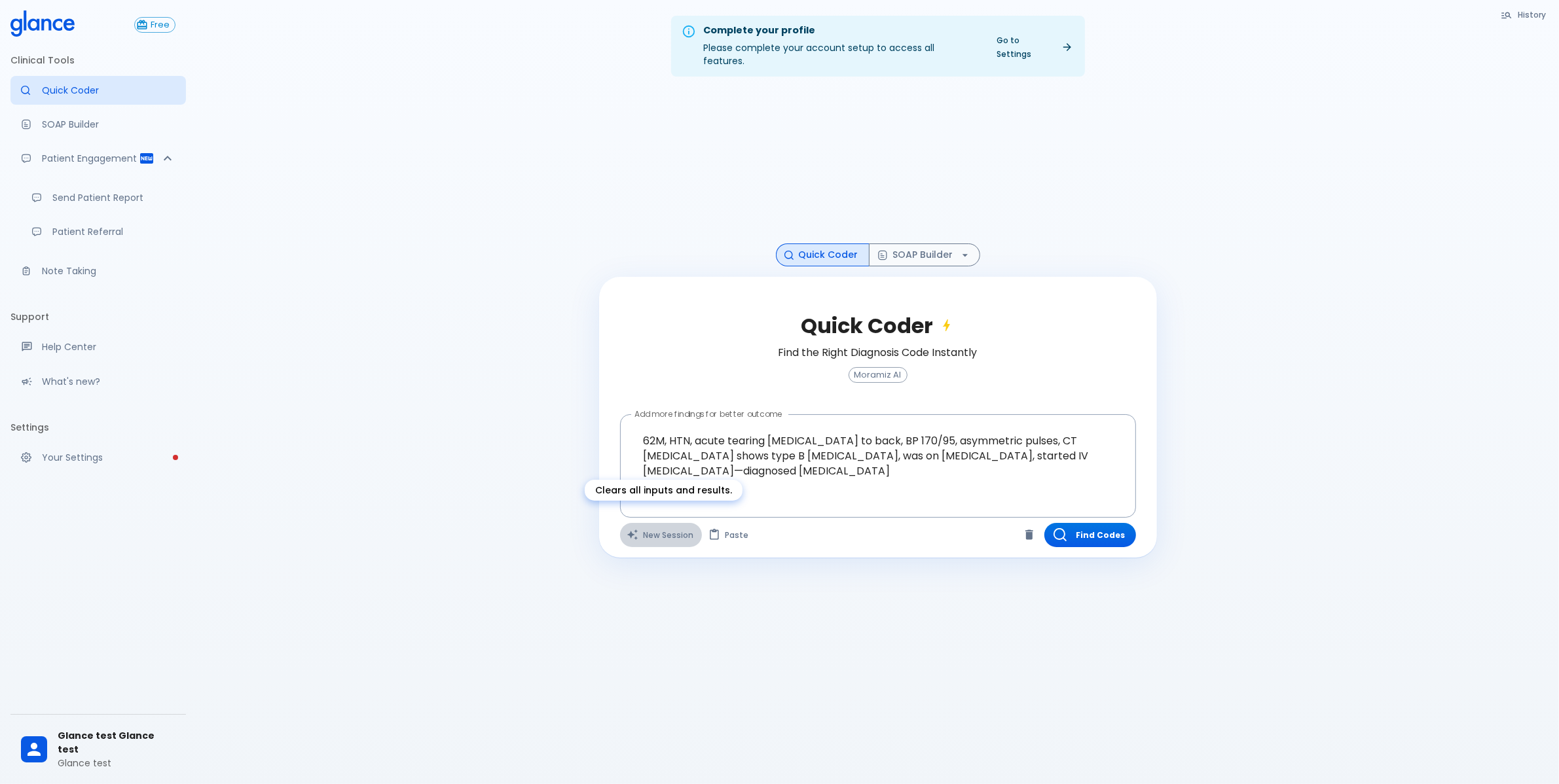
click at [668, 523] on button "New Session" at bounding box center [661, 535] width 82 height 24
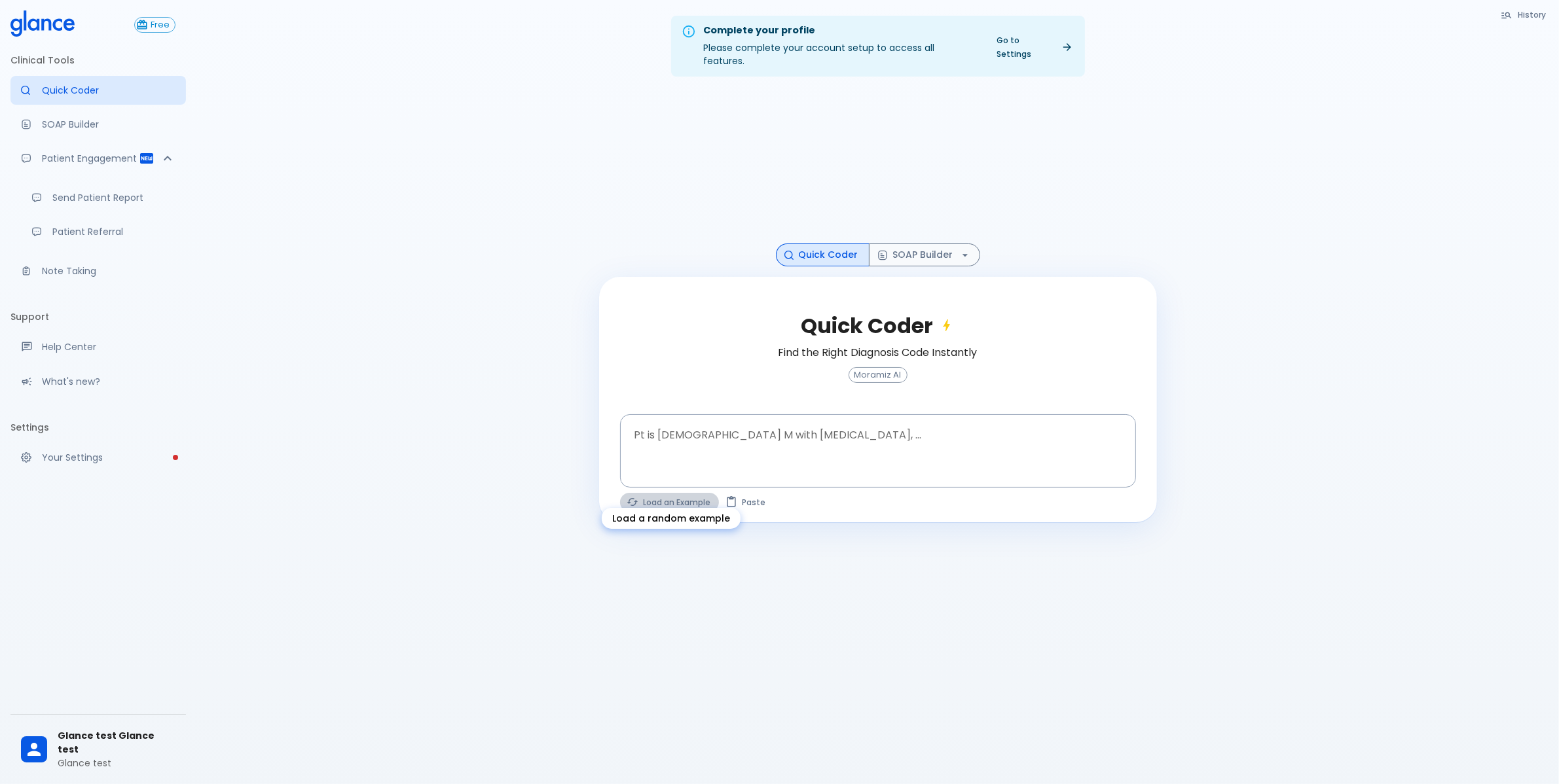
click at [669, 493] on button "Load an Example" at bounding box center [670, 503] width 99 height 19
type textarea "62M, HTN, acute tearing [MEDICAL_DATA] to back, BP 170/95, asymmetric pulses, C…"
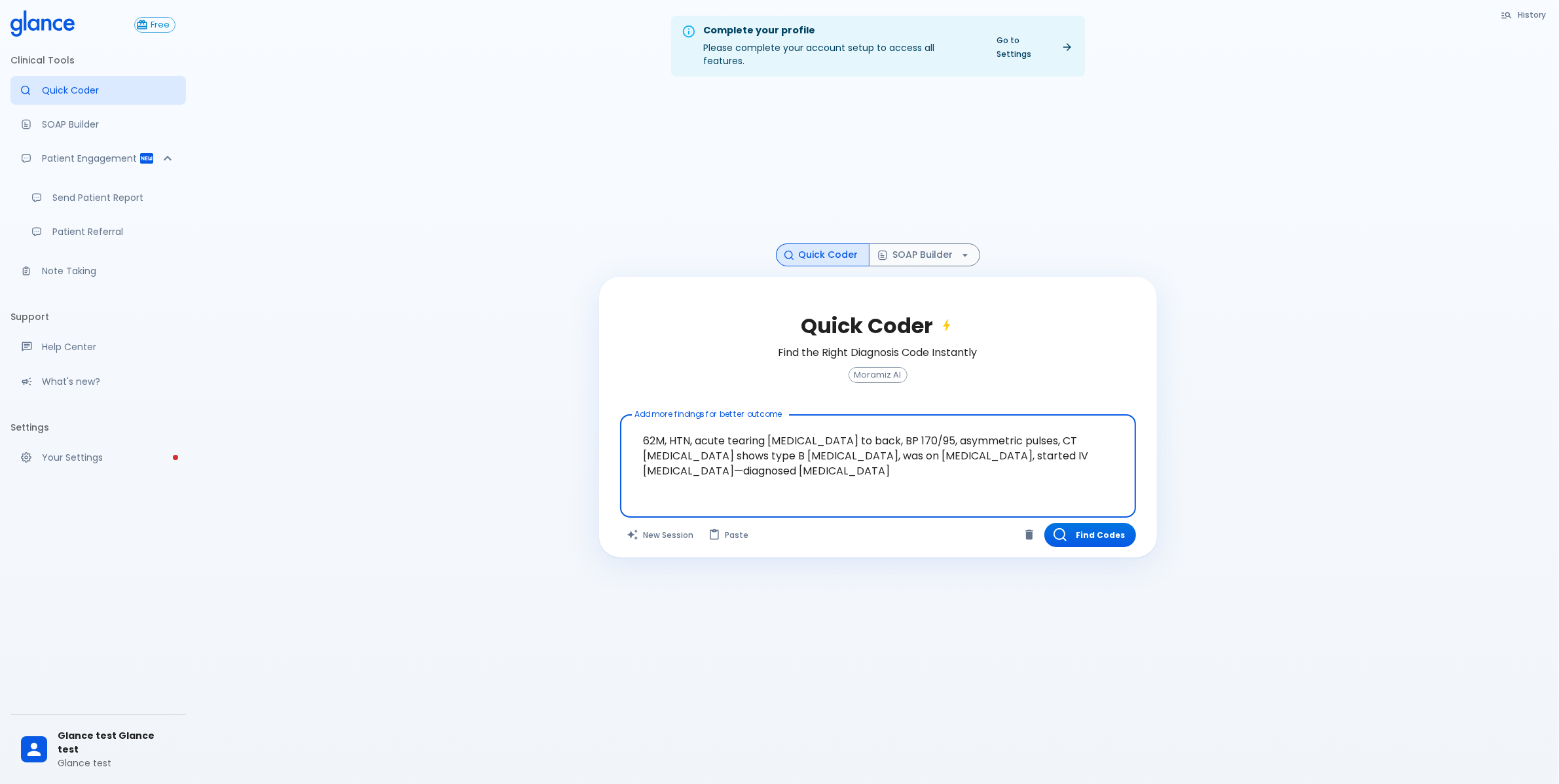
click at [745, 436] on textarea "62M, HTN, acute tearing [MEDICAL_DATA] to back, BP 170/95, asymmetric pulses, C…" at bounding box center [878, 456] width 498 height 71
click at [743, 436] on textarea "62M, HTN, acute tearing [MEDICAL_DATA] to back, BP 170/95, asymmetric pulses, C…" at bounding box center [878, 456] width 498 height 71
click at [460, 404] on div "Complete your profile Please complete your account setup to access all features…" at bounding box center [877, 407] width 1363 height 815
